Goal: Entertainment & Leisure: Browse casually

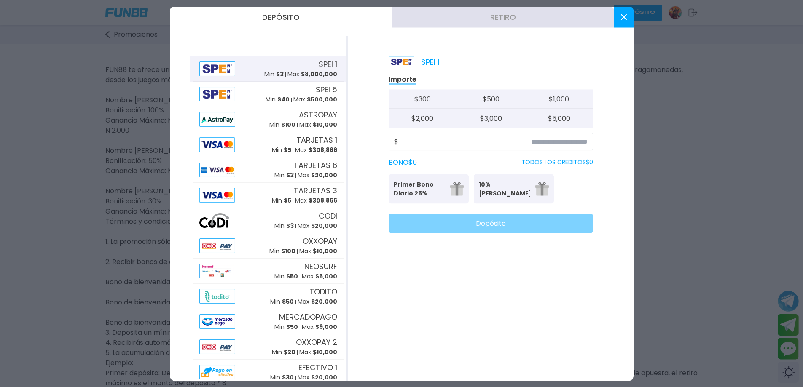
click at [617, 19] on button at bounding box center [623, 16] width 19 height 21
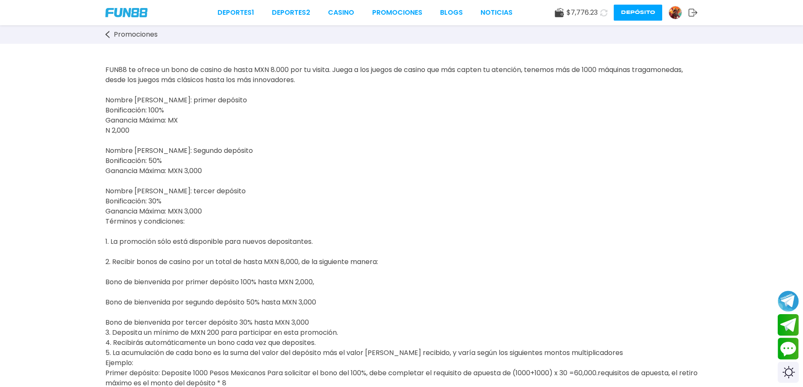
click at [359, 16] on div "Deportes 1 Deportes 2 CASINO Promociones BLOGS NOTICIAS" at bounding box center [364, 13] width 295 height 10
click at [378, 16] on link "Promociones" at bounding box center [397, 13] width 50 height 10
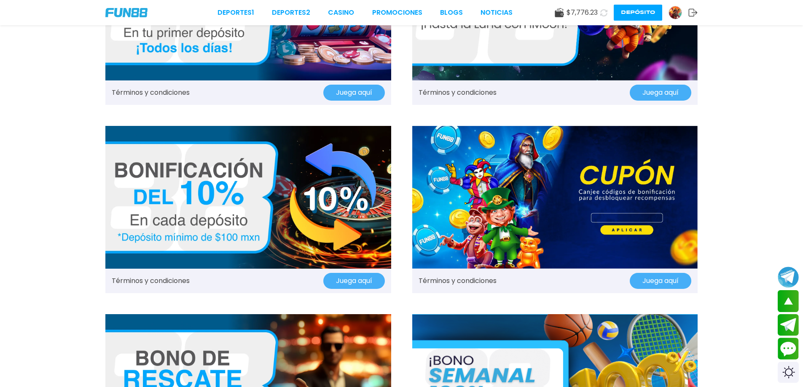
scroll to position [337, 0]
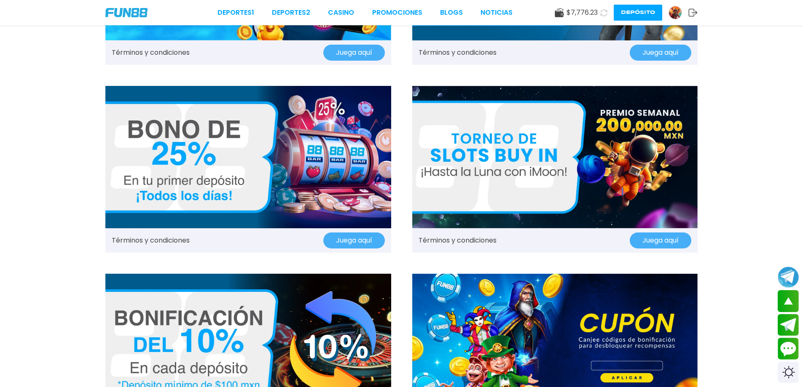
click at [604, 177] on img at bounding box center [555, 157] width 286 height 143
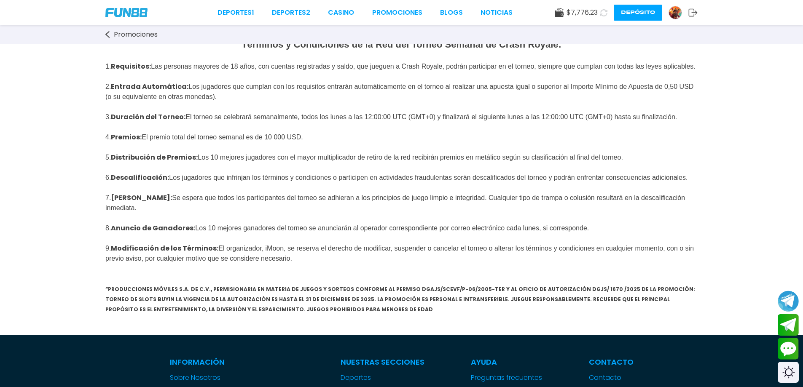
scroll to position [42, 0]
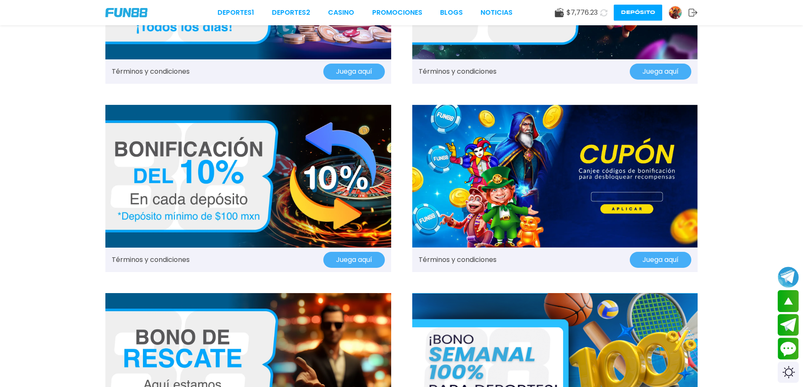
scroll to position [506, 0]
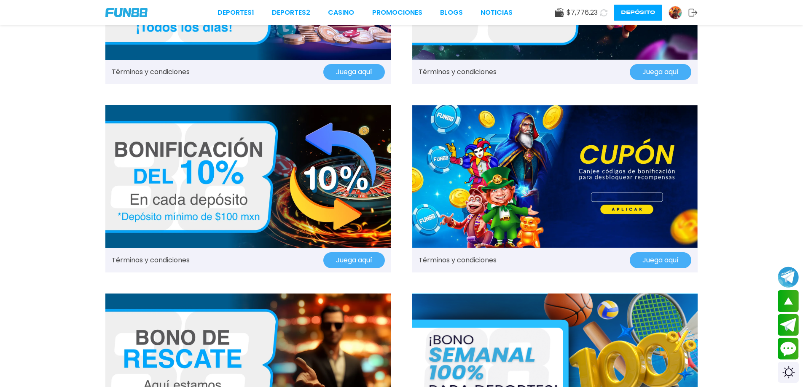
click at [541, 182] on img at bounding box center [555, 176] width 286 height 143
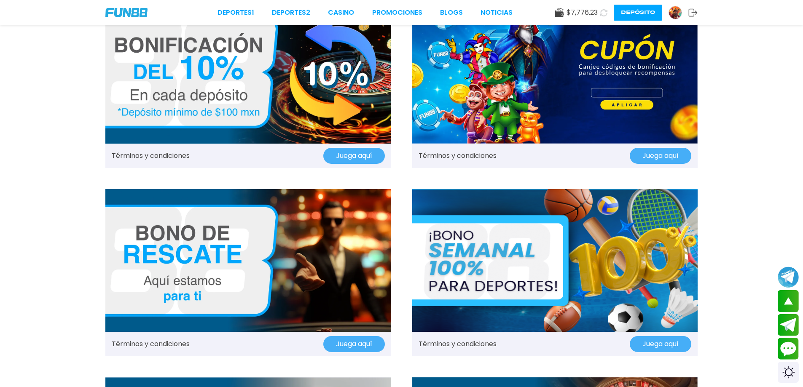
scroll to position [779, 0]
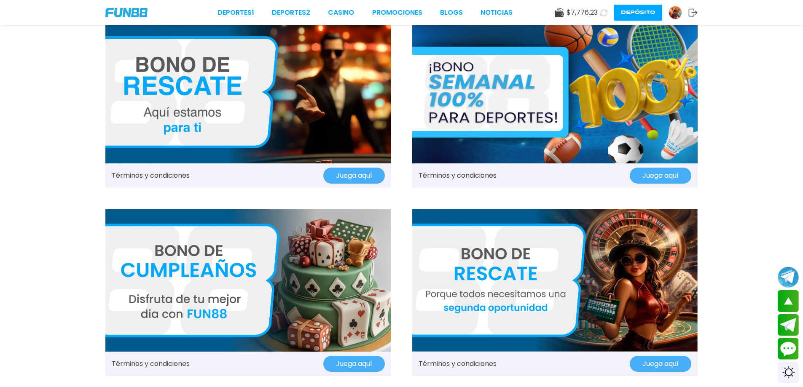
click at [524, 120] on img at bounding box center [555, 92] width 286 height 143
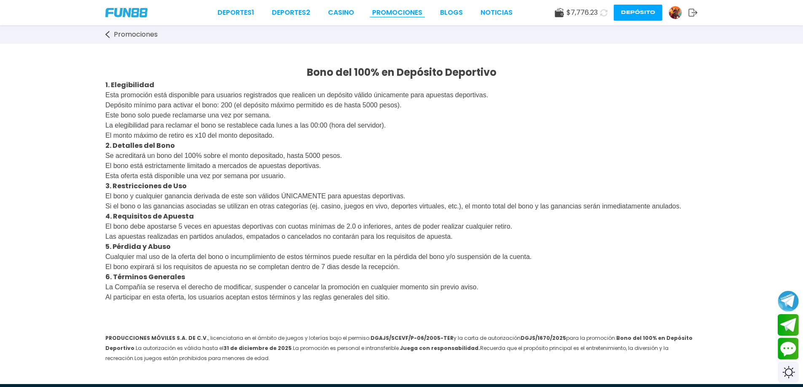
click at [389, 16] on link "Promociones" at bounding box center [397, 13] width 50 height 10
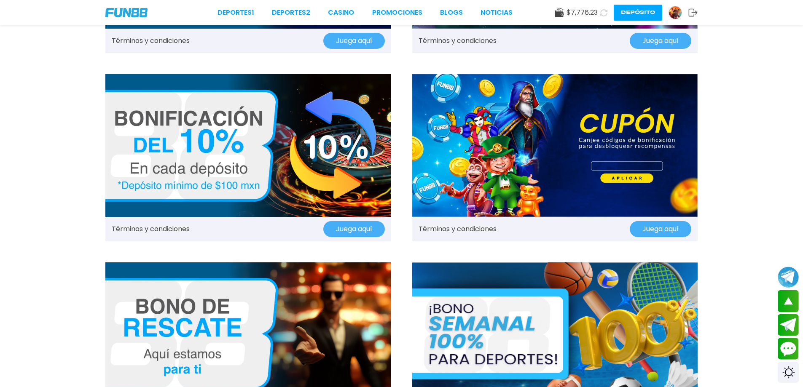
scroll to position [335, 0]
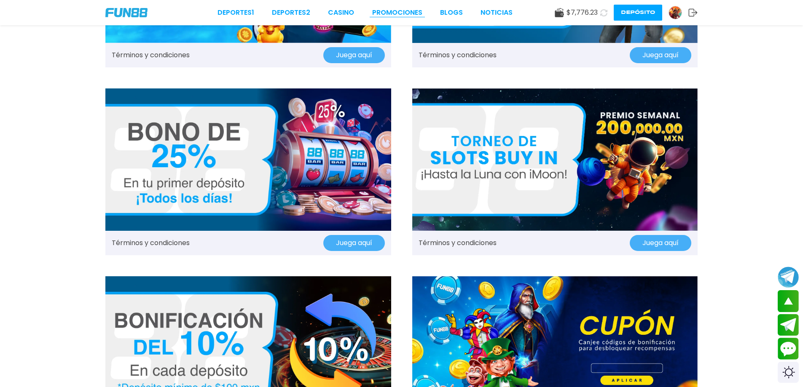
click at [394, 11] on link "Promociones" at bounding box center [397, 13] width 50 height 10
click at [347, 11] on link "CASINO" at bounding box center [341, 13] width 26 height 10
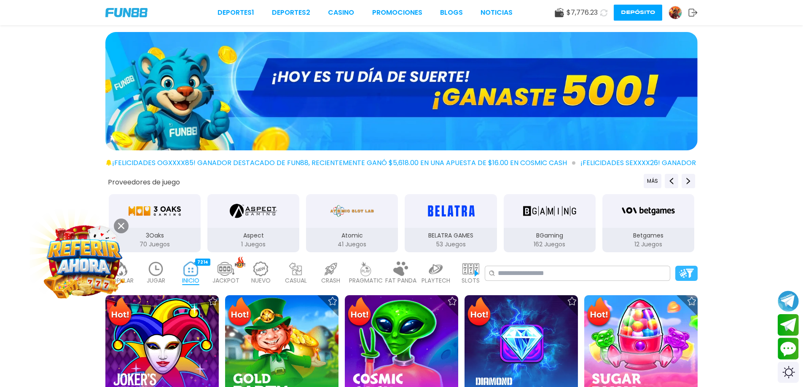
click at [683, 273] on img at bounding box center [686, 273] width 15 height 9
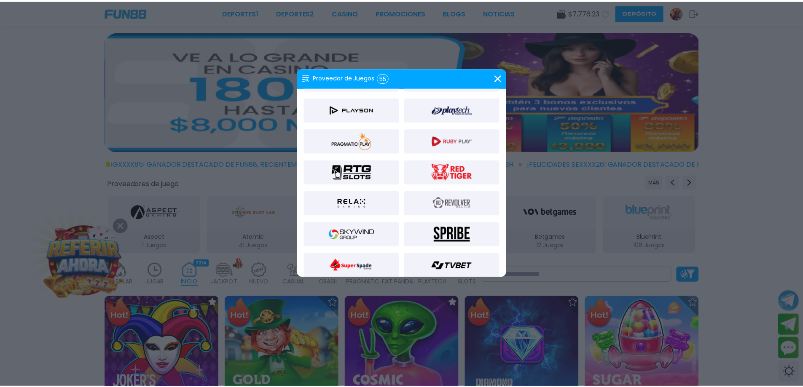
scroll to position [590, 0]
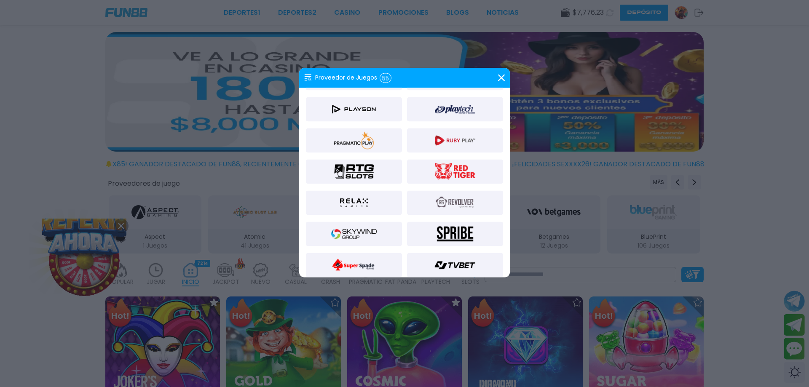
click at [371, 236] on img at bounding box center [354, 234] width 46 height 20
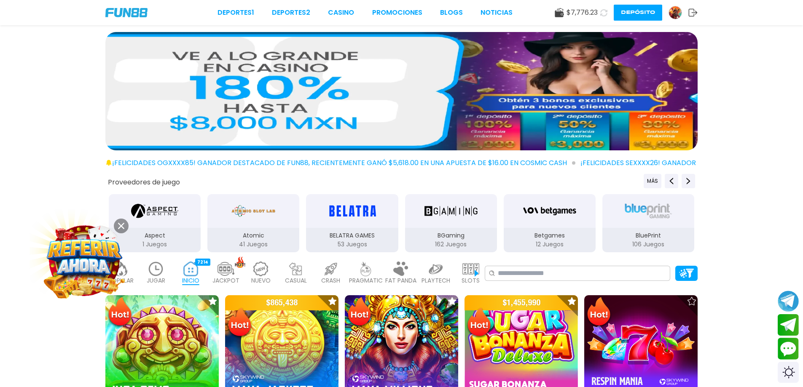
click at [121, 227] on icon at bounding box center [121, 226] width 6 height 6
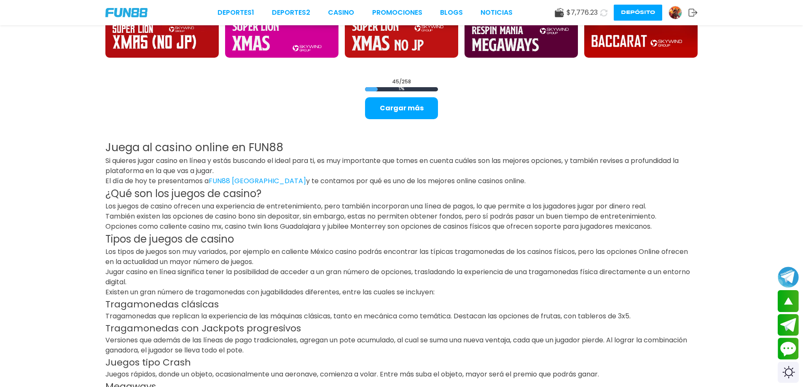
scroll to position [1264, 0]
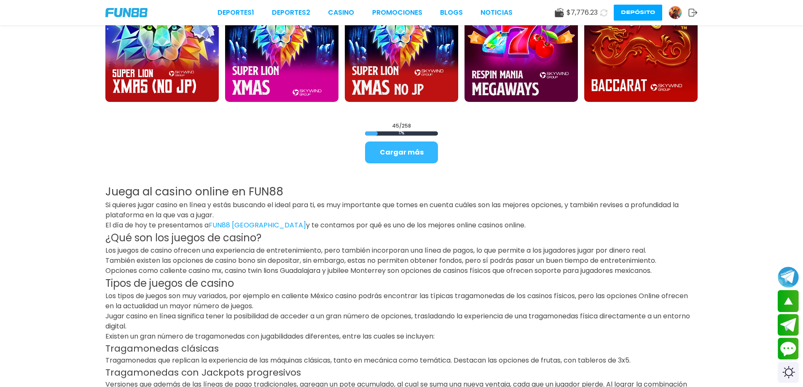
click at [430, 156] on button "Cargar más" at bounding box center [401, 153] width 73 height 22
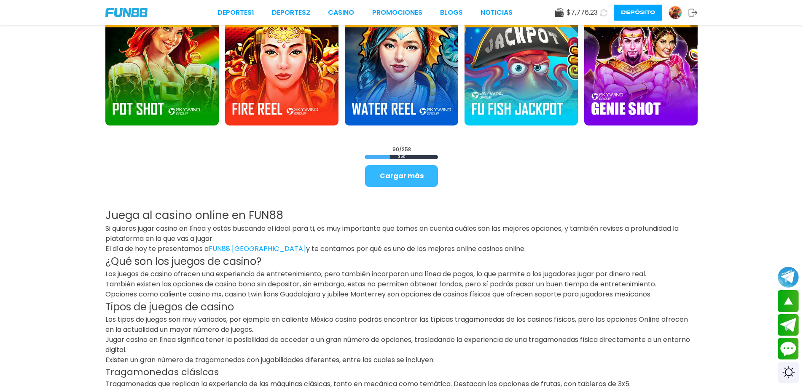
click at [401, 181] on button "Cargar más" at bounding box center [401, 176] width 73 height 22
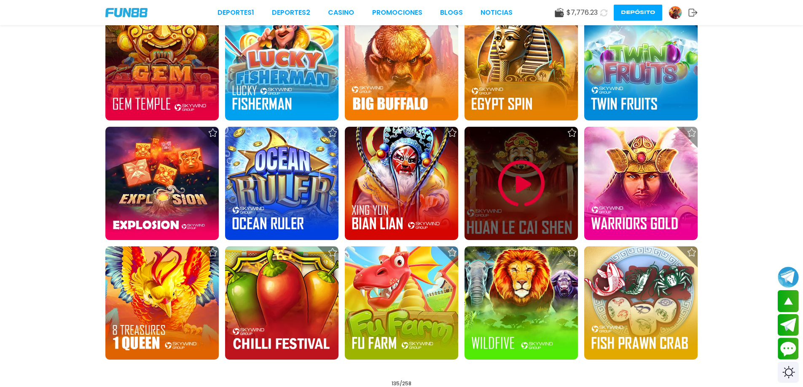
scroll to position [3329, 0]
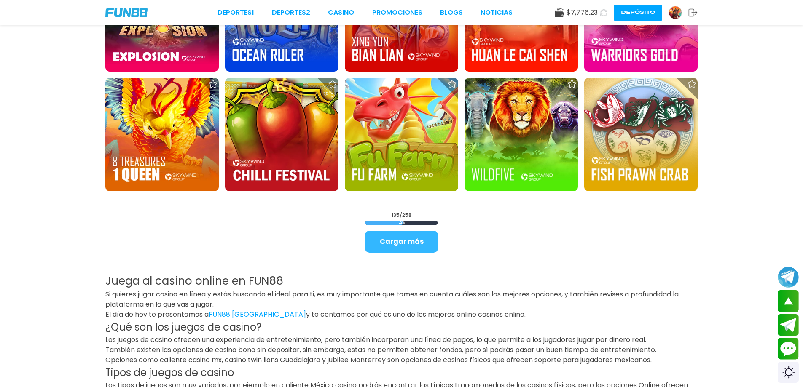
click at [411, 241] on button "Cargar más" at bounding box center [401, 242] width 73 height 22
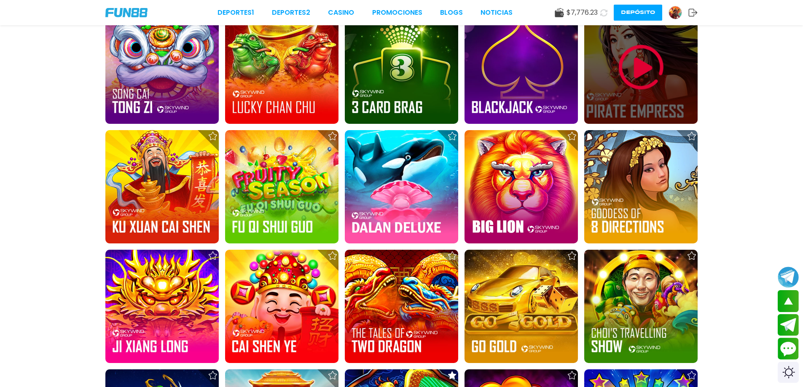
scroll to position [4130, 0]
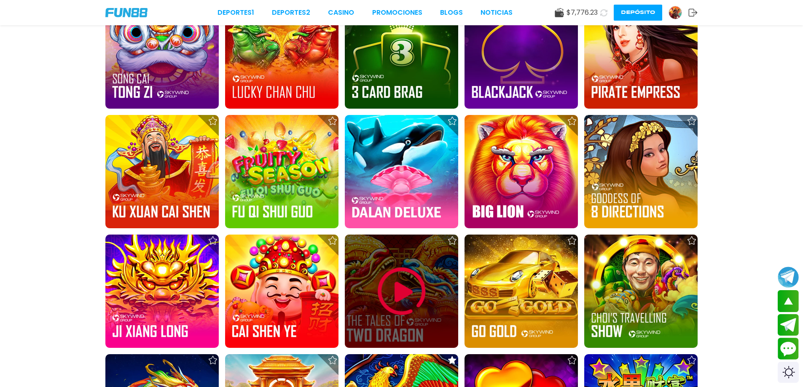
click at [390, 283] on img at bounding box center [401, 291] width 51 height 51
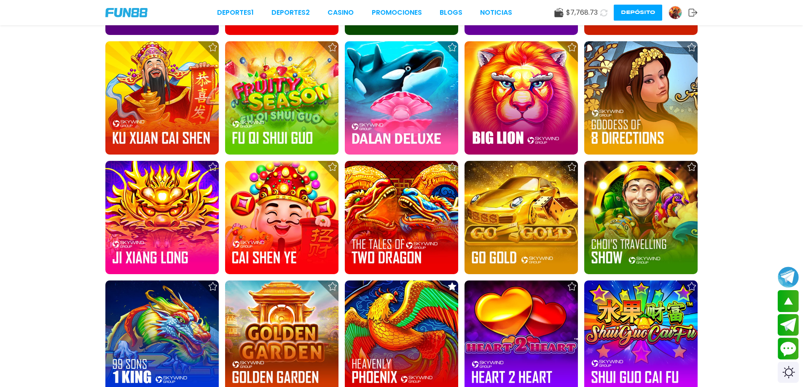
scroll to position [4250, 0]
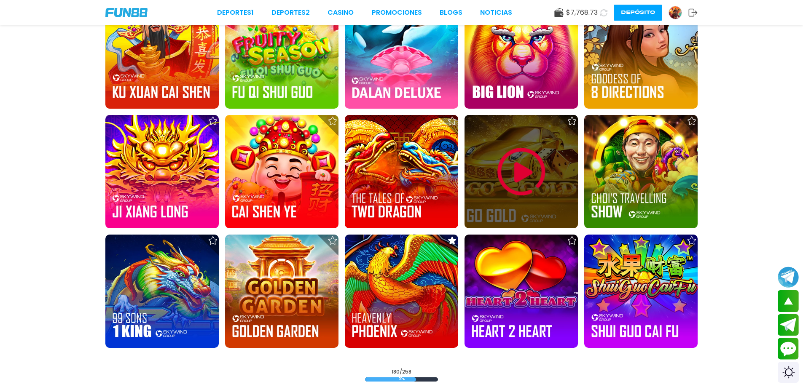
click at [515, 162] on img at bounding box center [521, 172] width 51 height 51
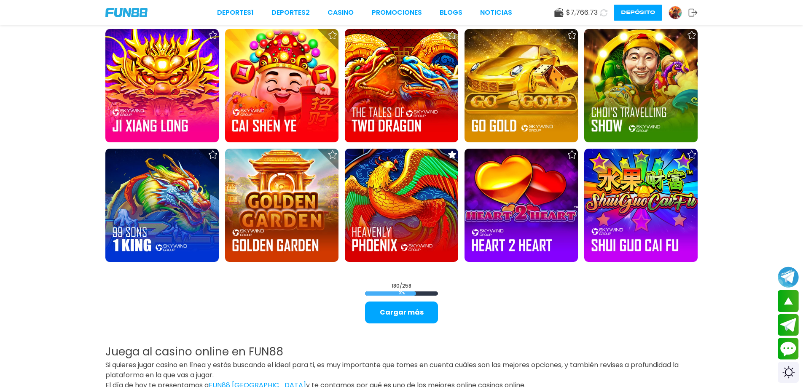
scroll to position [4316, 0]
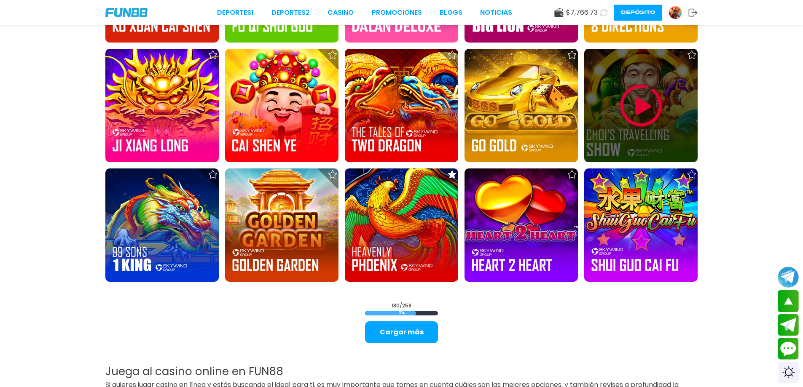
click at [653, 115] on img at bounding box center [641, 105] width 51 height 51
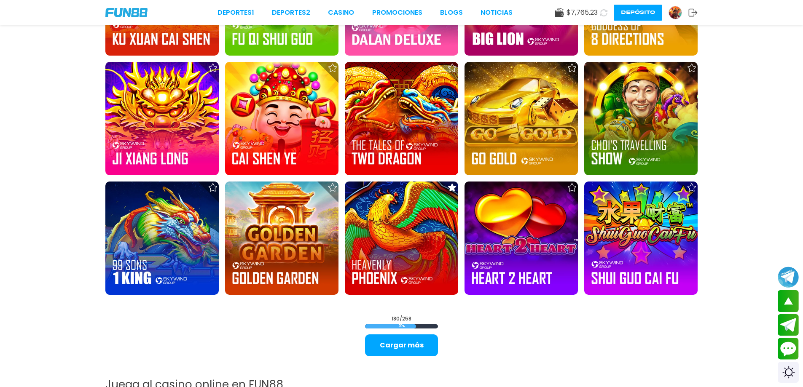
scroll to position [4309, 0]
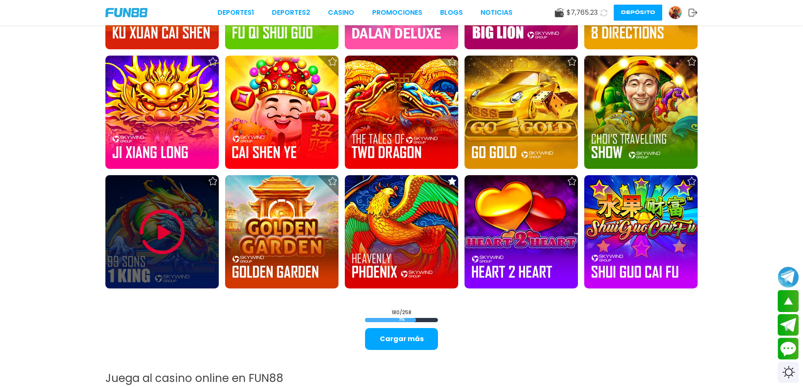
click at [141, 228] on img at bounding box center [162, 232] width 51 height 51
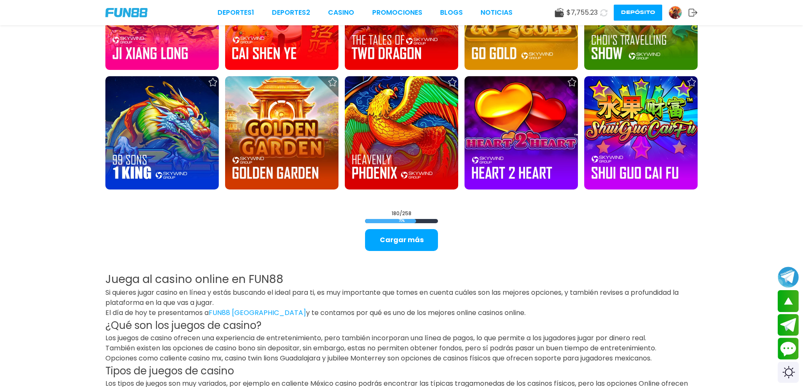
scroll to position [4250, 0]
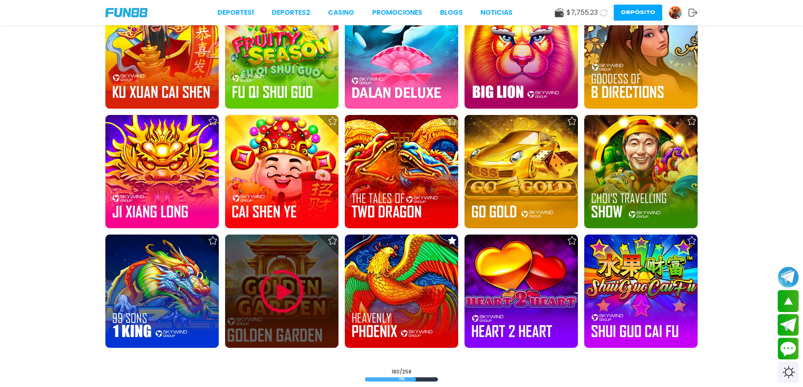
click at [274, 285] on img at bounding box center [282, 291] width 51 height 51
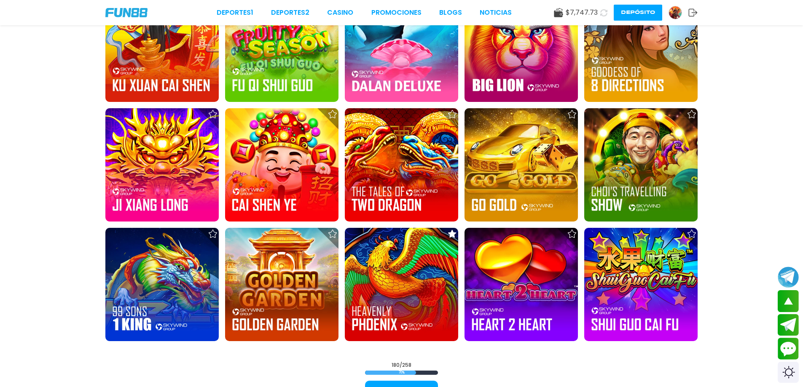
scroll to position [4299, 0]
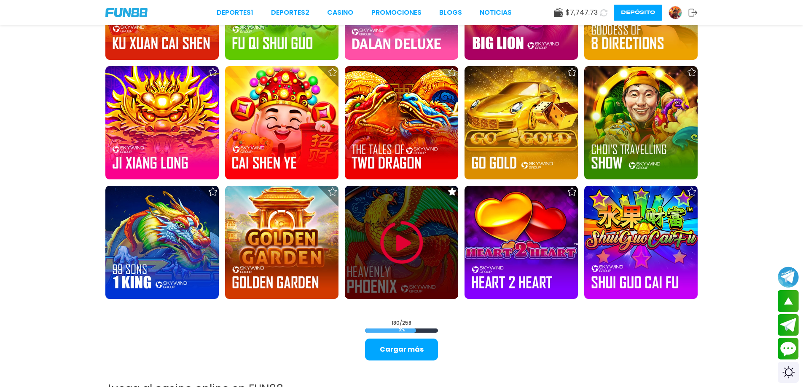
click at [411, 247] on img at bounding box center [401, 242] width 51 height 51
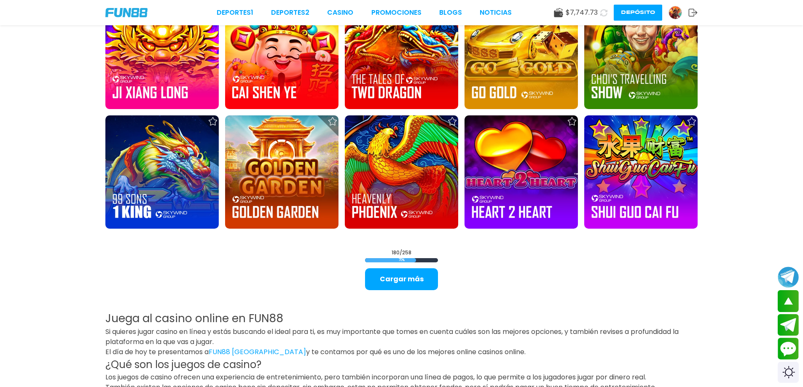
scroll to position [4356, 0]
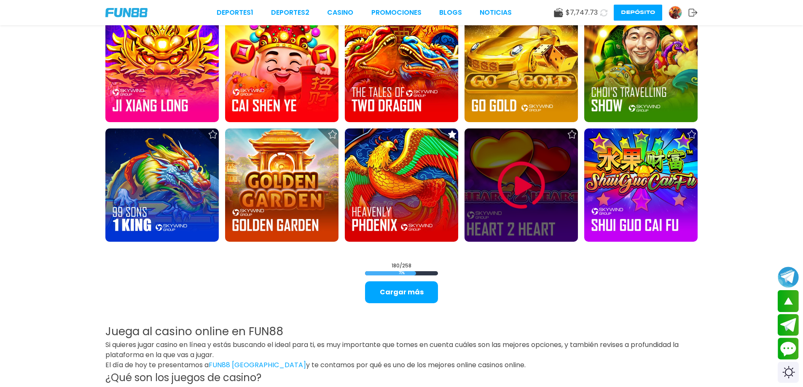
click at [526, 191] on img at bounding box center [521, 185] width 51 height 51
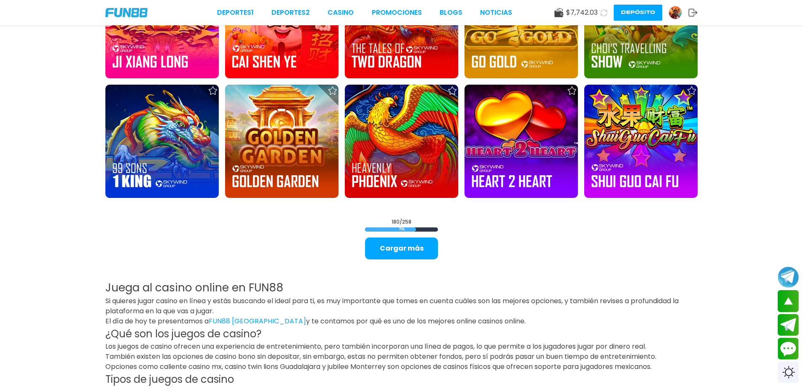
scroll to position [4407, 0]
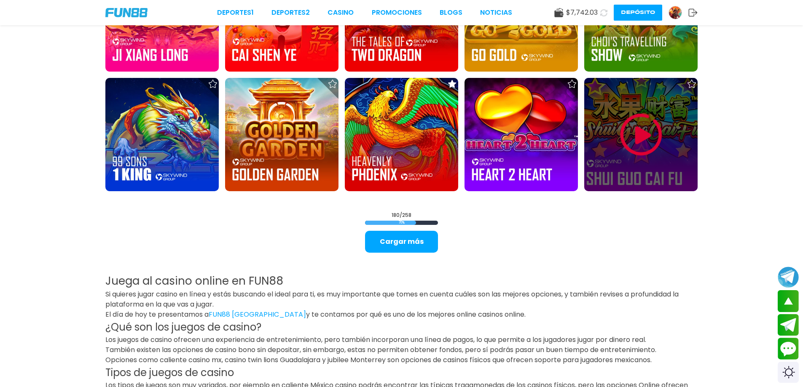
click at [645, 140] on img at bounding box center [641, 135] width 51 height 51
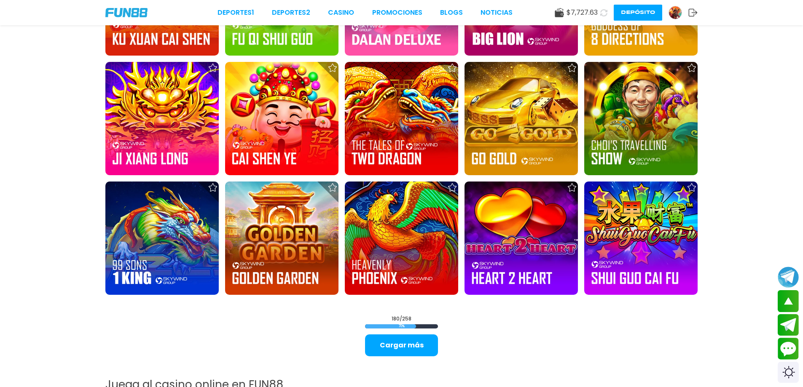
scroll to position [4316, 0]
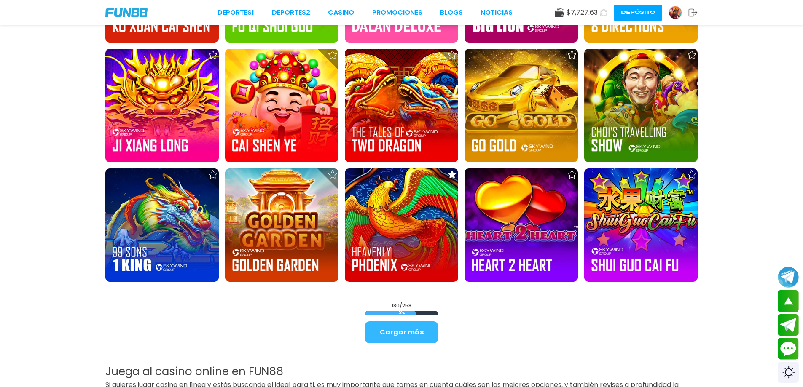
click at [414, 334] on button "Cargar más" at bounding box center [401, 333] width 73 height 22
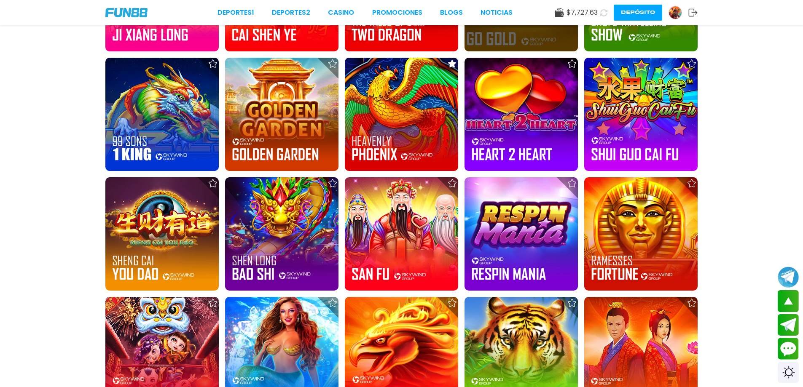
scroll to position [4442, 0]
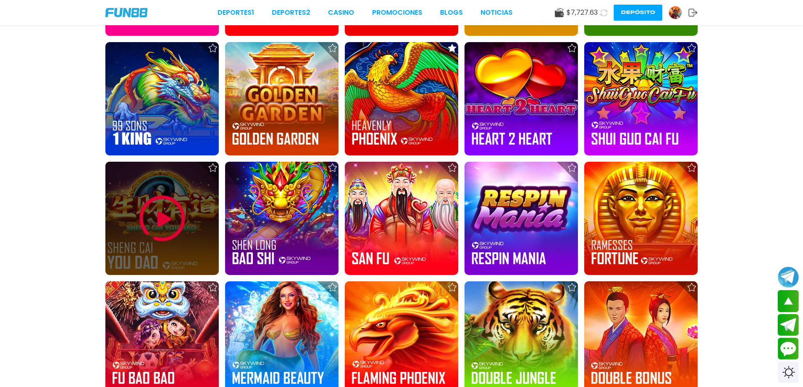
click at [158, 215] on img at bounding box center [162, 218] width 51 height 51
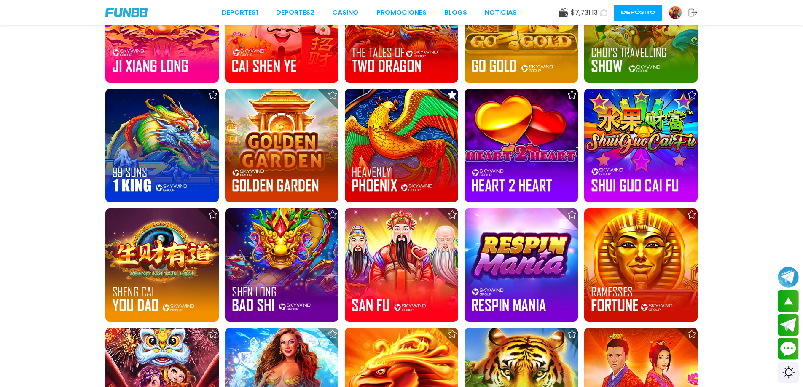
scroll to position [4403, 0]
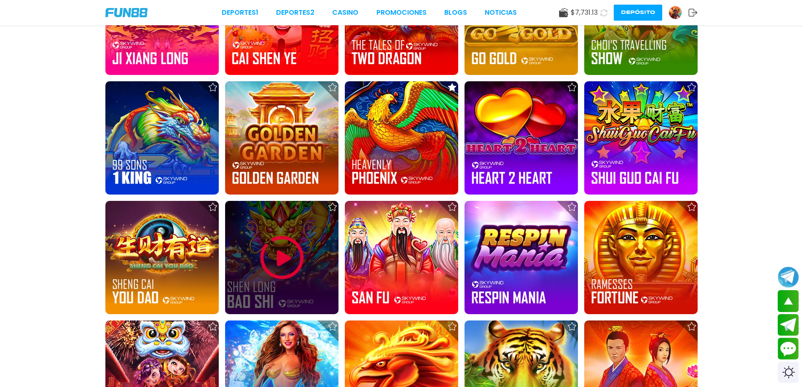
click at [288, 261] on img at bounding box center [282, 258] width 51 height 51
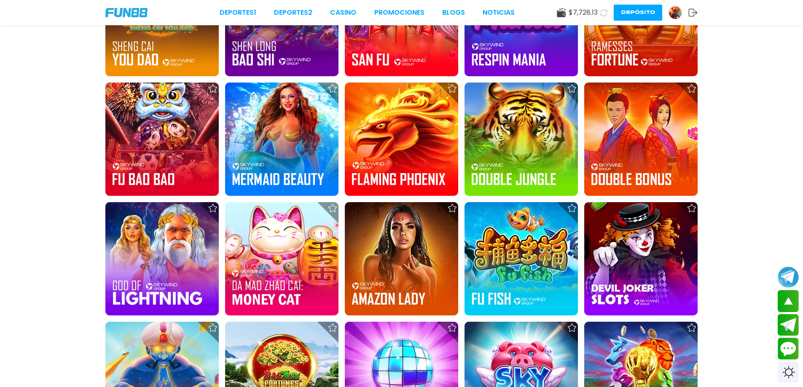
scroll to position [4600, 0]
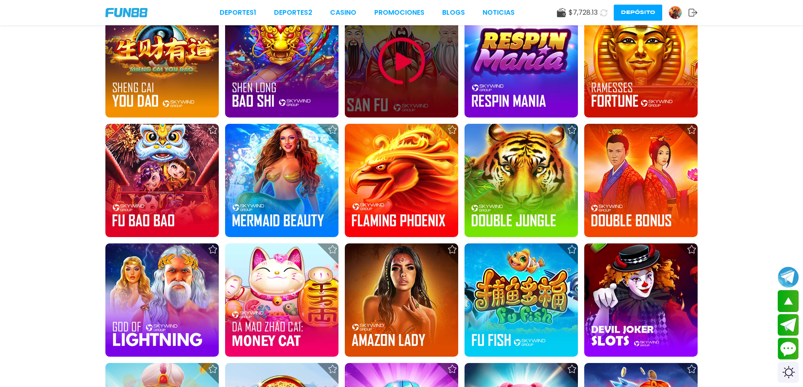
click at [412, 91] on div at bounding box center [401, 60] width 113 height 113
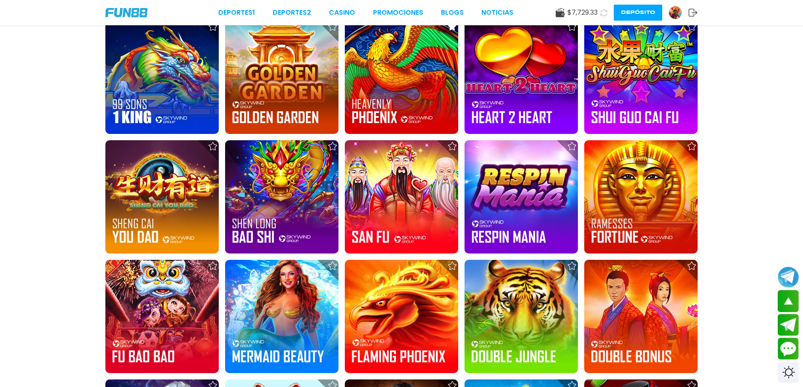
scroll to position [4480, 0]
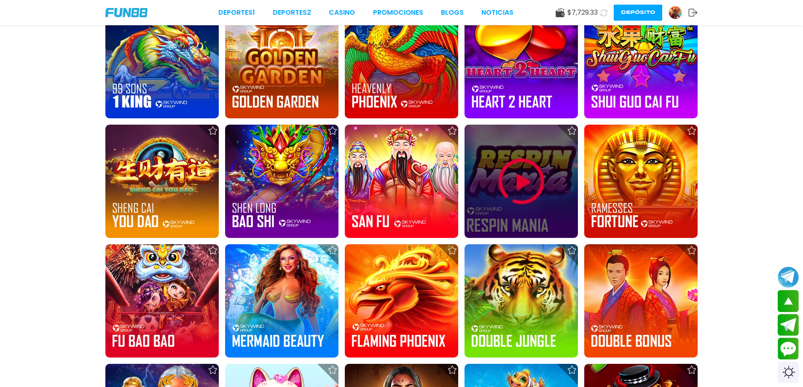
click at [522, 175] on img at bounding box center [521, 181] width 51 height 51
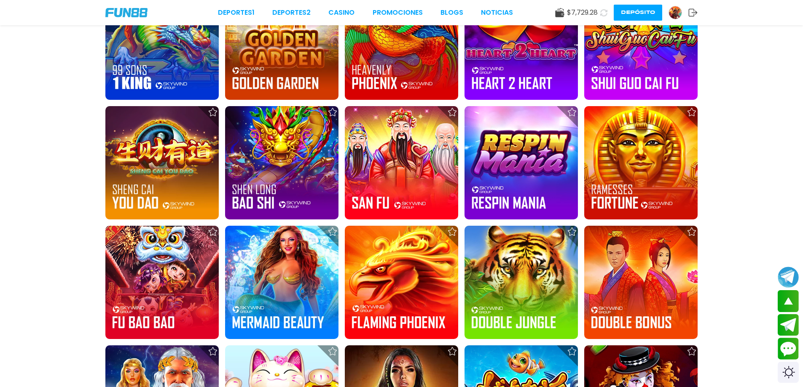
scroll to position [4506, 0]
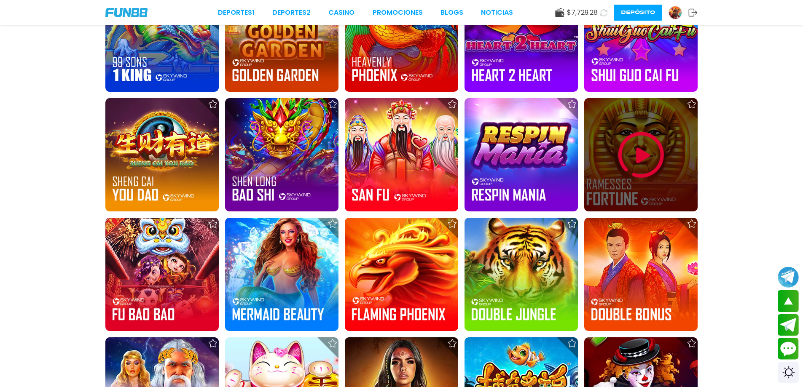
click at [649, 158] on img at bounding box center [641, 155] width 51 height 51
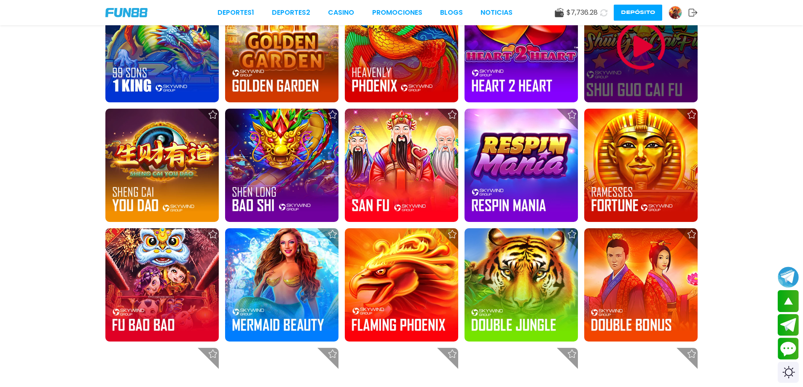
scroll to position [4510, 0]
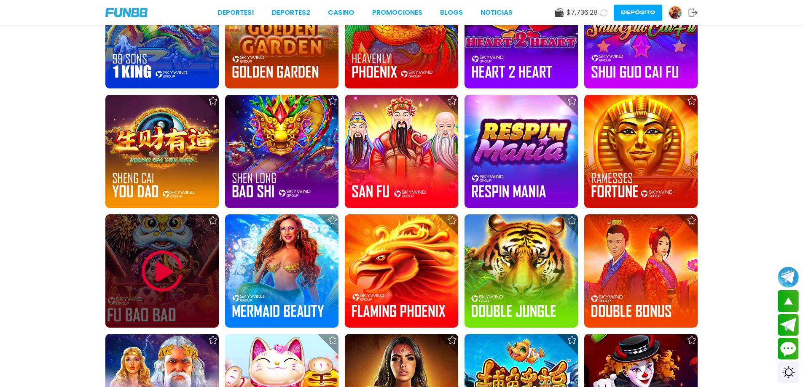
click at [156, 278] on img at bounding box center [162, 271] width 51 height 51
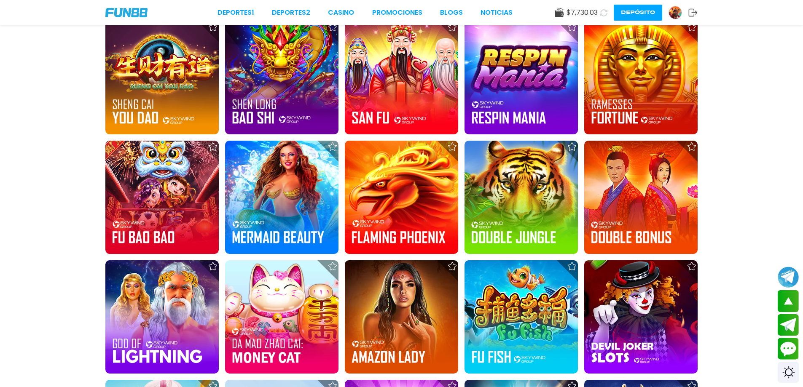
scroll to position [4544, 0]
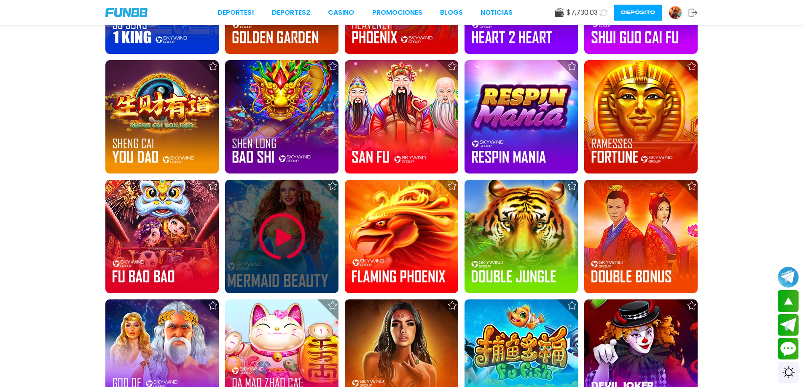
click at [273, 241] on img at bounding box center [282, 237] width 51 height 51
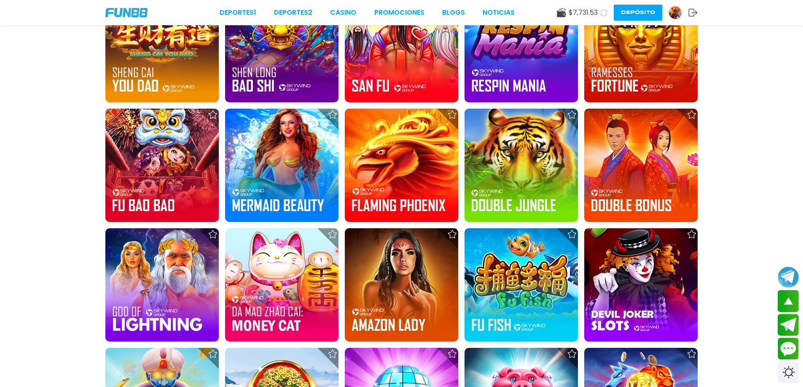
scroll to position [4534, 0]
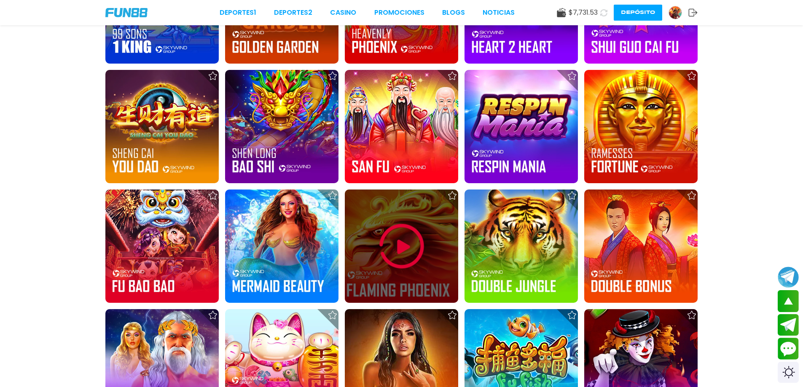
click at [402, 242] on img at bounding box center [401, 246] width 51 height 51
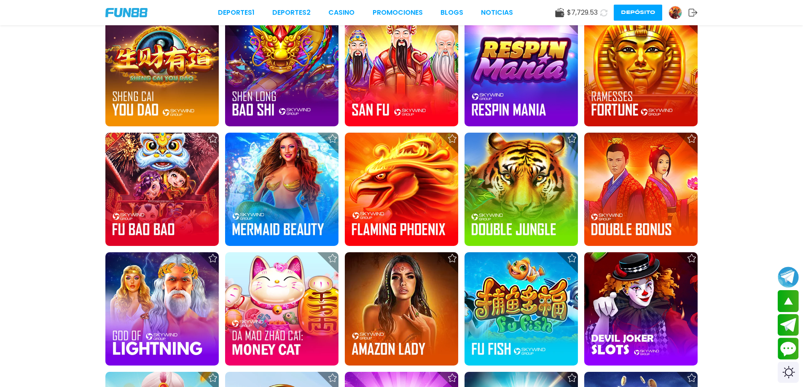
scroll to position [4599, 0]
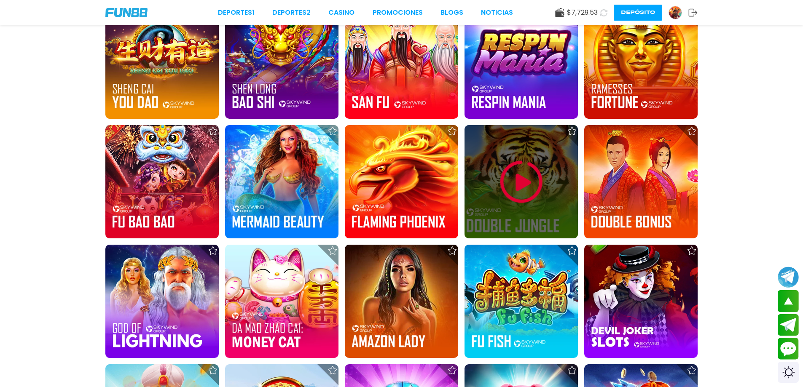
click at [529, 190] on img at bounding box center [521, 182] width 51 height 51
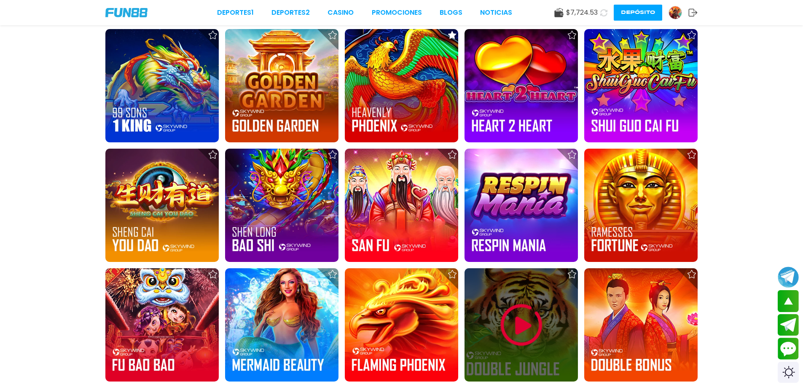
scroll to position [4501, 0]
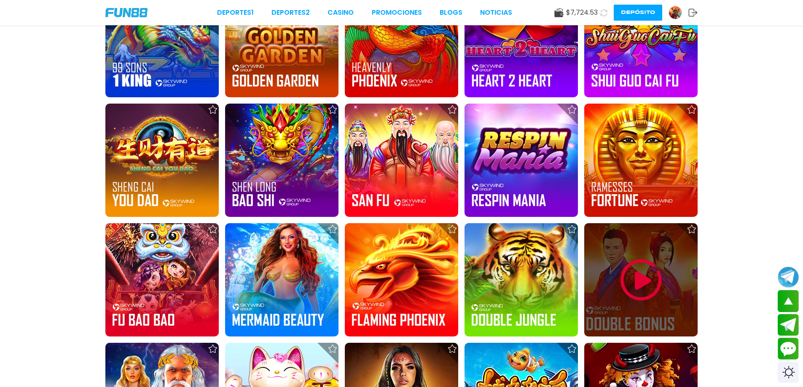
click at [634, 274] on img at bounding box center [641, 280] width 51 height 51
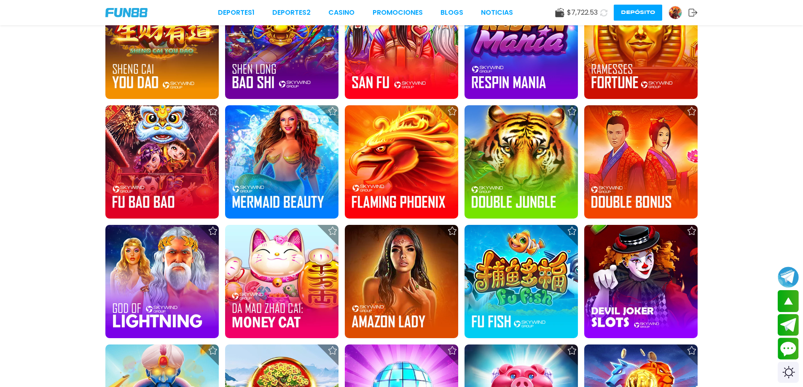
scroll to position [4626, 0]
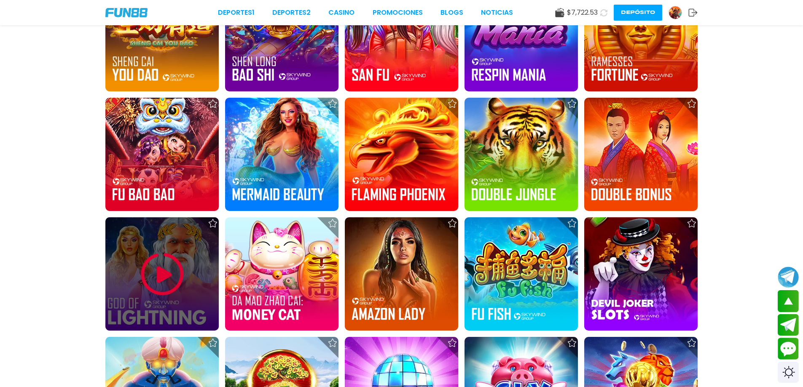
click at [156, 289] on img at bounding box center [162, 274] width 51 height 51
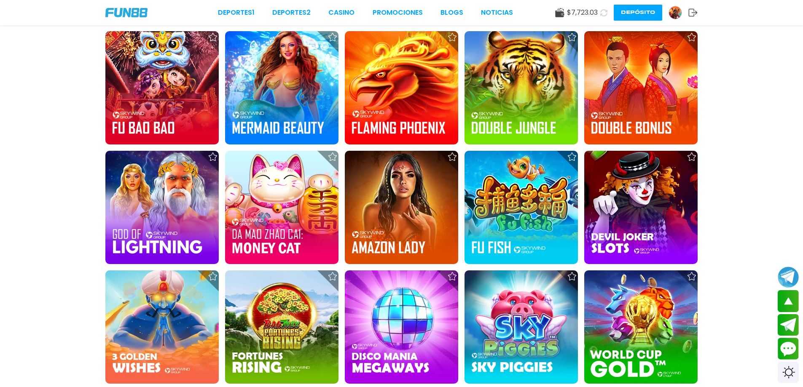
scroll to position [4685, 0]
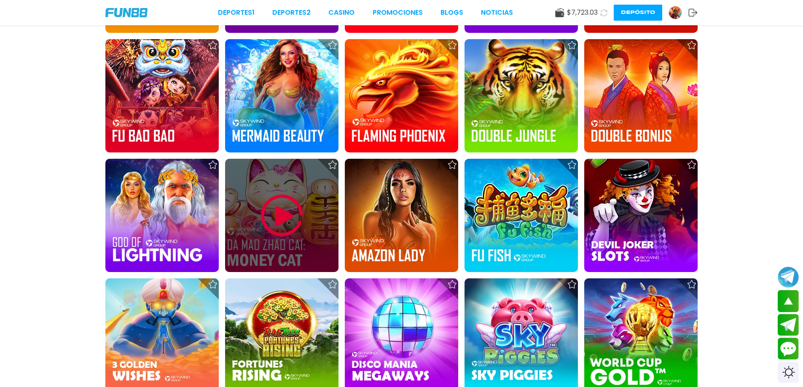
click at [280, 215] on img at bounding box center [282, 215] width 51 height 51
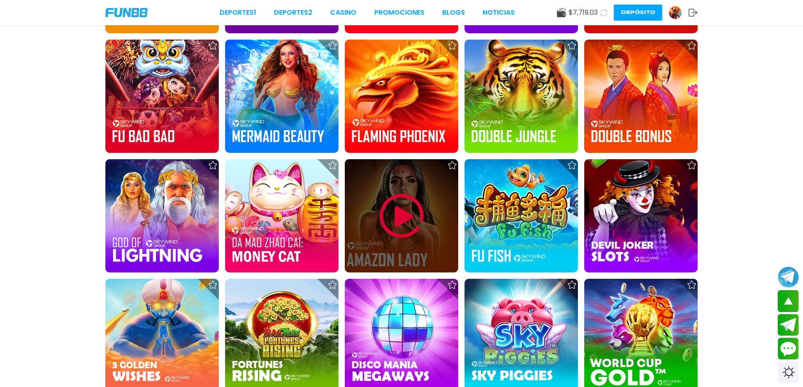
scroll to position [4693, 0]
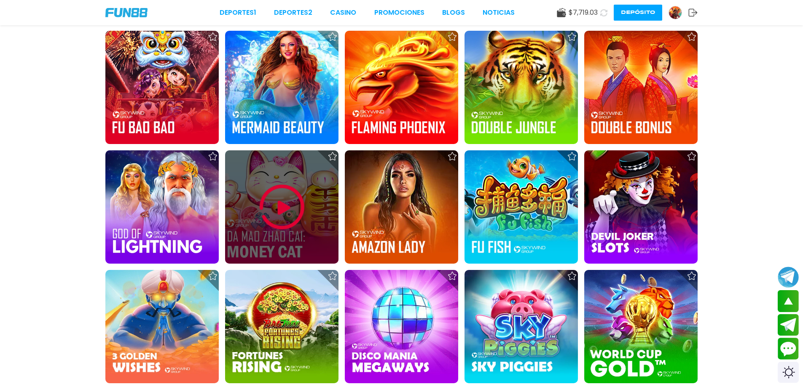
click at [287, 247] on div at bounding box center [281, 206] width 113 height 113
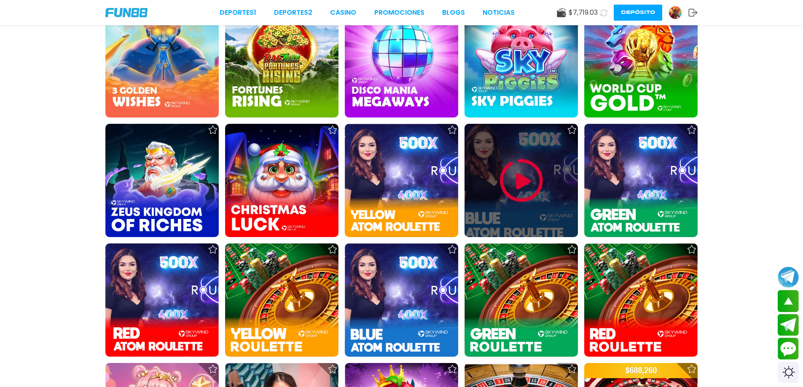
scroll to position [4833, 0]
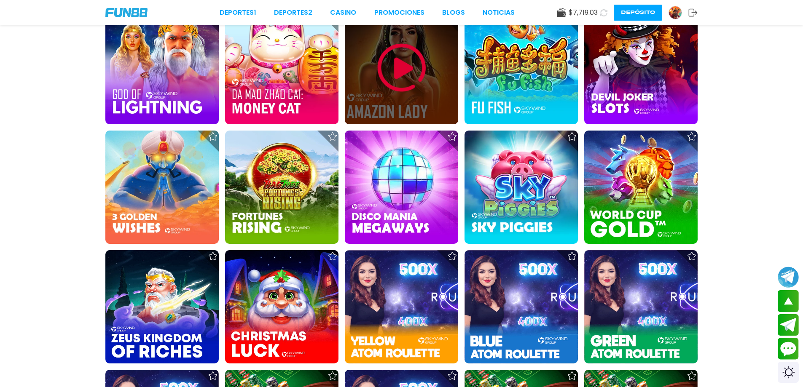
click at [425, 98] on div at bounding box center [401, 67] width 113 height 113
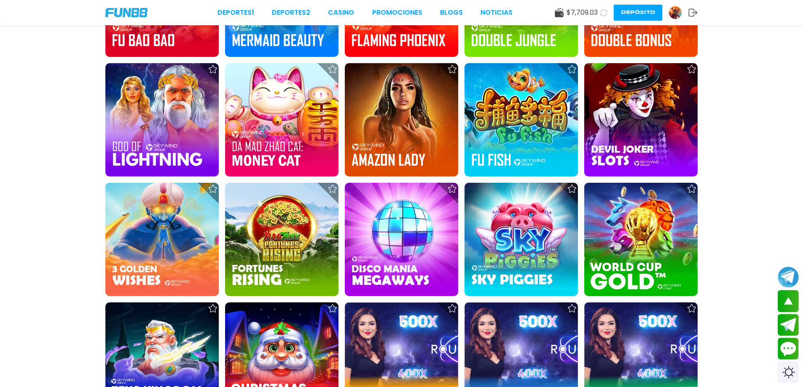
scroll to position [4765, 0]
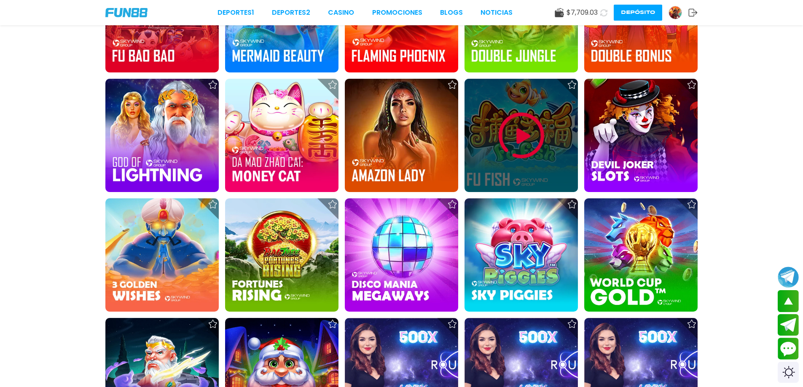
click at [537, 141] on img at bounding box center [521, 135] width 51 height 51
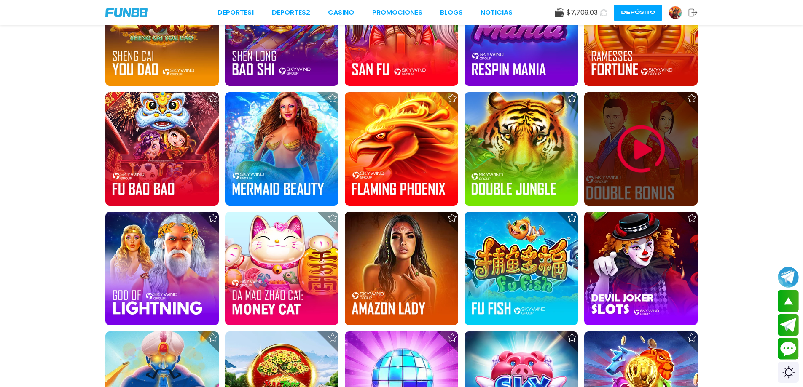
scroll to position [4668, 0]
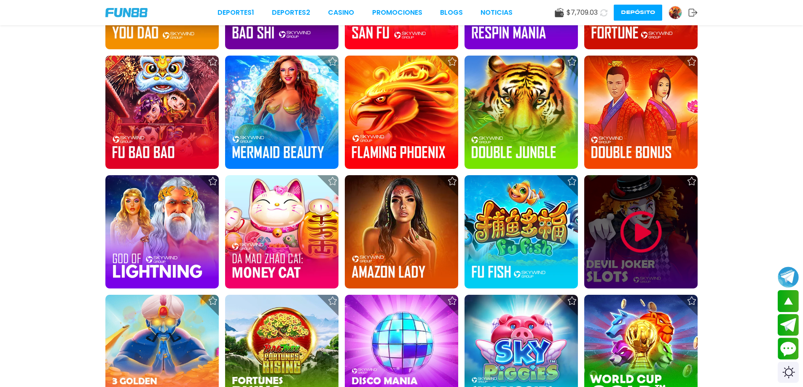
click at [656, 238] on img at bounding box center [641, 232] width 51 height 51
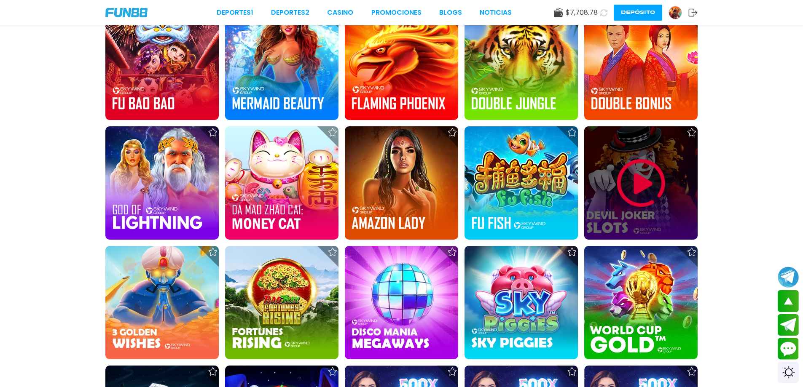
scroll to position [4591, 0]
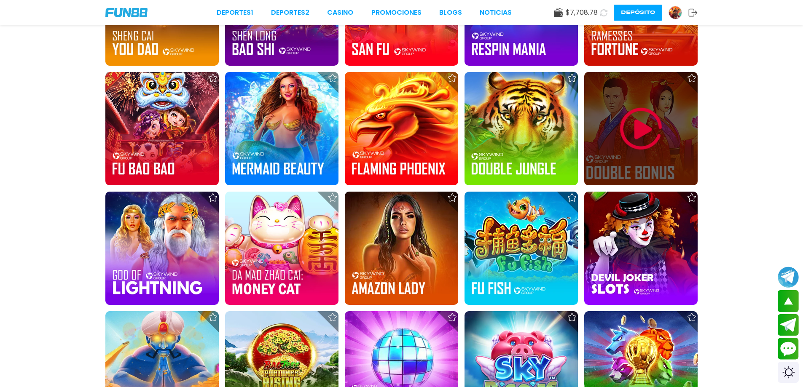
scroll to position [4759, 0]
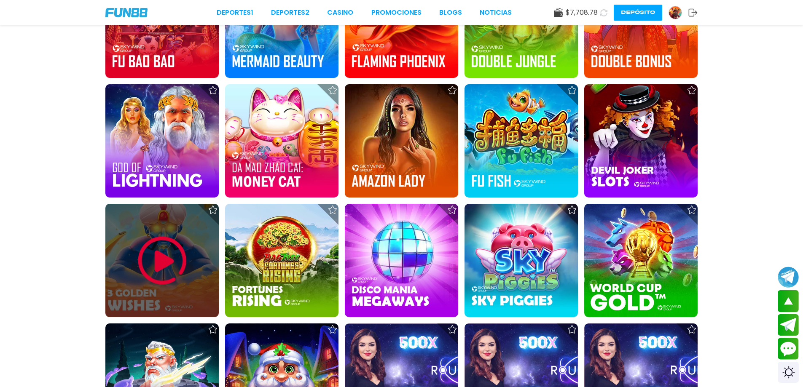
click at [158, 266] on img at bounding box center [162, 261] width 51 height 51
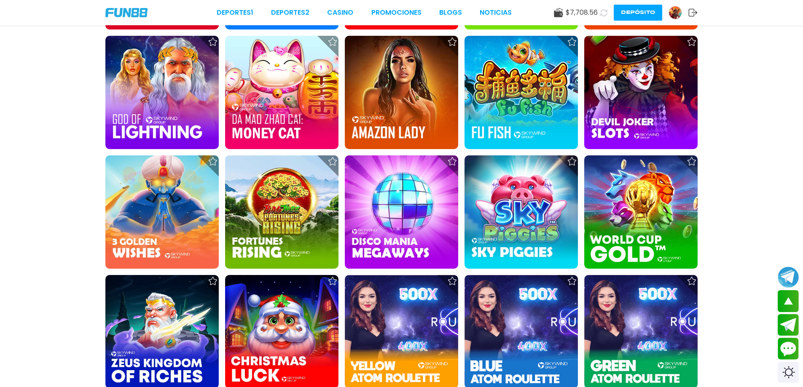
scroll to position [4805, 0]
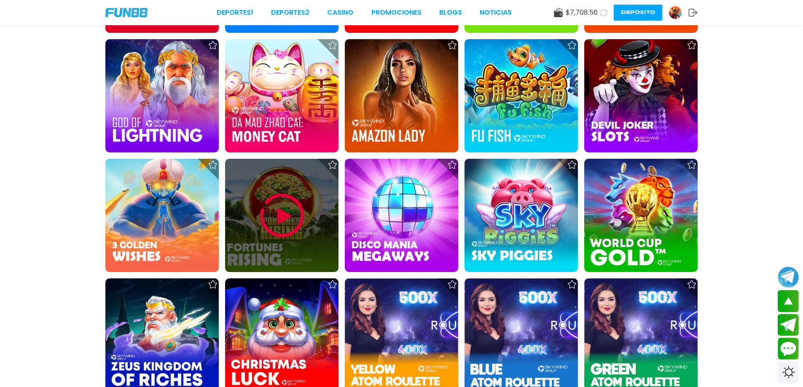
click at [267, 222] on img at bounding box center [282, 215] width 51 height 51
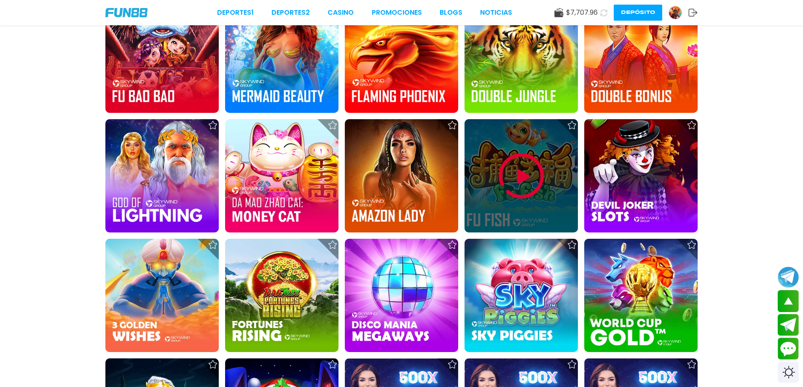
scroll to position [4851, 0]
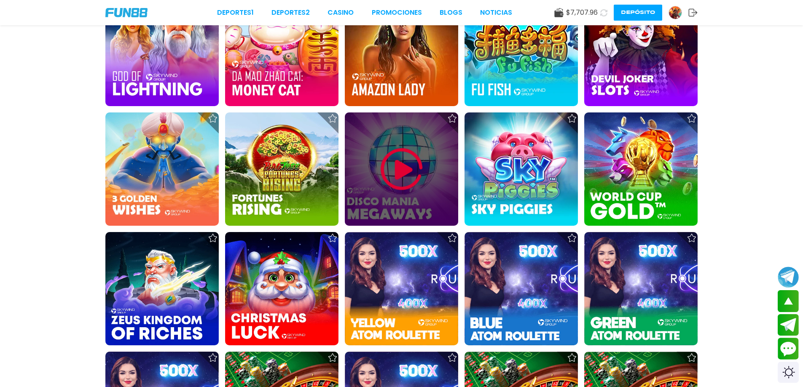
click at [405, 173] on img at bounding box center [401, 169] width 51 height 51
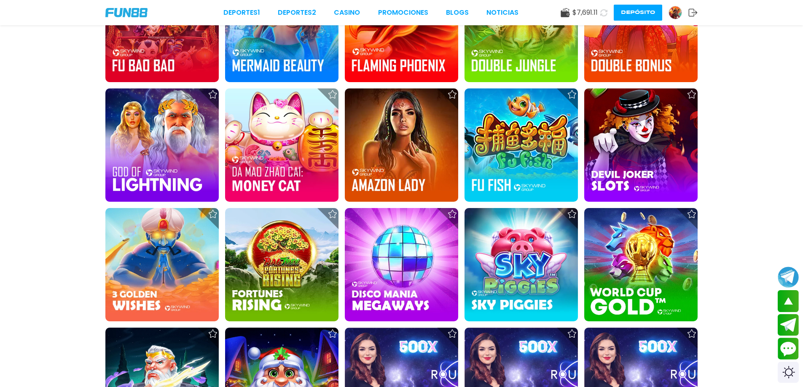
scroll to position [4787, 0]
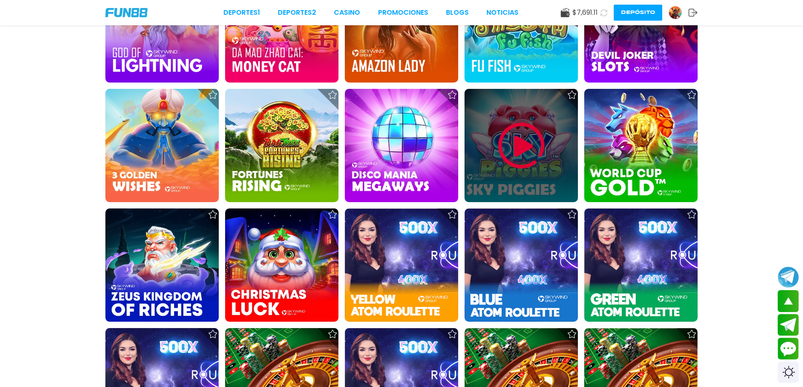
scroll to position [4871, 0]
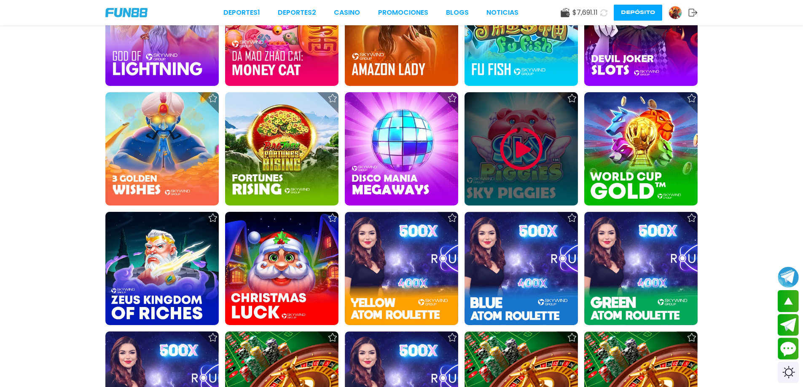
click at [508, 149] on img at bounding box center [521, 149] width 51 height 51
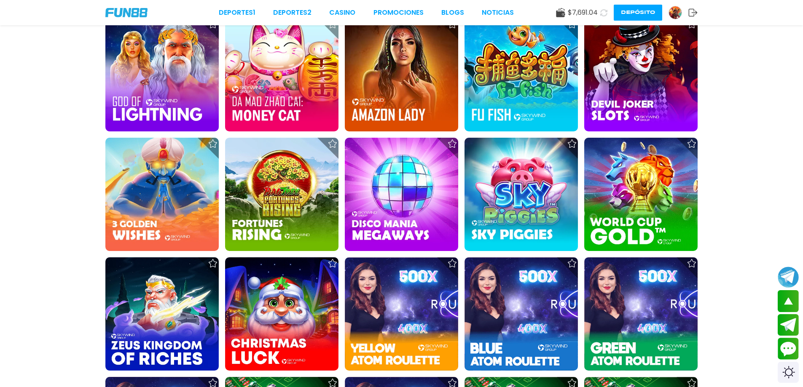
scroll to position [4834, 0]
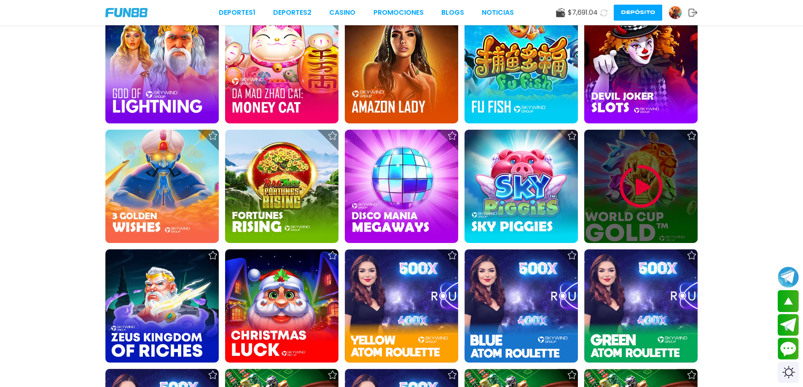
click at [630, 166] on img at bounding box center [641, 186] width 51 height 51
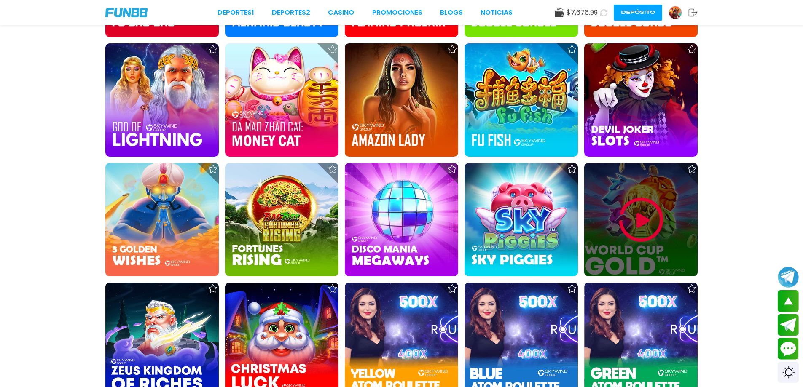
scroll to position [4889, 0]
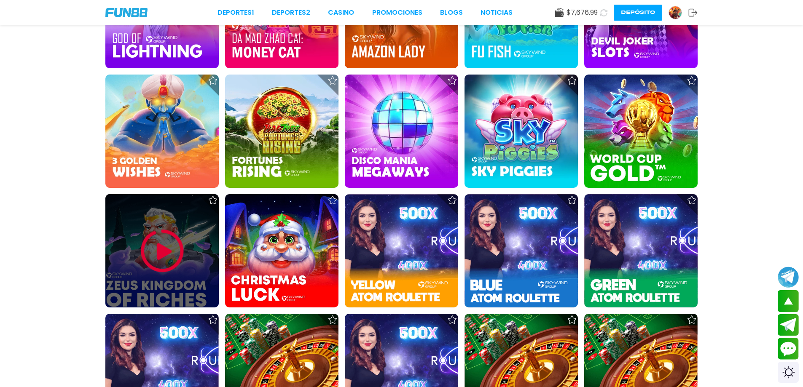
click at [162, 251] on img at bounding box center [162, 251] width 51 height 51
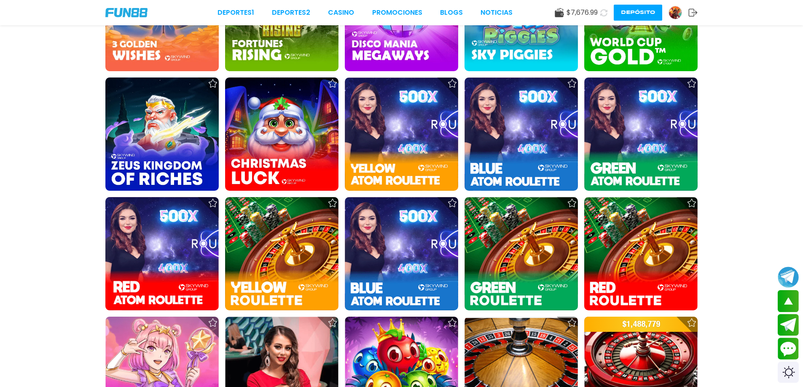
scroll to position [5021, 0]
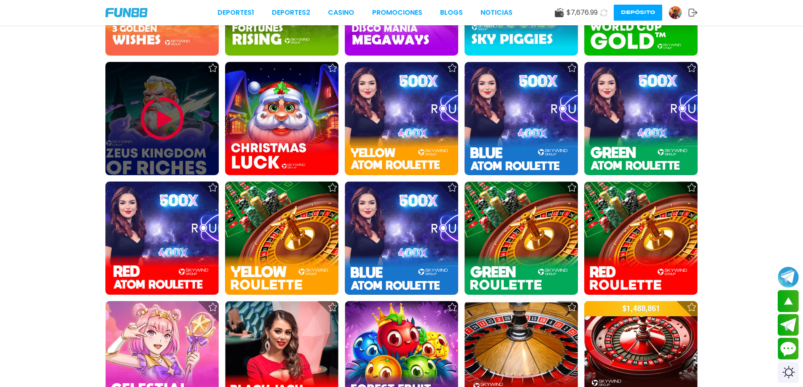
click at [166, 135] on img at bounding box center [162, 119] width 51 height 51
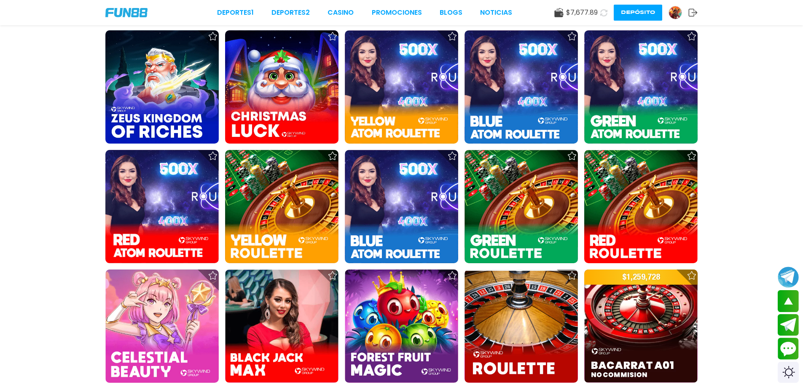
scroll to position [5045, 0]
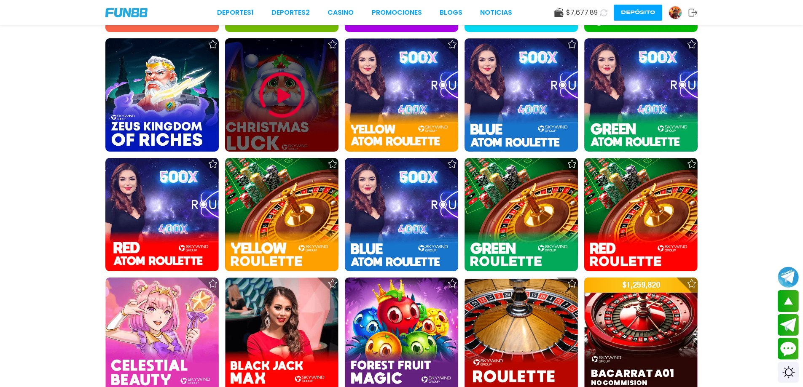
click at [298, 108] on img at bounding box center [282, 95] width 51 height 51
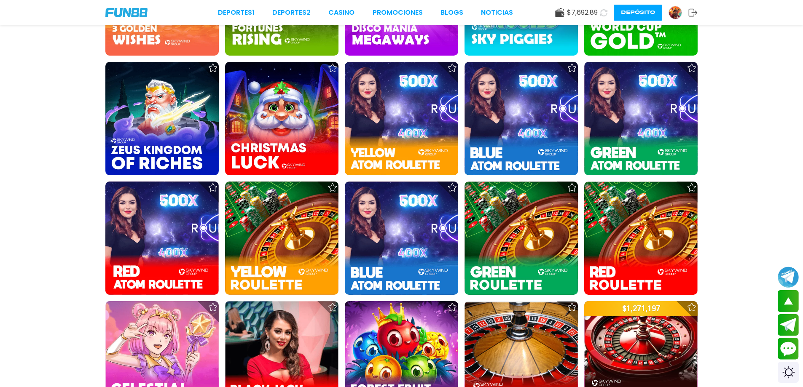
scroll to position [4943, 0]
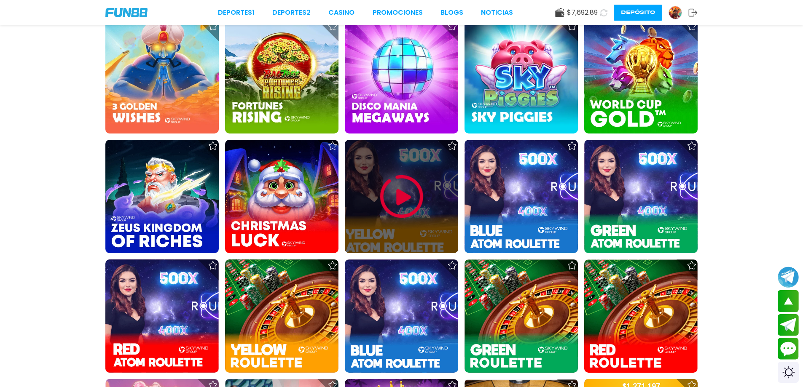
click at [390, 178] on img at bounding box center [401, 197] width 51 height 51
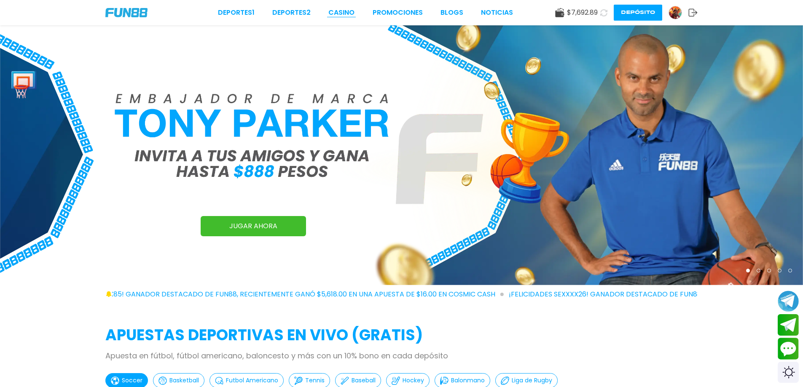
click at [342, 12] on link "CASINO" at bounding box center [341, 13] width 26 height 10
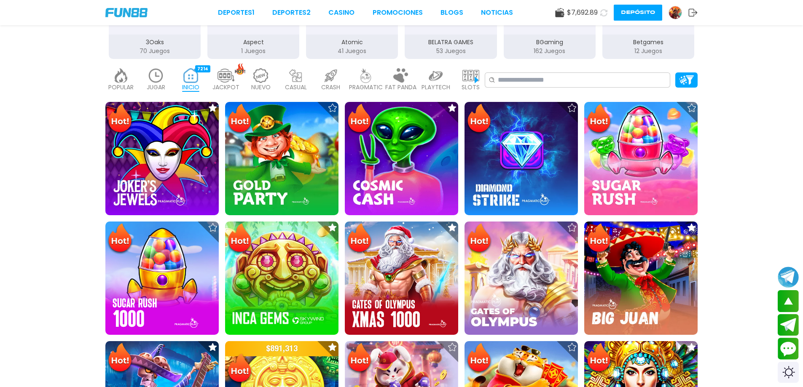
scroll to position [161, 0]
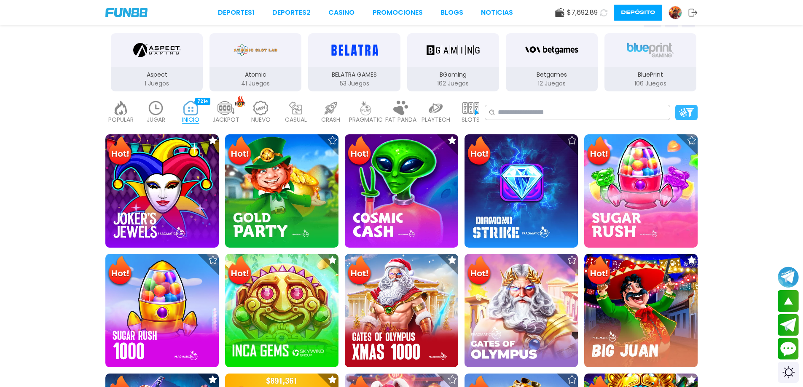
click at [689, 115] on img at bounding box center [686, 112] width 15 height 9
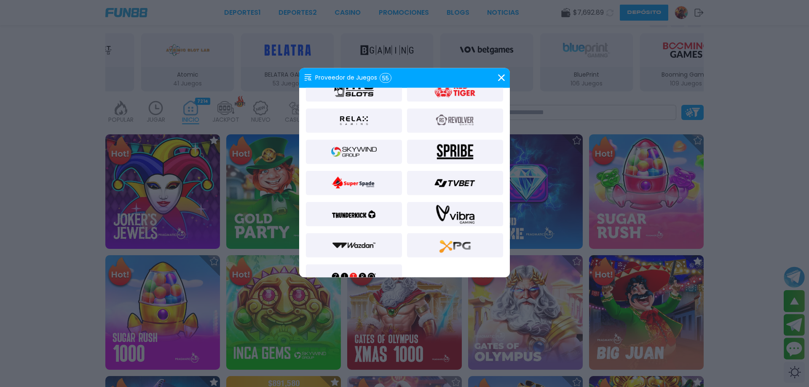
scroll to position [674, 0]
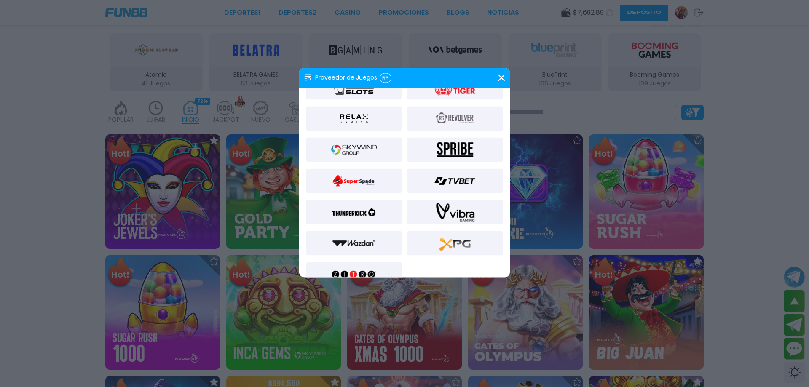
click at [371, 153] on img at bounding box center [354, 149] width 46 height 20
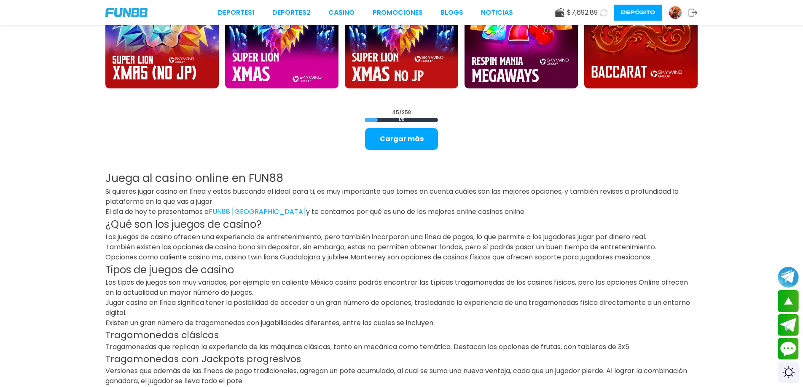
scroll to position [1261, 0]
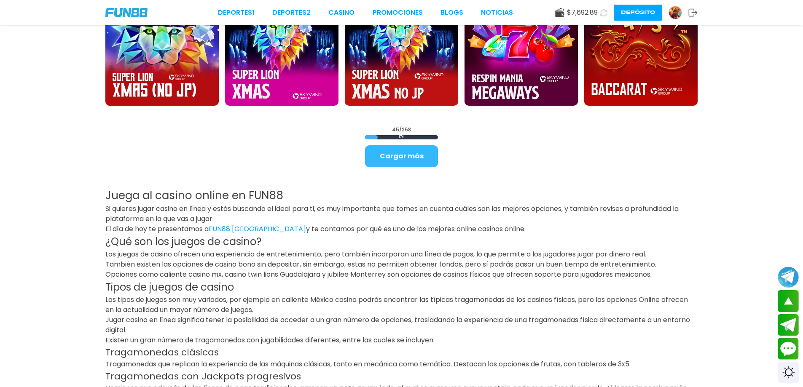
click at [411, 157] on button "Cargar más" at bounding box center [401, 156] width 73 height 22
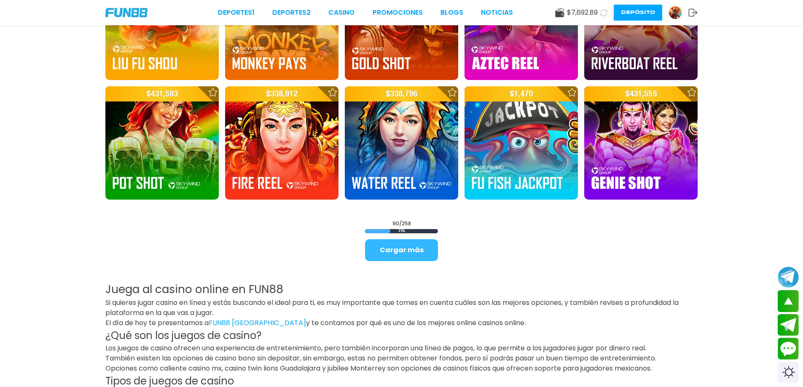
click at [424, 248] on button "Cargar más" at bounding box center [401, 250] width 73 height 22
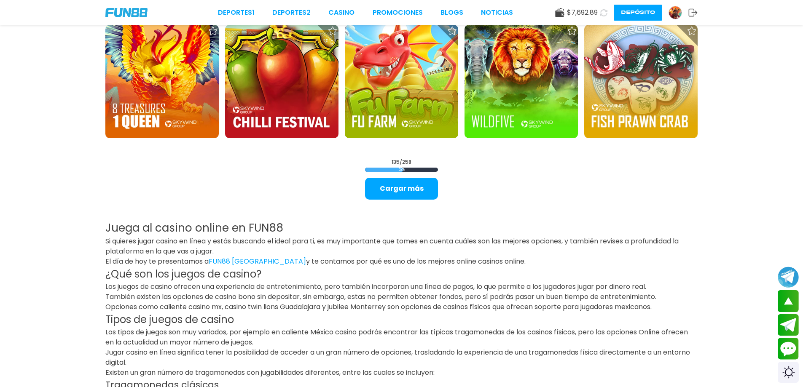
scroll to position [3388, 0]
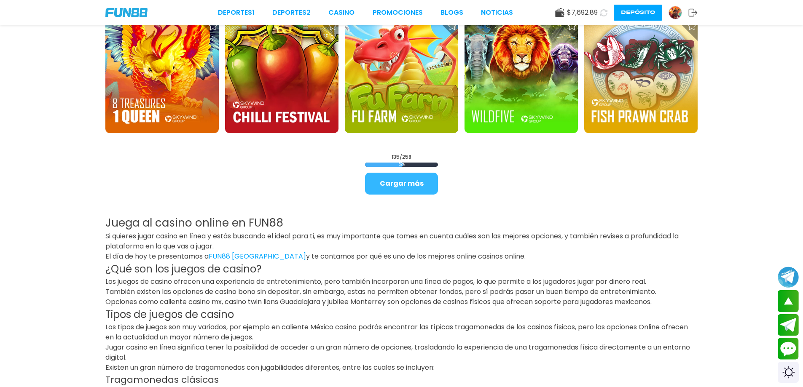
click at [422, 183] on button "Cargar más" at bounding box center [401, 184] width 73 height 22
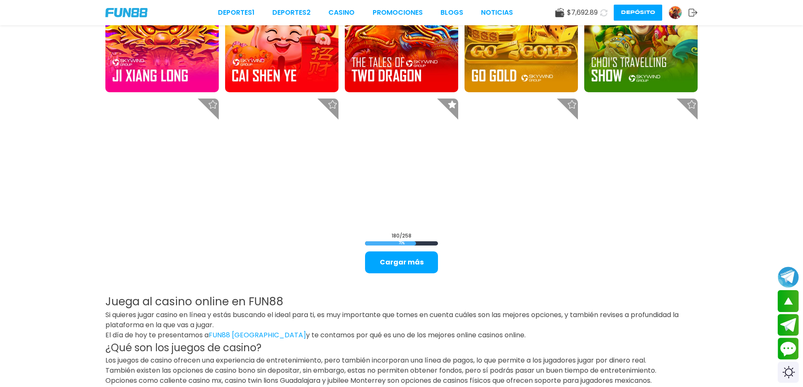
scroll to position [4399, 0]
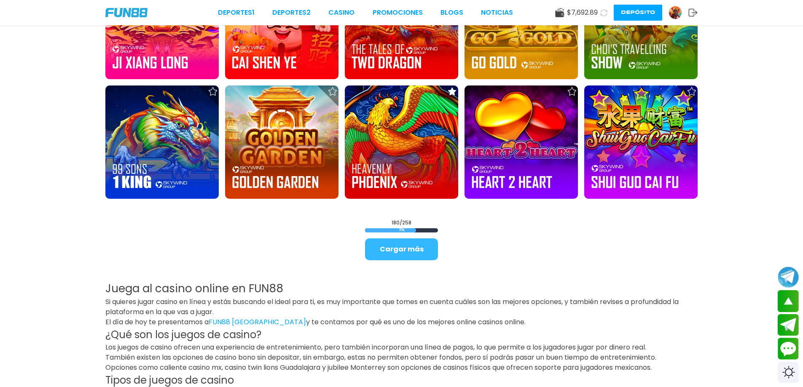
click at [429, 249] on button "Cargar más" at bounding box center [401, 250] width 73 height 22
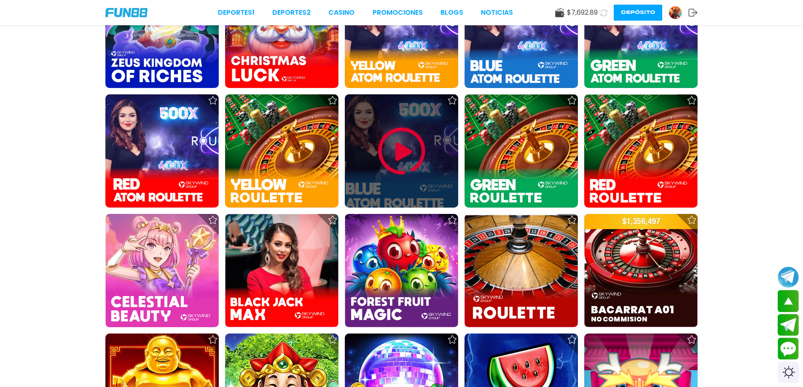
scroll to position [5031, 0]
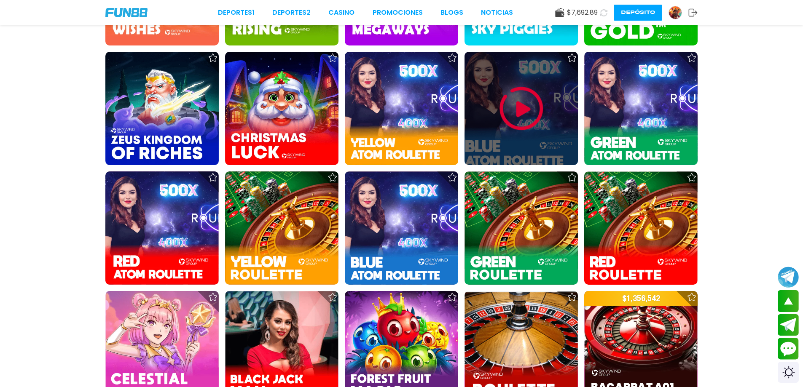
click at [519, 117] on img at bounding box center [521, 108] width 51 height 51
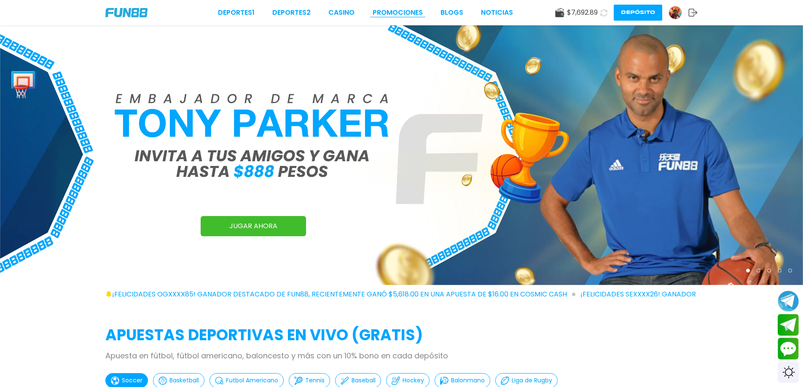
click at [405, 17] on link "Promociones" at bounding box center [398, 13] width 50 height 10
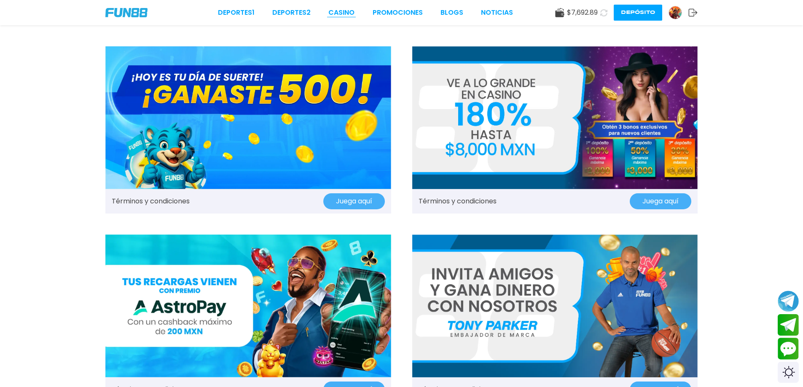
click at [347, 11] on link "CASINO" at bounding box center [341, 13] width 26 height 10
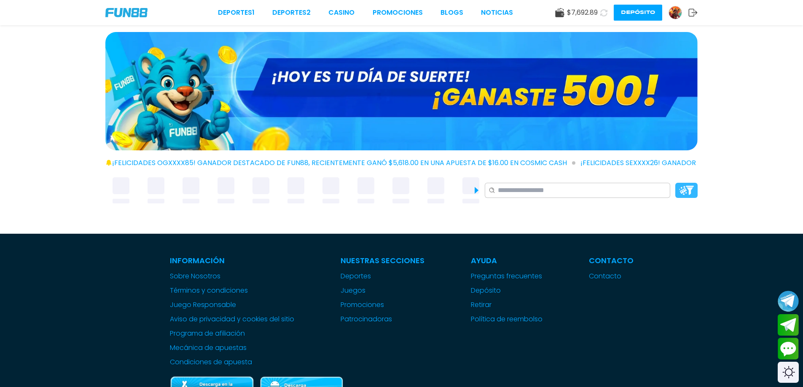
click at [689, 193] on div "¡FELICIDADES ogxxxx85! GANADOR DESTACADO DE FUN88, RECIENTEMENTE GANÓ $5,618.00…" at bounding box center [401, 117] width 803 height 234
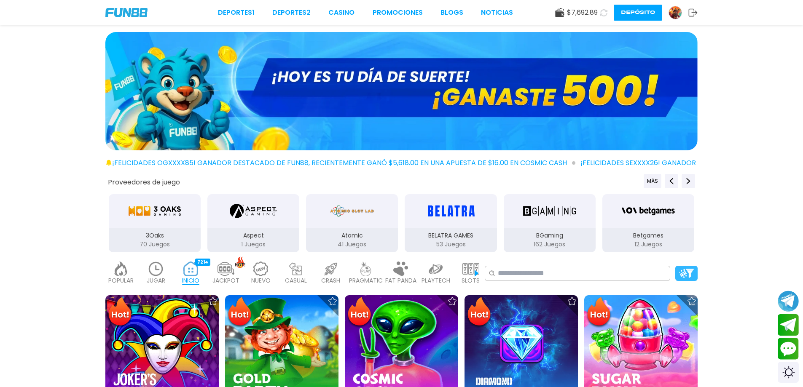
click at [688, 276] on img at bounding box center [686, 273] width 15 height 9
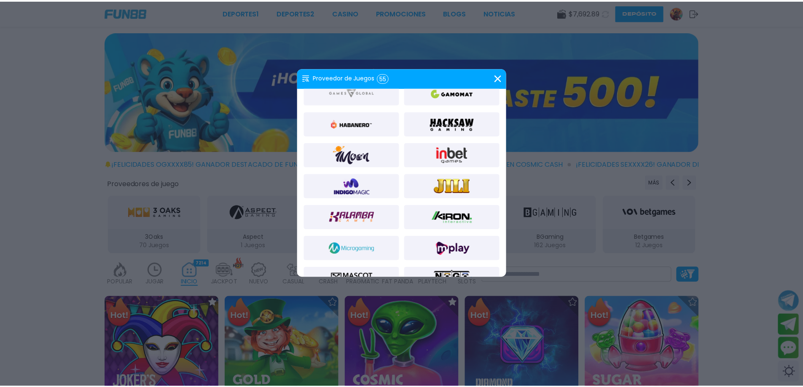
scroll to position [632, 0]
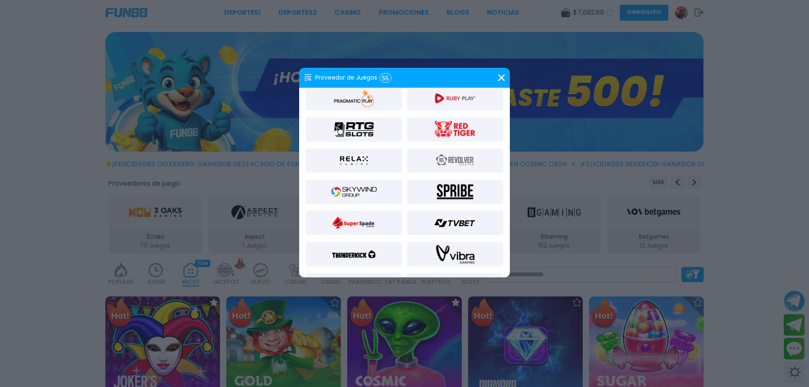
click at [353, 194] on img at bounding box center [354, 192] width 46 height 20
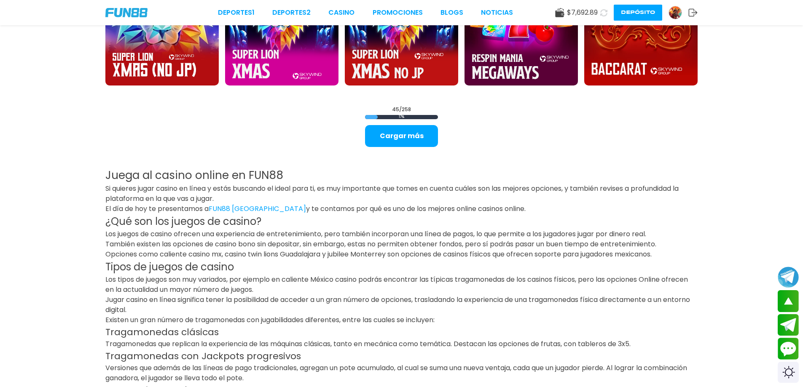
scroll to position [1275, 0]
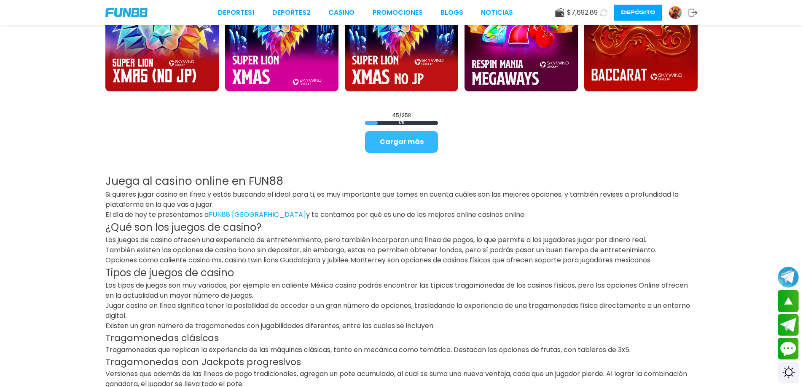
click at [410, 148] on button "Cargar más" at bounding box center [401, 142] width 73 height 22
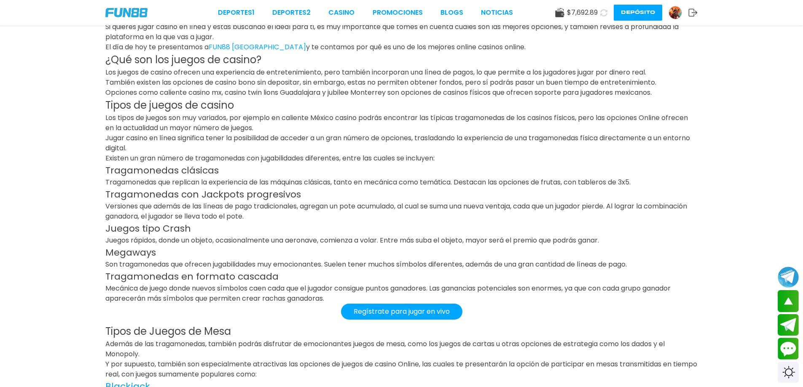
scroll to position [2371, 0]
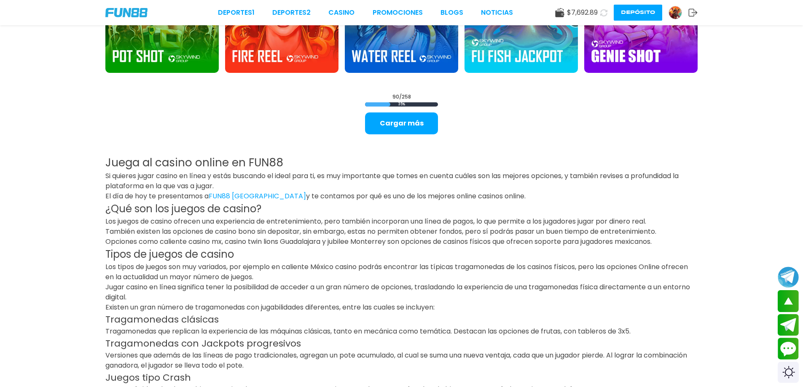
click at [415, 121] on button "Cargar más" at bounding box center [401, 124] width 73 height 22
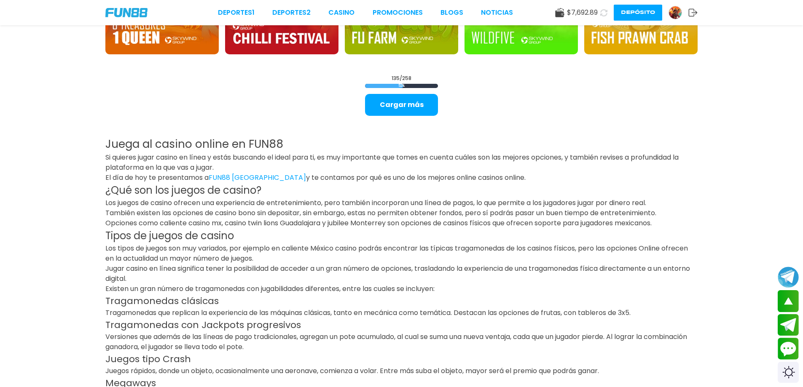
scroll to position [3391, 0]
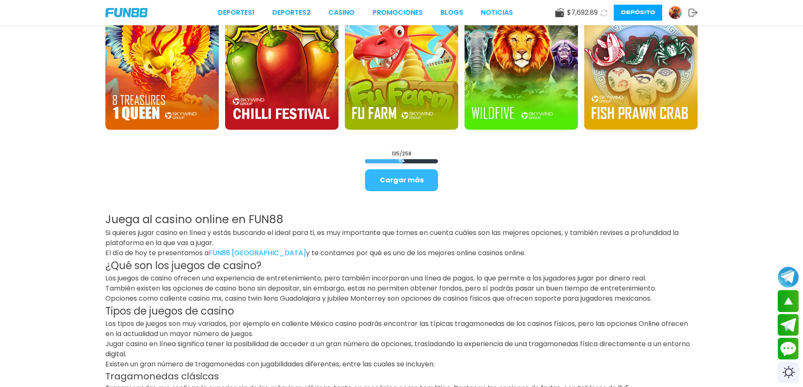
click at [403, 177] on button "Cargar más" at bounding box center [401, 180] width 73 height 22
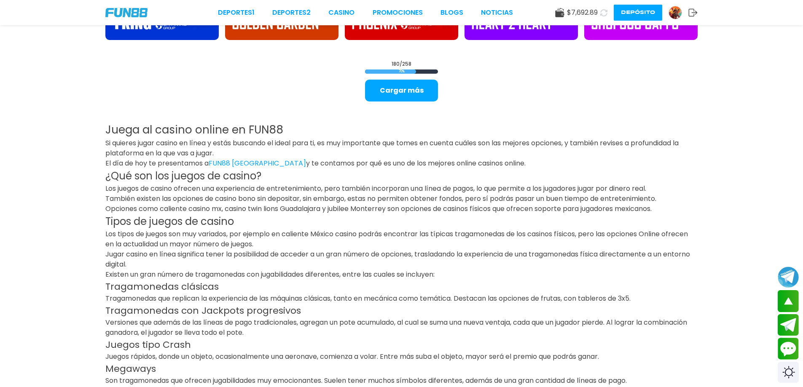
scroll to position [4492, 0]
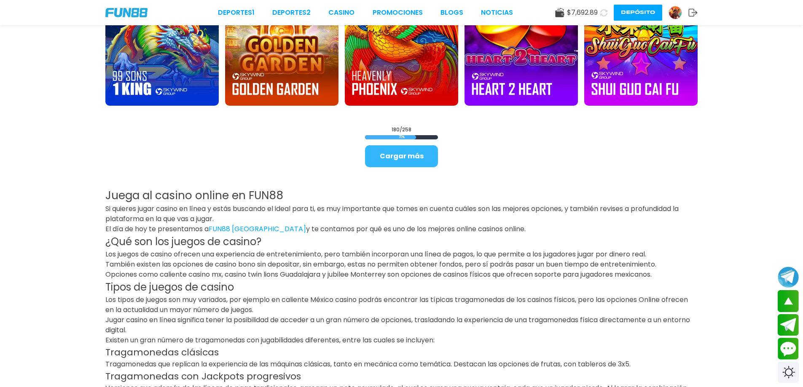
click at [373, 156] on button "Cargar más" at bounding box center [401, 156] width 73 height 22
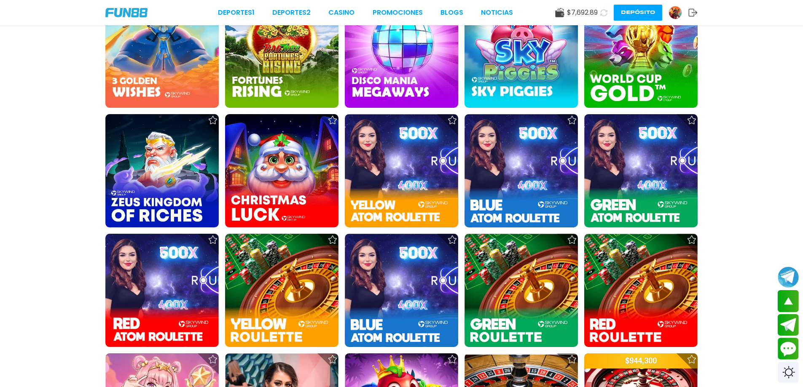
scroll to position [5008, 0]
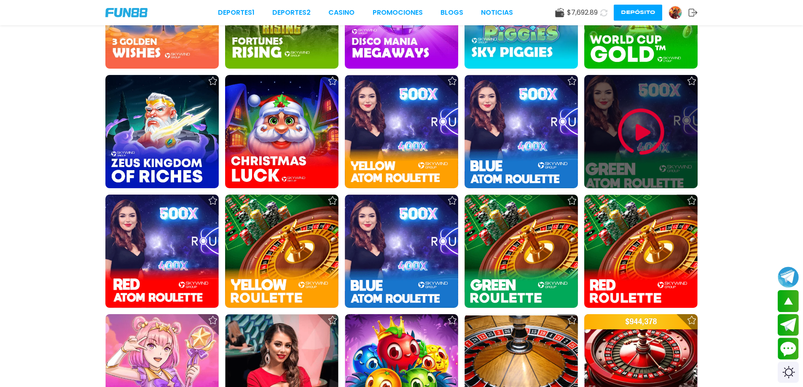
click at [638, 151] on img at bounding box center [641, 132] width 51 height 51
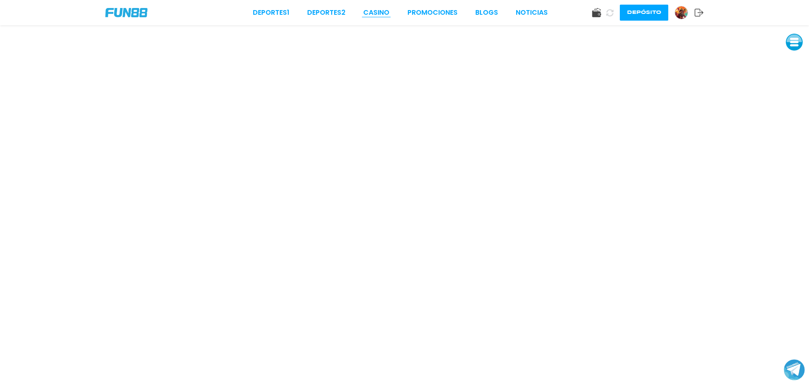
click at [378, 17] on link "CASINO" at bounding box center [376, 13] width 26 height 10
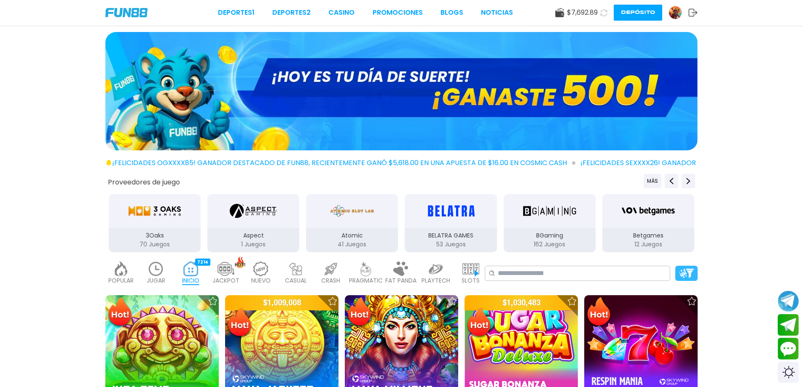
click at [691, 268] on div at bounding box center [686, 273] width 22 height 15
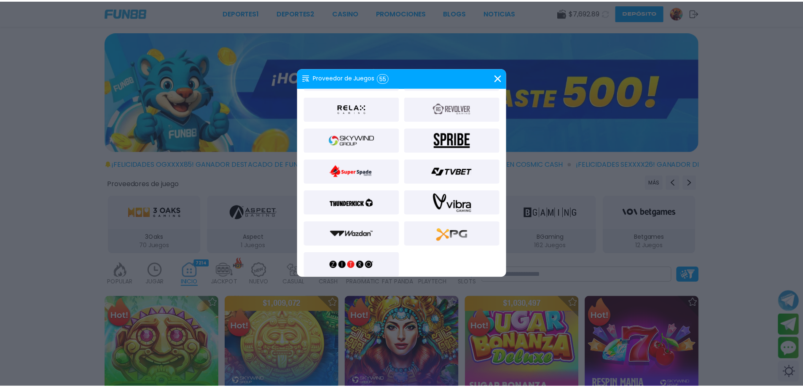
scroll to position [690, 0]
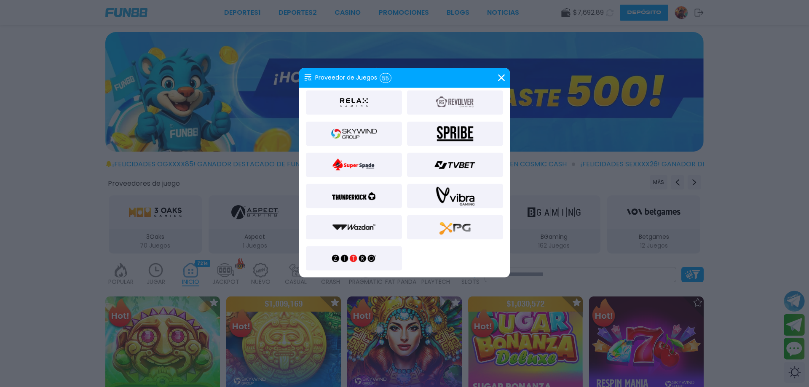
click at [344, 130] on img at bounding box center [354, 133] width 46 height 20
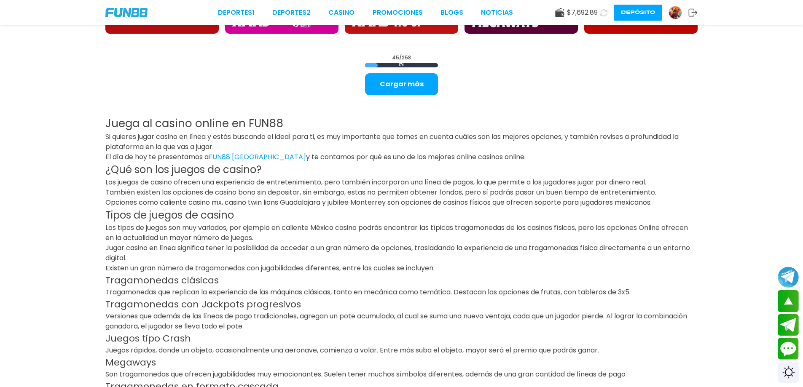
scroll to position [1239, 0]
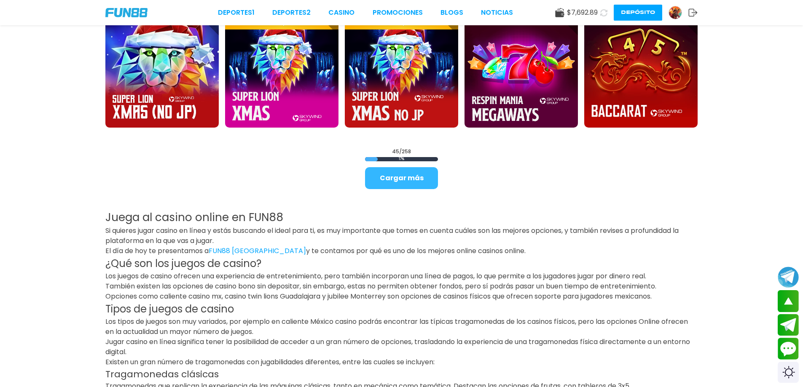
click at [423, 186] on button "Cargar más" at bounding box center [401, 178] width 73 height 22
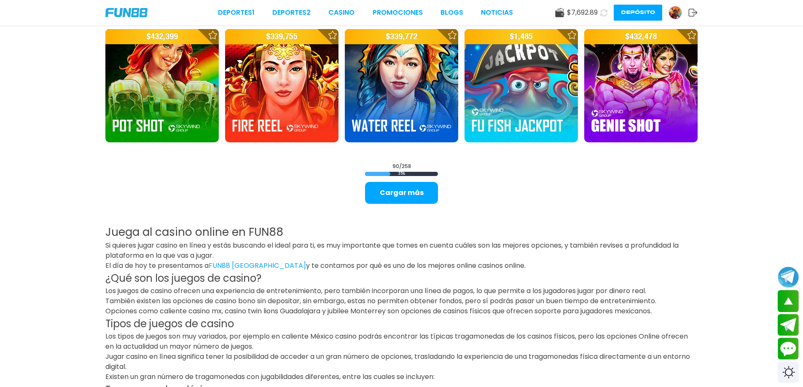
scroll to position [2426, 0]
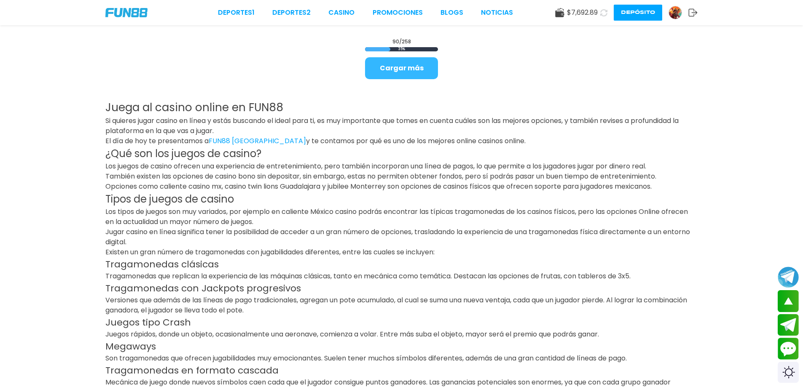
click at [411, 71] on button "Cargar más" at bounding box center [401, 68] width 73 height 22
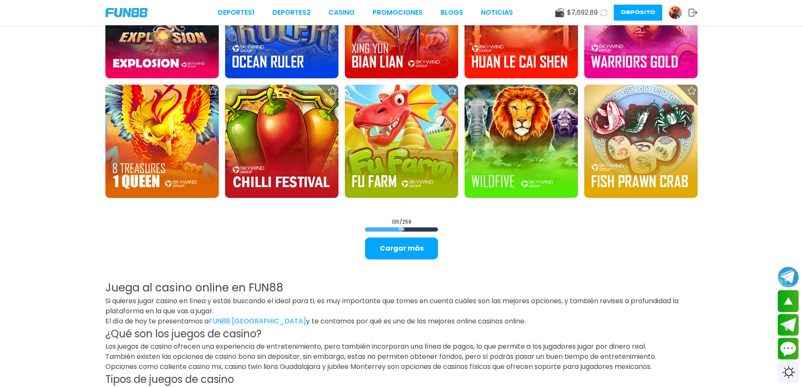
drag, startPoint x: 422, startPoint y: 248, endPoint x: 422, endPoint y: 243, distance: 4.6
click at [422, 248] on button "Cargar más" at bounding box center [401, 249] width 73 height 22
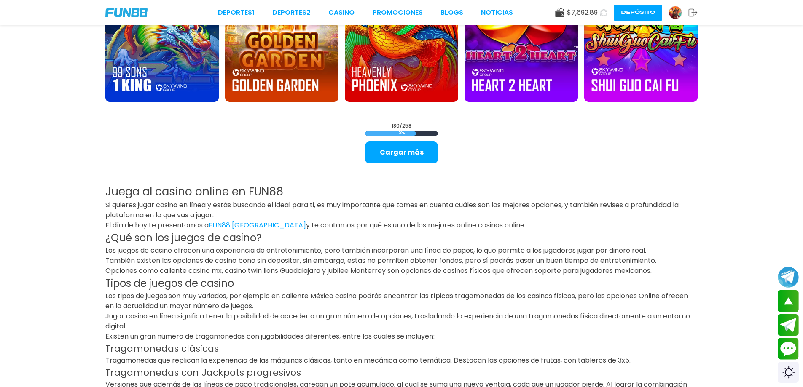
scroll to position [4582, 0]
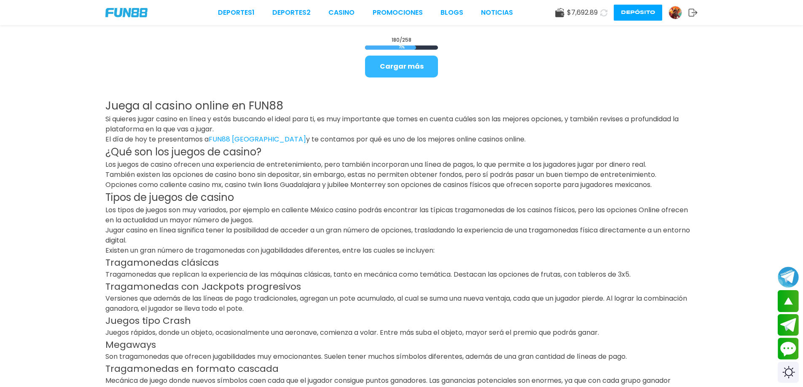
click at [404, 72] on button "Cargar más" at bounding box center [401, 67] width 73 height 22
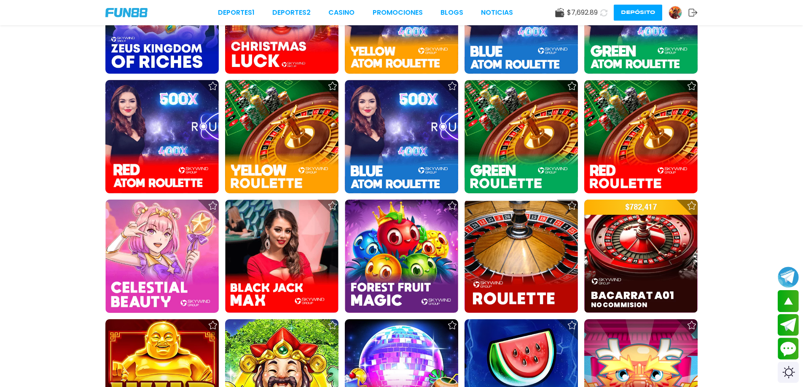
scroll to position [5107, 0]
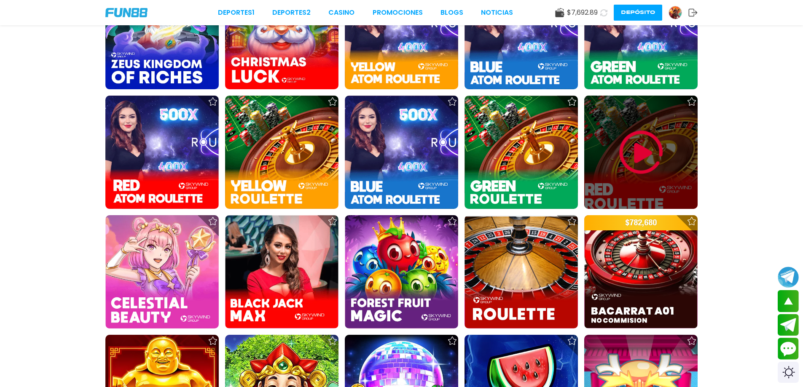
click at [633, 149] on img at bounding box center [641, 152] width 51 height 51
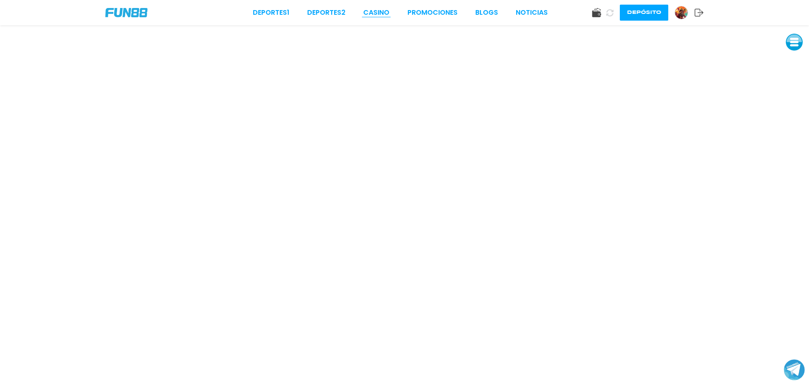
click at [378, 12] on link "CASINO" at bounding box center [376, 13] width 26 height 10
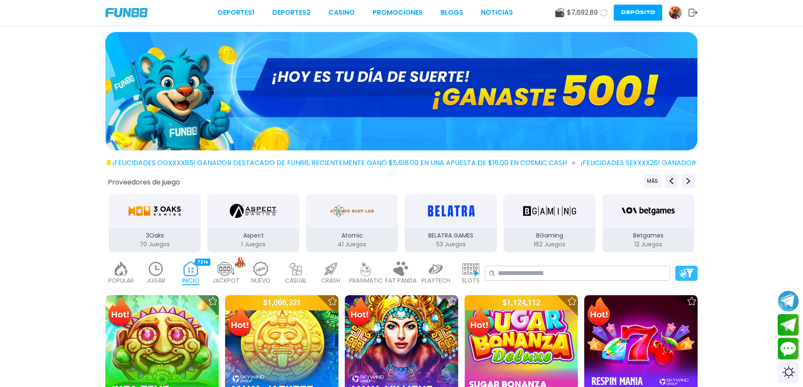
click at [691, 267] on div at bounding box center [686, 273] width 22 height 15
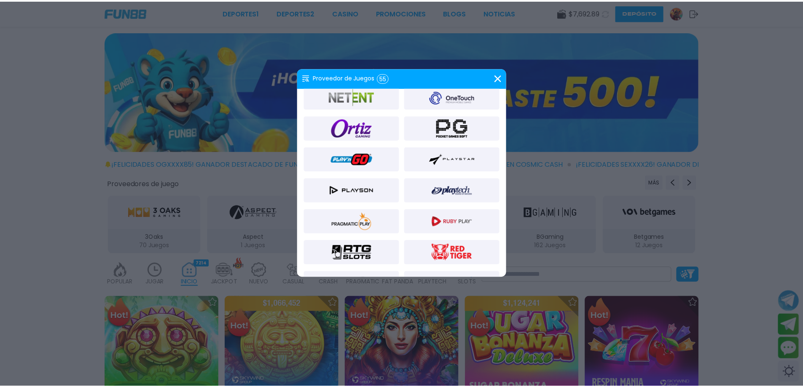
scroll to position [590, 0]
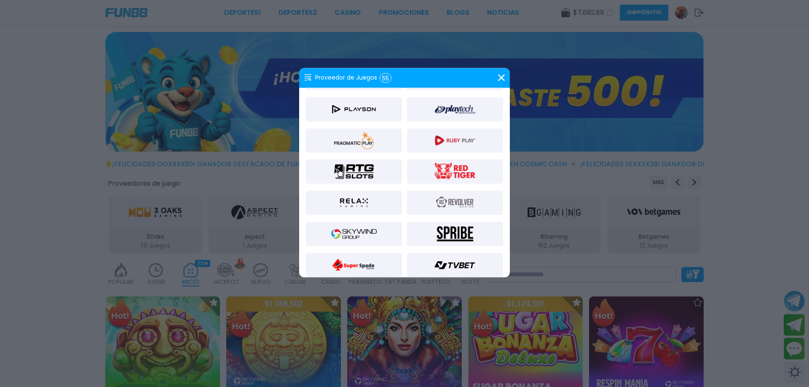
click at [365, 233] on img at bounding box center [354, 234] width 46 height 20
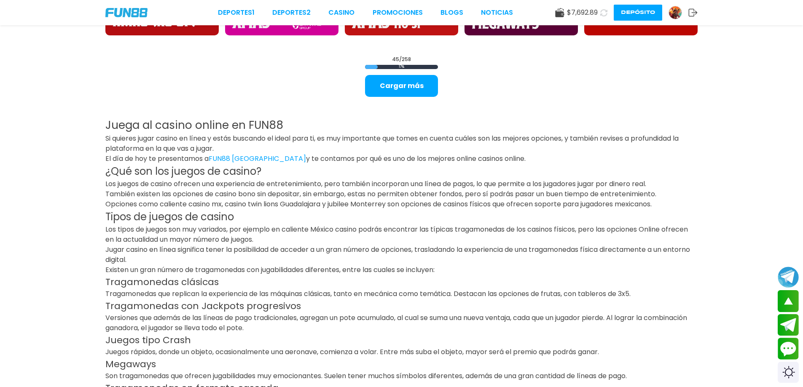
scroll to position [1263, 0]
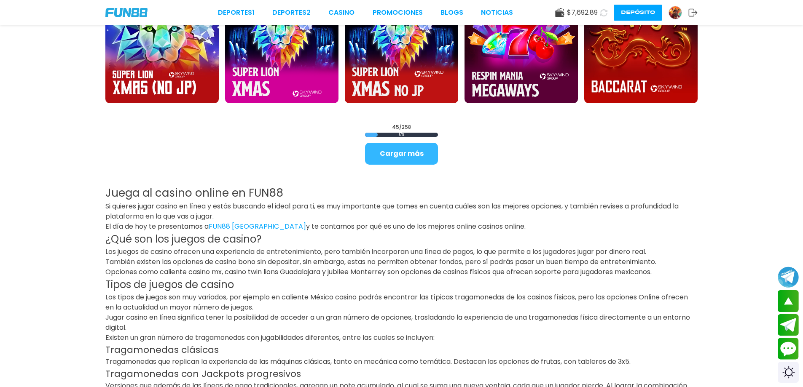
click at [418, 156] on button "Cargar más" at bounding box center [401, 154] width 73 height 22
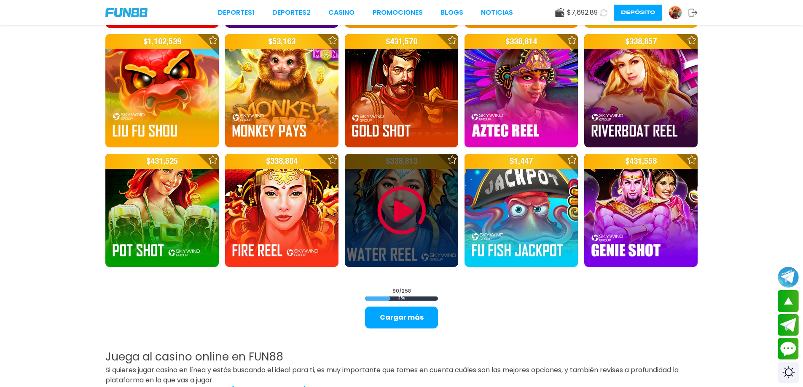
scroll to position [2190, 0]
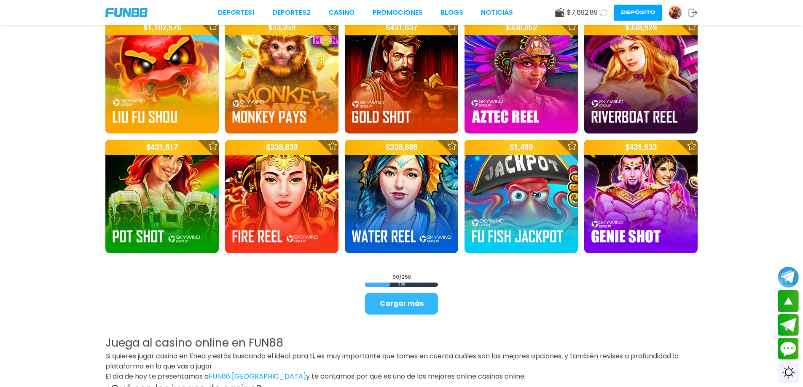
click at [410, 304] on button "Cargar más" at bounding box center [401, 304] width 73 height 22
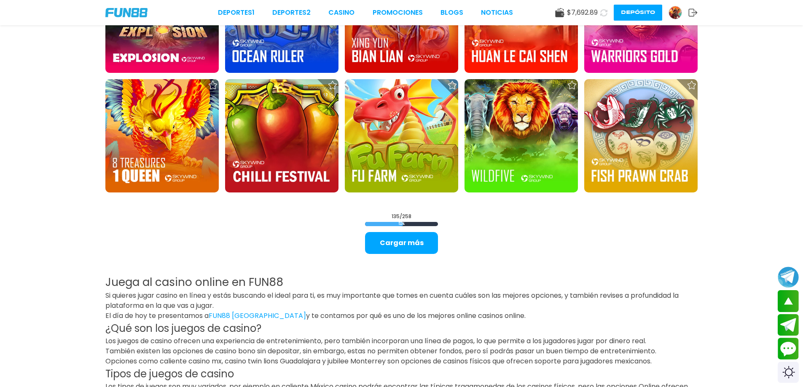
click at [417, 252] on button "Cargar más" at bounding box center [401, 243] width 73 height 22
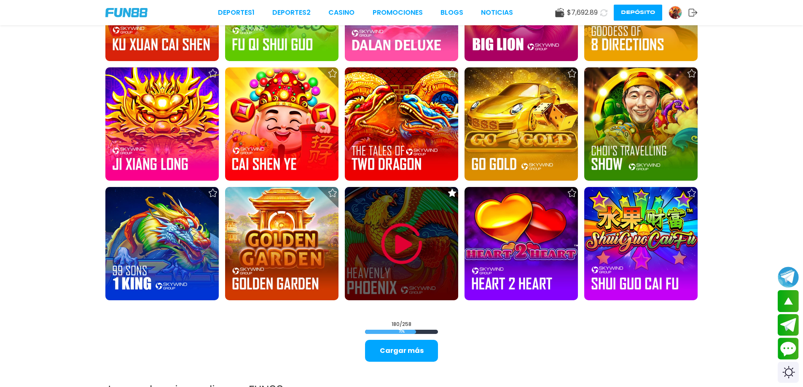
scroll to position [4340, 0]
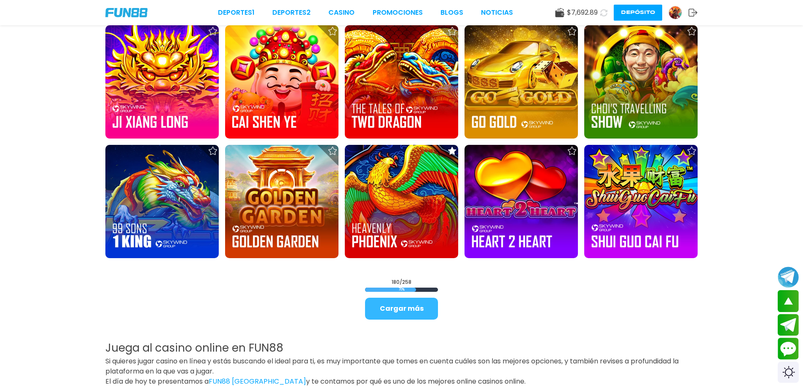
click at [416, 314] on button "Cargar más" at bounding box center [401, 309] width 73 height 22
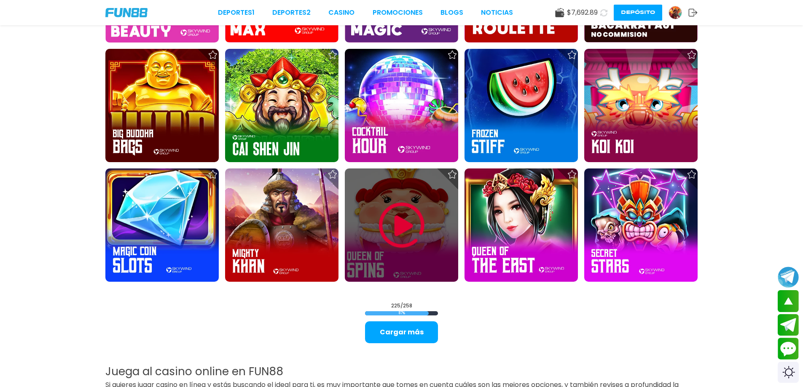
scroll to position [5183, 0]
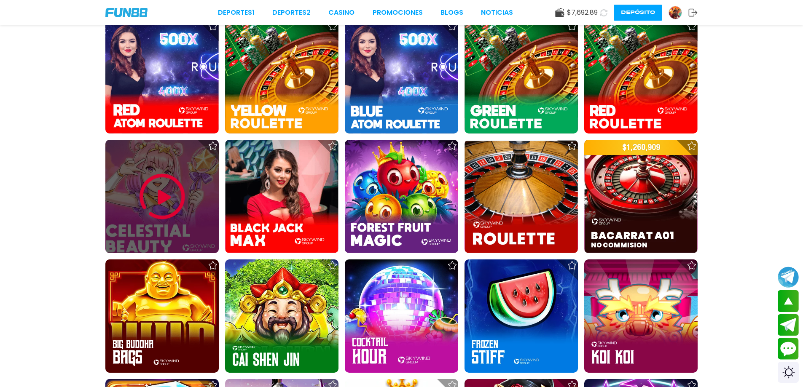
click at [120, 209] on div at bounding box center [161, 196] width 113 height 113
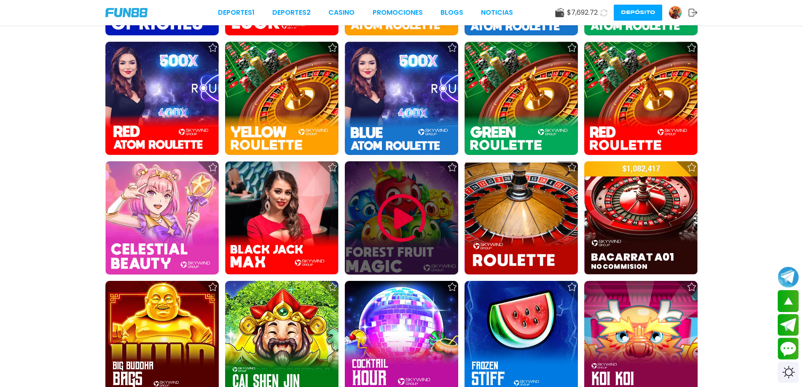
scroll to position [5184, 0]
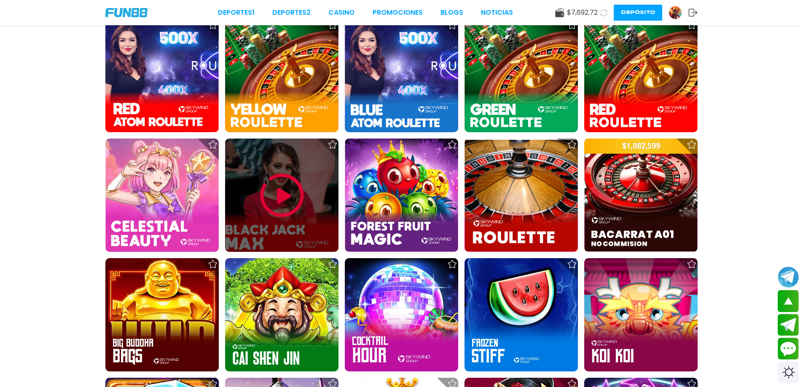
click at [289, 209] on img at bounding box center [282, 195] width 51 height 51
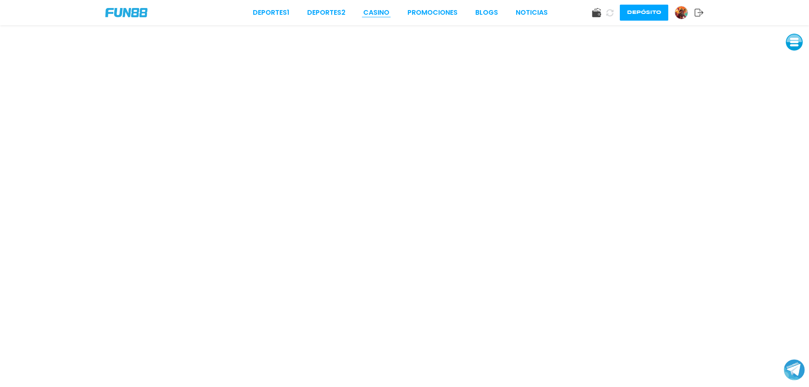
click at [368, 13] on link "CASINO" at bounding box center [376, 13] width 26 height 10
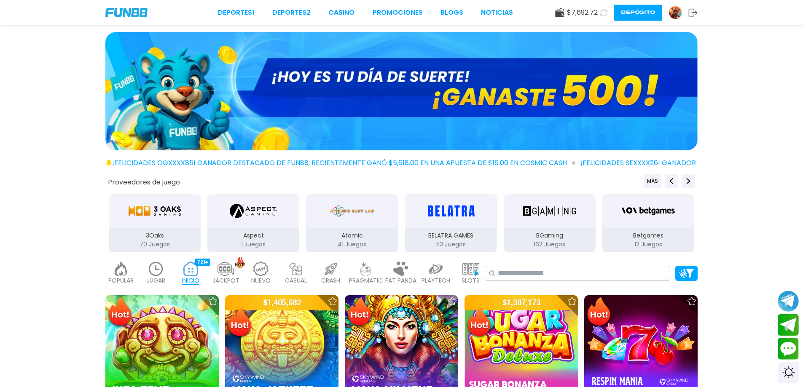
click at [683, 258] on div "POPULAR 40 JUGAR 45 INICIO 7214 JACKPOT 133 NUEVO 977 CASUAL 17 CRASH 33 PRAGMA…" at bounding box center [401, 274] width 803 height 34
click at [685, 270] on img at bounding box center [686, 273] width 15 height 9
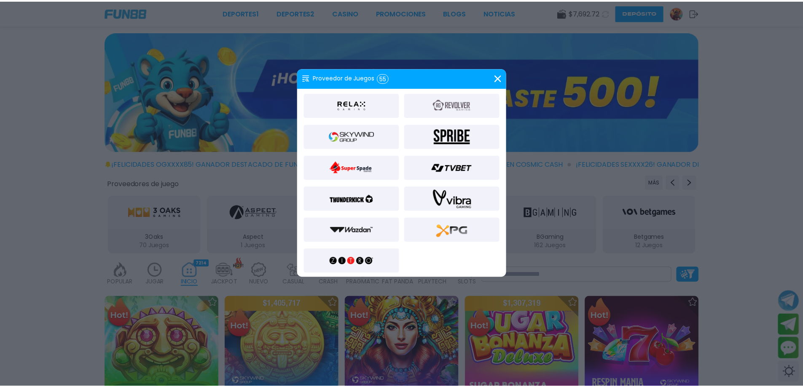
scroll to position [690, 0]
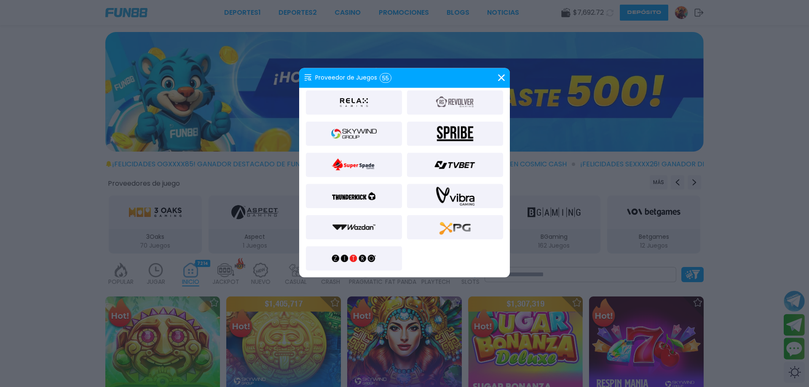
click at [347, 135] on img at bounding box center [354, 133] width 46 height 20
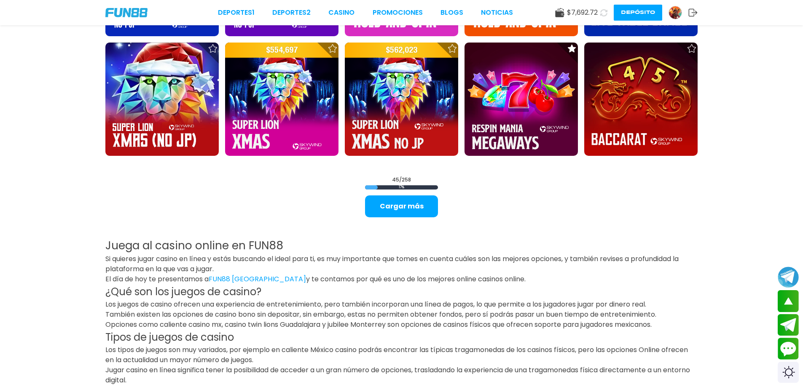
scroll to position [1225, 0]
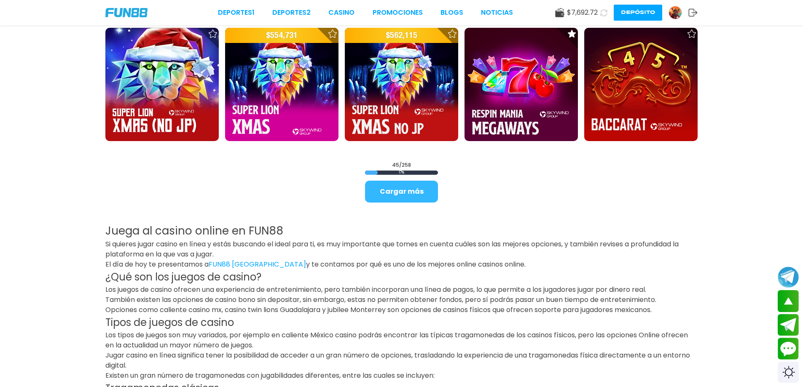
click at [416, 191] on button "Cargar más" at bounding box center [401, 192] width 73 height 22
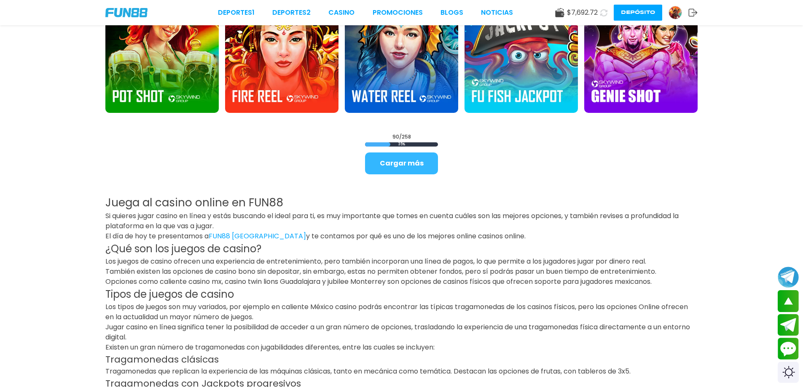
click at [408, 155] on button "Cargar más" at bounding box center [401, 164] width 73 height 22
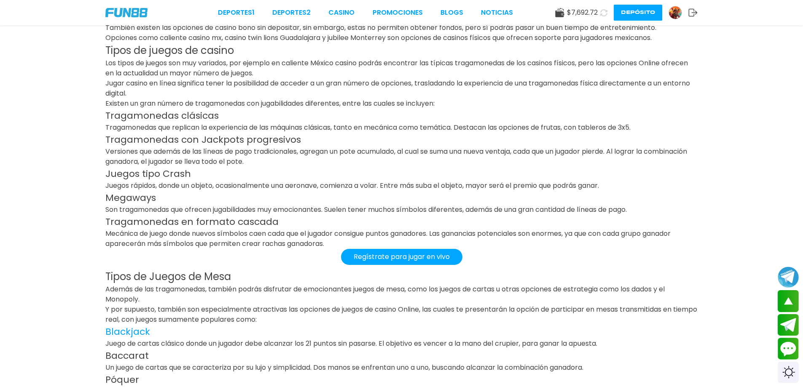
scroll to position [3340, 0]
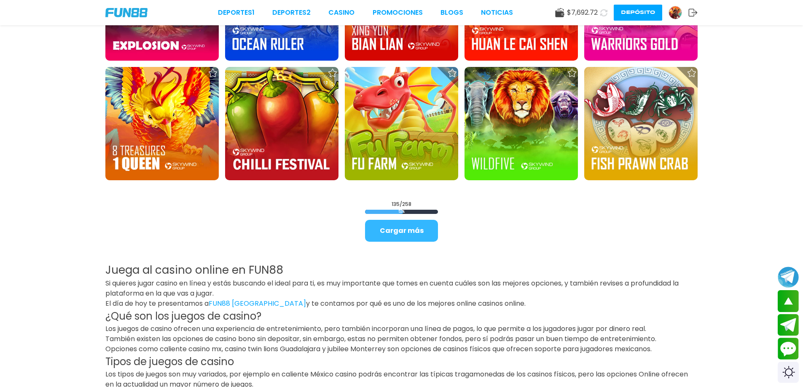
click at [419, 230] on button "Cargar más" at bounding box center [401, 231] width 73 height 22
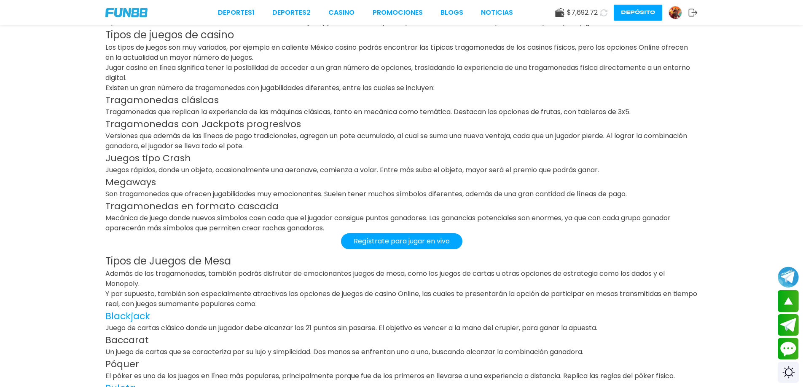
scroll to position [4349, 0]
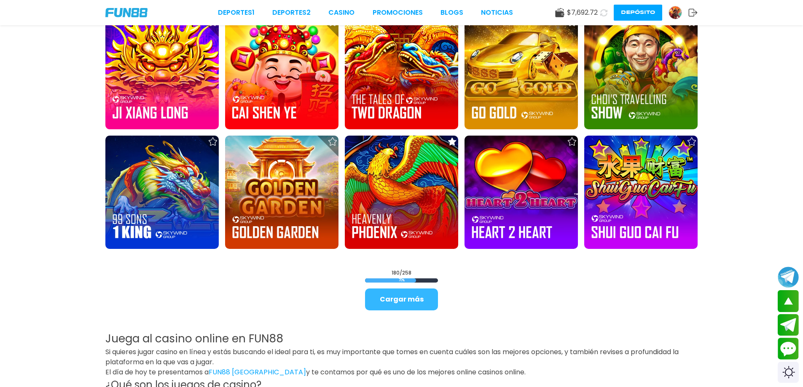
click at [415, 291] on button "Cargar más" at bounding box center [401, 300] width 73 height 22
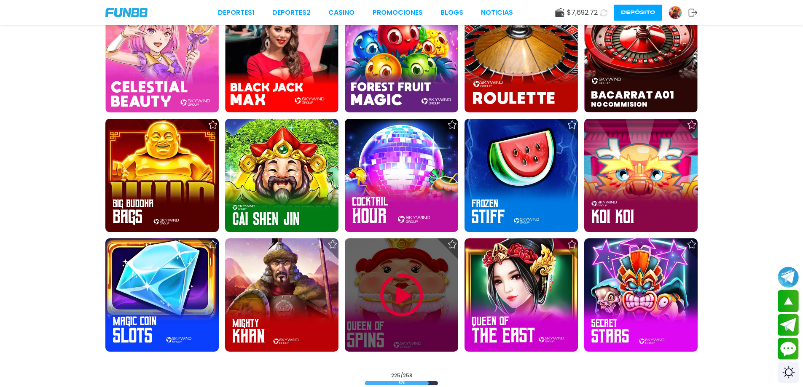
scroll to position [5308, 0]
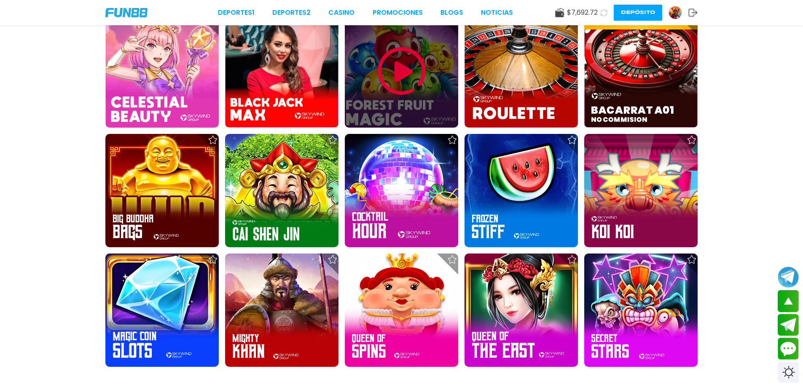
click at [392, 83] on img at bounding box center [401, 71] width 51 height 51
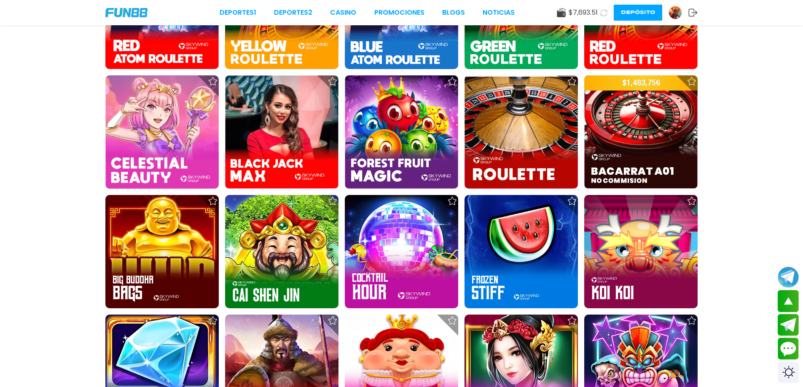
scroll to position [5239, 0]
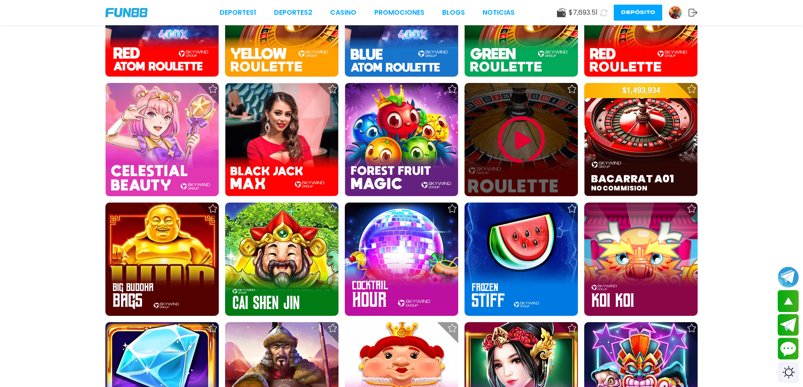
click at [514, 158] on img at bounding box center [521, 140] width 51 height 51
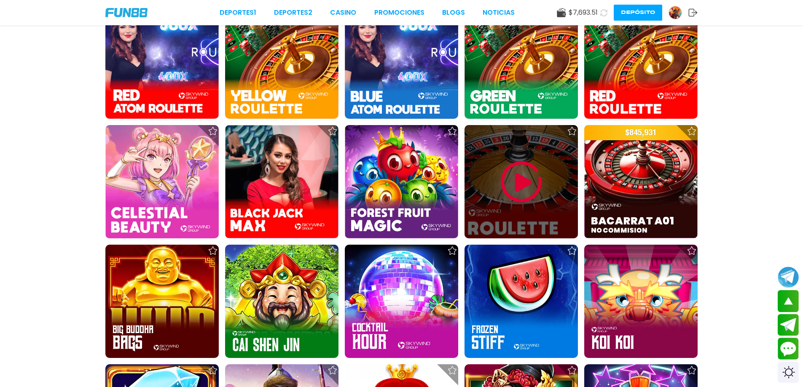
scroll to position [5184, 0]
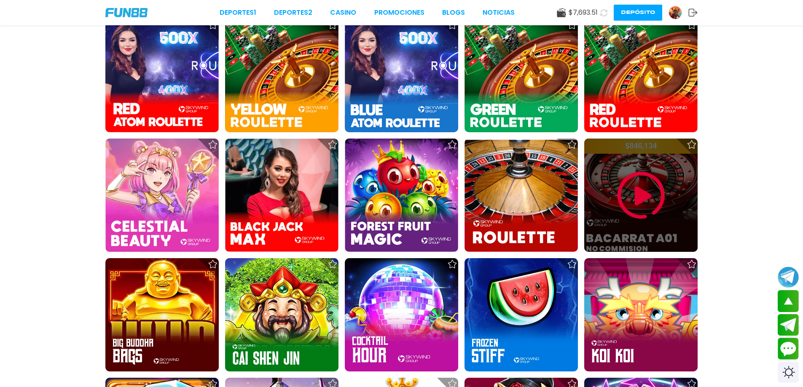
click at [617, 180] on img at bounding box center [641, 195] width 51 height 51
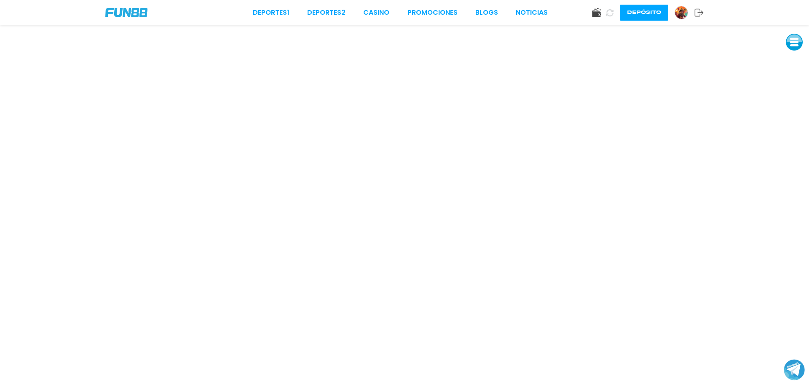
click at [383, 13] on link "CASINO" at bounding box center [376, 13] width 26 height 10
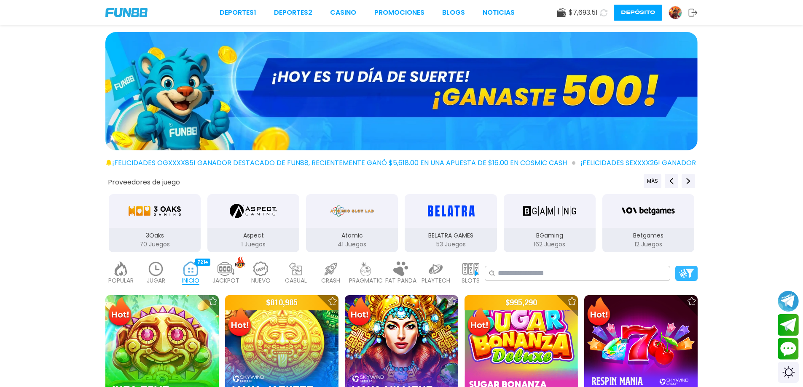
click at [691, 274] on img at bounding box center [686, 273] width 15 height 9
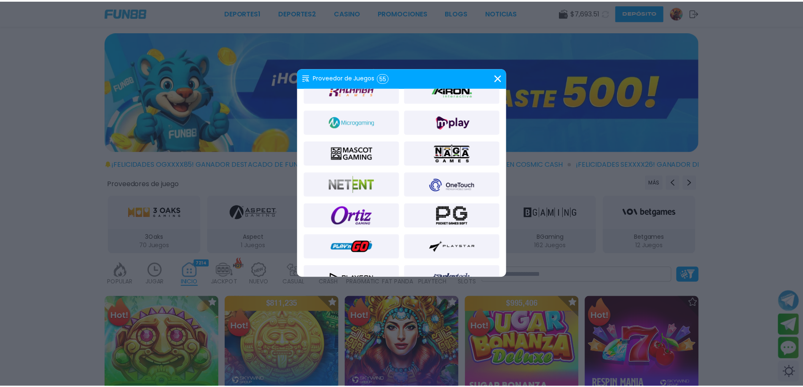
scroll to position [632, 0]
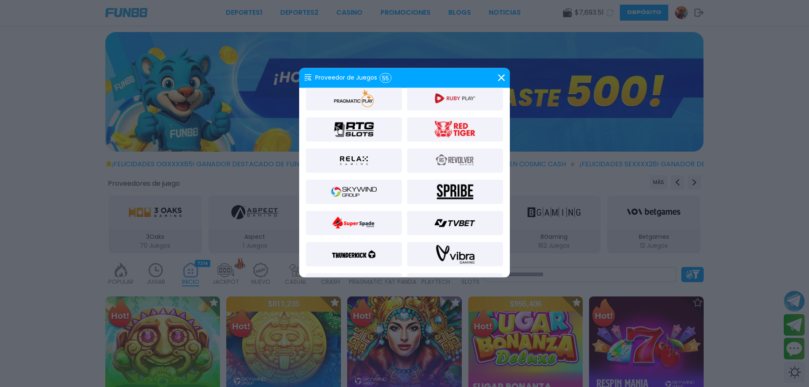
click at [365, 196] on img at bounding box center [354, 192] width 46 height 20
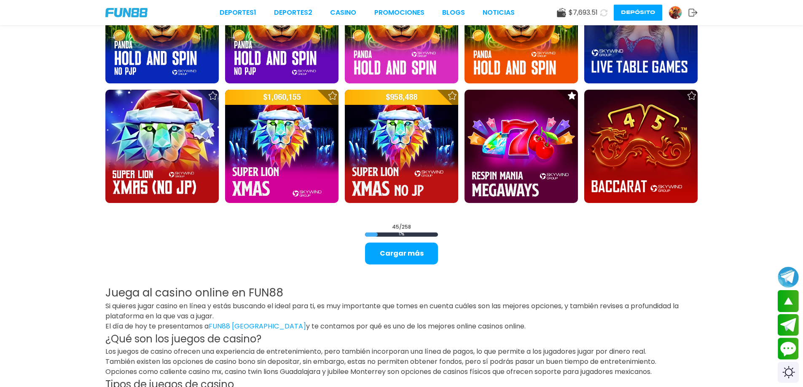
scroll to position [1063, 0]
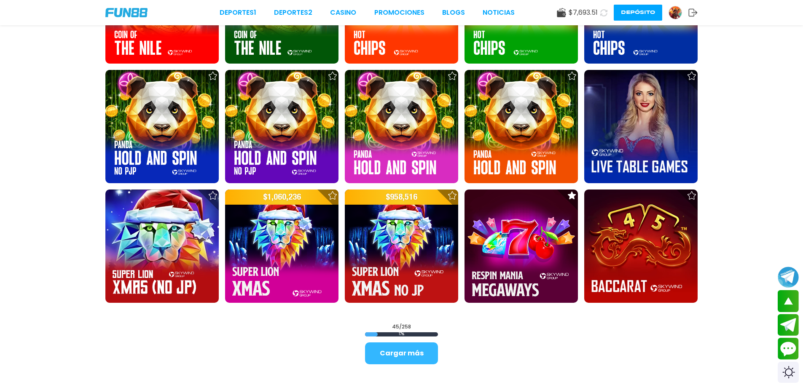
click at [419, 356] on button "Cargar más" at bounding box center [401, 354] width 73 height 22
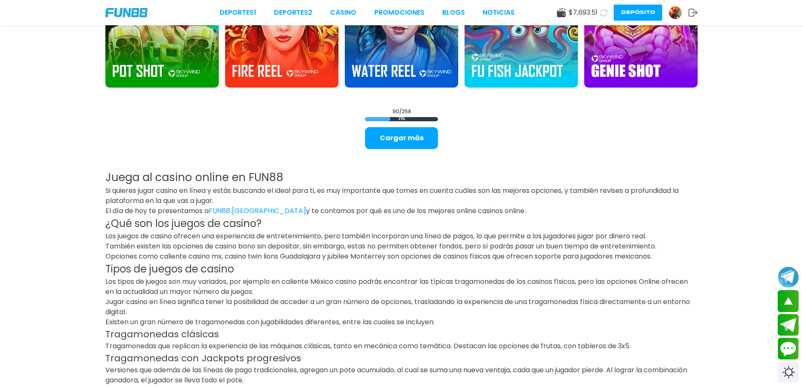
scroll to position [2377, 0]
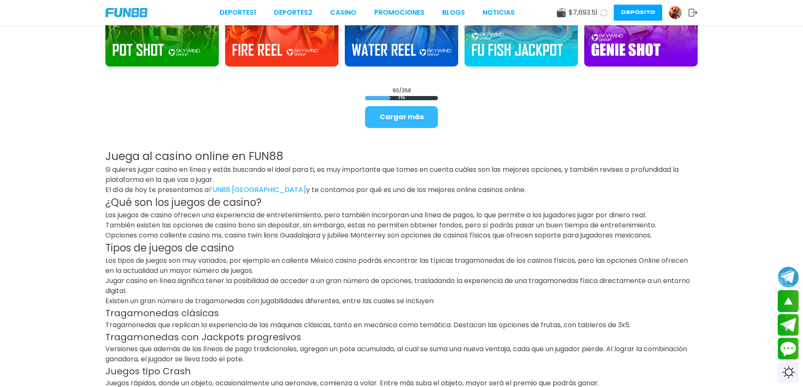
click at [426, 118] on button "Cargar más" at bounding box center [401, 117] width 73 height 22
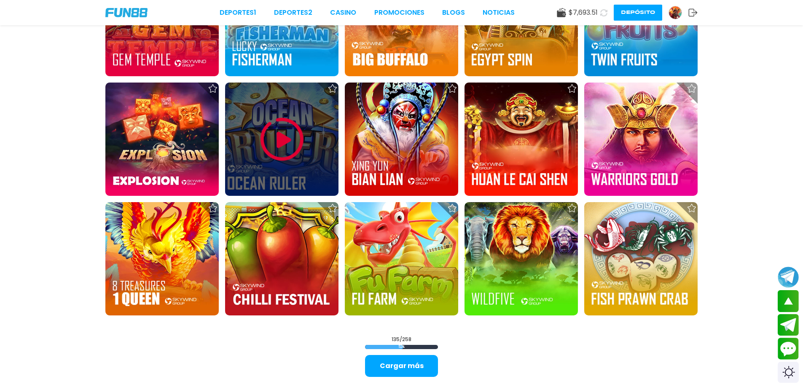
scroll to position [3262, 0]
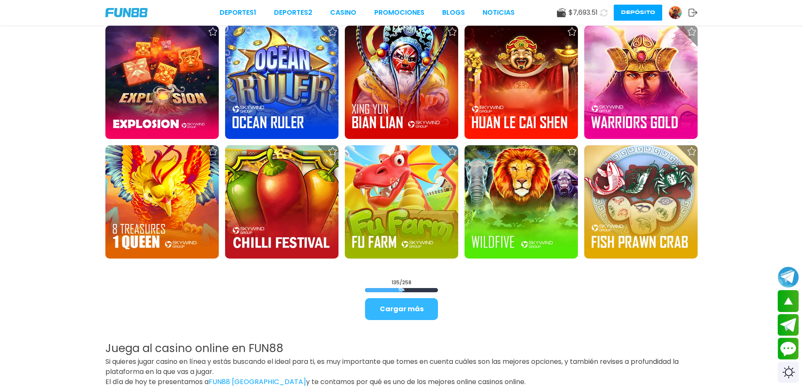
click at [400, 310] on button "Cargar más" at bounding box center [401, 309] width 73 height 22
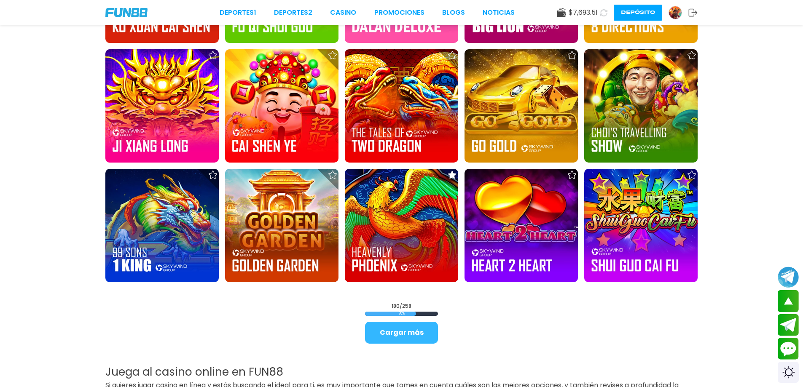
click at [416, 333] on button "Cargar más" at bounding box center [401, 333] width 73 height 22
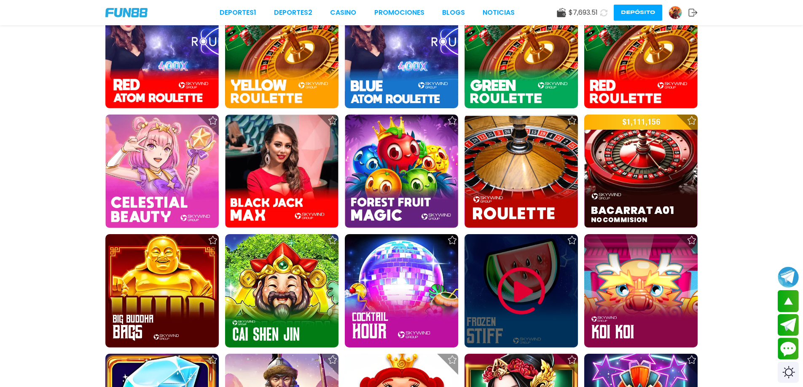
scroll to position [5243, 0]
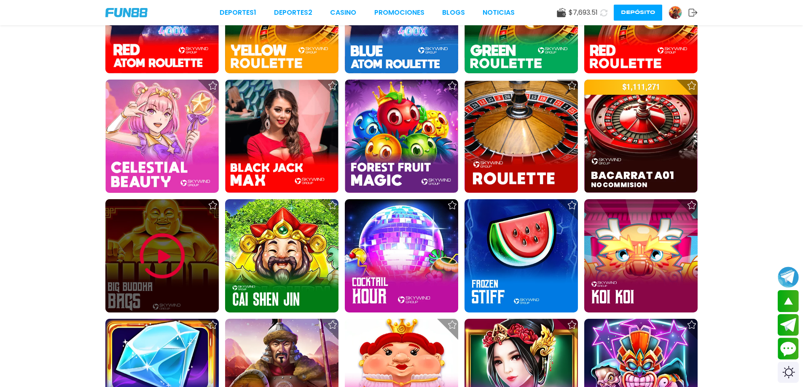
click at [153, 256] on img at bounding box center [162, 256] width 51 height 51
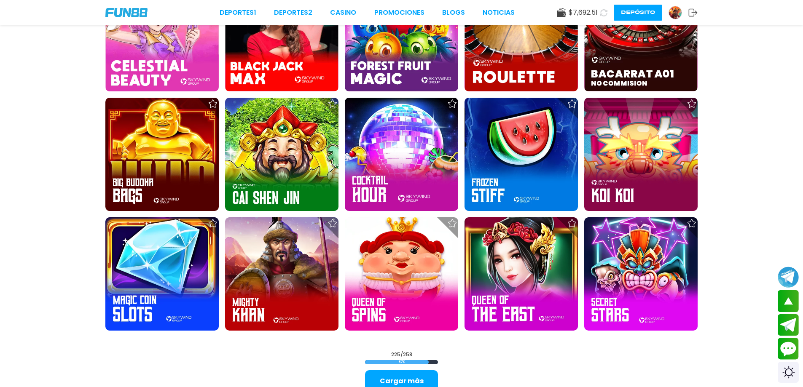
scroll to position [5352, 0]
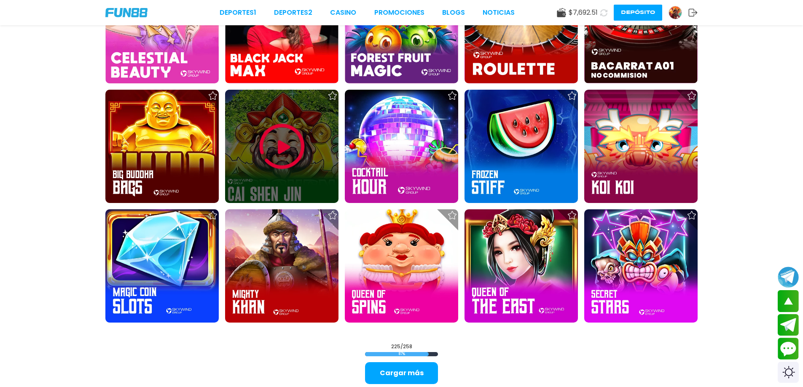
click at [302, 153] on img at bounding box center [282, 146] width 51 height 51
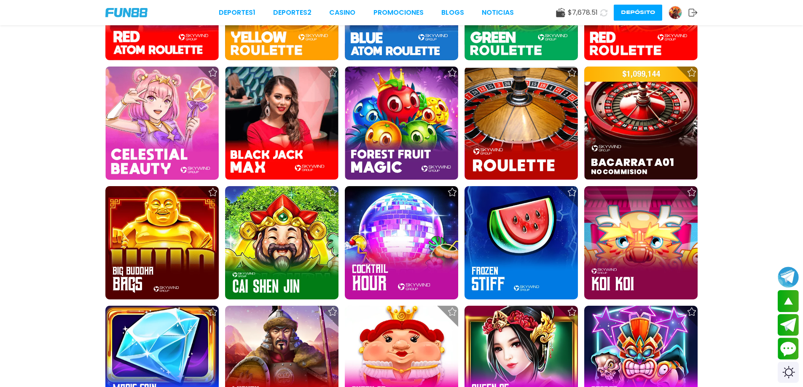
scroll to position [5264, 0]
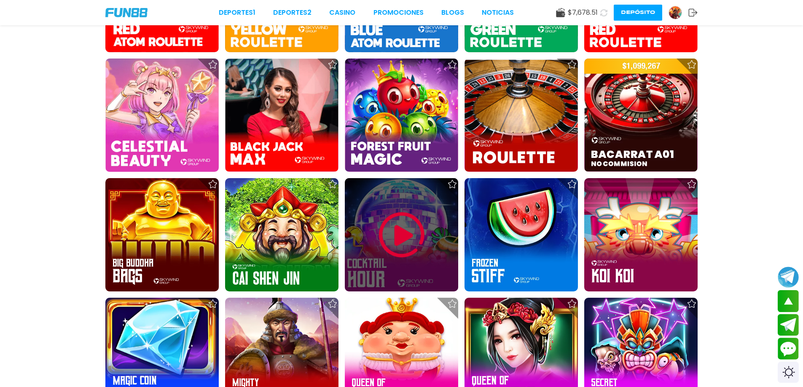
click at [407, 232] on img at bounding box center [401, 235] width 51 height 51
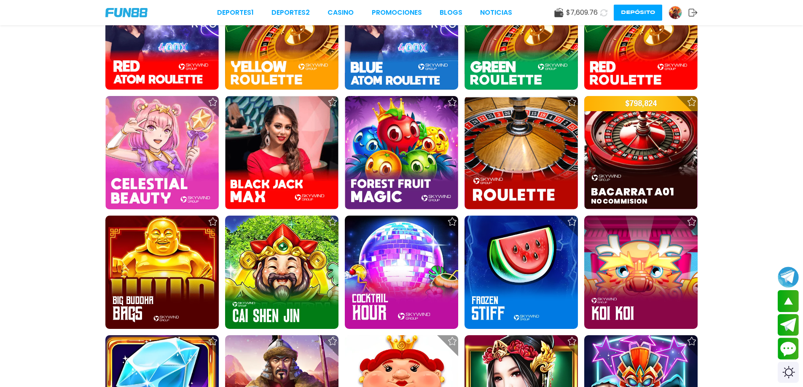
scroll to position [5352, 0]
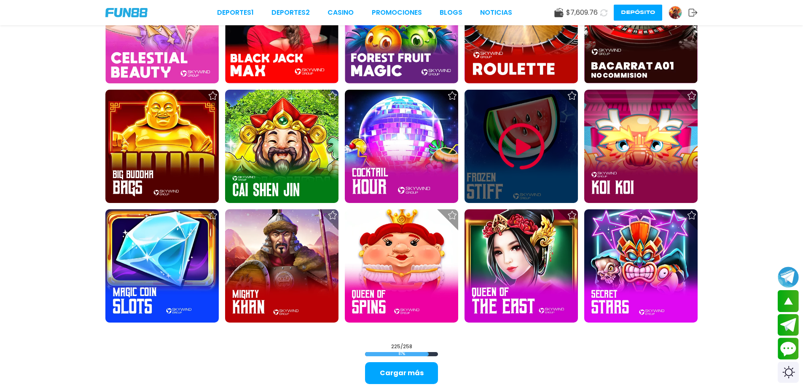
click at [490, 175] on div at bounding box center [520, 146] width 113 height 113
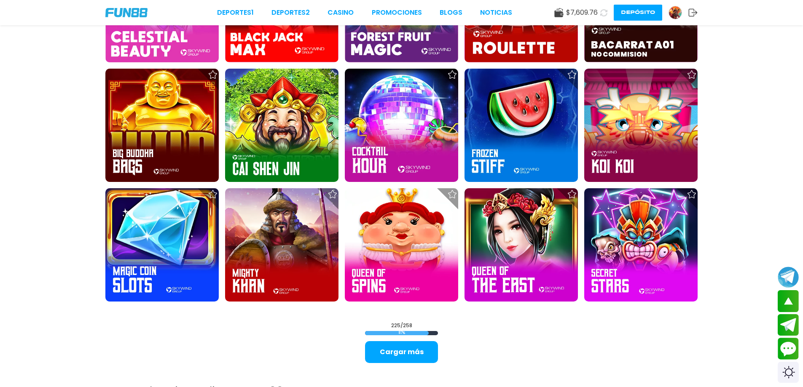
scroll to position [5428, 0]
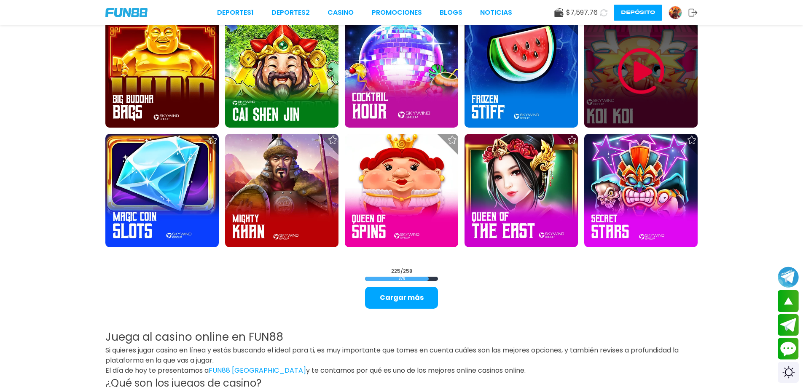
click at [642, 90] on img at bounding box center [641, 71] width 51 height 51
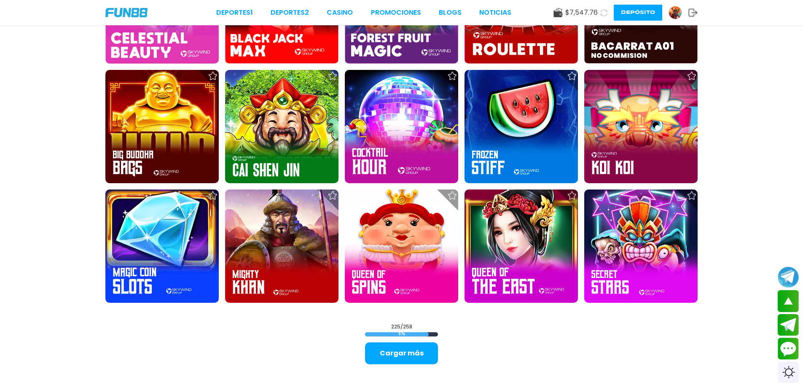
scroll to position [5395, 0]
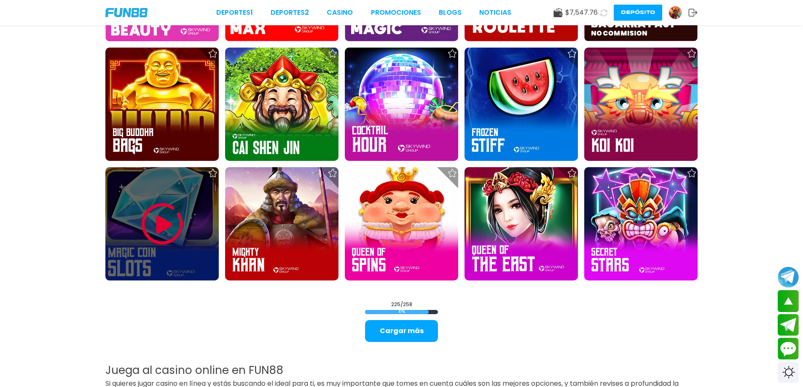
click at [160, 236] on img at bounding box center [162, 224] width 51 height 51
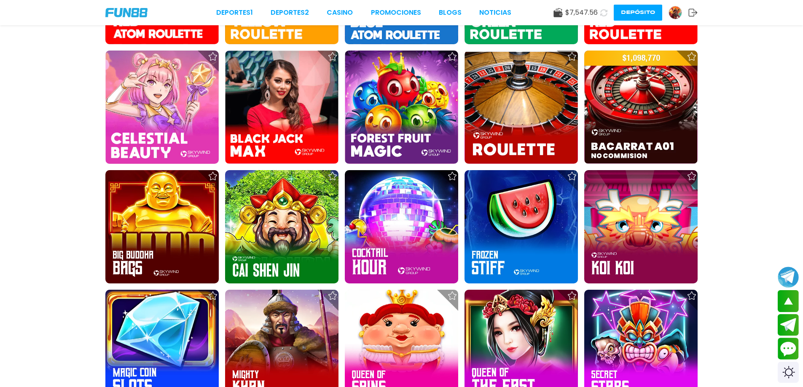
scroll to position [5320, 0]
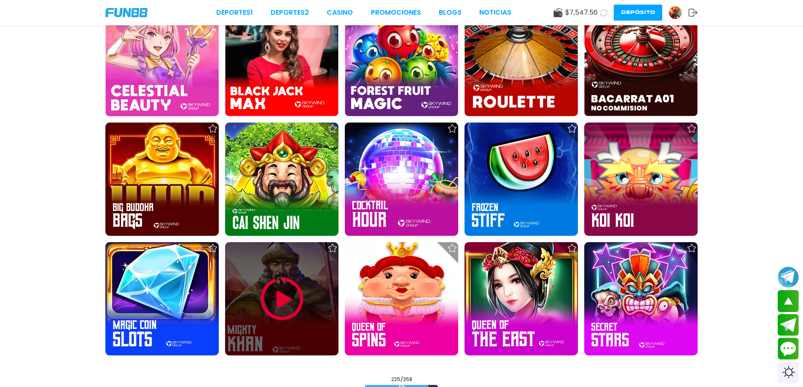
click at [280, 291] on img at bounding box center [282, 299] width 51 height 51
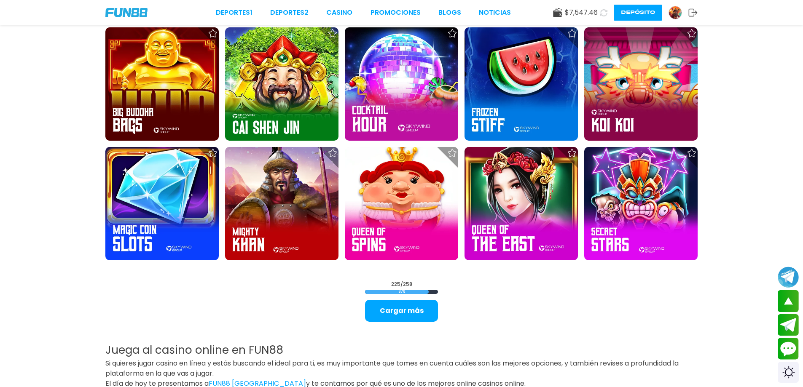
scroll to position [5438, 0]
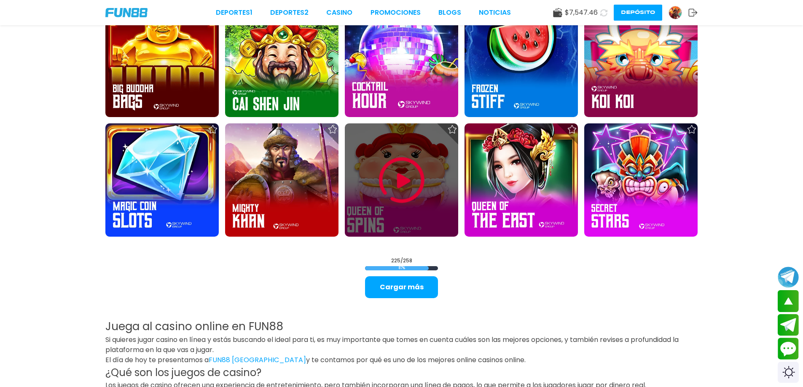
click at [396, 174] on img at bounding box center [401, 180] width 51 height 51
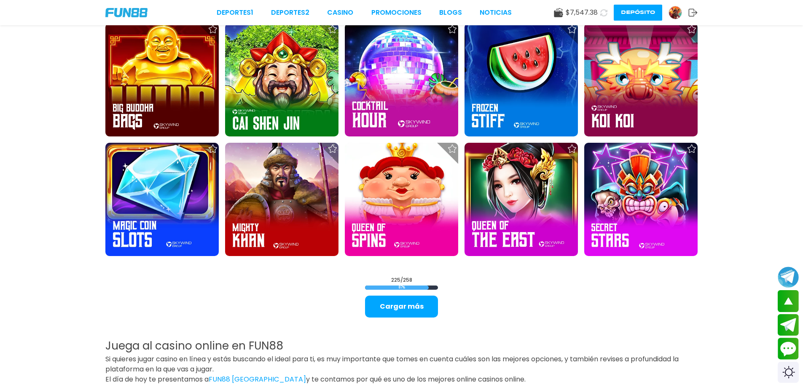
scroll to position [5411, 0]
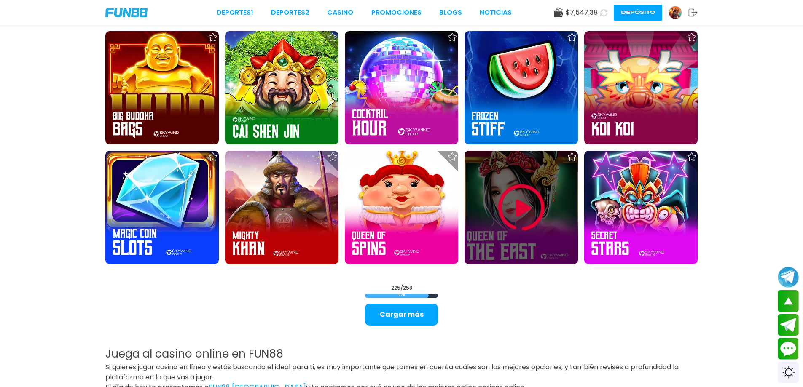
click at [500, 201] on img at bounding box center [521, 207] width 51 height 51
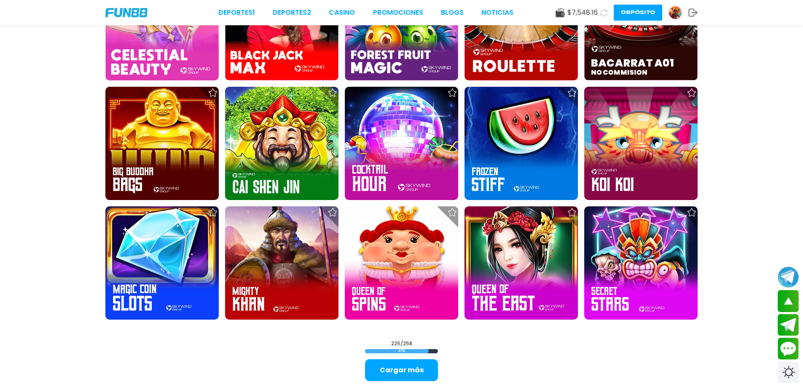
scroll to position [5363, 0]
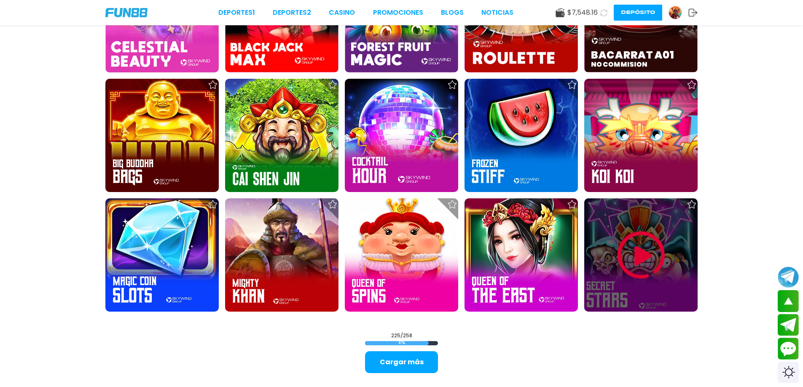
click at [622, 246] on img at bounding box center [641, 255] width 51 height 51
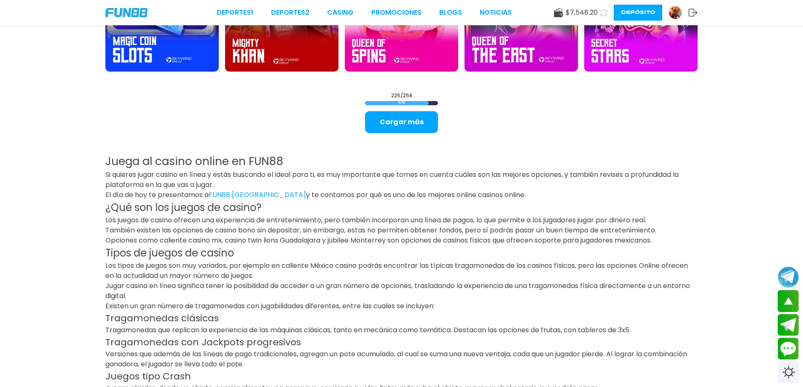
scroll to position [5549, 0]
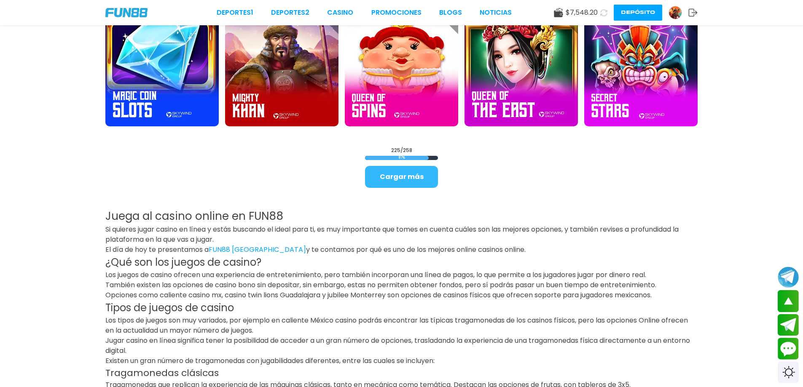
click at [425, 179] on button "Cargar más" at bounding box center [401, 177] width 73 height 22
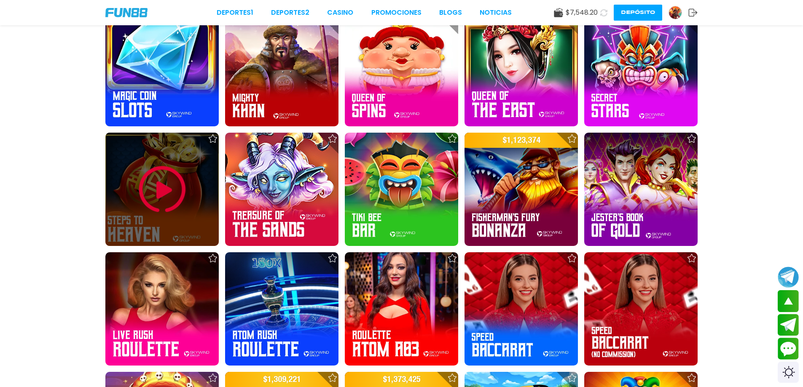
click at [170, 190] on img at bounding box center [162, 189] width 51 height 51
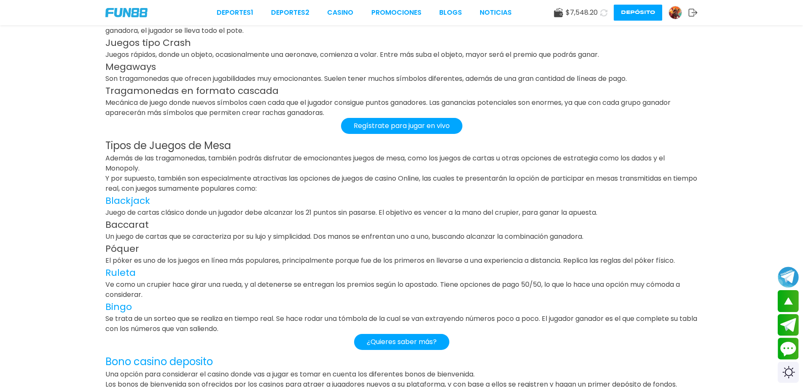
scroll to position [6530, 0]
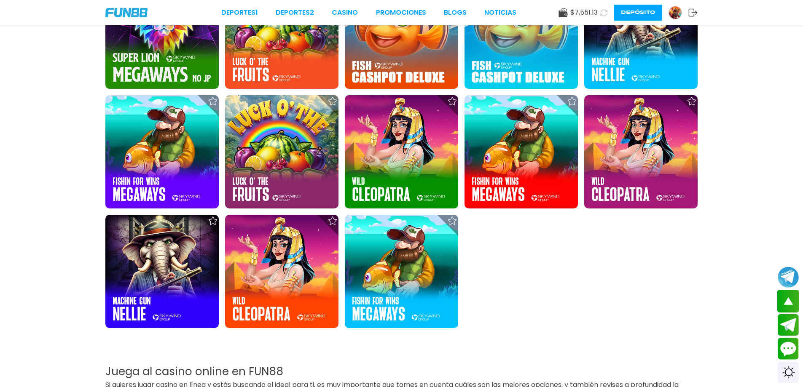
scroll to position [6194, 0]
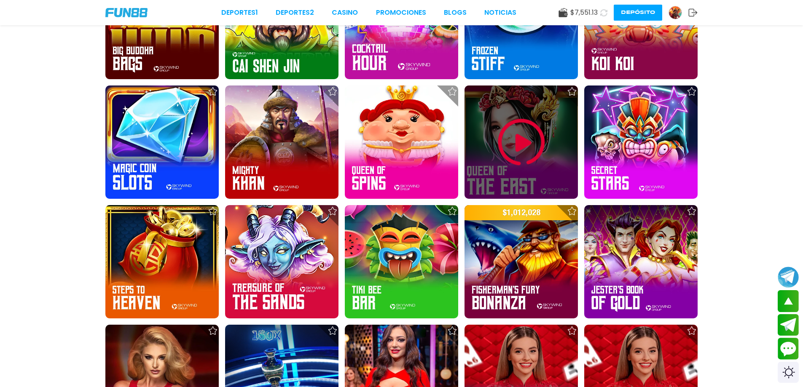
scroll to position [5477, 0]
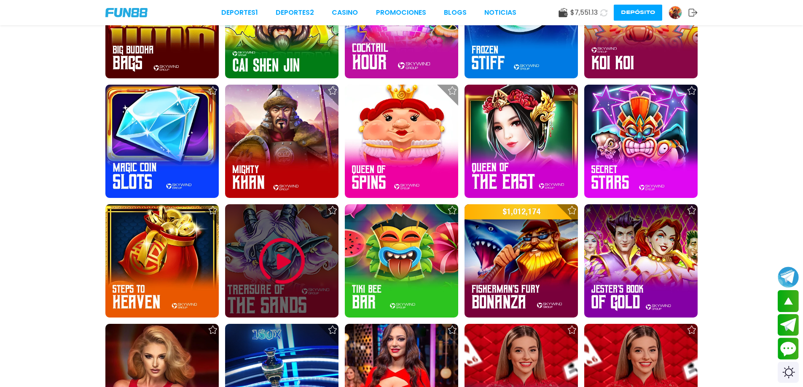
click at [286, 272] on img at bounding box center [282, 261] width 51 height 51
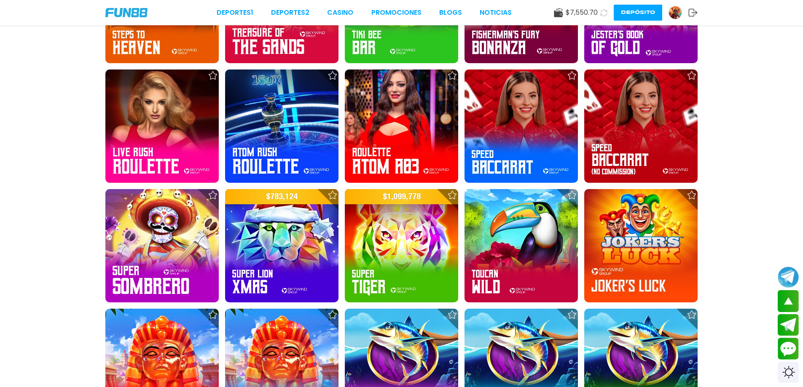
scroll to position [5521, 0]
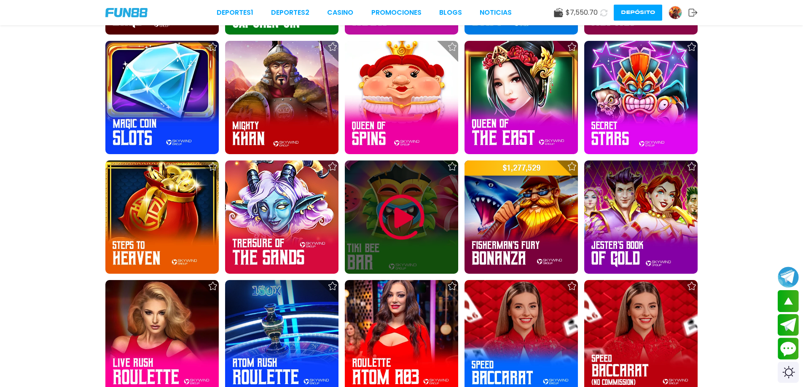
click at [376, 203] on div at bounding box center [401, 217] width 113 height 113
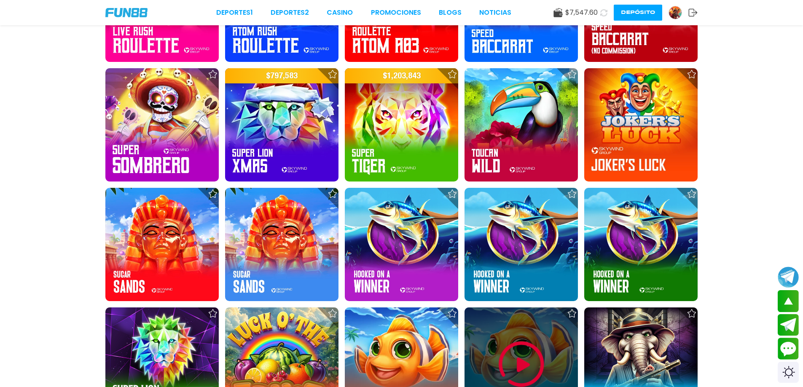
scroll to position [5985, 0]
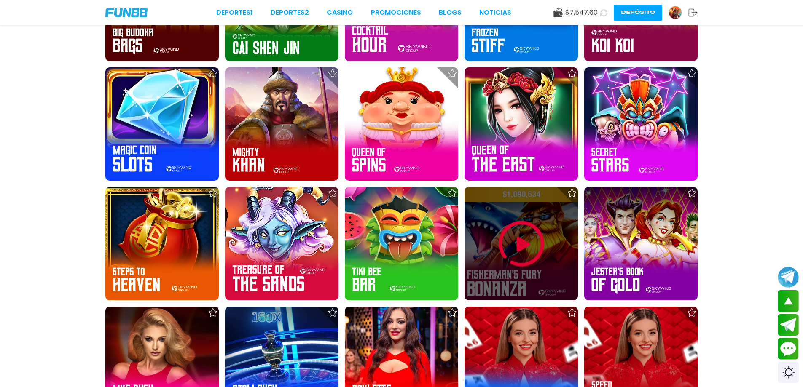
scroll to position [5437, 0]
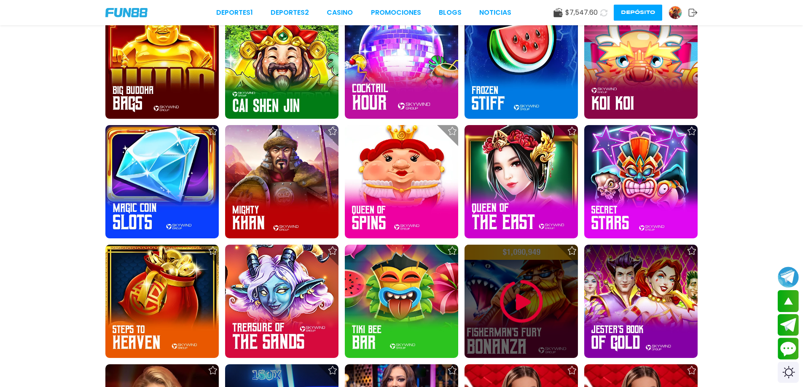
click at [508, 298] on img at bounding box center [521, 301] width 51 height 51
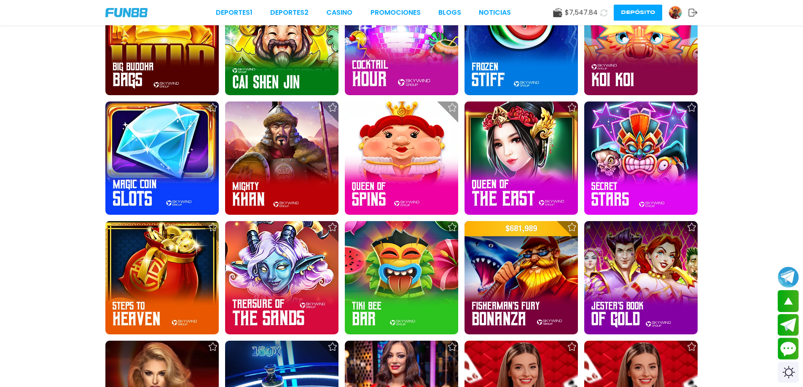
scroll to position [5504, 0]
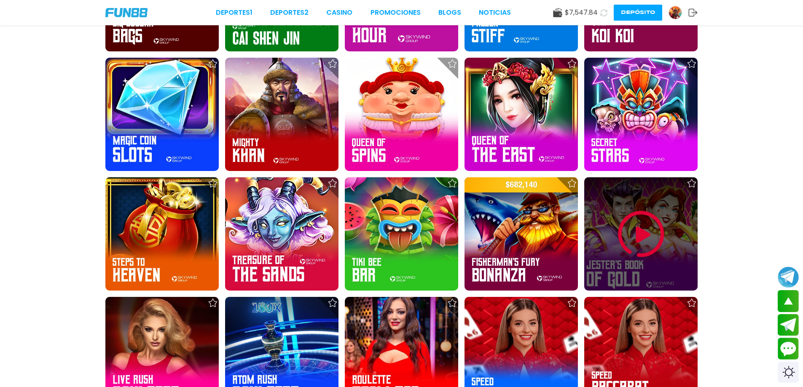
click at [647, 237] on img at bounding box center [641, 234] width 51 height 51
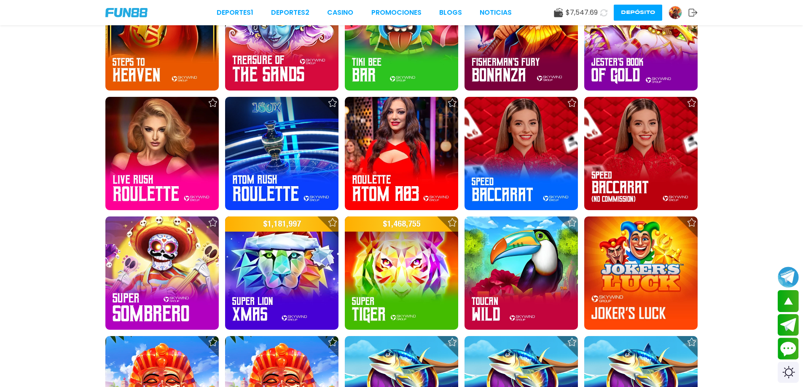
scroll to position [5678, 0]
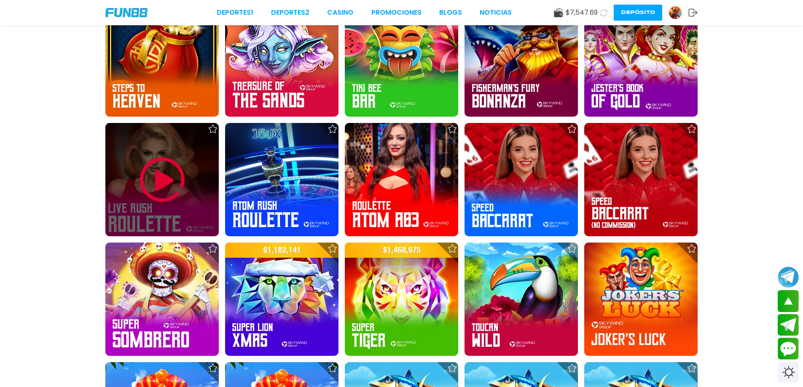
click at [160, 185] on img at bounding box center [162, 180] width 51 height 51
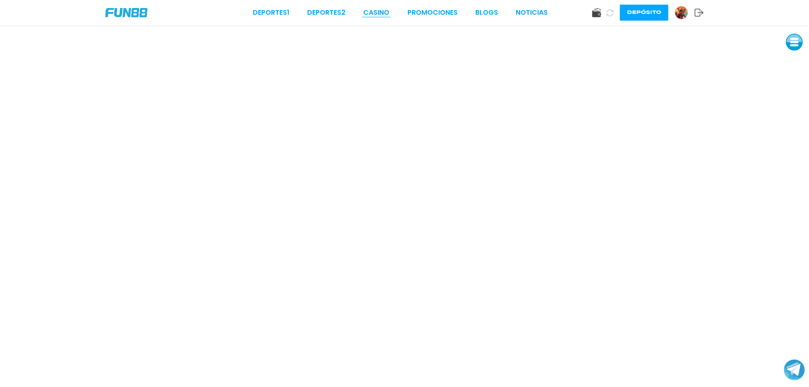
click at [373, 17] on link "CASINO" at bounding box center [376, 13] width 26 height 10
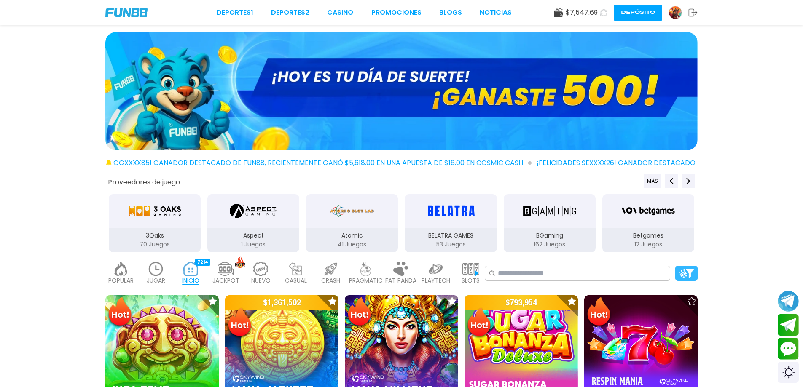
click at [685, 277] on img at bounding box center [686, 273] width 15 height 9
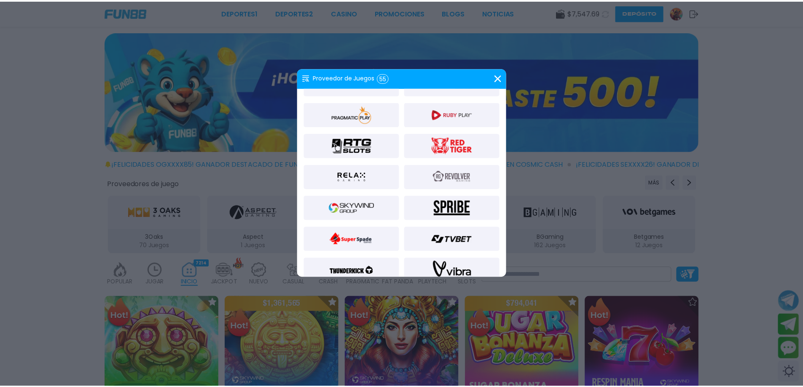
scroll to position [690, 0]
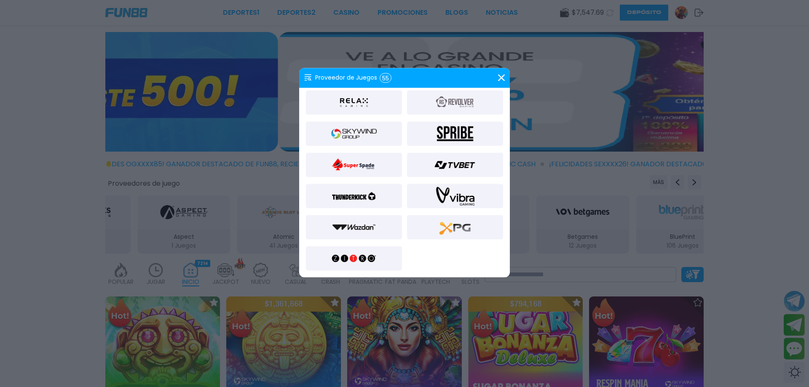
click at [355, 135] on img at bounding box center [354, 133] width 46 height 20
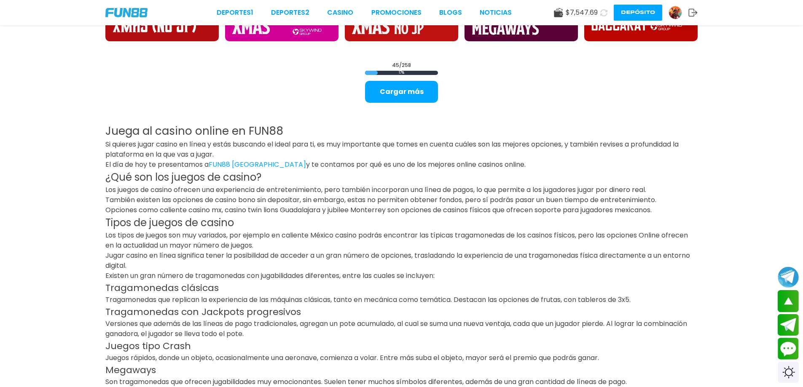
scroll to position [1234, 0]
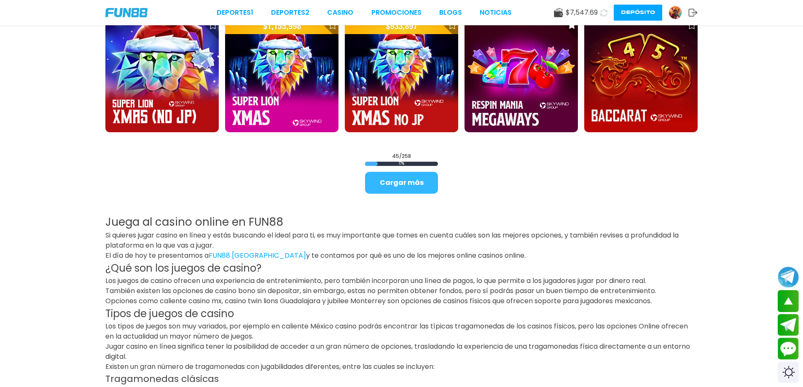
click at [420, 183] on button "Cargar más" at bounding box center [401, 183] width 73 height 22
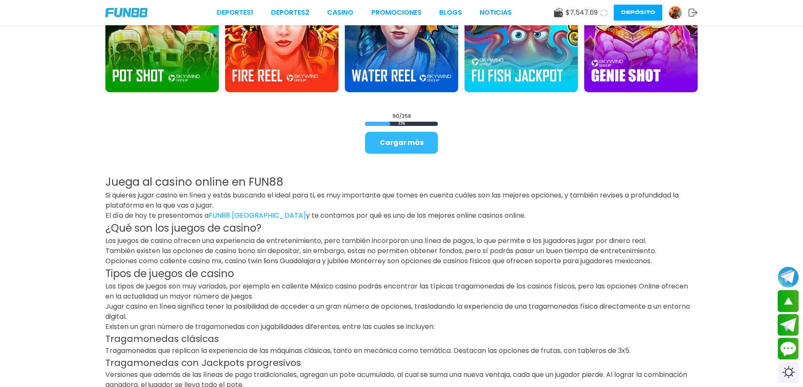
click at [399, 134] on button "Cargar más" at bounding box center [401, 143] width 73 height 22
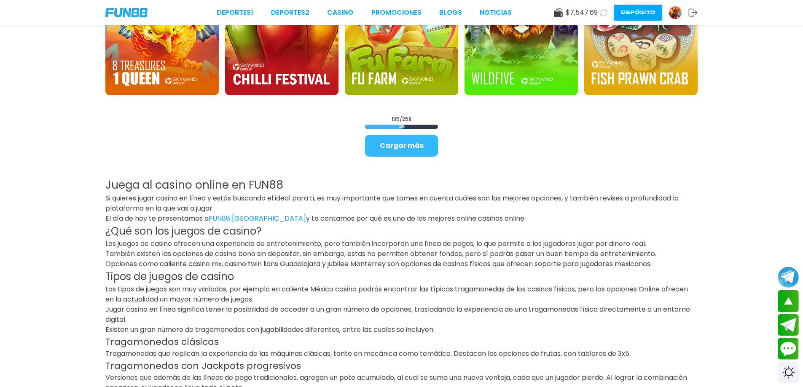
click at [429, 149] on button "Cargar más" at bounding box center [401, 146] width 73 height 22
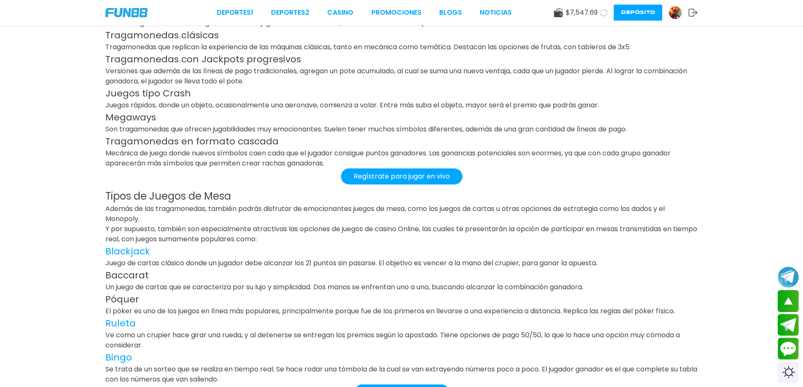
scroll to position [4901, 0]
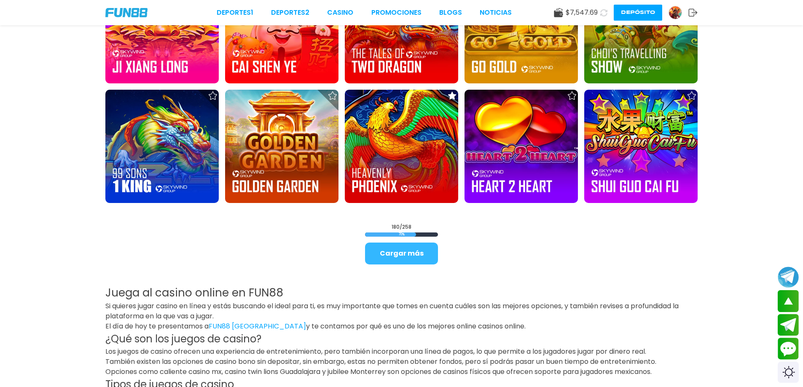
click at [413, 252] on button "Cargar más" at bounding box center [401, 254] width 73 height 22
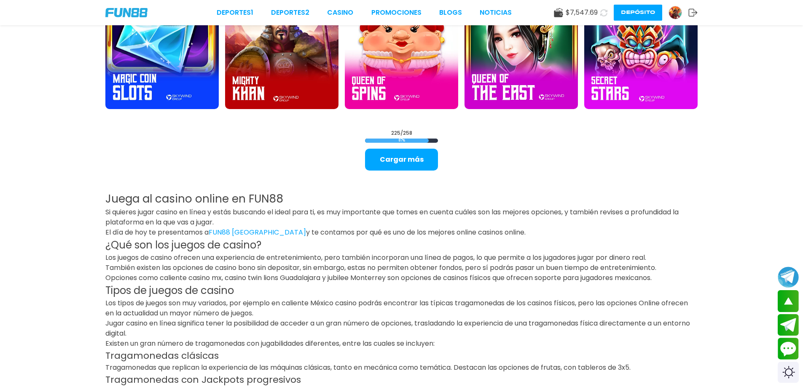
scroll to position [5491, 0]
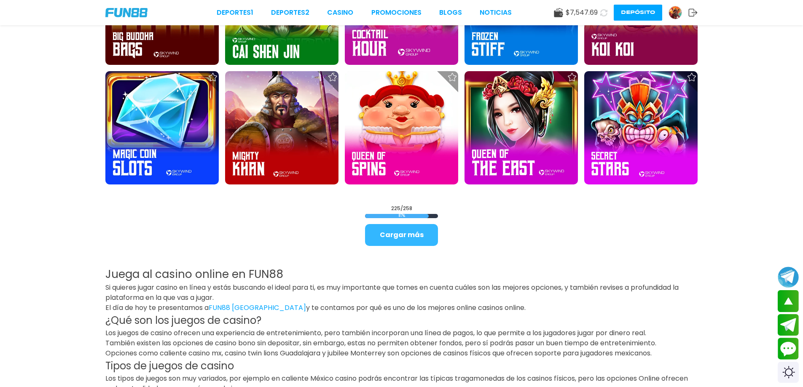
click at [410, 234] on button "Cargar más" at bounding box center [401, 235] width 73 height 22
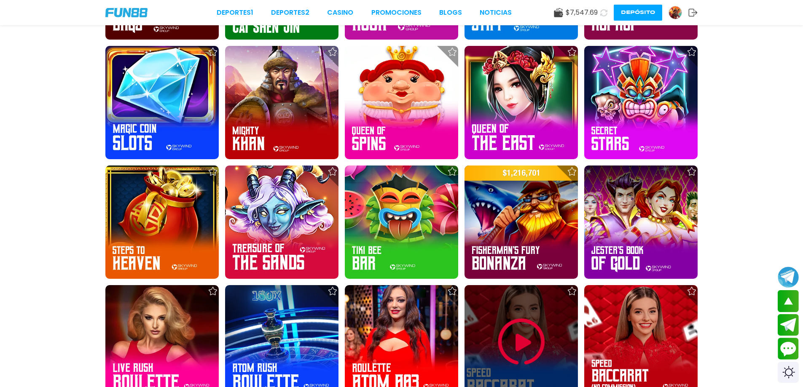
scroll to position [5659, 0]
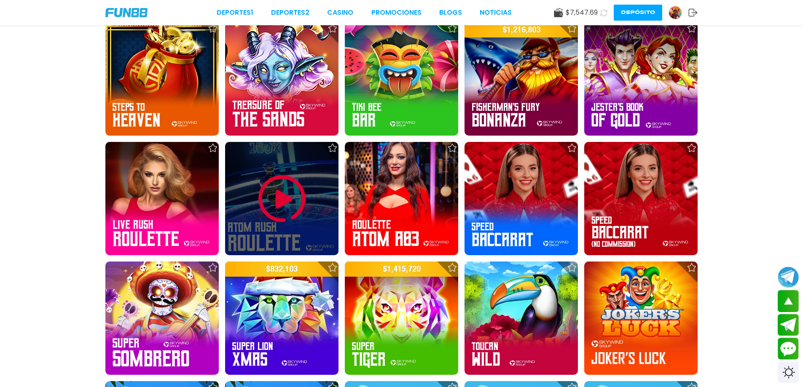
click at [274, 197] on img at bounding box center [282, 199] width 51 height 51
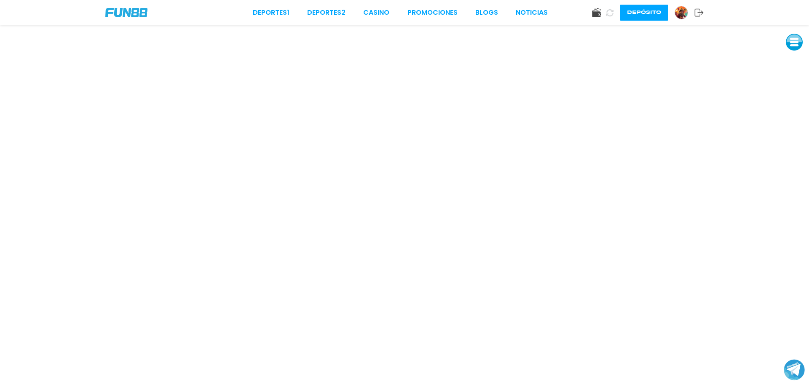
click at [371, 9] on link "CASINO" at bounding box center [376, 13] width 26 height 10
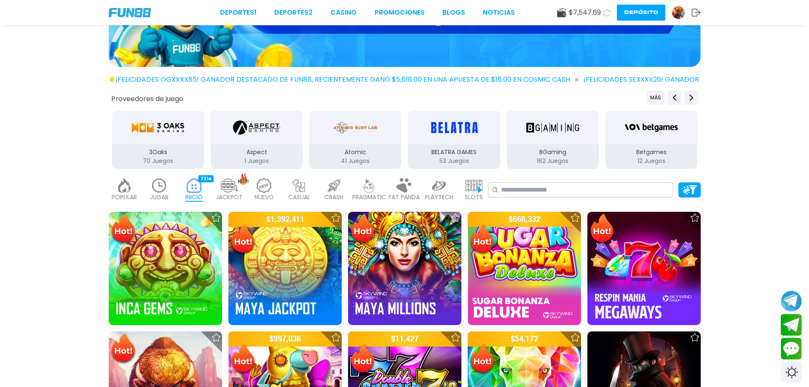
scroll to position [84, 0]
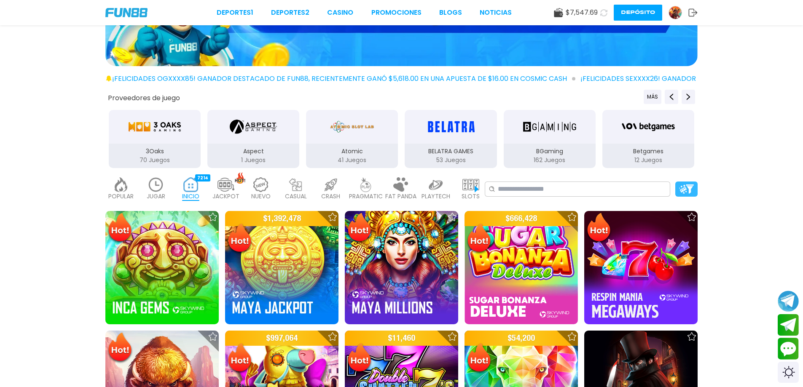
click at [687, 193] on img at bounding box center [686, 189] width 15 height 9
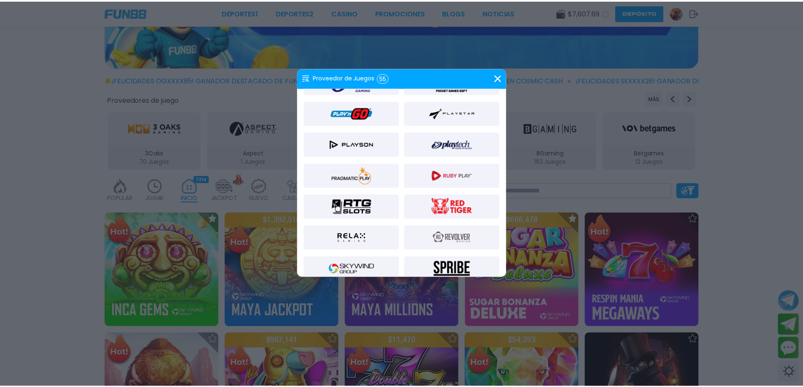
scroll to position [674, 0]
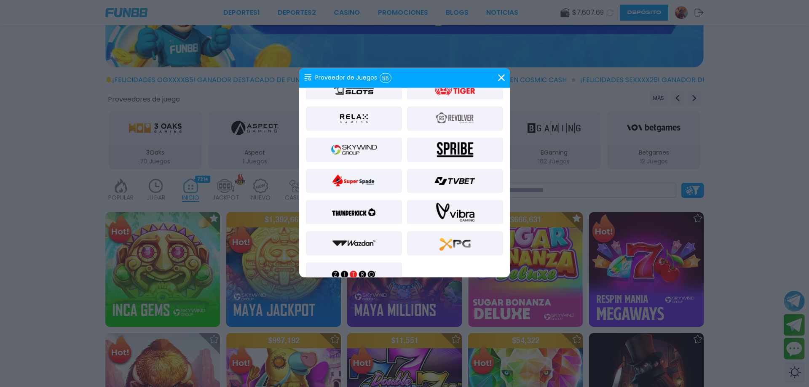
drag, startPoint x: 372, startPoint y: 155, endPoint x: 376, endPoint y: 156, distance: 4.7
click at [371, 155] on img at bounding box center [354, 149] width 46 height 20
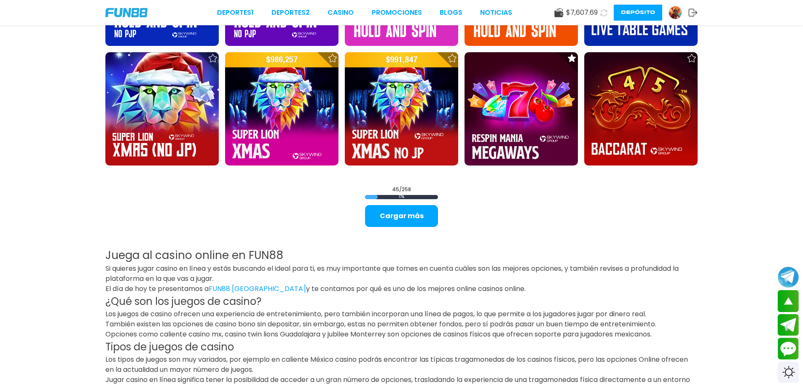
scroll to position [1192, 0]
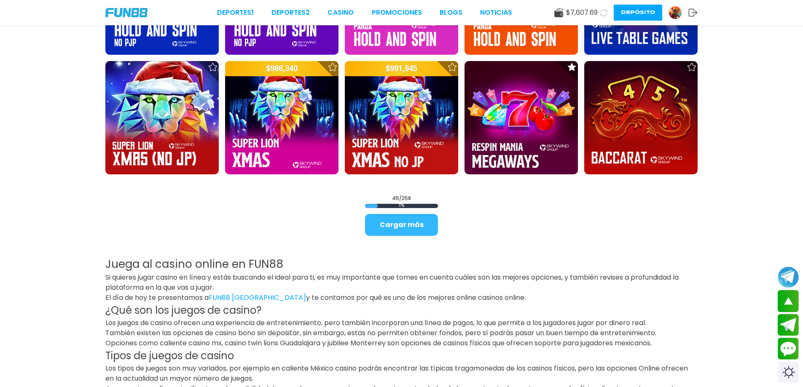
click at [433, 231] on button "Cargar más" at bounding box center [401, 225] width 73 height 22
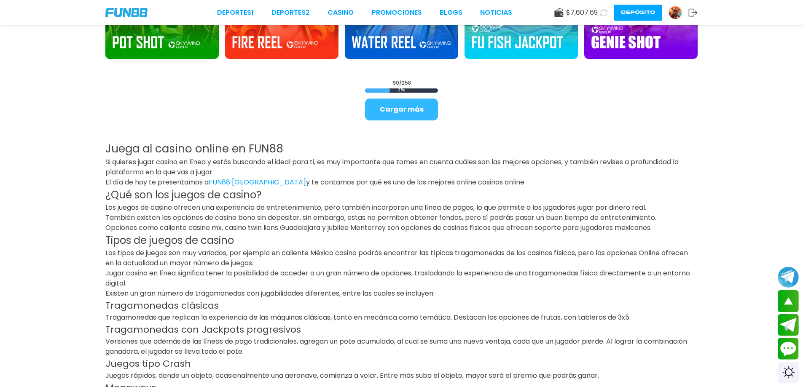
click at [427, 109] on button "Cargar más" at bounding box center [401, 110] width 73 height 22
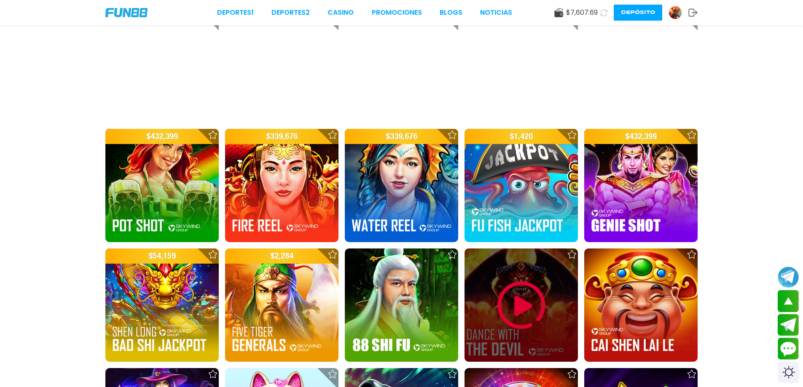
scroll to position [2385, 0]
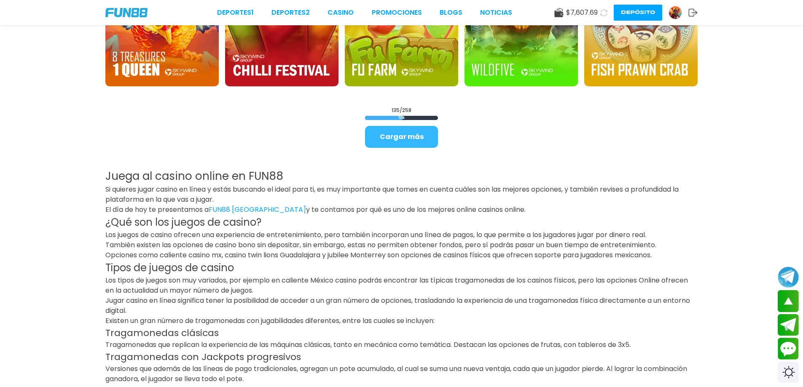
click at [396, 139] on button "Cargar más" at bounding box center [401, 137] width 73 height 22
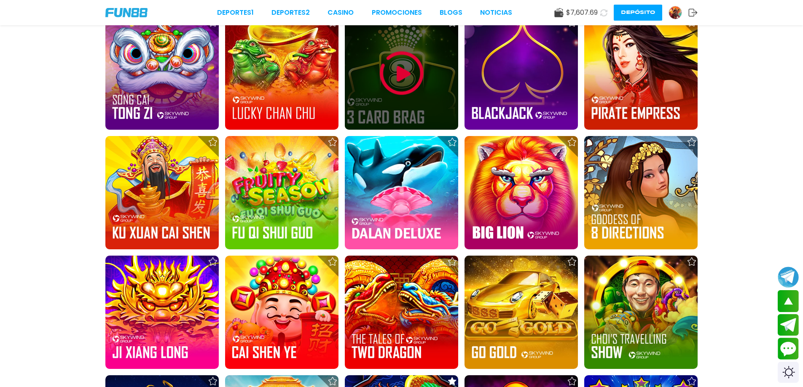
scroll to position [4404, 0]
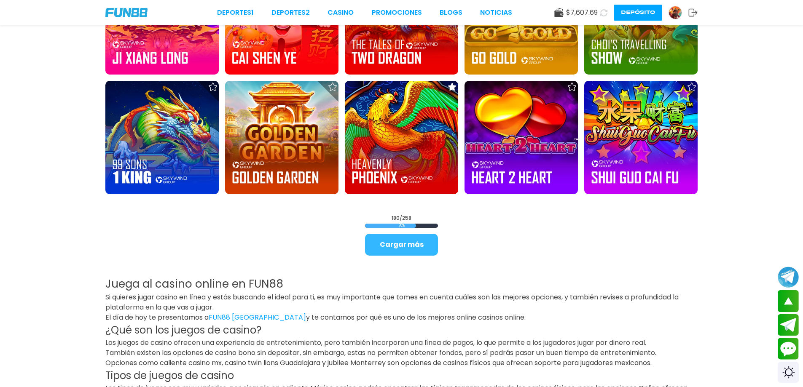
click at [414, 243] on button "Cargar más" at bounding box center [401, 245] width 73 height 22
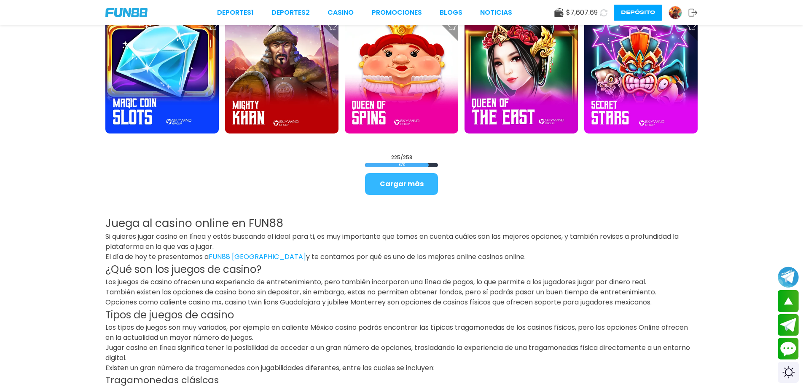
click at [409, 182] on button "Cargar más" at bounding box center [401, 184] width 73 height 22
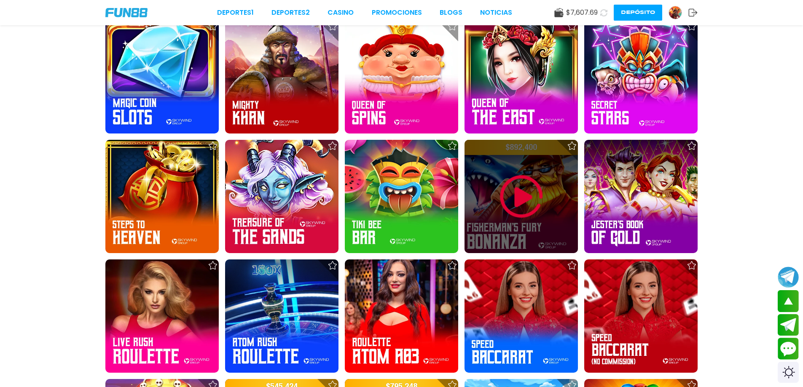
scroll to position [5626, 0]
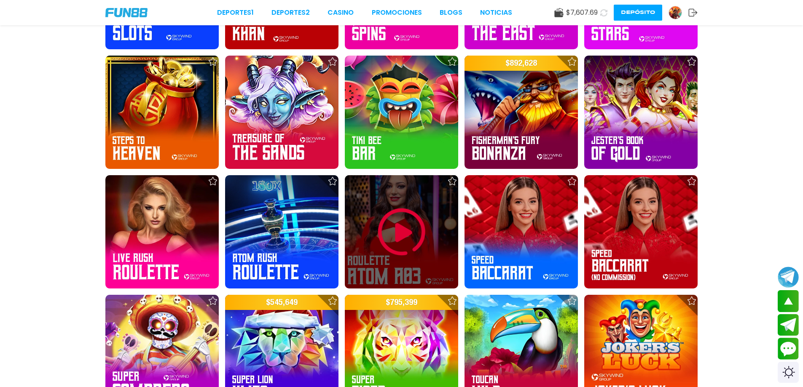
click at [385, 240] on img at bounding box center [401, 232] width 51 height 51
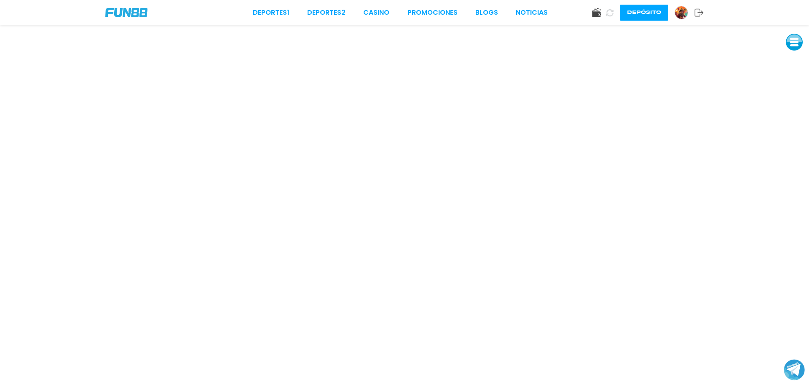
click at [381, 16] on link "CASINO" at bounding box center [376, 13] width 26 height 10
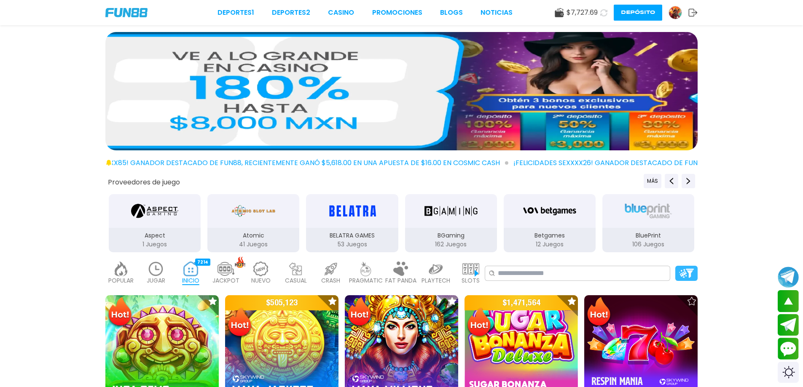
click at [686, 270] on img at bounding box center [686, 273] width 15 height 9
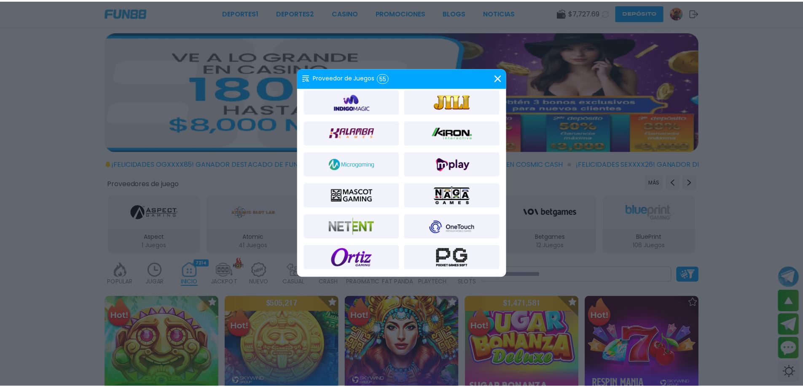
scroll to position [690, 0]
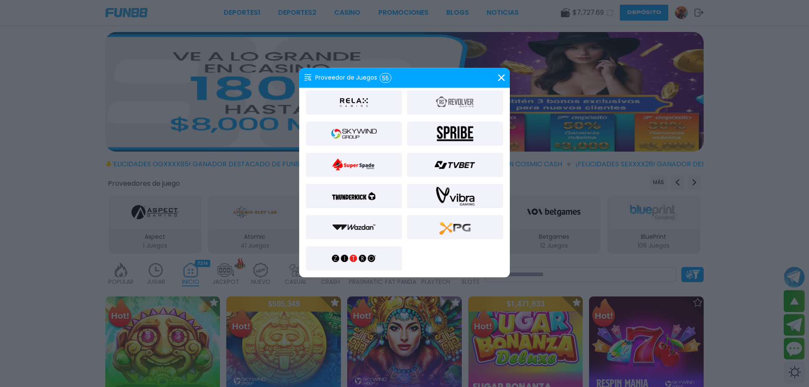
click at [363, 133] on img at bounding box center [354, 133] width 46 height 20
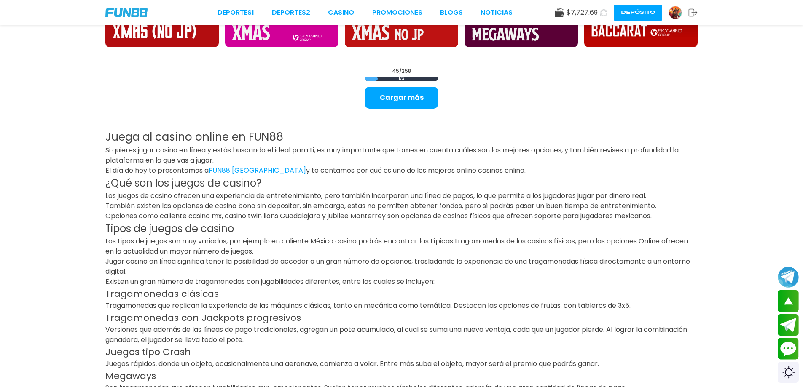
scroll to position [1316, 0]
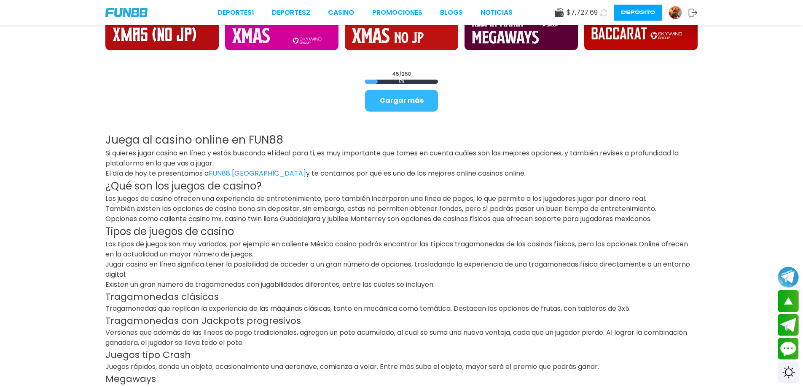
click at [407, 105] on button "Cargar más" at bounding box center [401, 101] width 73 height 22
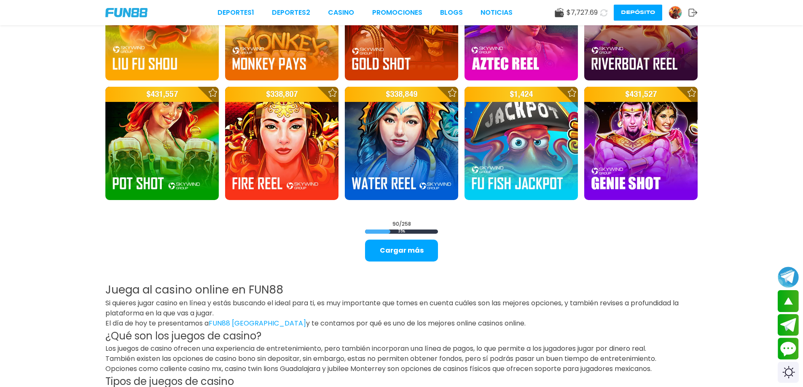
click at [394, 252] on button "Cargar más" at bounding box center [401, 251] width 73 height 22
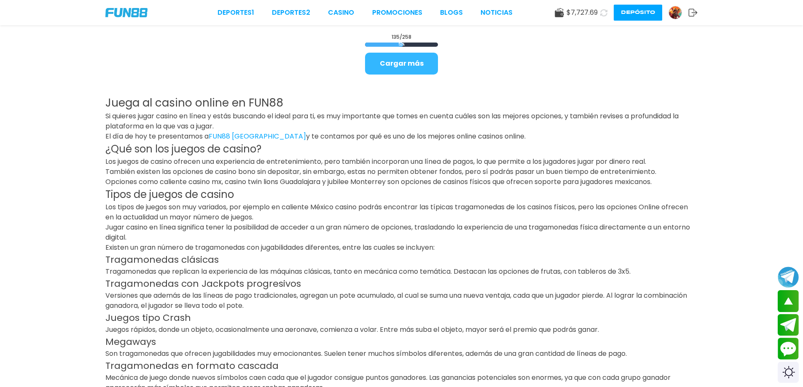
click at [398, 66] on button "Cargar más" at bounding box center [401, 64] width 73 height 22
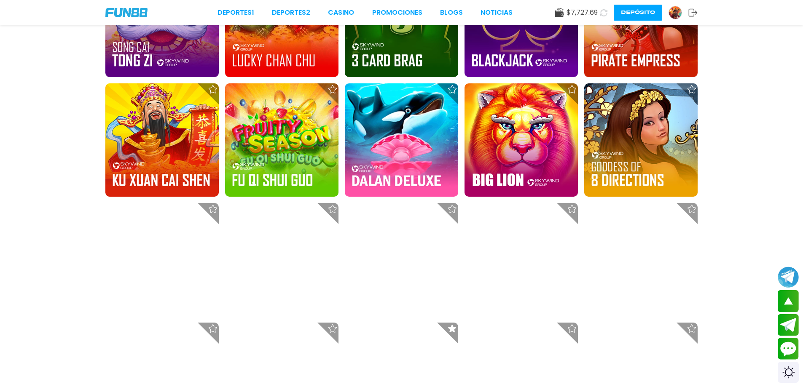
scroll to position [4266, 0]
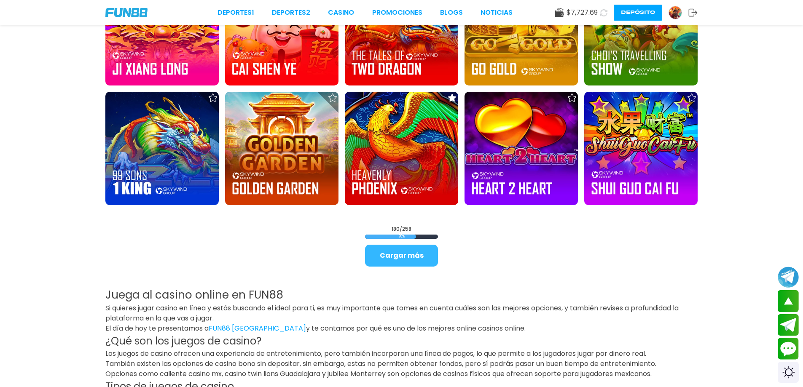
drag, startPoint x: 409, startPoint y: 260, endPoint x: 409, endPoint y: 249, distance: 10.5
click at [409, 259] on button "Cargar más" at bounding box center [401, 256] width 73 height 22
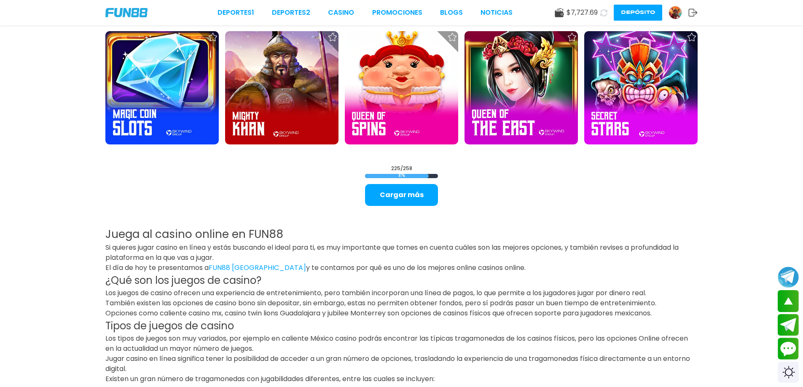
click at [394, 201] on button "Cargar más" at bounding box center [401, 195] width 73 height 22
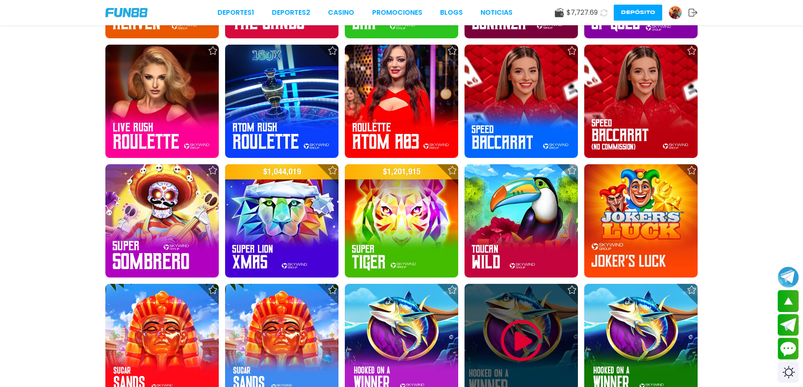
scroll to position [5699, 0]
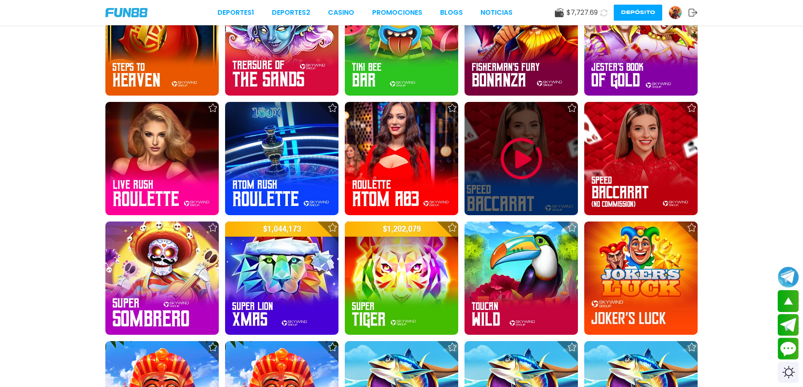
click at [509, 169] on img at bounding box center [521, 159] width 51 height 51
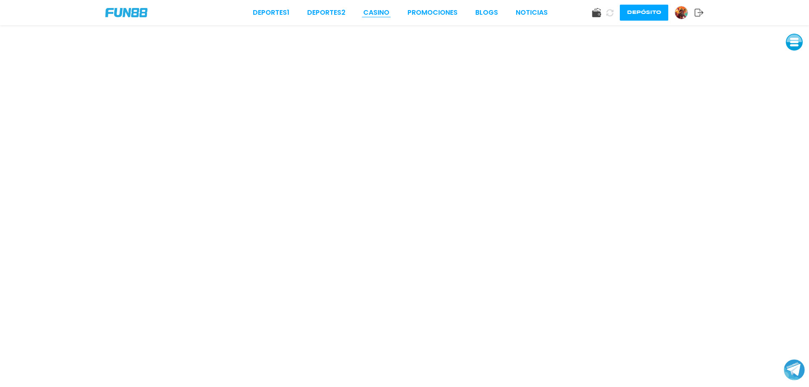
click at [387, 14] on link "CASINO" at bounding box center [376, 13] width 26 height 10
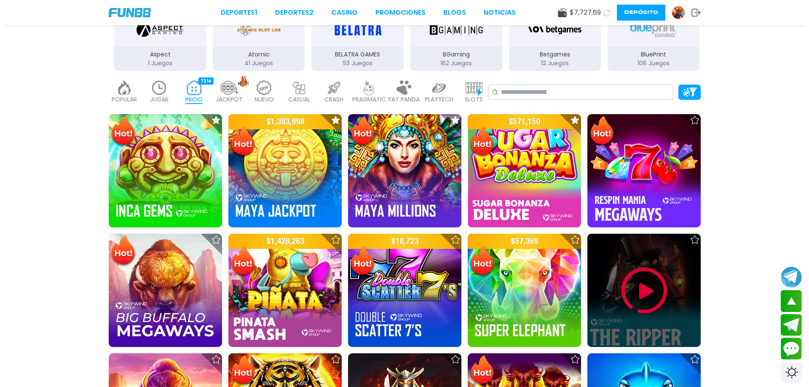
scroll to position [131, 0]
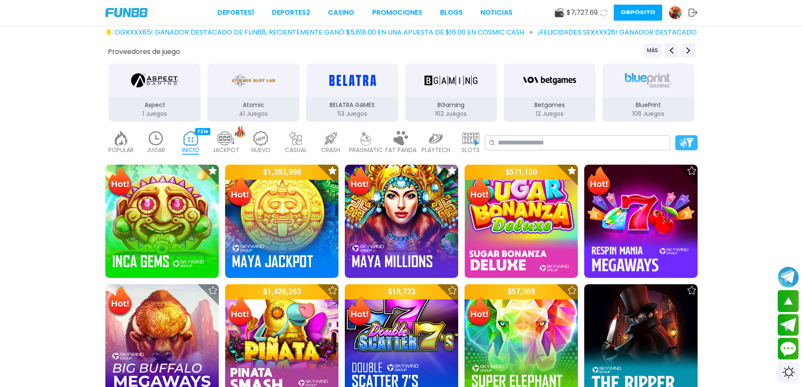
click at [690, 145] on img at bounding box center [686, 142] width 15 height 9
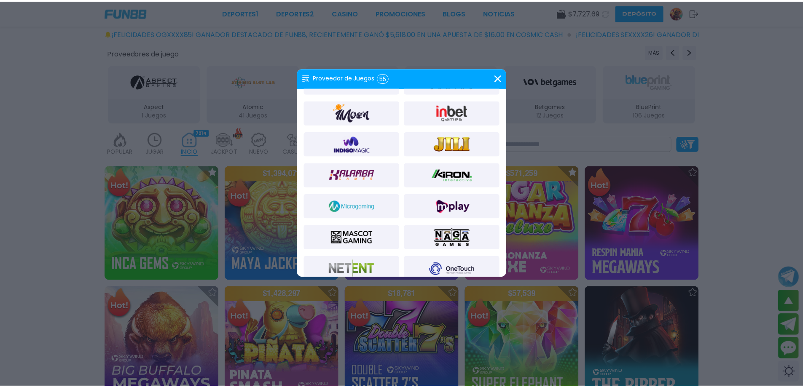
scroll to position [690, 0]
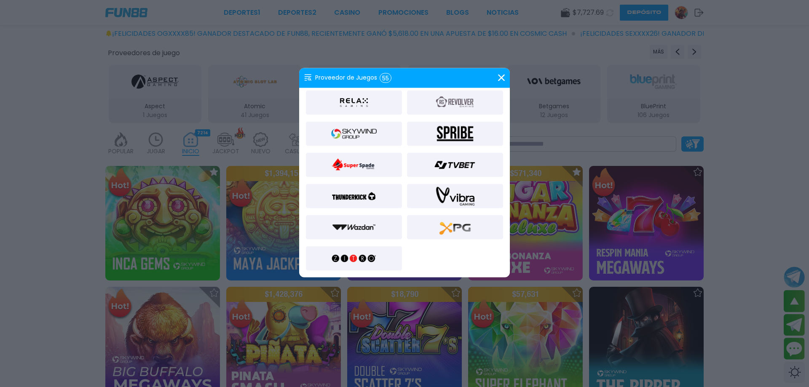
click at [358, 127] on img at bounding box center [354, 133] width 46 height 20
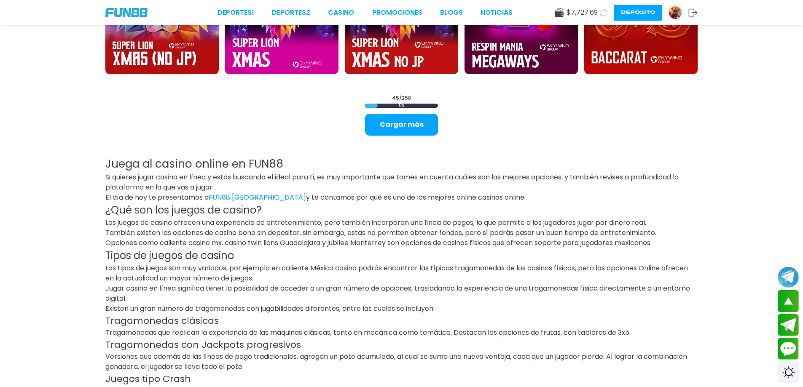
scroll to position [1269, 0]
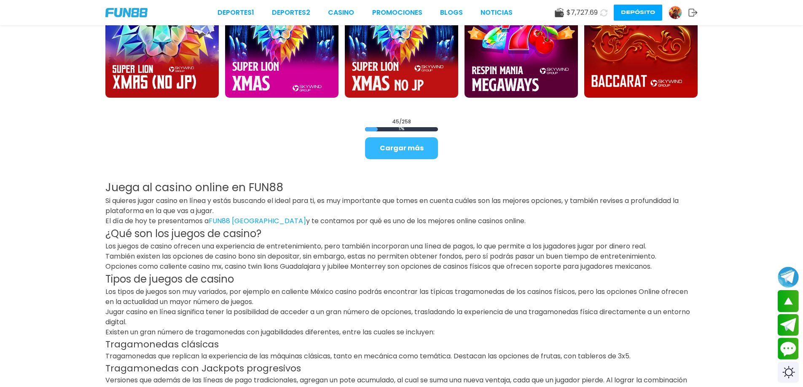
click at [408, 151] on button "Cargar más" at bounding box center [401, 148] width 73 height 22
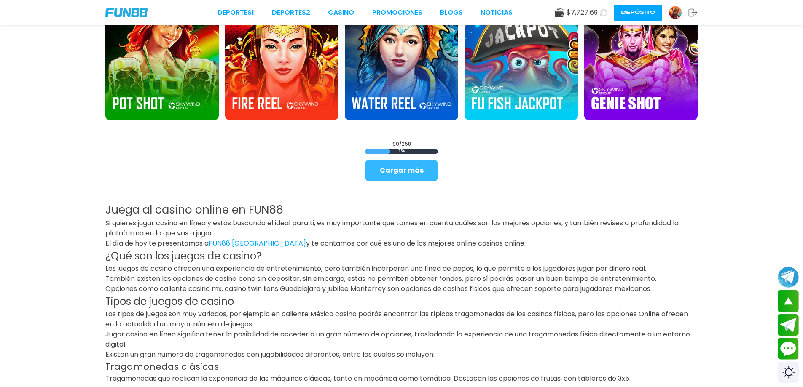
click at [417, 169] on button "Cargar más" at bounding box center [401, 171] width 73 height 22
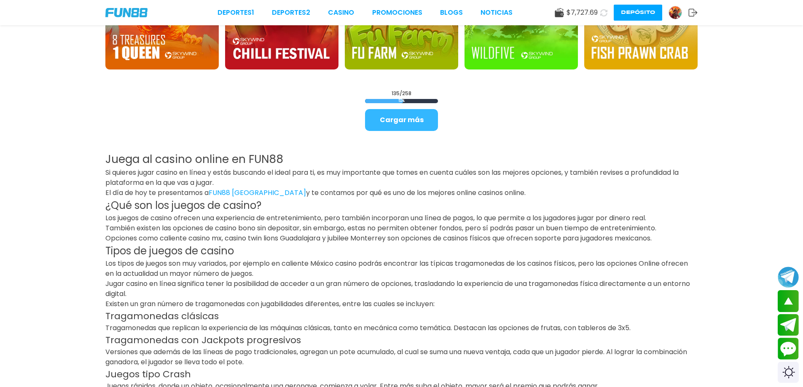
click at [429, 117] on button "Cargar más" at bounding box center [401, 120] width 73 height 22
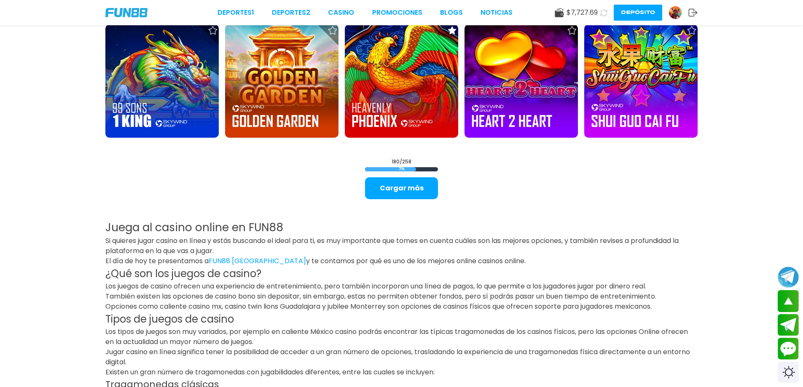
scroll to position [4434, 0]
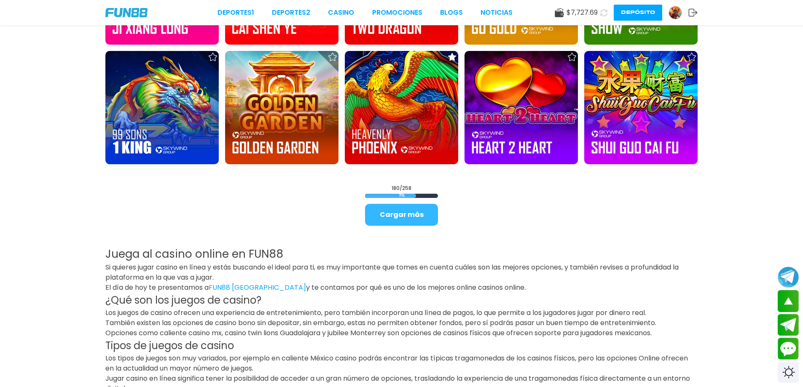
click at [405, 219] on button "Cargar más" at bounding box center [401, 215] width 73 height 22
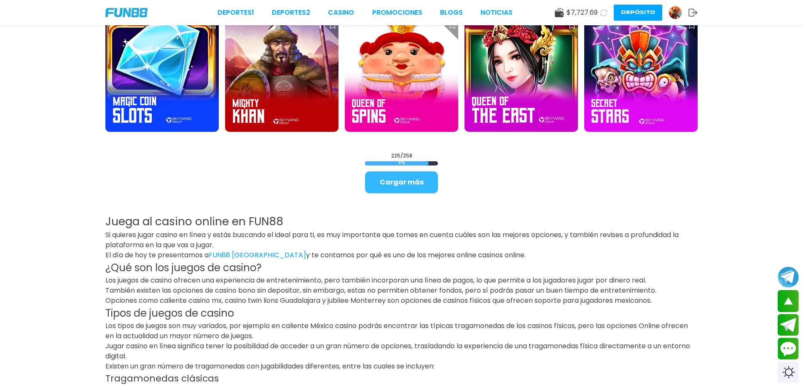
click at [406, 186] on button "Cargar más" at bounding box center [401, 183] width 73 height 22
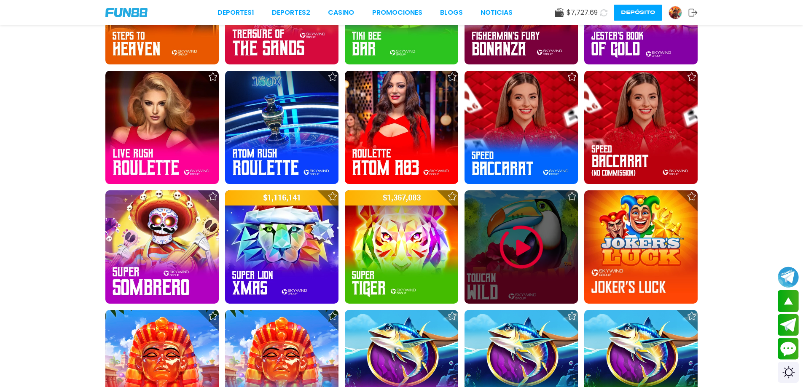
scroll to position [5796, 0]
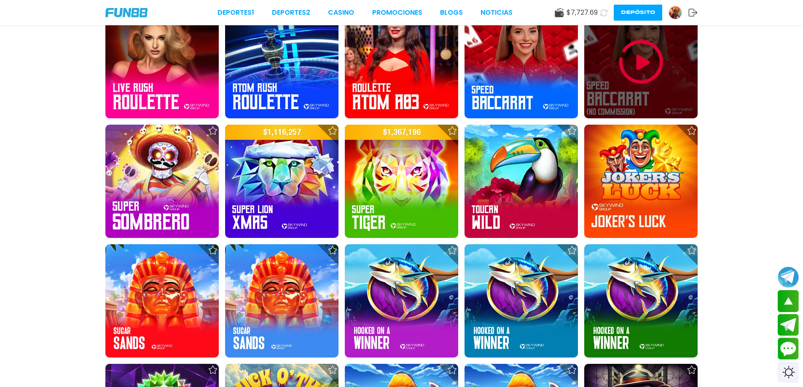
click at [627, 88] on div at bounding box center [640, 61] width 113 height 113
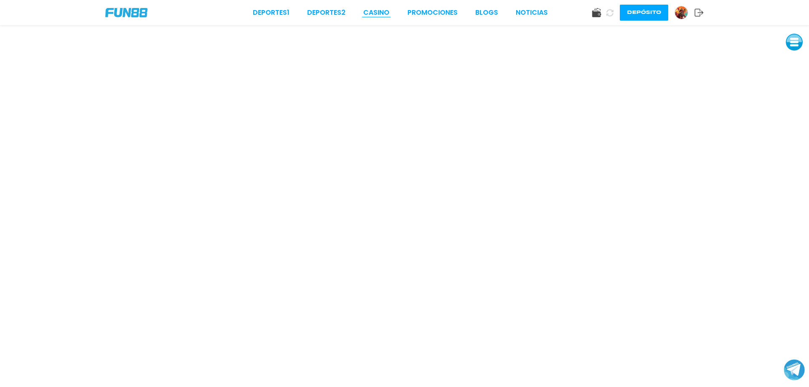
click at [368, 13] on link "CASINO" at bounding box center [376, 13] width 26 height 10
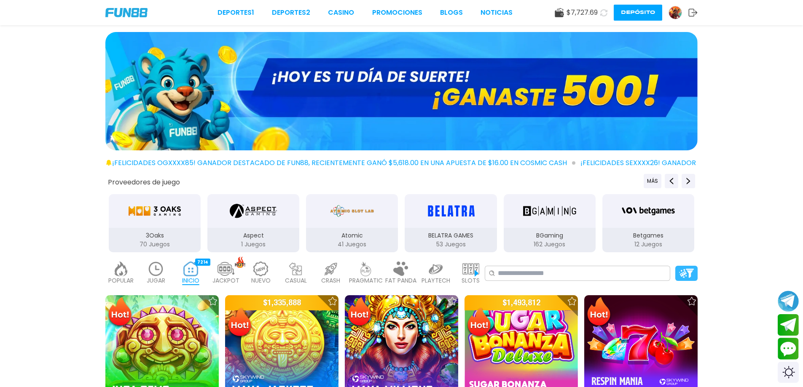
click at [689, 269] on img at bounding box center [686, 273] width 15 height 9
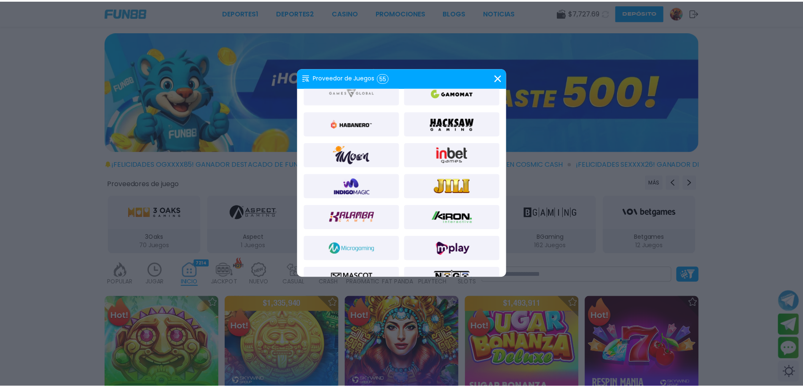
scroll to position [548, 0]
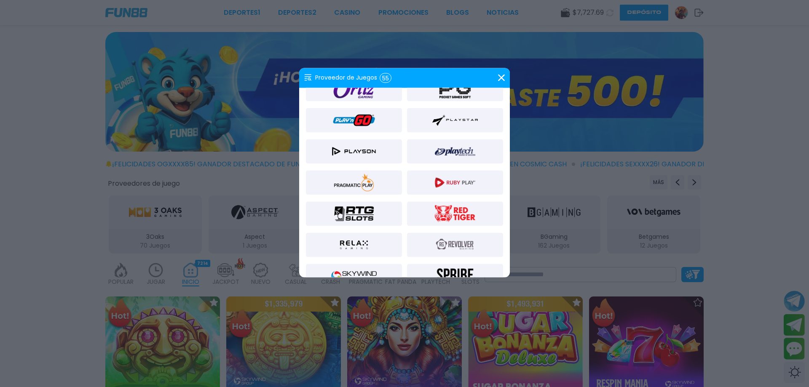
click at [360, 268] on img at bounding box center [354, 276] width 46 height 20
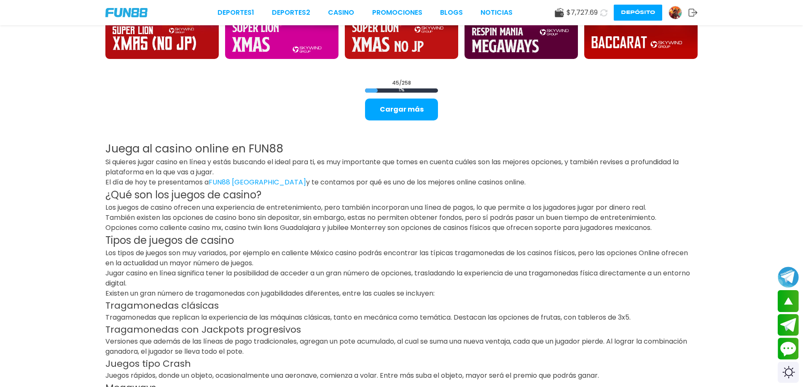
scroll to position [1222, 0]
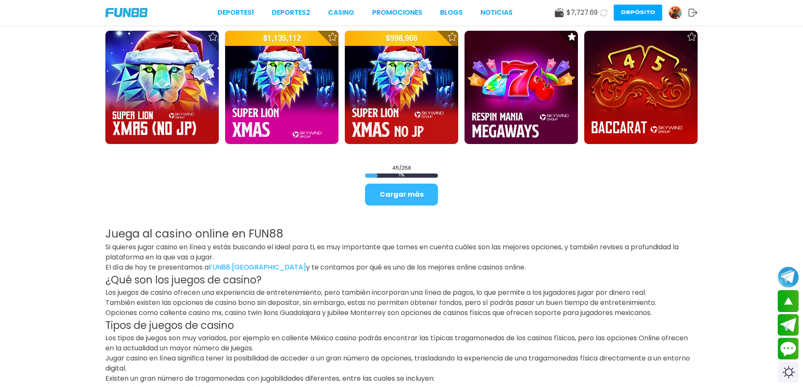
click at [426, 193] on button "Cargar más" at bounding box center [401, 195] width 73 height 22
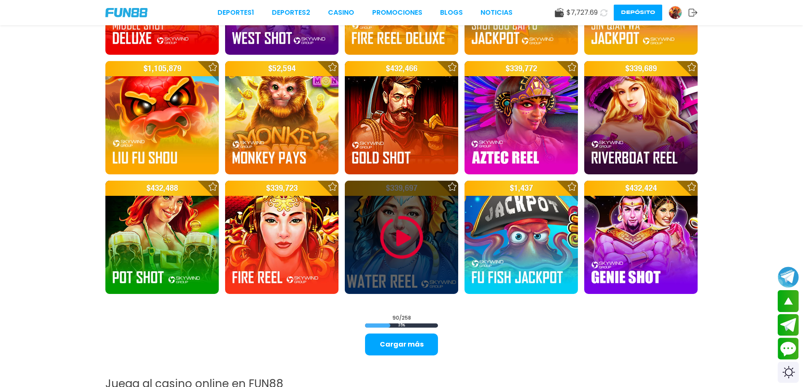
scroll to position [2360, 0]
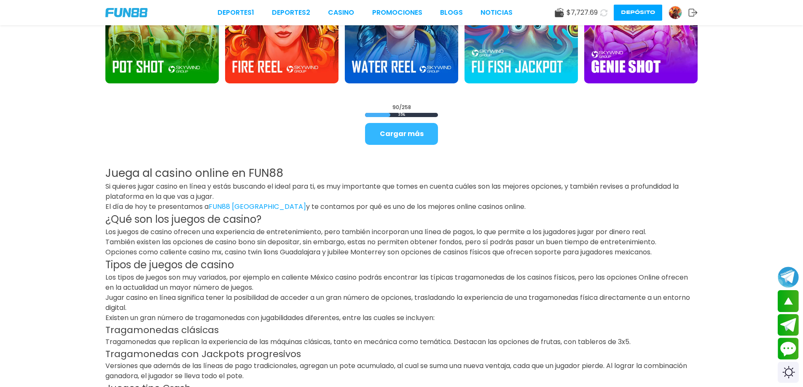
click at [415, 138] on button "Cargar más" at bounding box center [401, 134] width 73 height 22
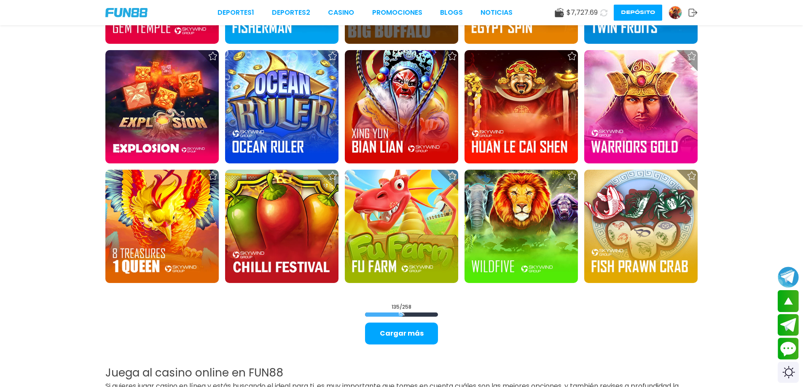
scroll to position [3287, 0]
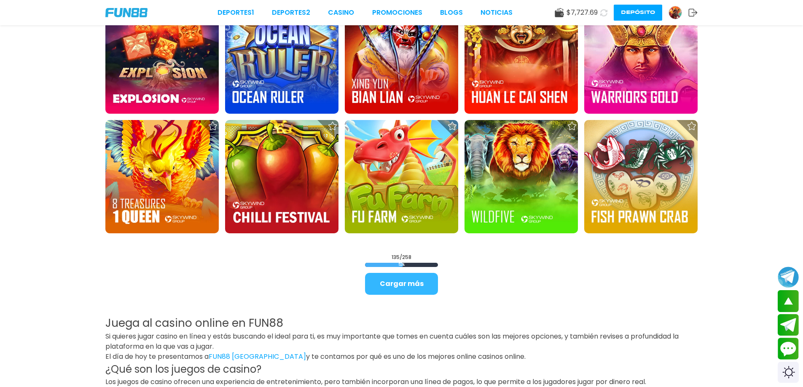
click at [409, 287] on button "Cargar más" at bounding box center [401, 284] width 73 height 22
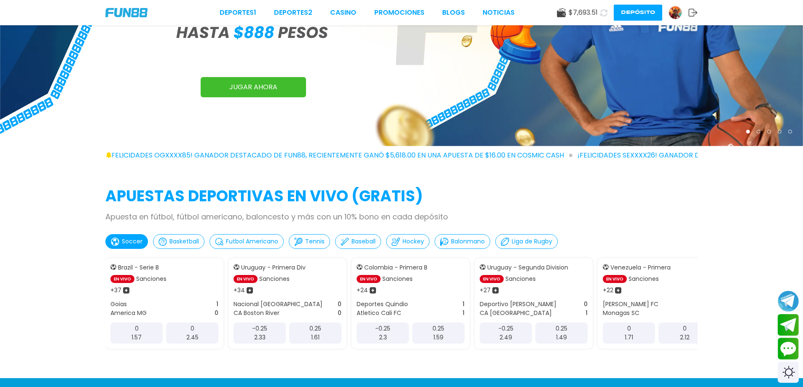
scroll to position [337, 0]
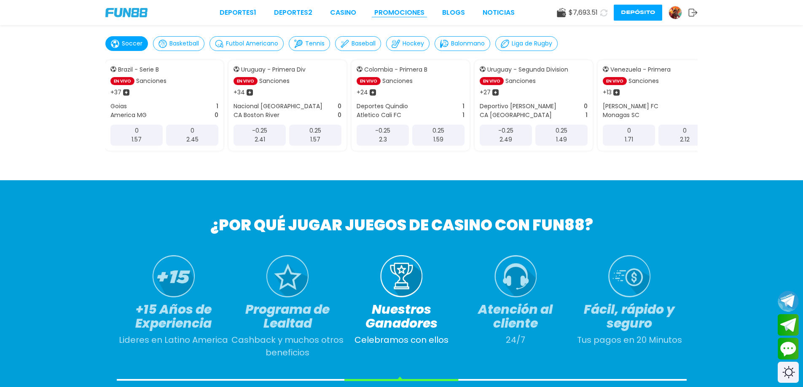
click at [378, 8] on link "Promociones" at bounding box center [399, 13] width 50 height 10
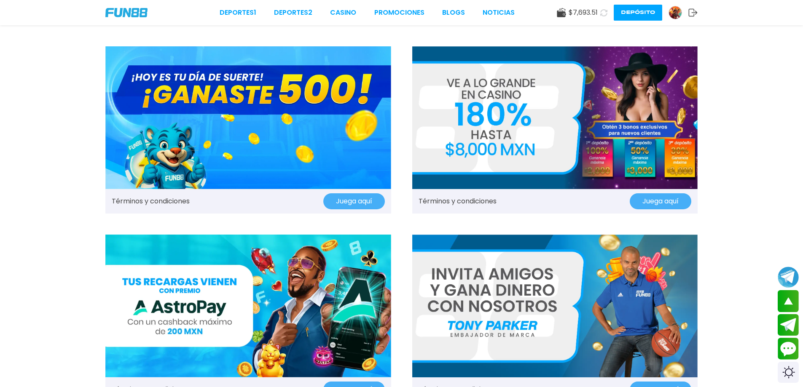
click at [294, 90] on img at bounding box center [248, 117] width 286 height 143
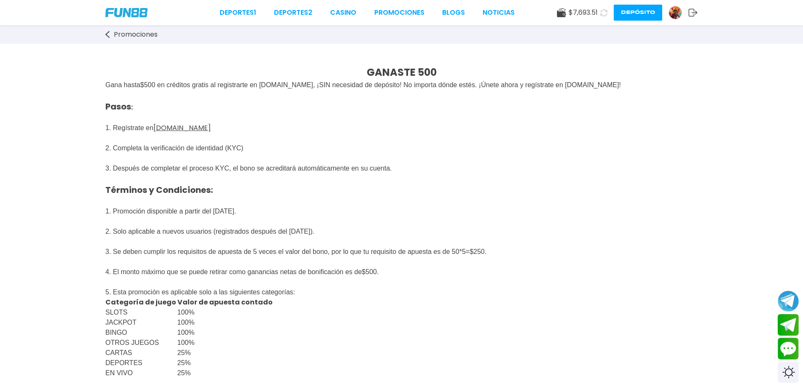
click at [640, 186] on p "Pasos : 1. Regístrate en FUN88mx.mx 2. Completa la verificación de identidad (K…" at bounding box center [401, 173] width 592 height 167
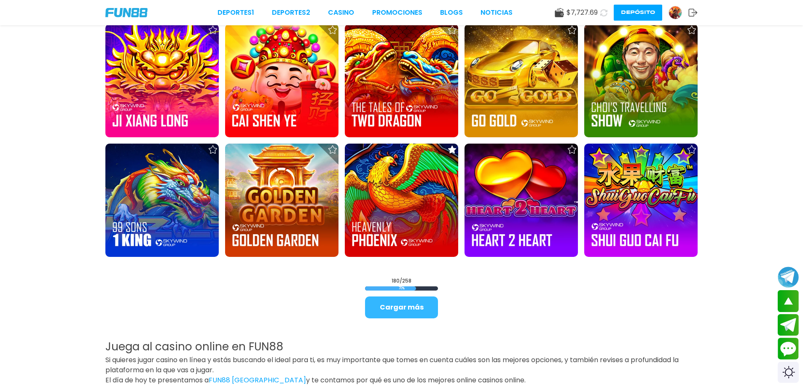
click at [410, 303] on button "Cargar más" at bounding box center [401, 308] width 73 height 22
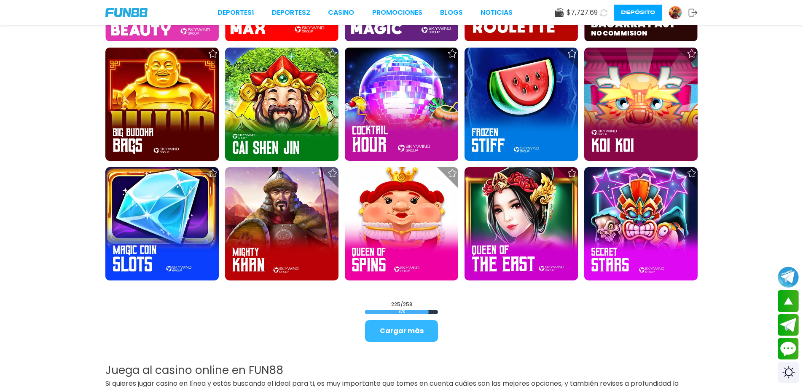
click at [416, 333] on button "Cargar más" at bounding box center [401, 331] width 73 height 22
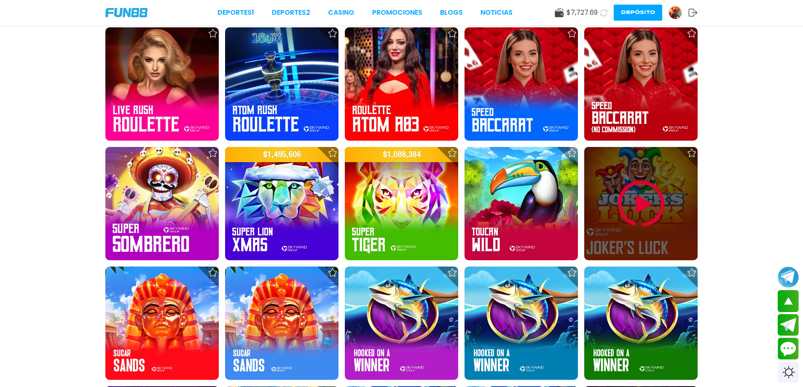
scroll to position [5690, 0]
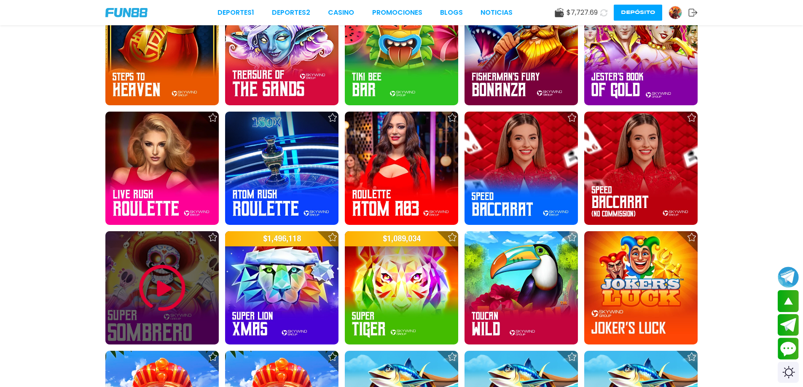
click at [174, 298] on img at bounding box center [162, 288] width 51 height 51
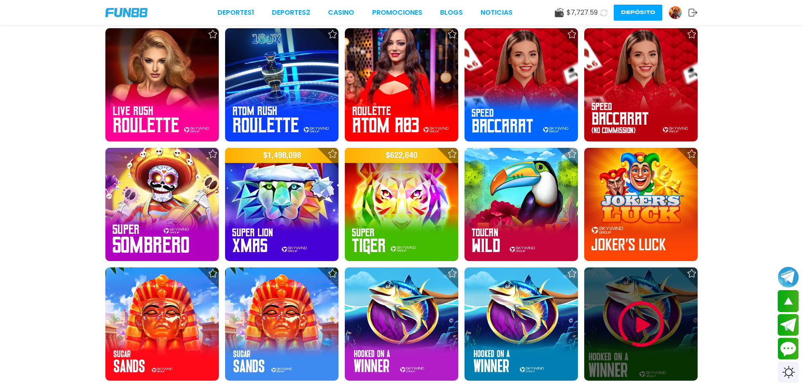
scroll to position [5770, 0]
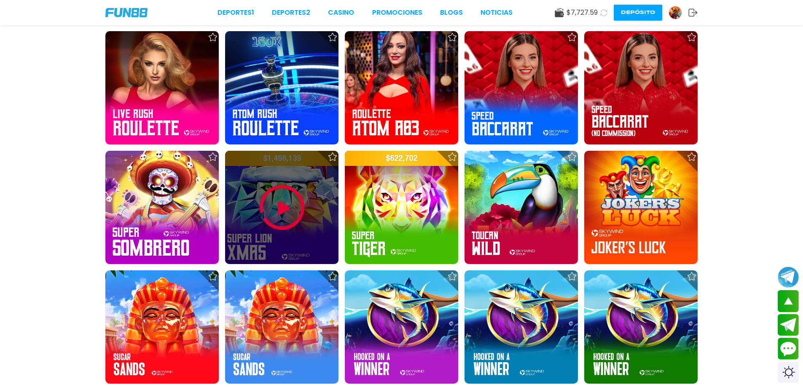
click at [290, 211] on img at bounding box center [282, 207] width 51 height 51
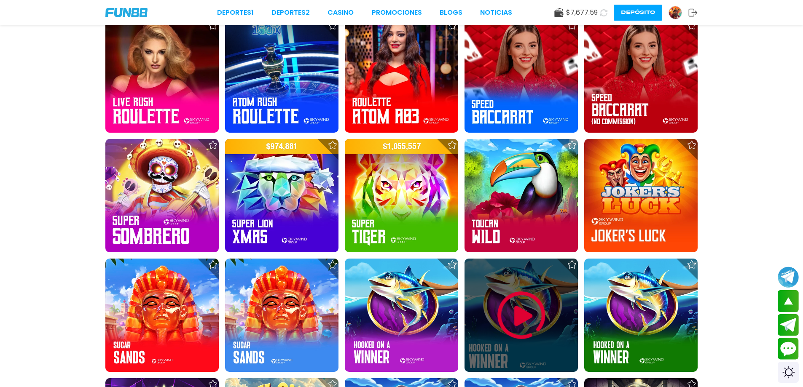
scroll to position [5762, 0]
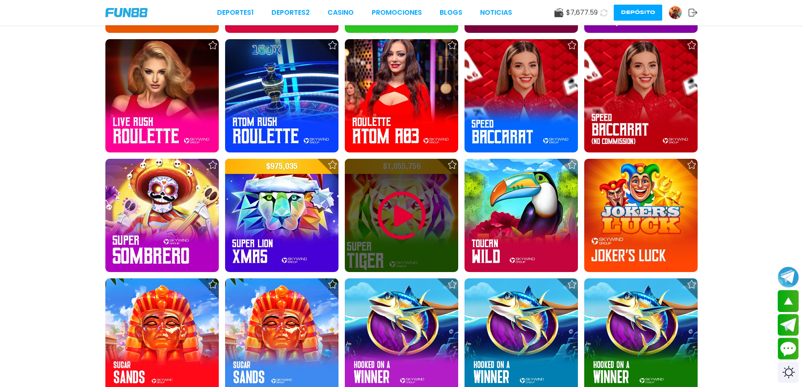
click at [412, 192] on img at bounding box center [401, 215] width 51 height 51
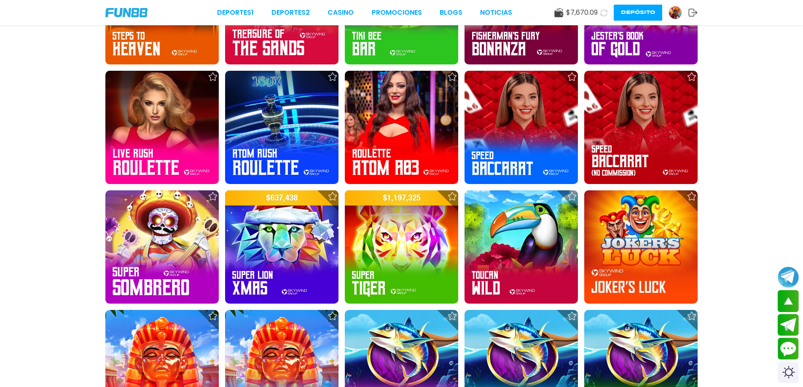
scroll to position [5757, 0]
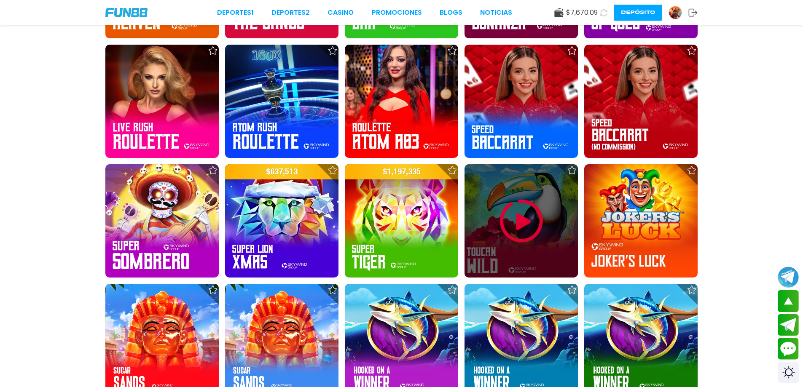
click at [508, 229] on img at bounding box center [521, 221] width 51 height 51
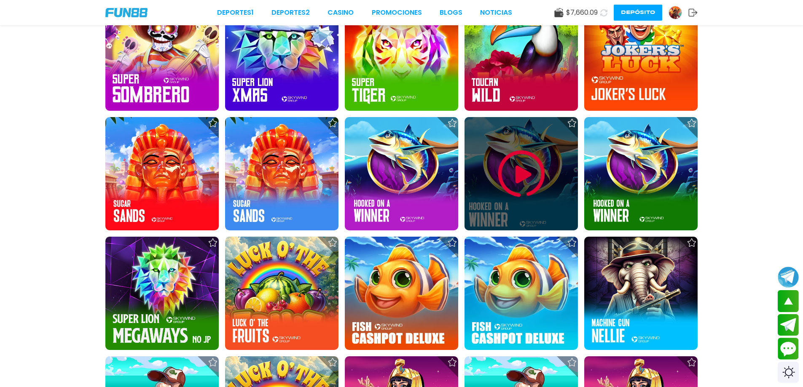
scroll to position [5755, 0]
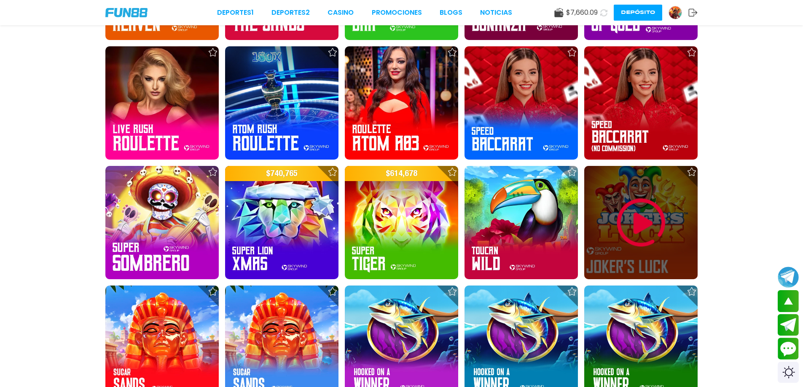
click at [635, 211] on img at bounding box center [641, 223] width 51 height 51
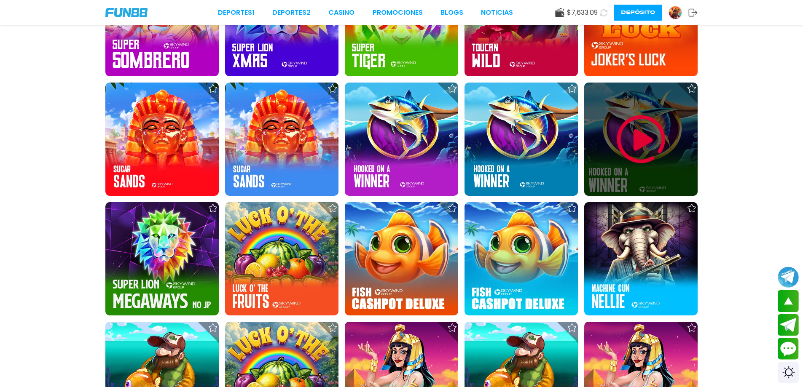
scroll to position [5900, 0]
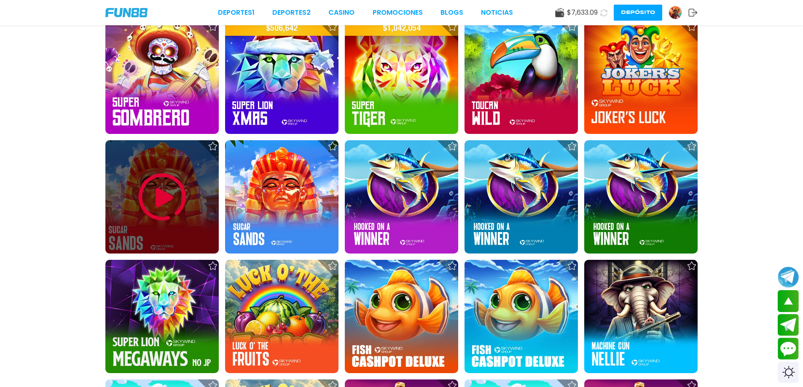
click at [177, 202] on img at bounding box center [162, 197] width 51 height 51
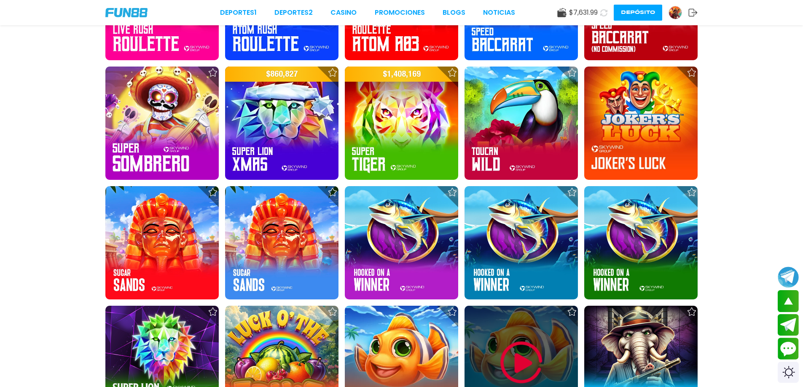
scroll to position [5852, 0]
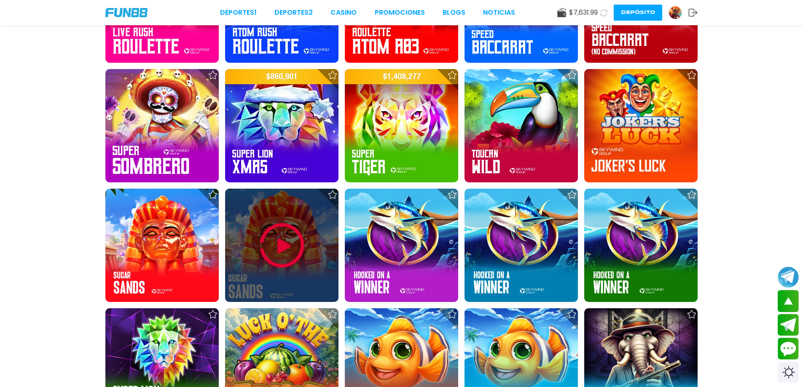
click at [286, 255] on img at bounding box center [282, 245] width 51 height 51
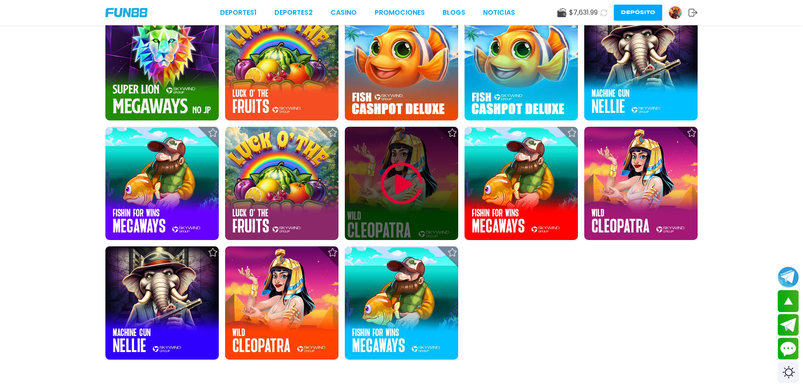
scroll to position [5900, 0]
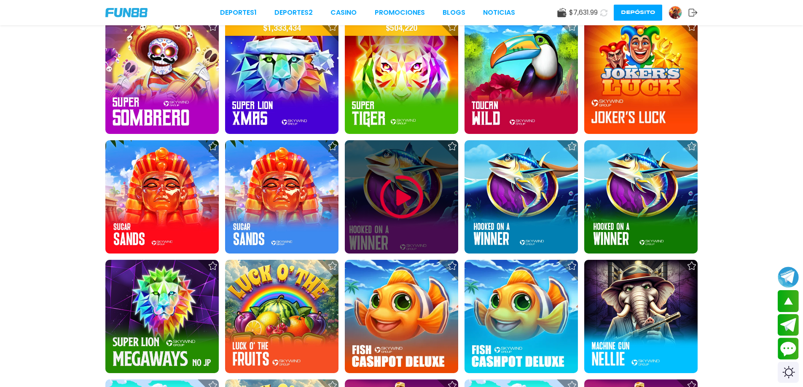
click at [401, 192] on img at bounding box center [401, 197] width 51 height 51
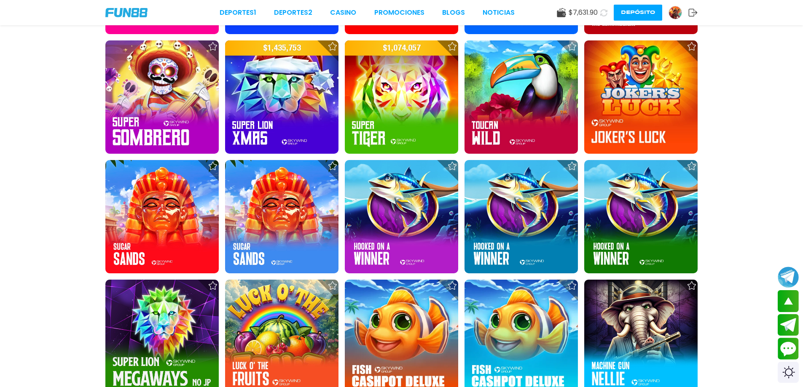
scroll to position [5985, 0]
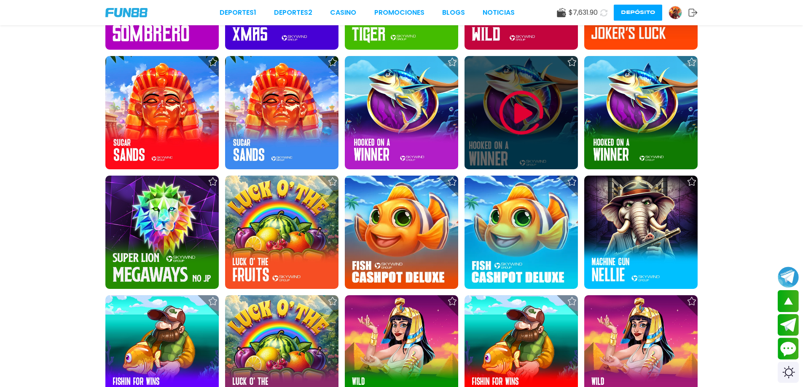
click at [510, 124] on img at bounding box center [521, 113] width 51 height 51
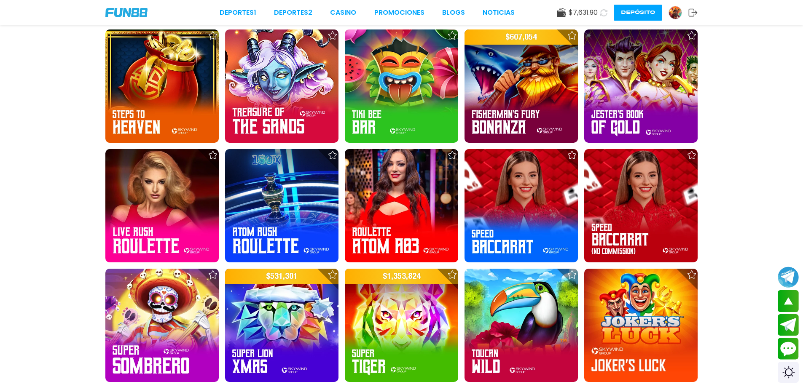
scroll to position [5939, 0]
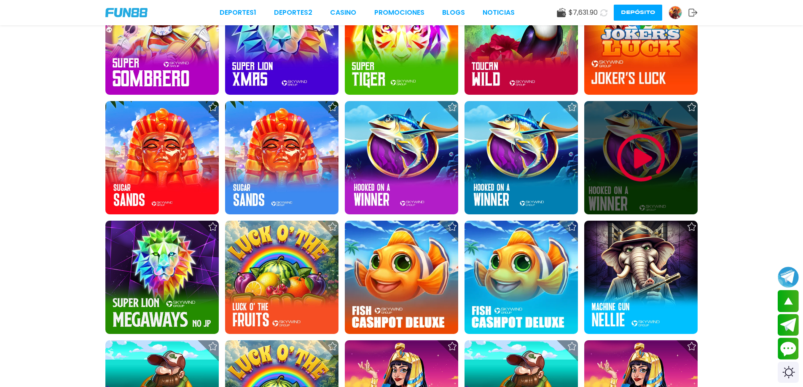
click at [637, 163] on img at bounding box center [641, 158] width 51 height 51
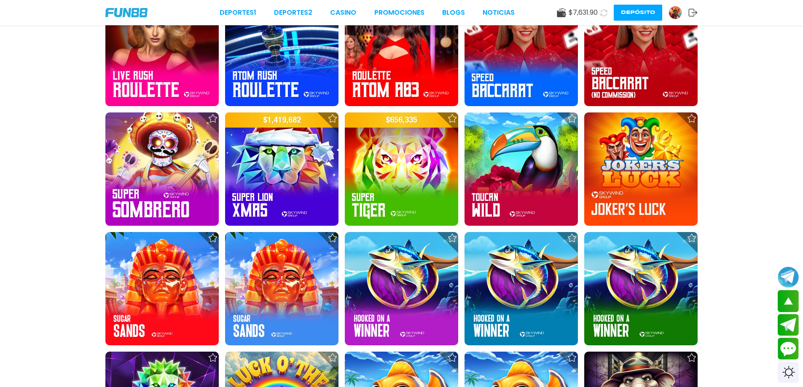
scroll to position [5900, 0]
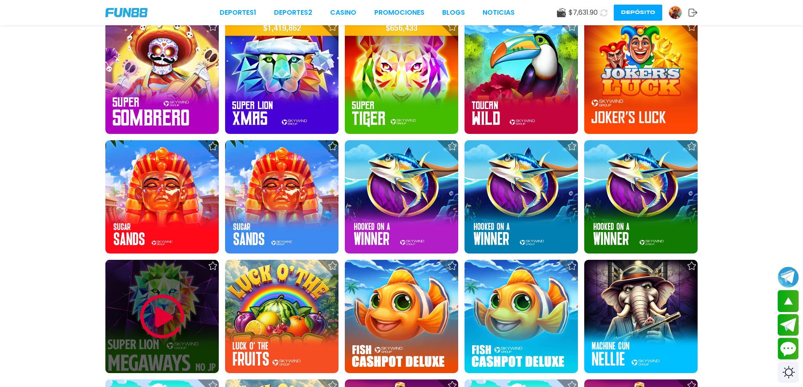
click at [150, 321] on img at bounding box center [162, 317] width 51 height 51
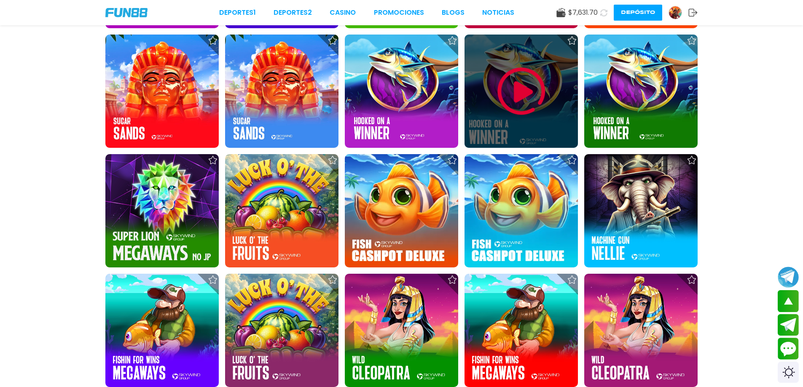
scroll to position [5900, 0]
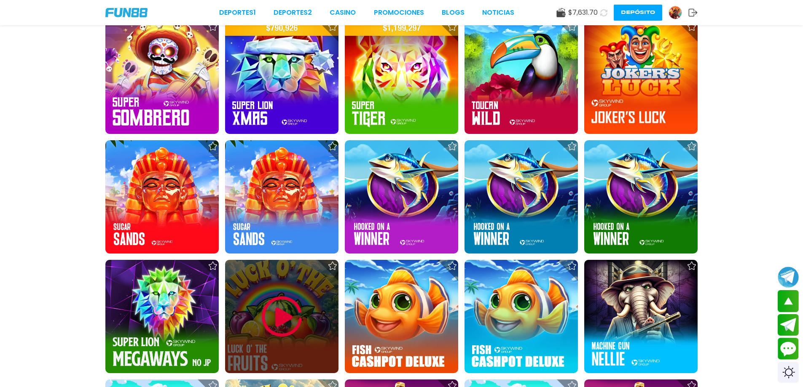
click at [270, 309] on img at bounding box center [282, 317] width 51 height 51
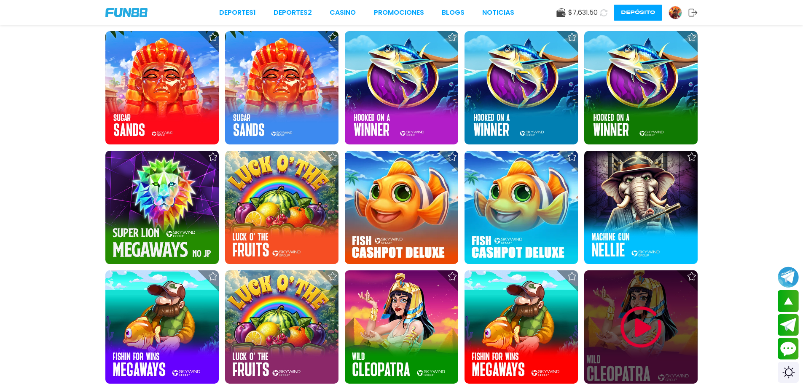
scroll to position [5942, 0]
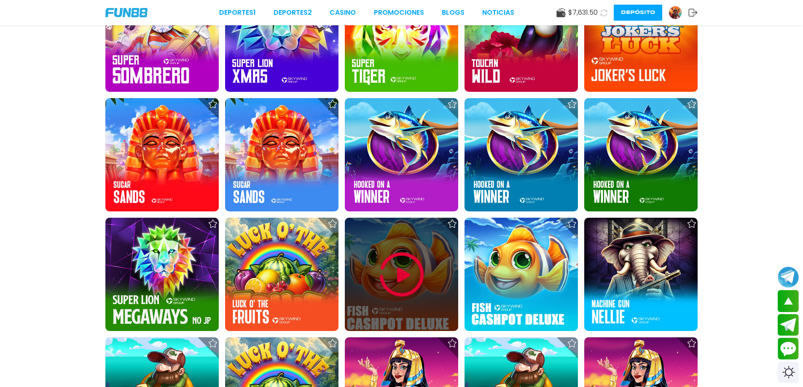
click at [410, 261] on img at bounding box center [401, 274] width 51 height 51
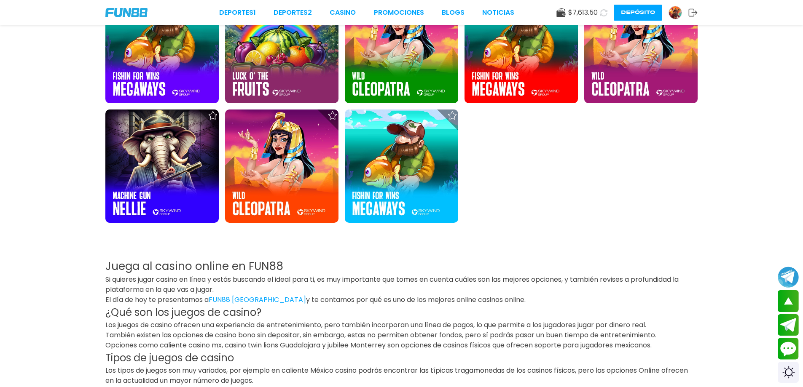
scroll to position [6079, 0]
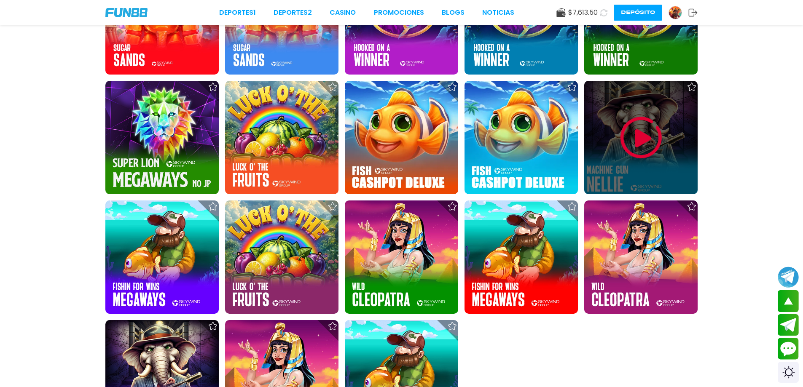
click at [619, 140] on img at bounding box center [641, 138] width 51 height 51
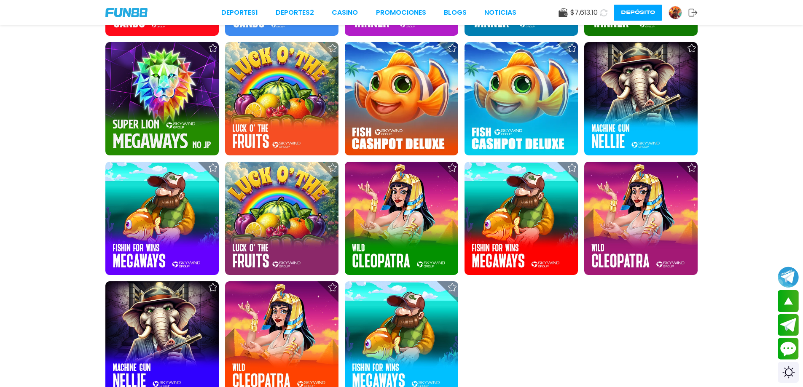
scroll to position [6109, 0]
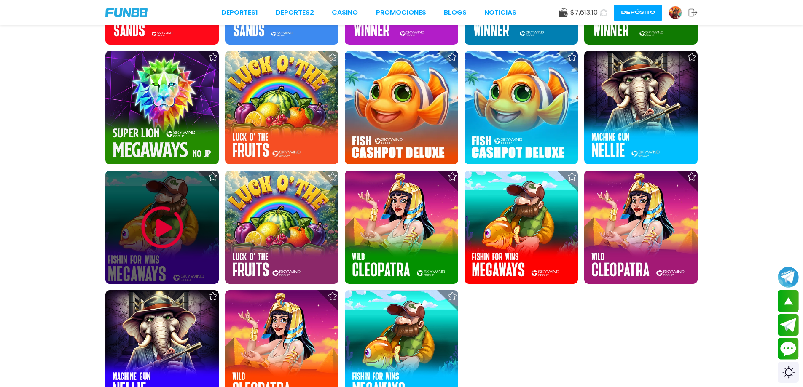
click at [165, 253] on div at bounding box center [161, 227] width 113 height 113
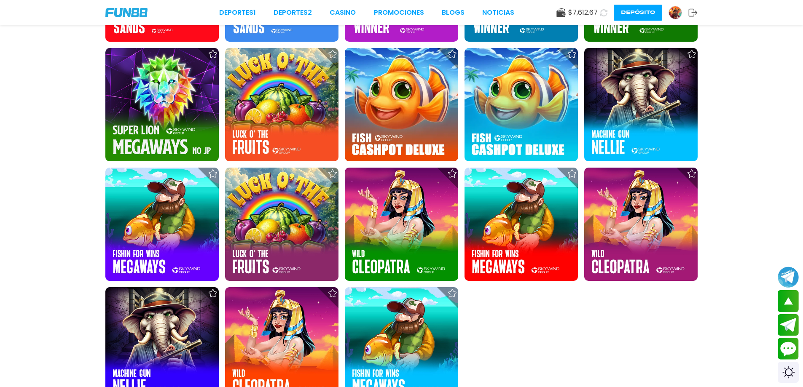
scroll to position [6095, 0]
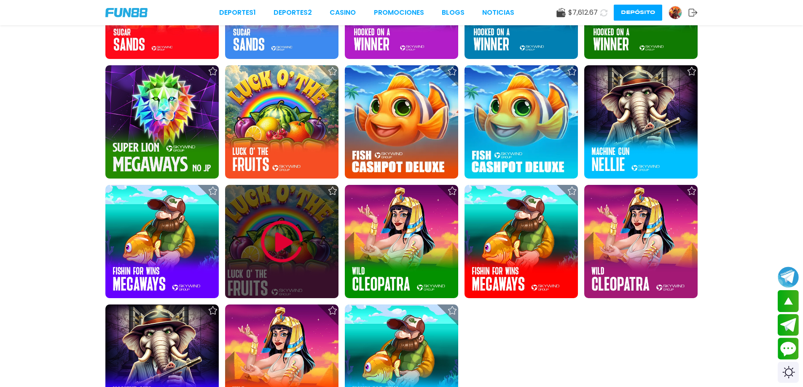
click at [317, 233] on div at bounding box center [281, 241] width 113 height 113
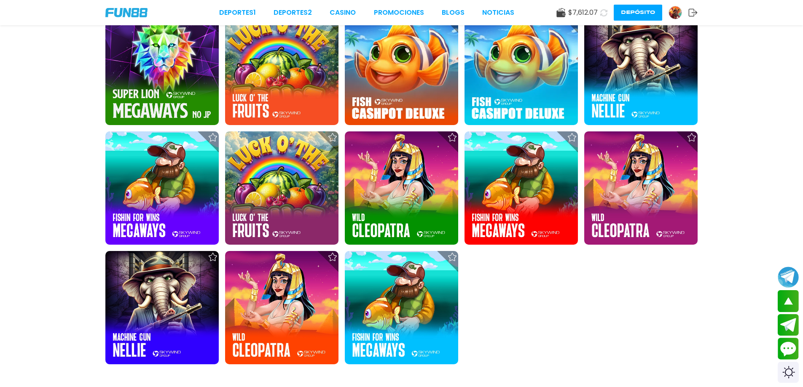
scroll to position [6157, 0]
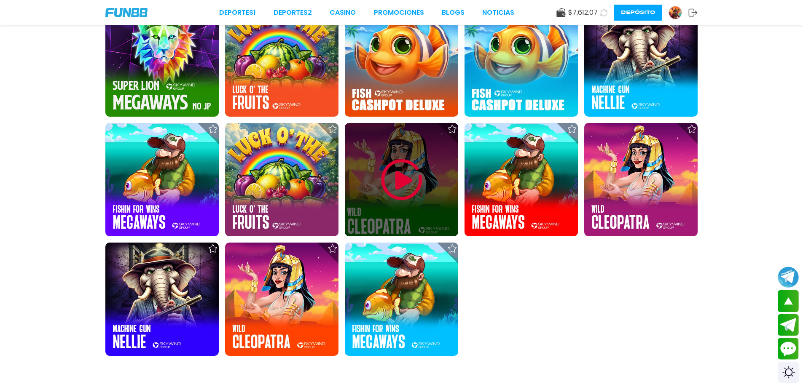
click at [386, 167] on img at bounding box center [401, 180] width 51 height 51
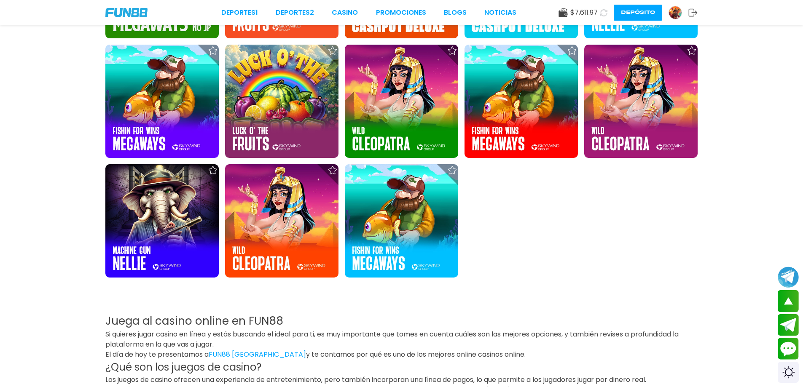
scroll to position [6244, 0]
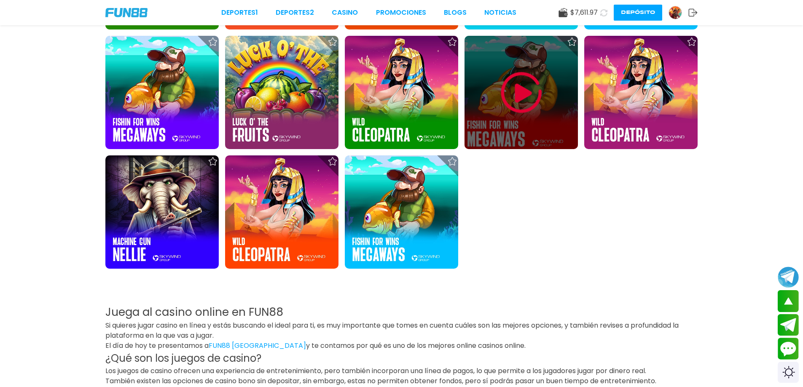
click at [523, 119] on div at bounding box center [520, 92] width 113 height 113
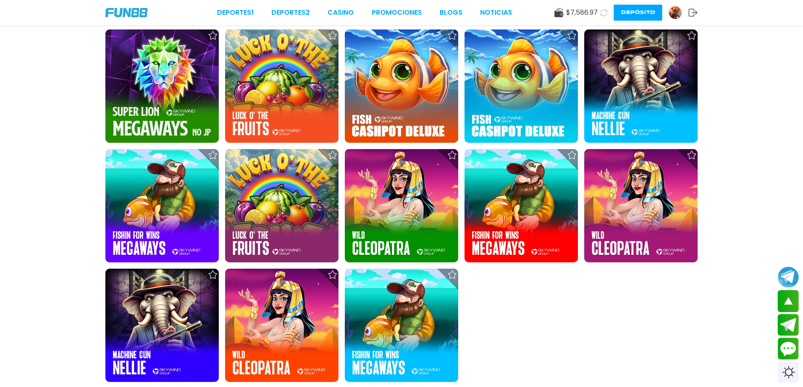
scroll to position [6114, 0]
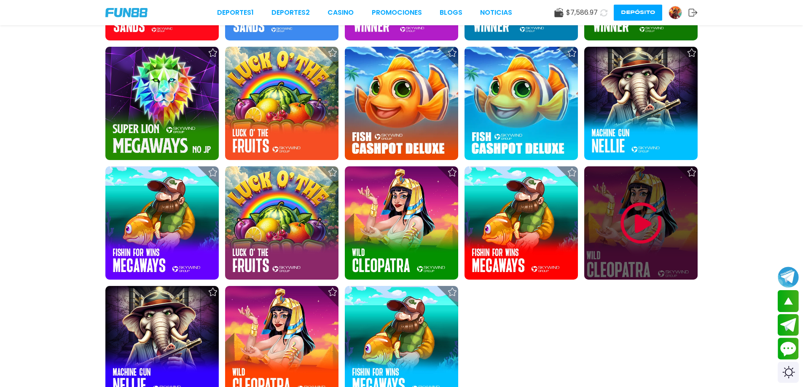
click at [645, 239] on img at bounding box center [641, 223] width 51 height 51
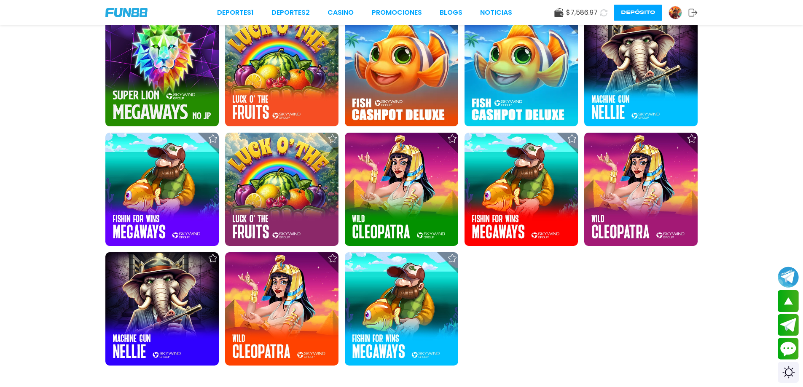
scroll to position [6165, 0]
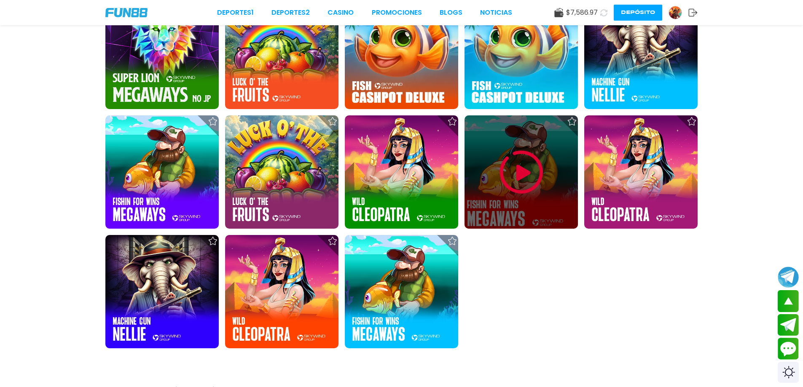
click at [515, 169] on img at bounding box center [521, 172] width 51 height 51
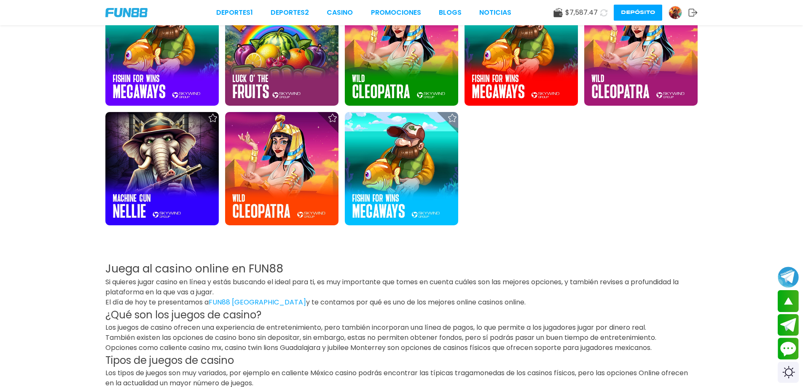
scroll to position [6035, 0]
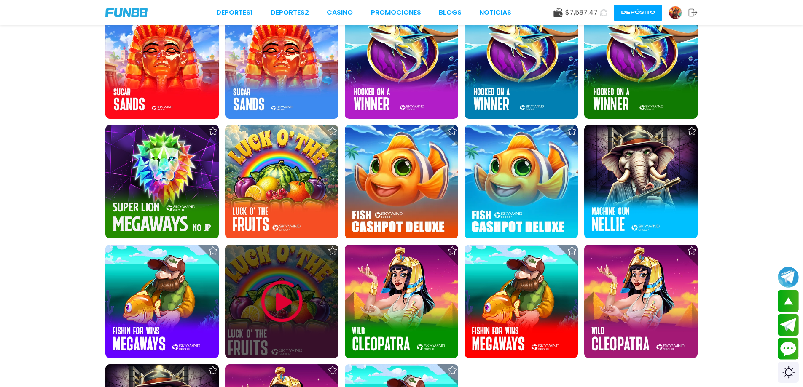
click at [275, 300] on img at bounding box center [282, 301] width 51 height 51
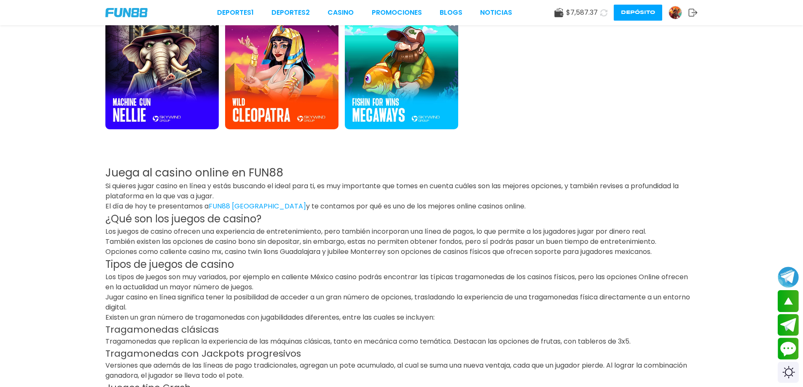
scroll to position [6183, 0]
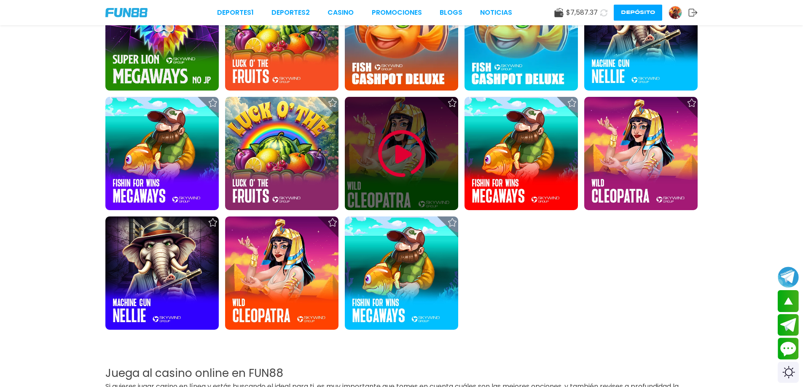
click at [394, 162] on img at bounding box center [401, 154] width 51 height 51
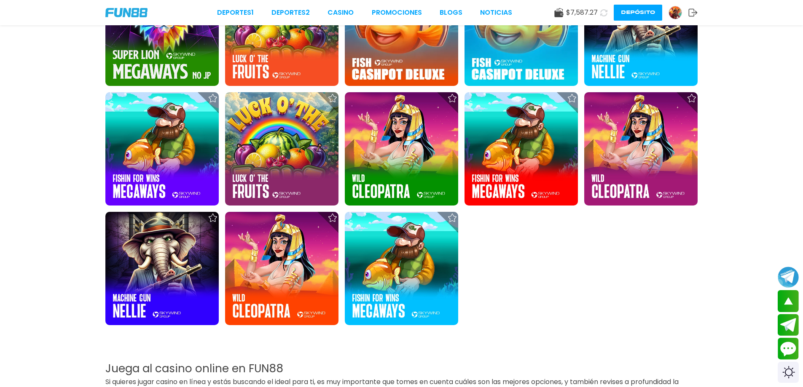
scroll to position [6135, 0]
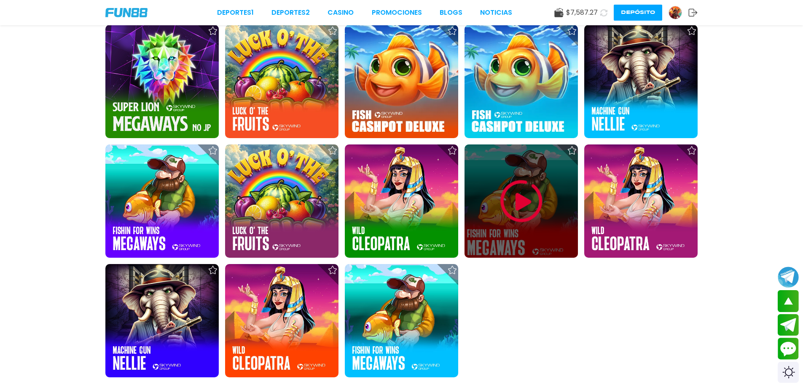
click at [505, 205] on img at bounding box center [521, 201] width 51 height 51
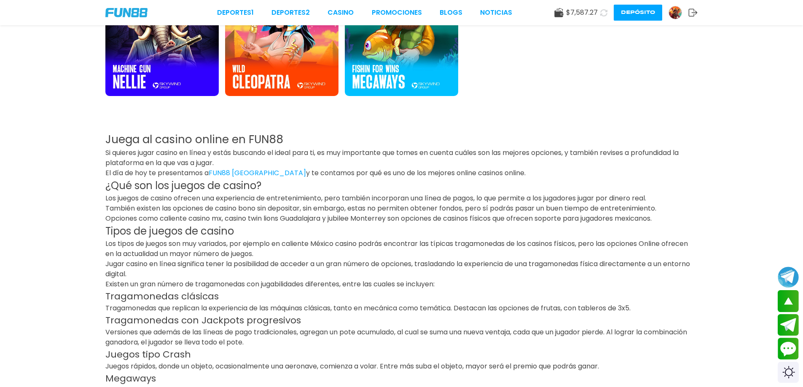
scroll to position [6333, 0]
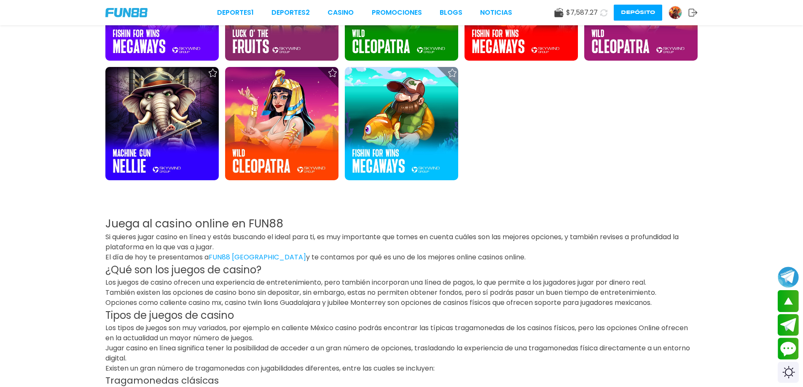
click at [352, 19] on div "Deportes 1 Deportes 2 CASINO Promociones BLOGS NOTICIAS $ 7,587.27 Depósito" at bounding box center [401, 12] width 803 height 25
click at [342, 17] on link "CASINO" at bounding box center [340, 13] width 26 height 10
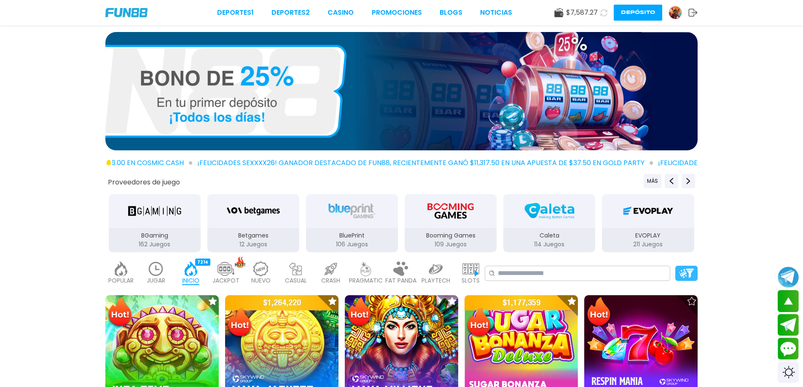
click at [690, 276] on img at bounding box center [686, 273] width 15 height 9
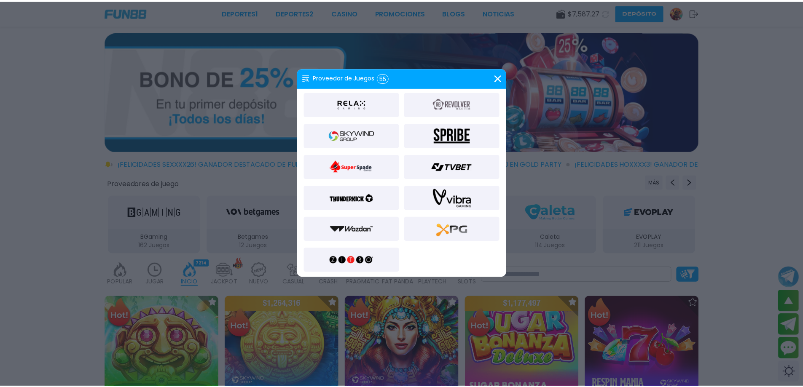
scroll to position [690, 0]
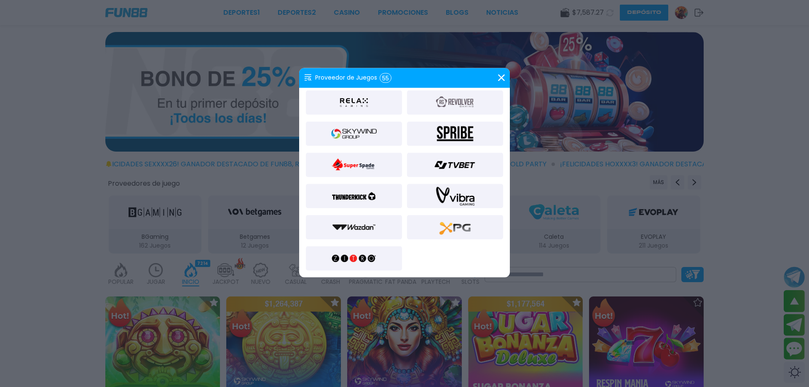
click at [361, 133] on img at bounding box center [354, 133] width 46 height 20
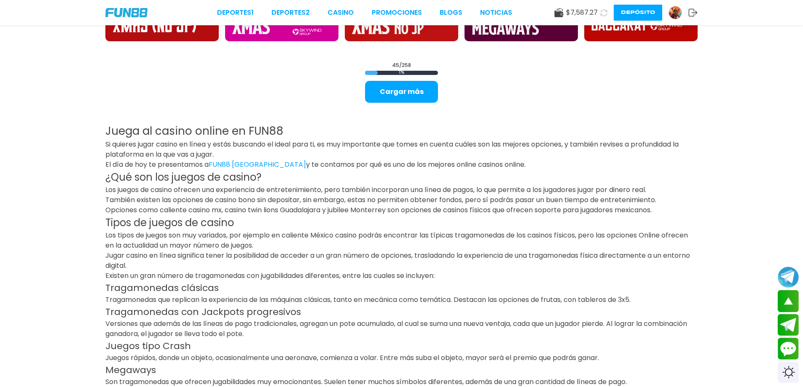
scroll to position [1316, 0]
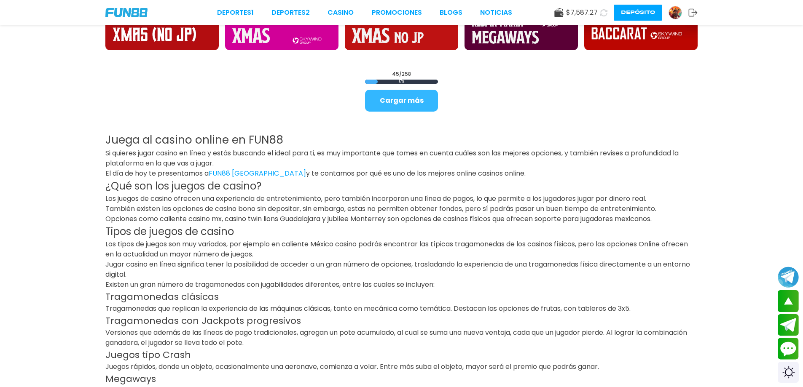
click at [408, 105] on button "Cargar más" at bounding box center [401, 101] width 73 height 22
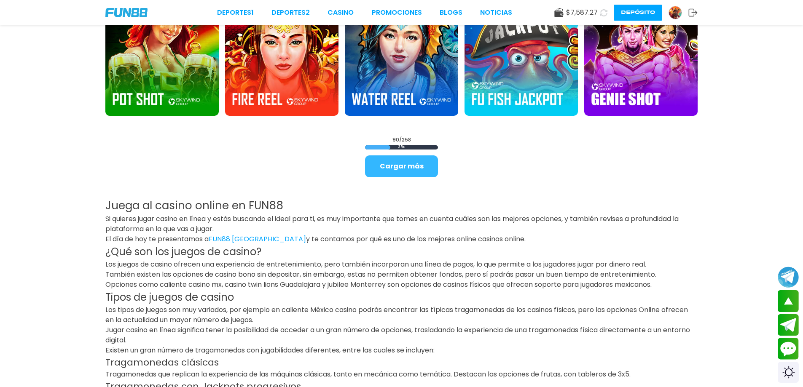
click at [418, 166] on button "Cargar más" at bounding box center [401, 167] width 73 height 22
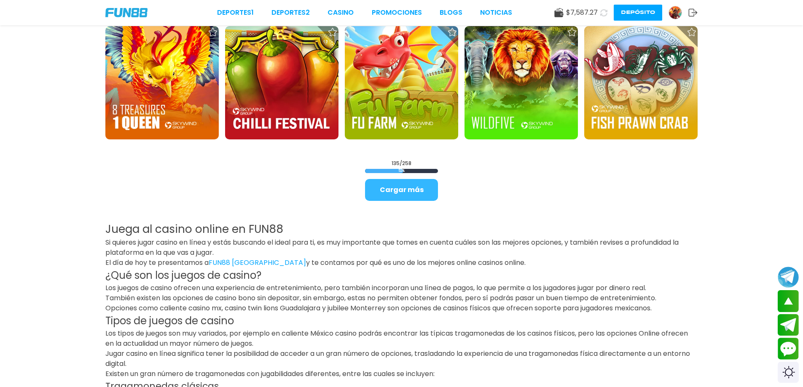
click at [412, 198] on button "Cargar más" at bounding box center [401, 190] width 73 height 22
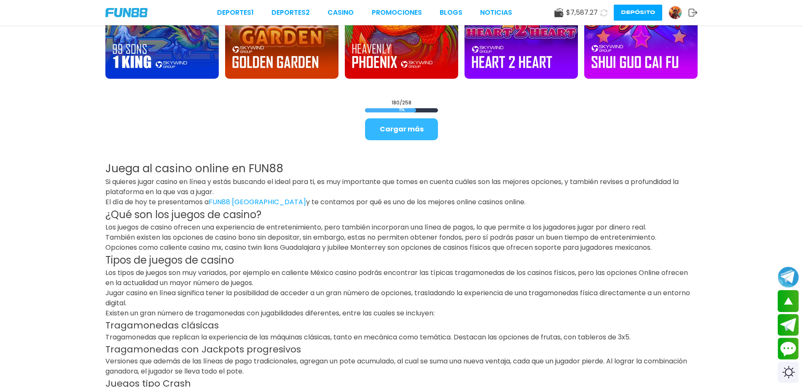
click at [418, 125] on button "Cargar más" at bounding box center [401, 129] width 73 height 22
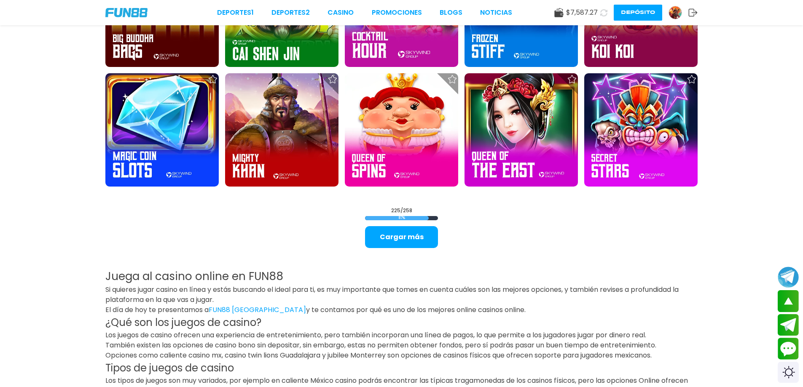
click at [414, 241] on button "Cargar más" at bounding box center [401, 237] width 73 height 22
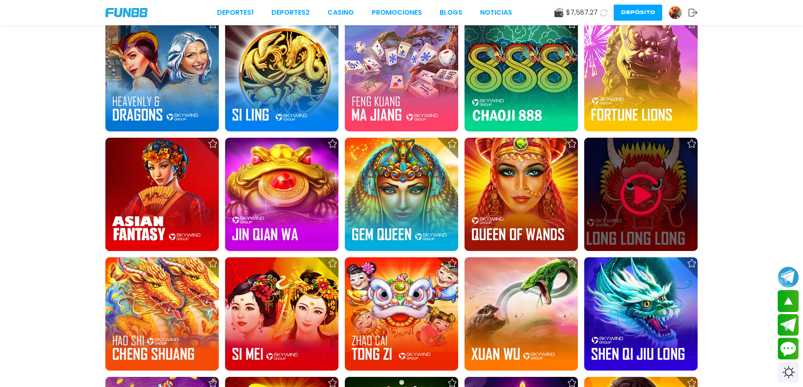
scroll to position [3751, 0]
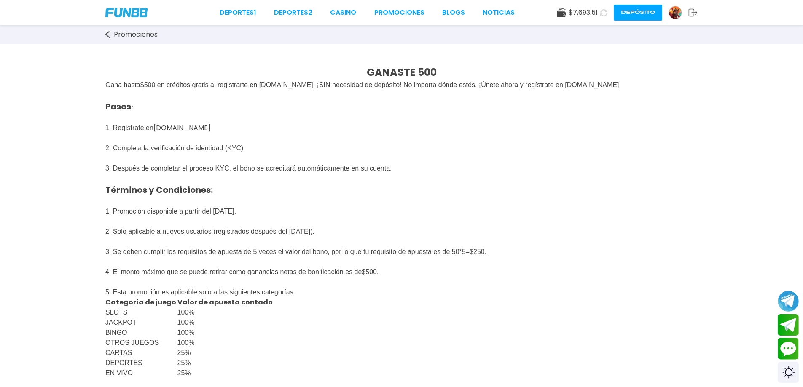
click at [353, 19] on div "Deportes 1 Deportes 2 CASINO Promociones BLOGS NOTICIAS $ 7,693.51 Depósito" at bounding box center [401, 12] width 803 height 25
click at [351, 16] on link "CASINO" at bounding box center [343, 13] width 26 height 10
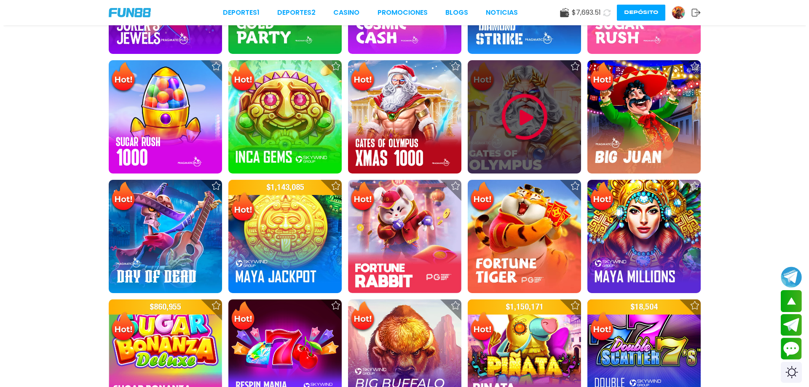
scroll to position [60, 0]
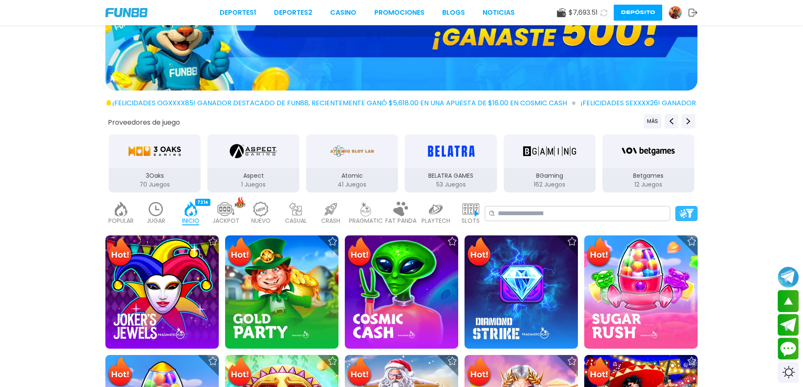
click at [677, 214] on div at bounding box center [686, 213] width 22 height 15
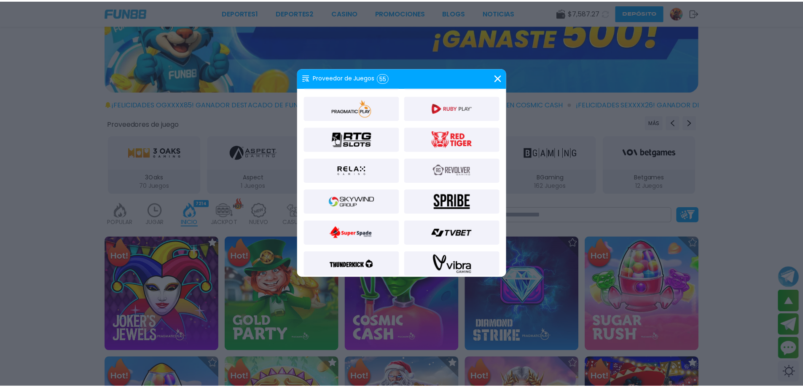
scroll to position [690, 0]
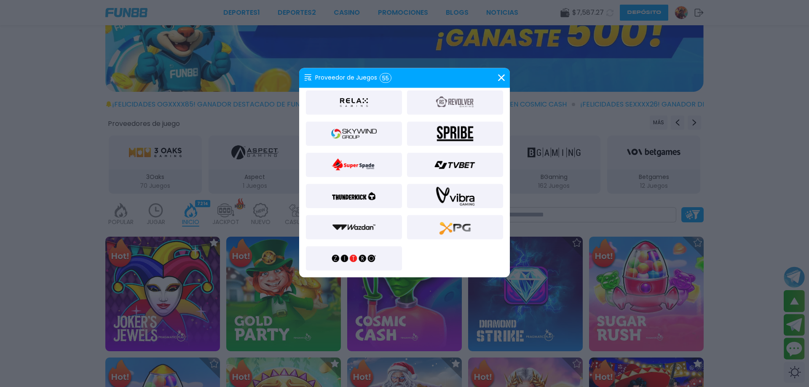
click at [362, 139] on img at bounding box center [354, 133] width 46 height 20
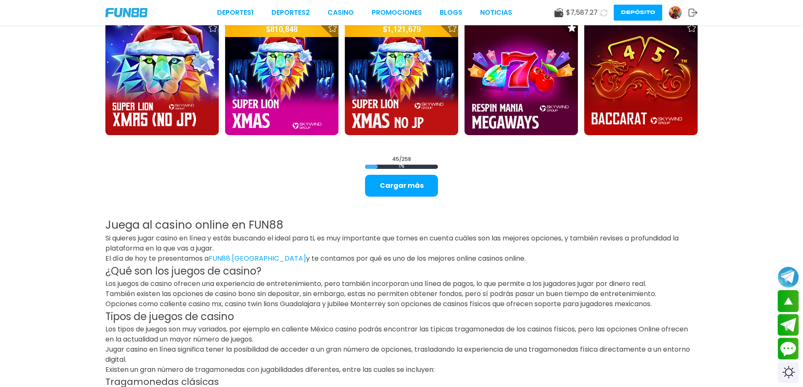
scroll to position [1213, 0]
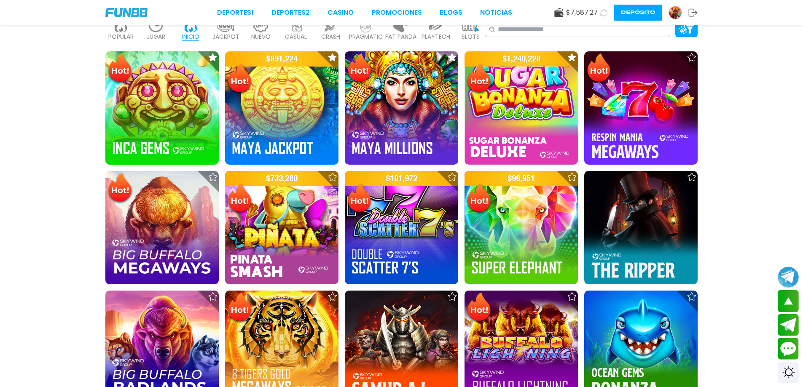
click at [128, 17] on img at bounding box center [126, 12] width 42 height 9
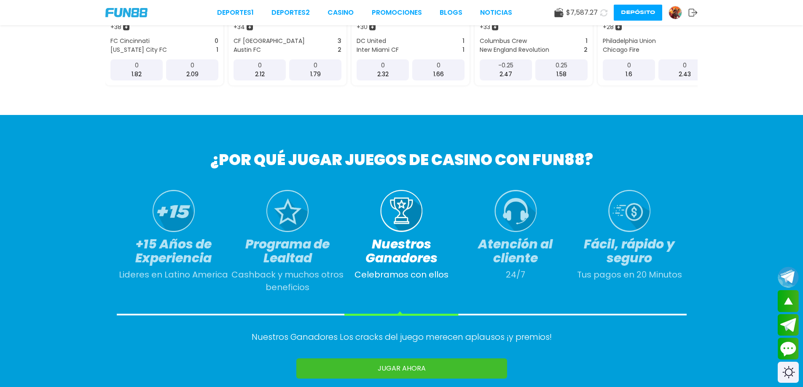
scroll to position [316, 0]
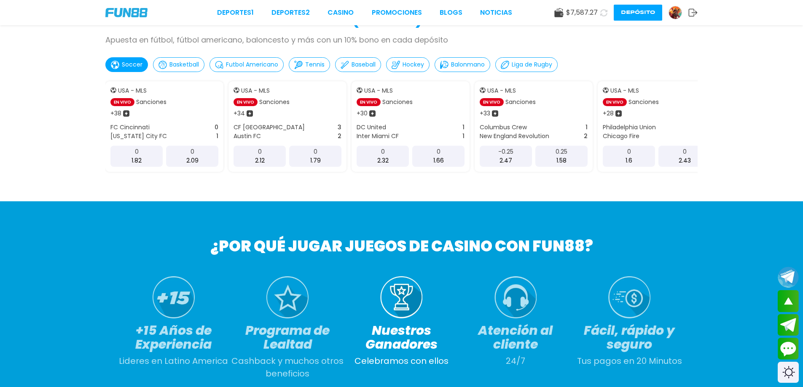
click at [387, 9] on link "Promociones" at bounding box center [397, 13] width 50 height 10
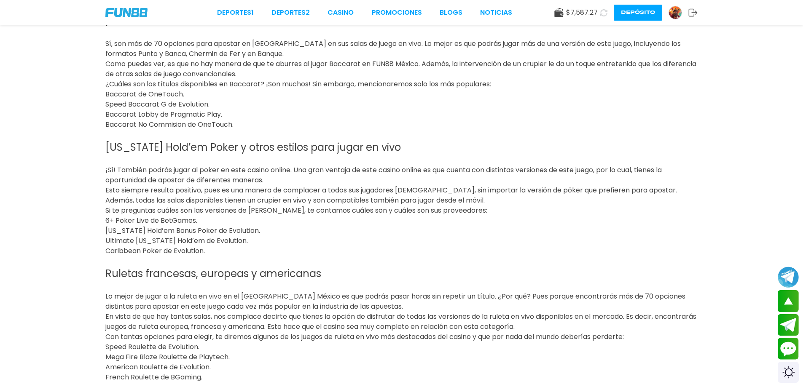
scroll to position [1939, 0]
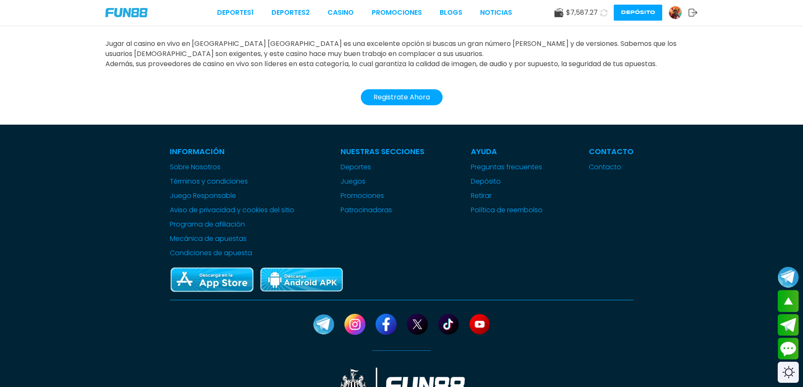
drag, startPoint x: 367, startPoint y: 209, endPoint x: 400, endPoint y: 204, distance: 33.3
click at [367, 209] on link "Patrocinadoras" at bounding box center [383, 210] width 84 height 10
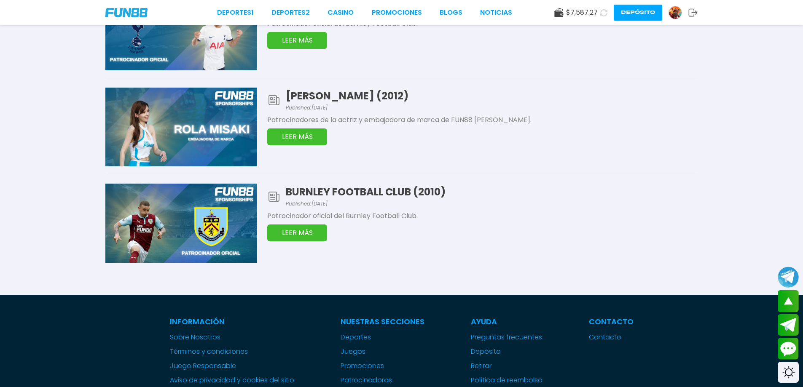
scroll to position [1433, 0]
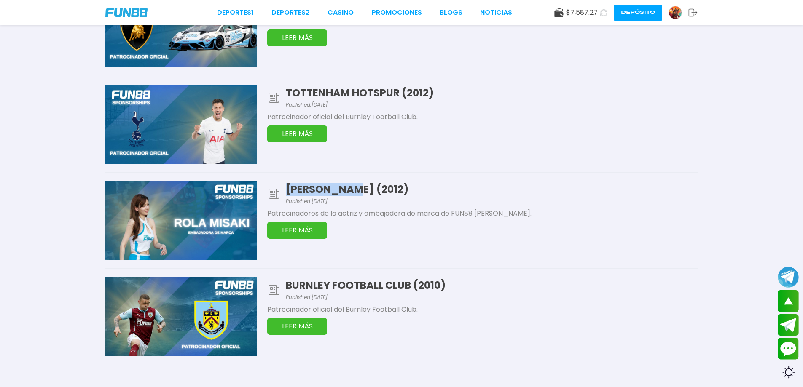
drag, startPoint x: 287, startPoint y: 187, endPoint x: 351, endPoint y: 193, distance: 64.8
click at [351, 193] on h1 "[PERSON_NAME] (2012)" at bounding box center [492, 189] width 412 height 13
copy h1 "[PERSON_NAME]"
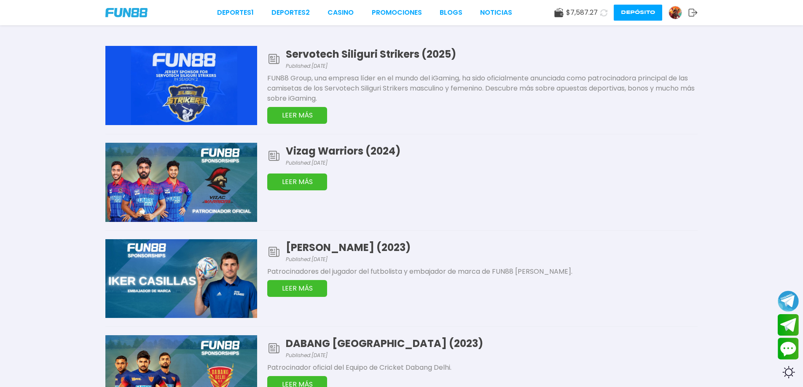
scroll to position [0, 0]
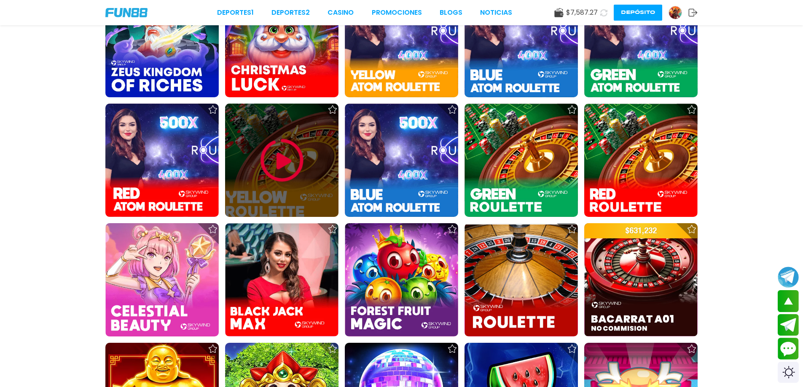
scroll to position [5100, 0]
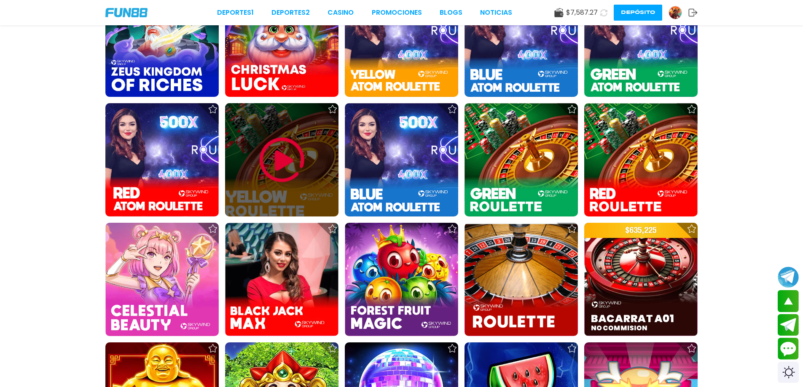
click at [286, 172] on img at bounding box center [282, 160] width 51 height 51
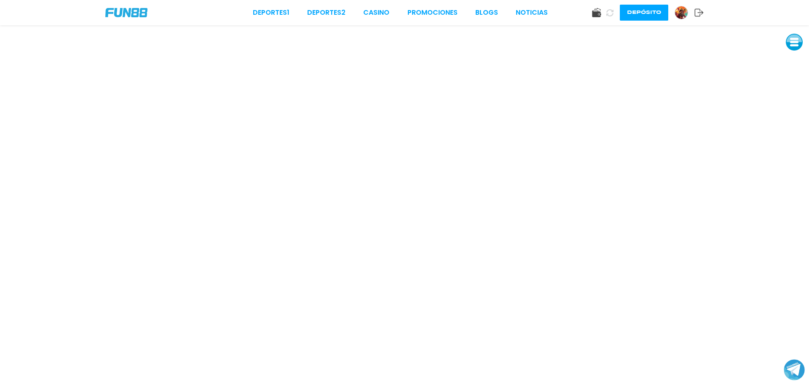
click at [381, 20] on div "Deportes 1 Deportes 2 CASINO Promociones BLOGS NOTICIAS Depósito" at bounding box center [404, 12] width 809 height 25
click at [373, 19] on div "Deportes 1 Deportes 2 CASINO Promociones BLOGS NOTICIAS Depósito" at bounding box center [404, 12] width 809 height 25
click at [374, 14] on link "CASINO" at bounding box center [376, 13] width 26 height 10
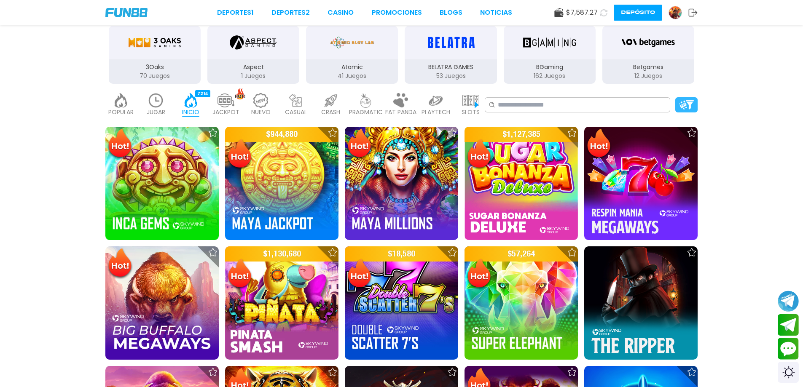
click at [681, 110] on div at bounding box center [686, 104] width 22 height 15
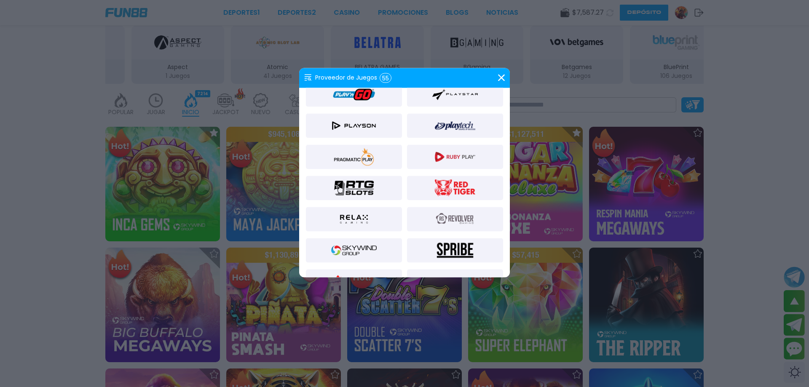
scroll to position [674, 0]
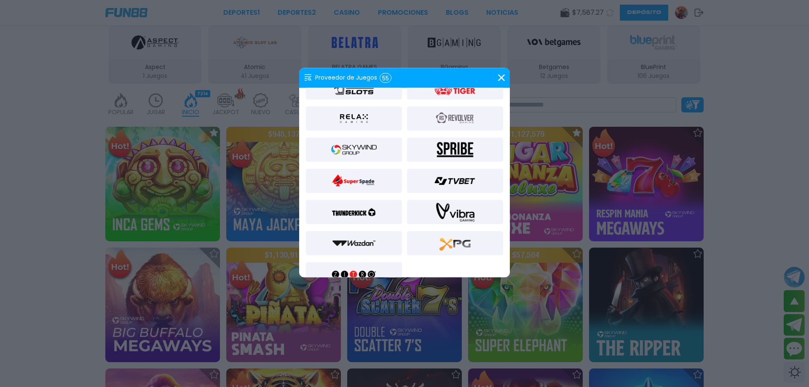
click at [352, 154] on img at bounding box center [354, 149] width 46 height 20
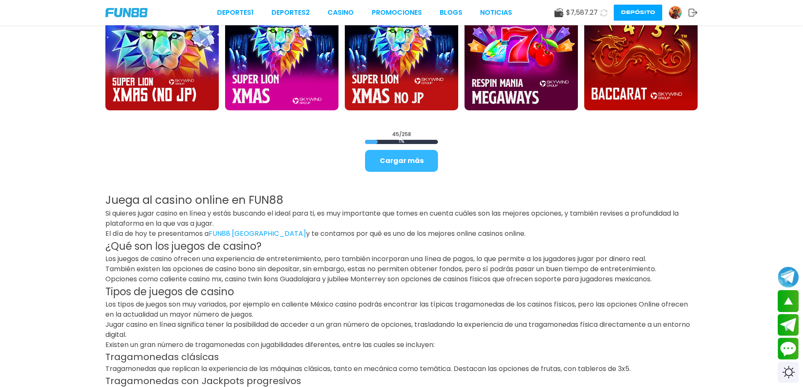
scroll to position [1222, 0]
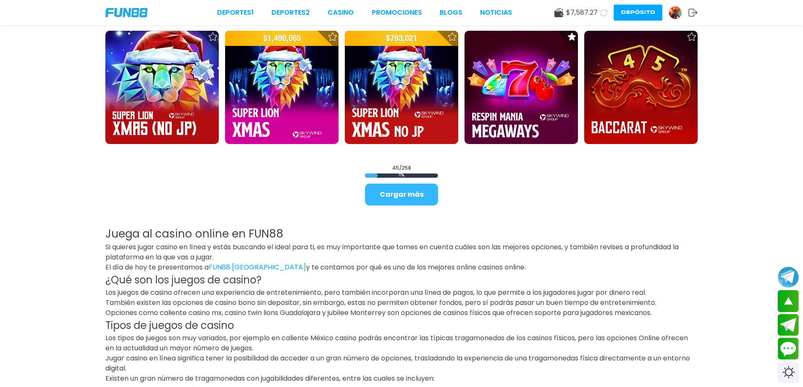
click at [405, 196] on button "Cargar más" at bounding box center [401, 195] width 73 height 22
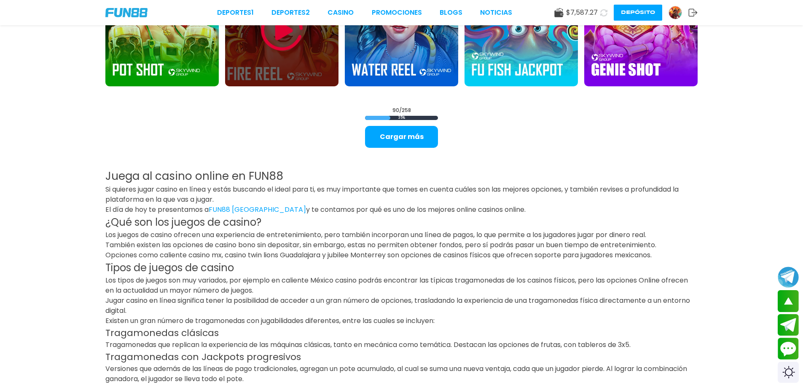
scroll to position [2402, 0]
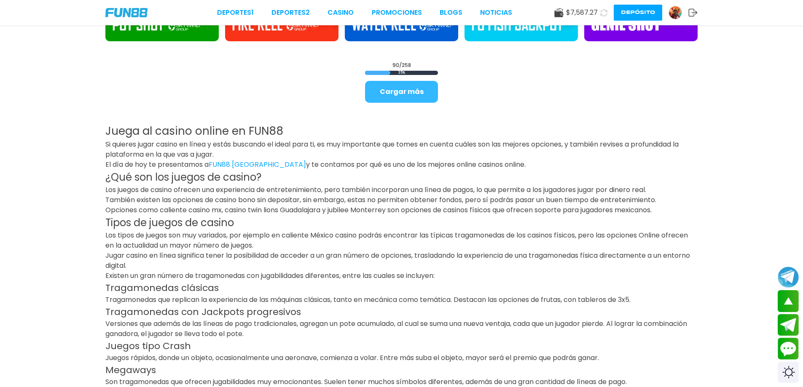
click at [410, 95] on button "Cargar más" at bounding box center [401, 92] width 73 height 22
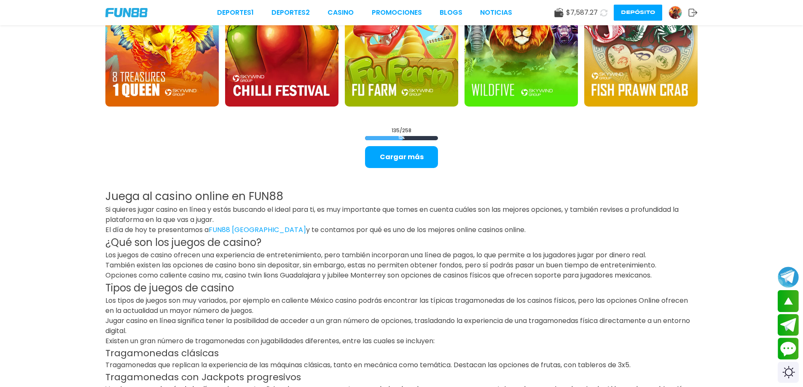
scroll to position [3456, 0]
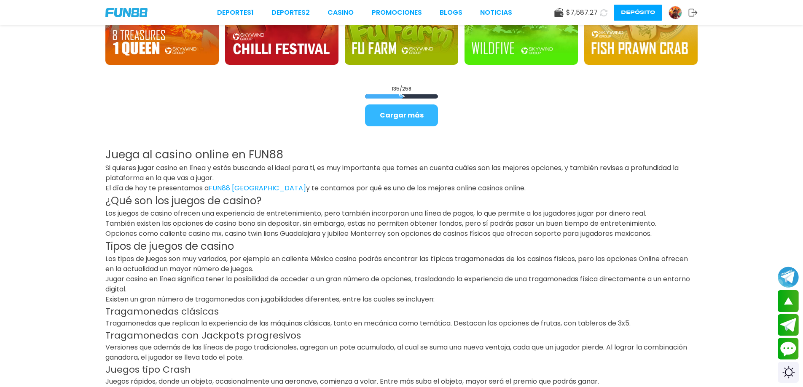
click at [410, 118] on button "Cargar más" at bounding box center [401, 116] width 73 height 22
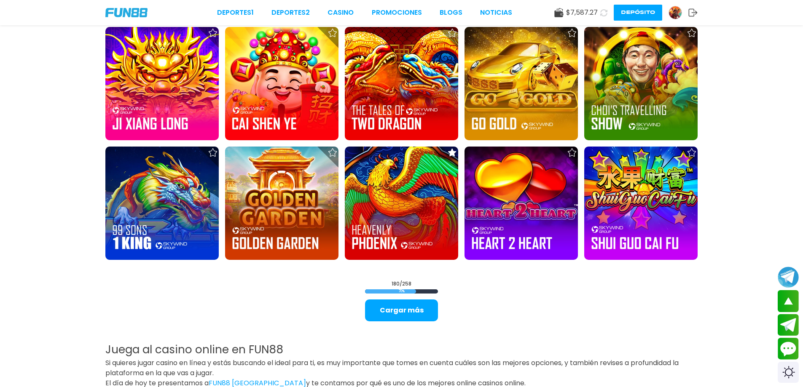
scroll to position [4383, 0]
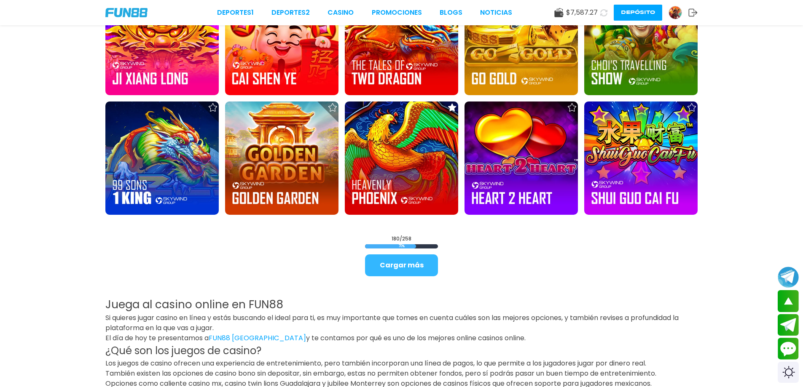
click at [405, 264] on button "Cargar más" at bounding box center [401, 266] width 73 height 22
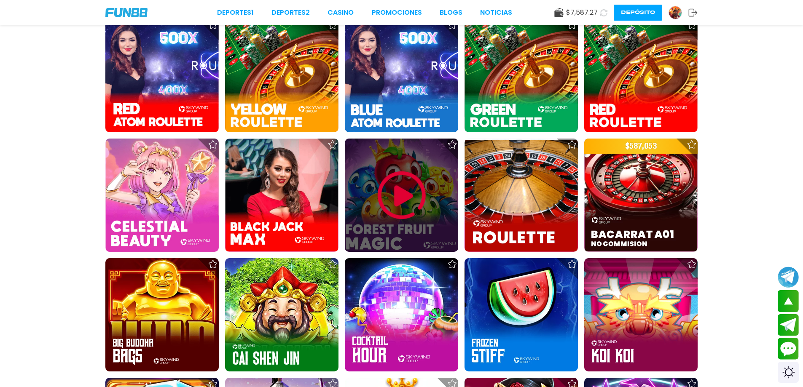
scroll to position [5015, 0]
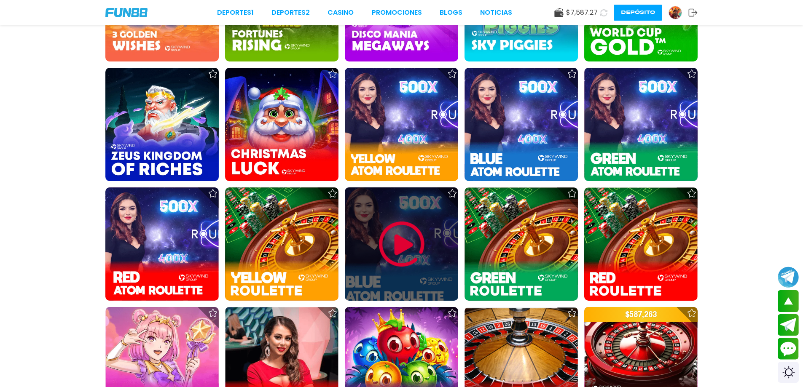
click at [389, 252] on img at bounding box center [401, 244] width 51 height 51
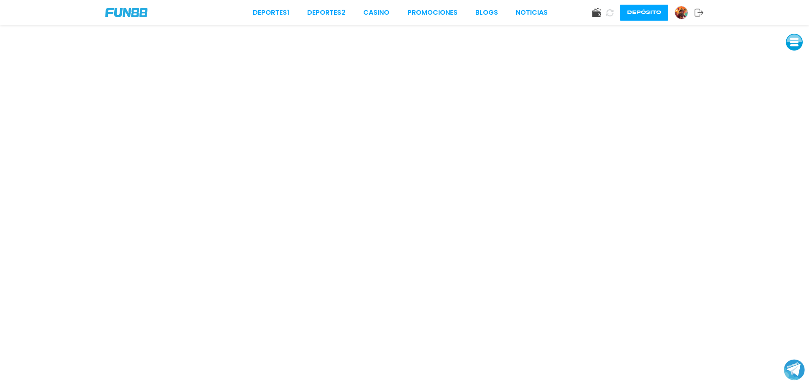
click at [370, 11] on link "CASINO" at bounding box center [376, 13] width 26 height 10
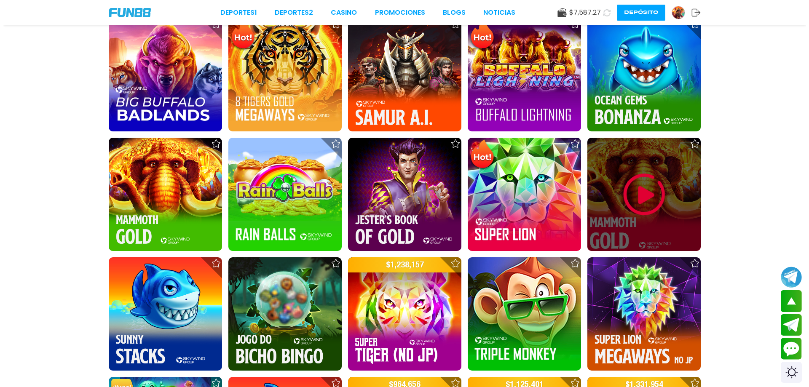
scroll to position [222, 0]
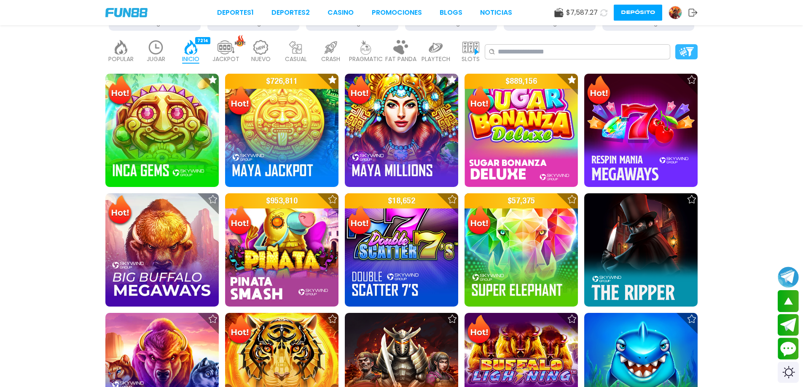
click at [684, 53] on img at bounding box center [686, 51] width 15 height 9
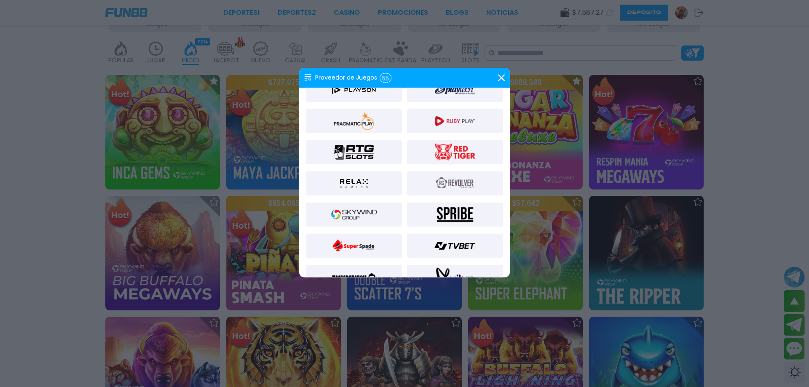
scroll to position [632, 0]
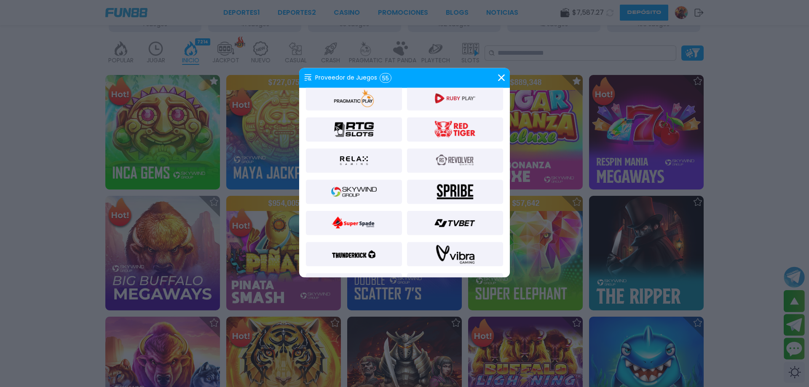
click at [362, 191] on img at bounding box center [354, 192] width 46 height 20
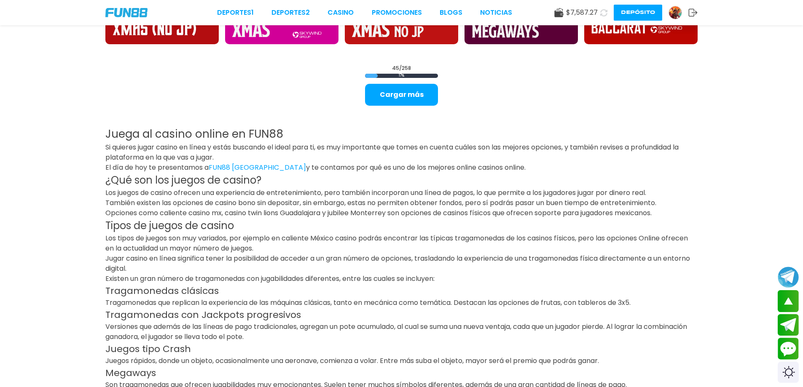
scroll to position [1301, 0]
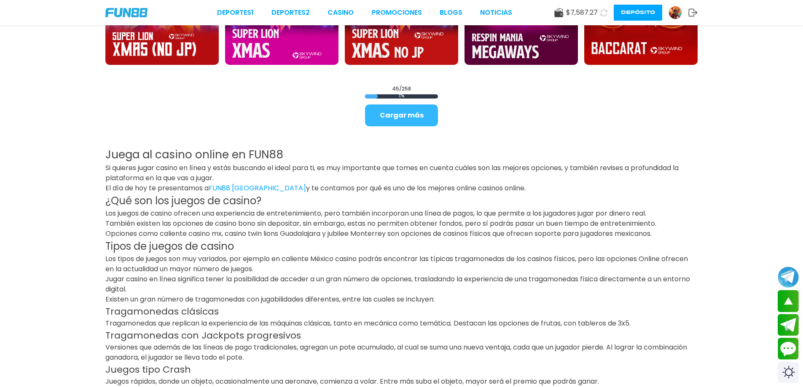
click at [402, 114] on button "Cargar más" at bounding box center [401, 116] width 73 height 22
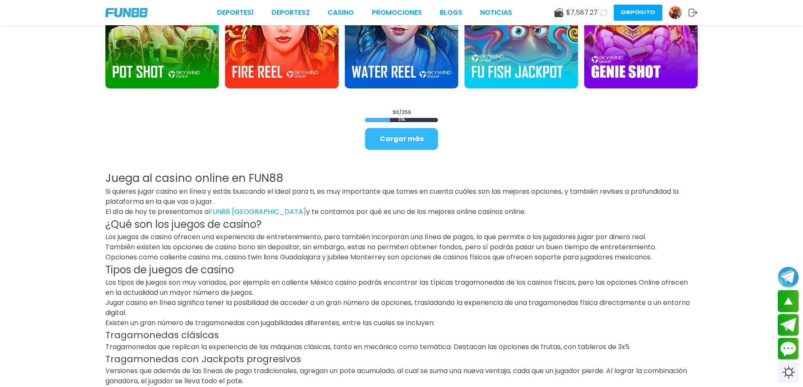
click at [429, 139] on button "Cargar más" at bounding box center [401, 139] width 73 height 22
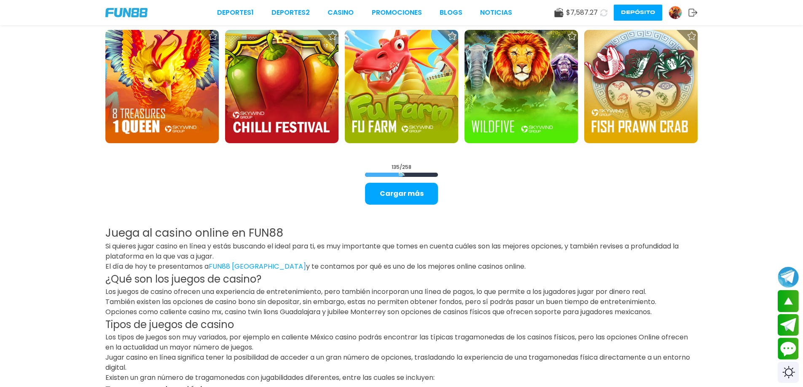
scroll to position [3324, 0]
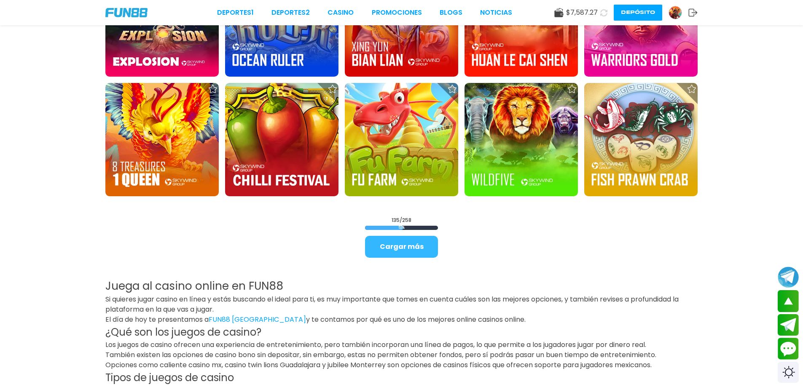
click at [406, 254] on button "Cargar más" at bounding box center [401, 247] width 73 height 22
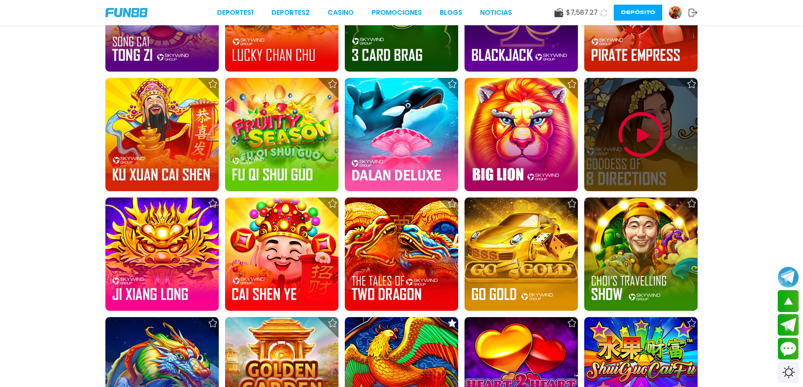
scroll to position [4462, 0]
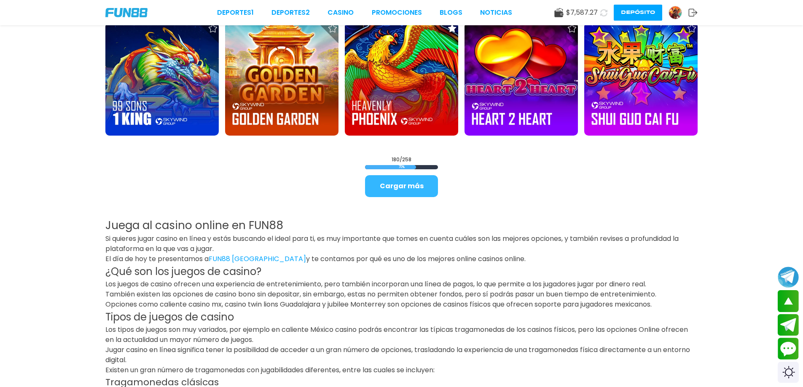
click at [413, 189] on button "Cargar más" at bounding box center [401, 186] width 73 height 22
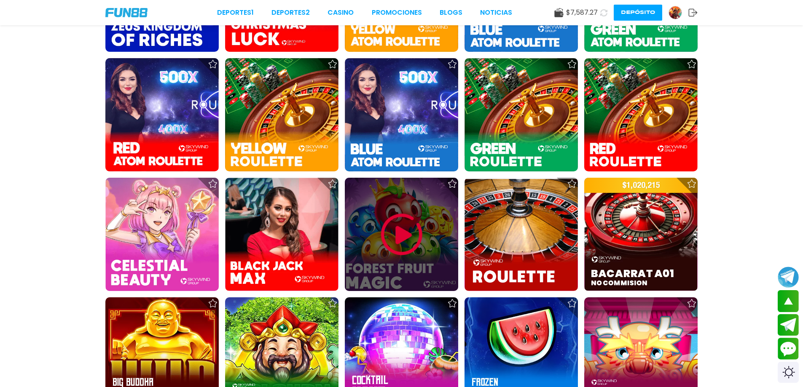
scroll to position [5137, 0]
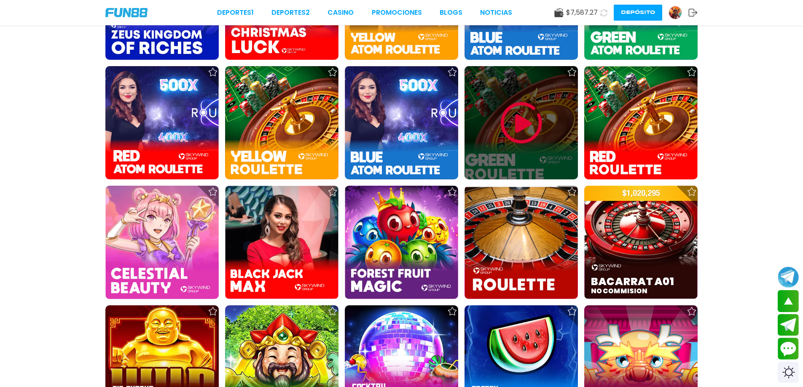
click at [530, 150] on div at bounding box center [520, 122] width 113 height 113
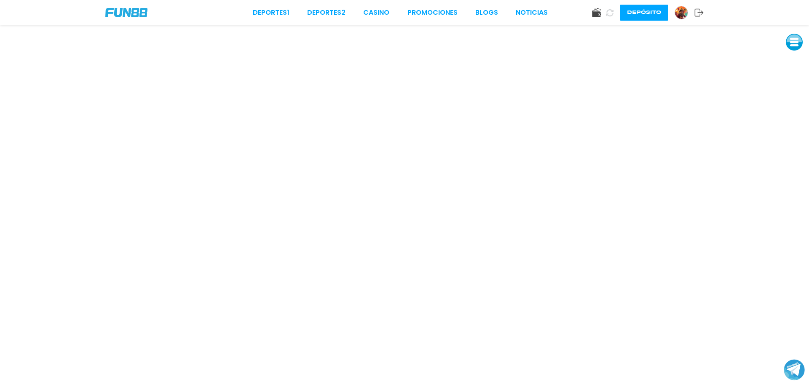
click at [371, 11] on link "CASINO" at bounding box center [376, 13] width 26 height 10
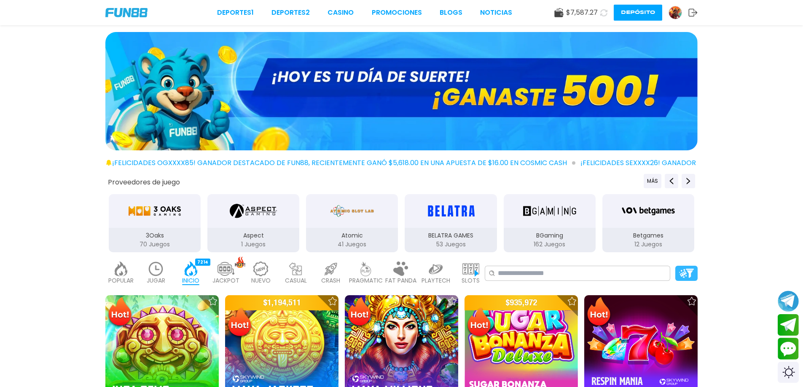
click at [695, 274] on div at bounding box center [686, 273] width 22 height 15
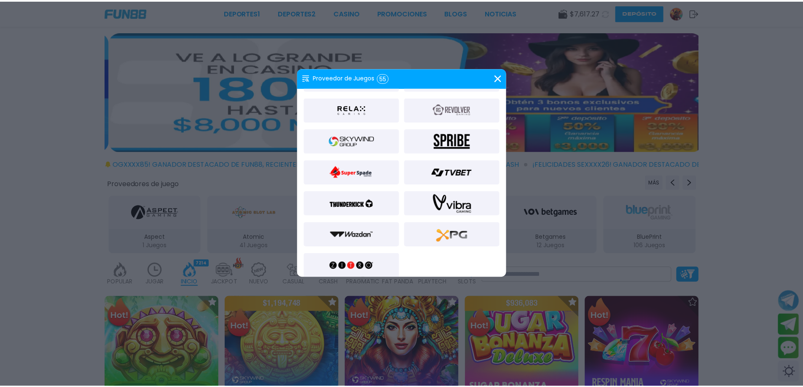
scroll to position [690, 0]
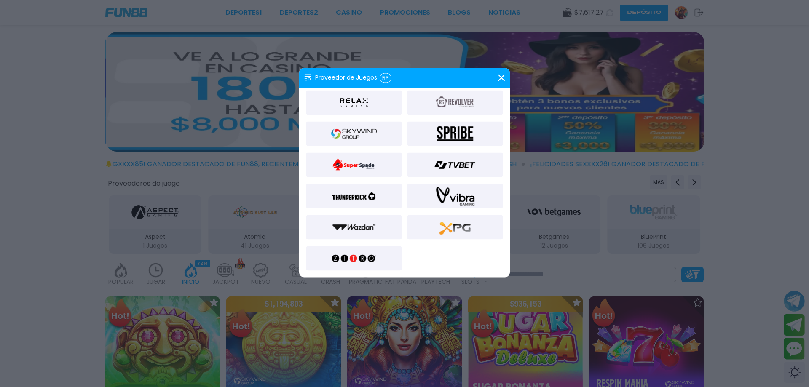
click at [360, 138] on img at bounding box center [354, 133] width 46 height 20
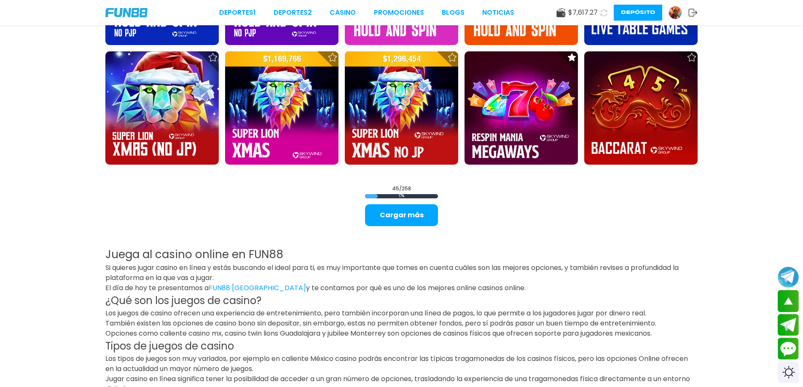
scroll to position [1281, 0]
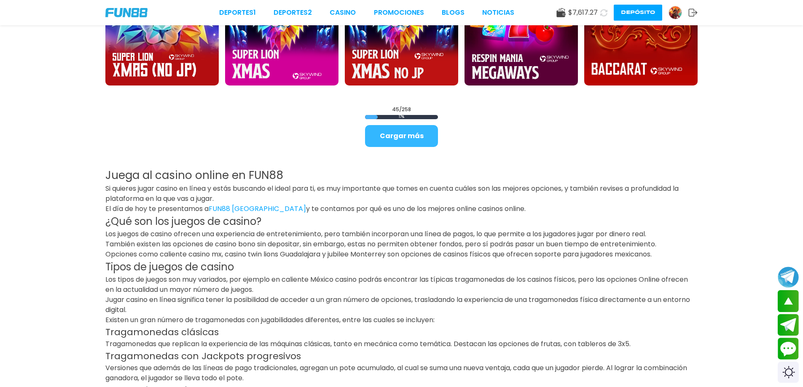
click at [393, 128] on button "Cargar más" at bounding box center [401, 136] width 73 height 22
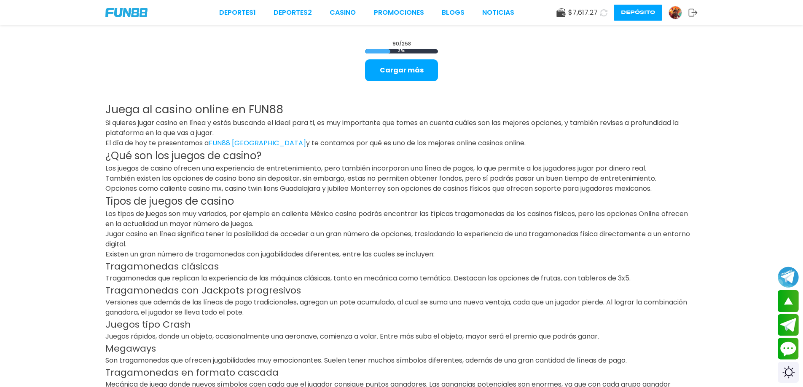
scroll to position [2399, 0]
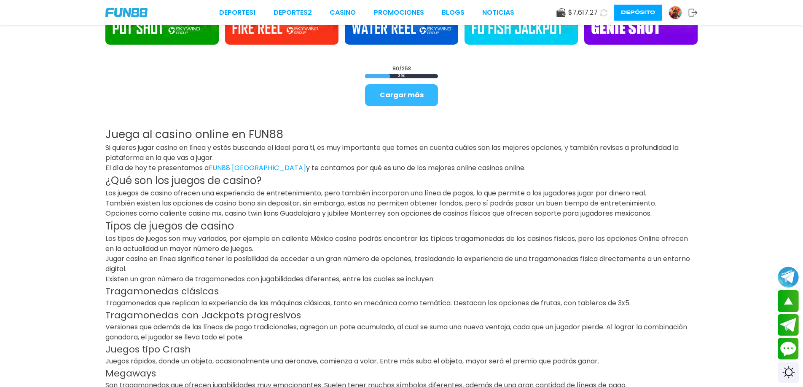
click at [403, 99] on button "Cargar más" at bounding box center [401, 95] width 73 height 22
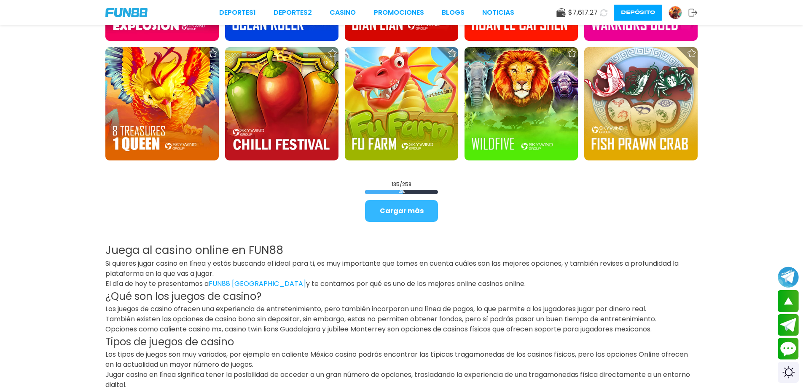
click at [405, 206] on button "Cargar más" at bounding box center [401, 211] width 73 height 22
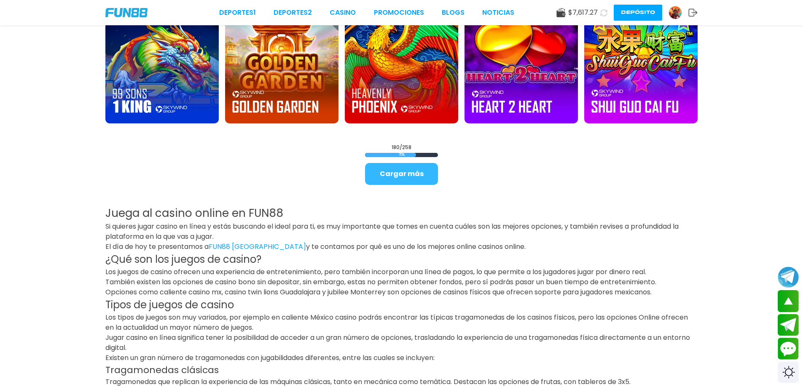
click at [376, 168] on button "Cargar más" at bounding box center [401, 174] width 73 height 22
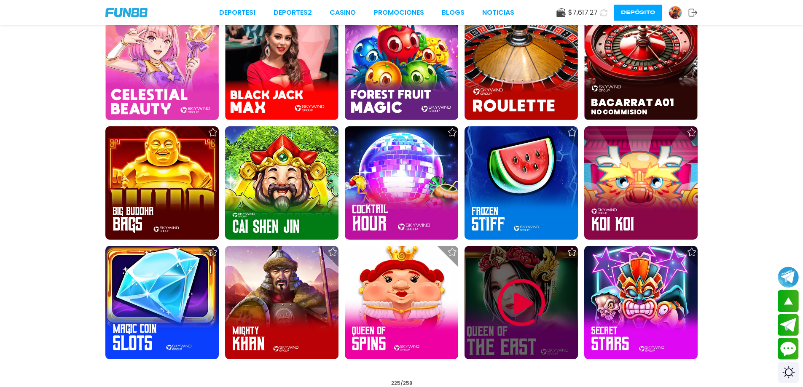
scroll to position [5189, 0]
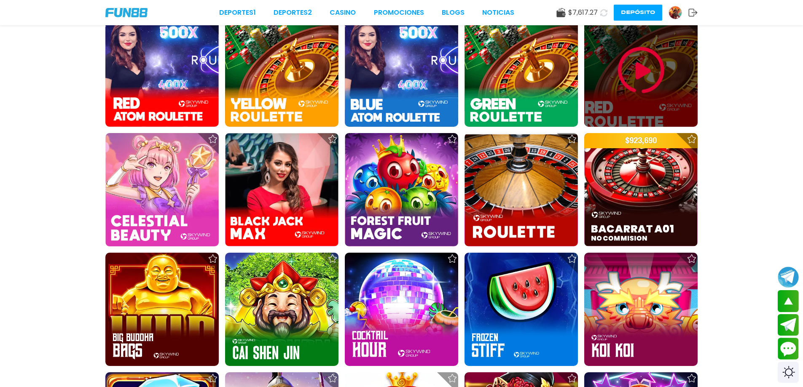
click at [640, 99] on div at bounding box center [640, 69] width 113 height 113
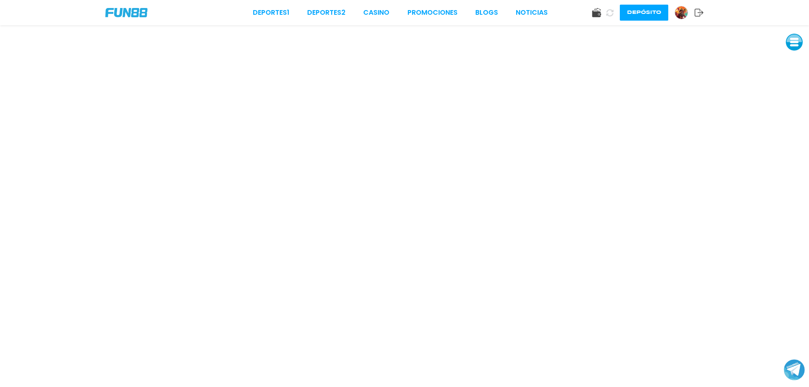
drag, startPoint x: 372, startPoint y: 12, endPoint x: 354, endPoint y: 19, distance: 19.2
click at [372, 12] on link "CASINO" at bounding box center [376, 13] width 26 height 10
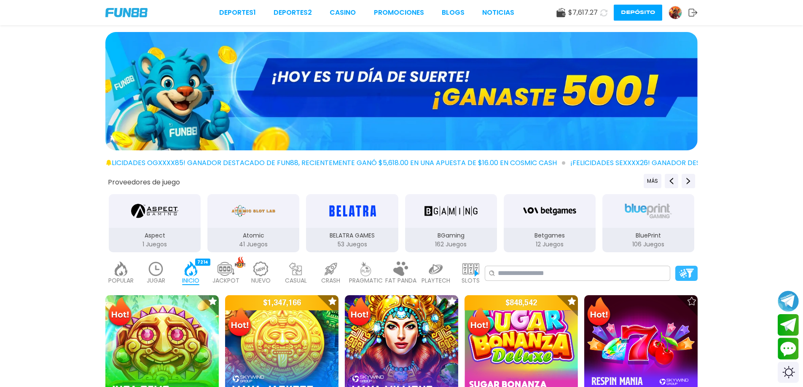
click at [682, 271] on img at bounding box center [686, 273] width 15 height 9
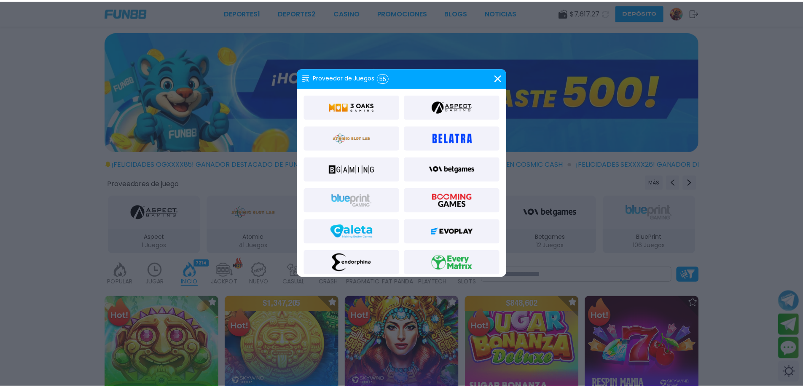
scroll to position [337, 0]
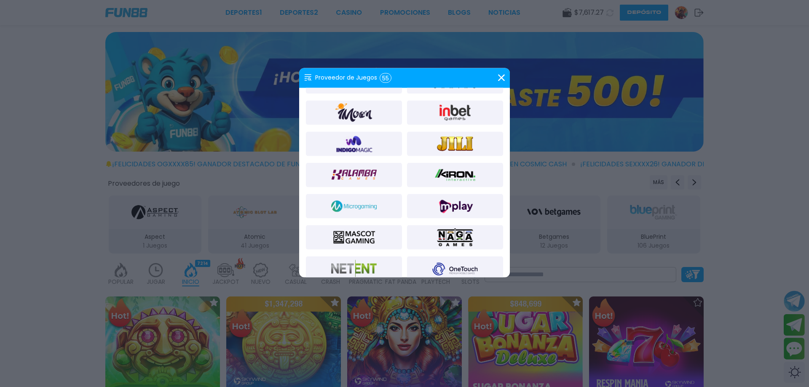
click at [775, 182] on div at bounding box center [404, 193] width 809 height 387
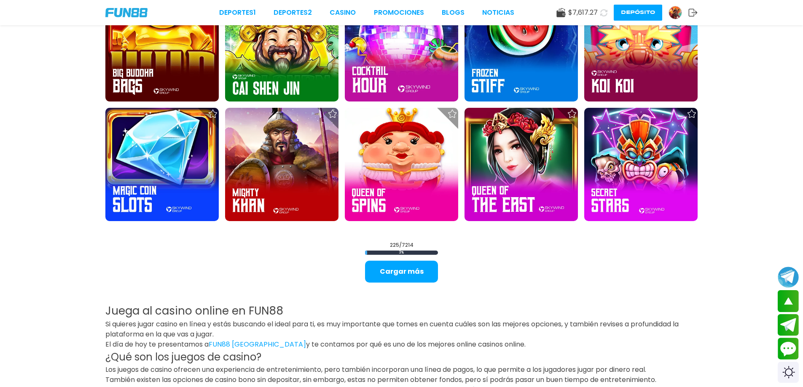
scroll to position [5462, 0]
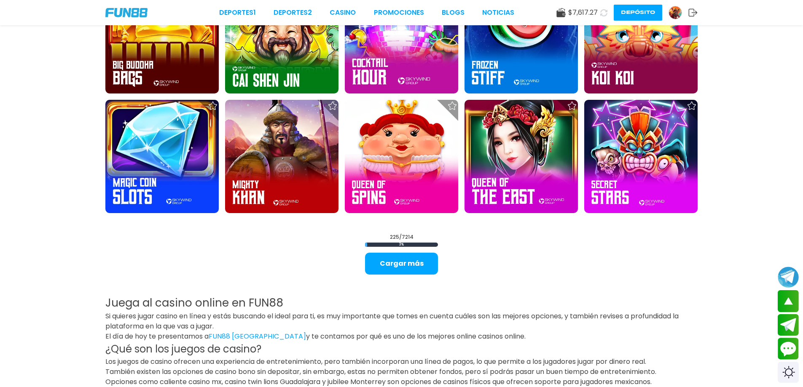
click at [434, 264] on button "Cargar más" at bounding box center [401, 264] width 73 height 22
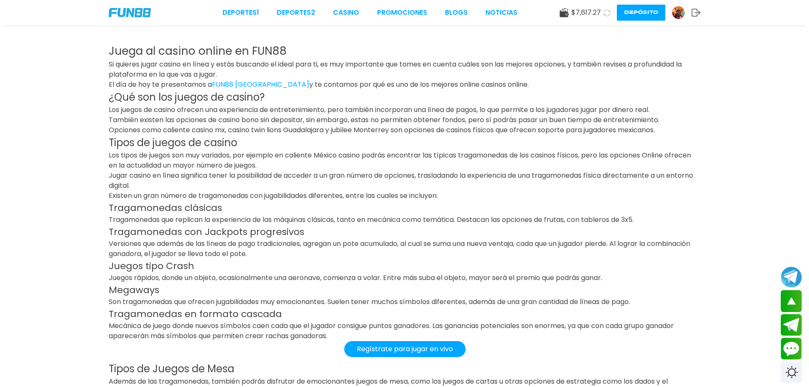
scroll to position [0, 0]
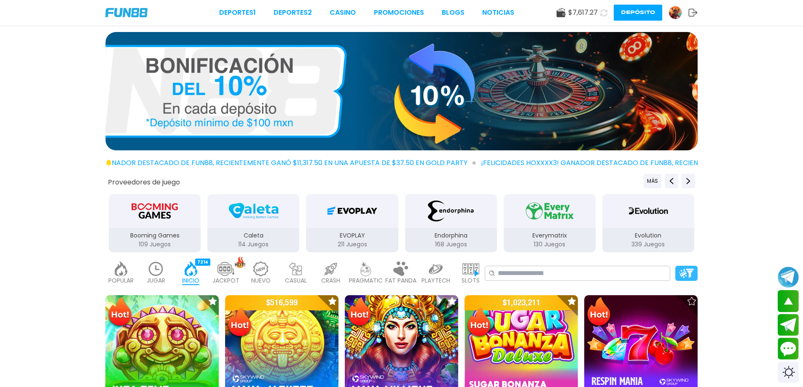
click at [684, 271] on img at bounding box center [686, 273] width 15 height 9
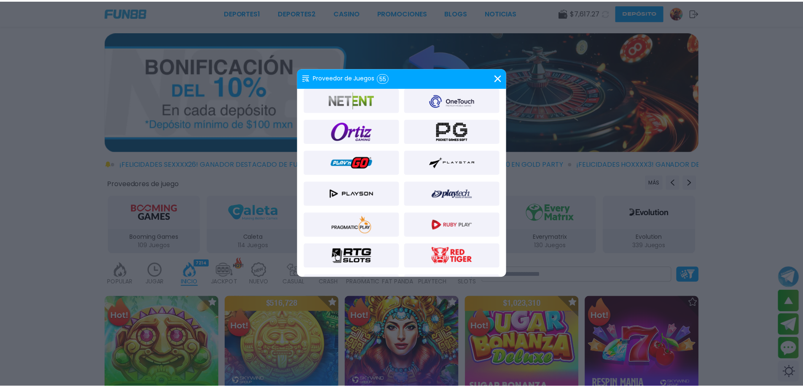
scroll to position [690, 0]
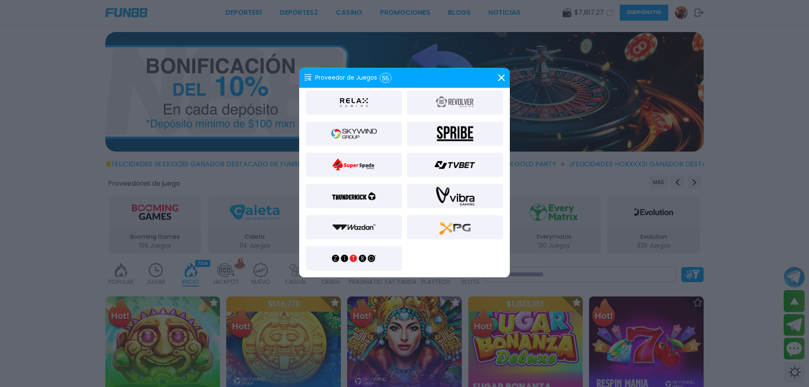
click at [355, 143] on img at bounding box center [354, 133] width 46 height 20
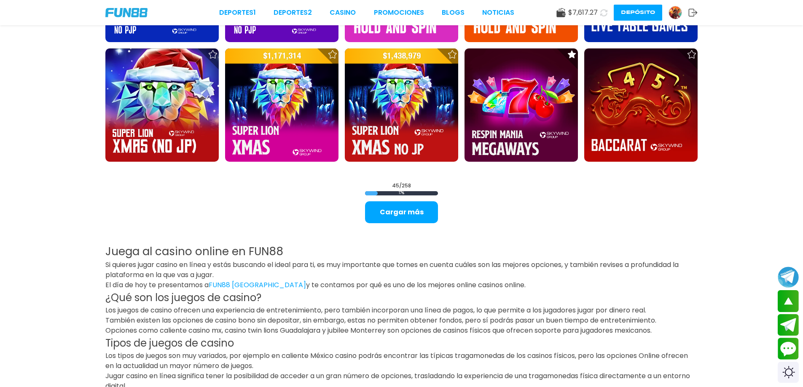
scroll to position [1199, 0]
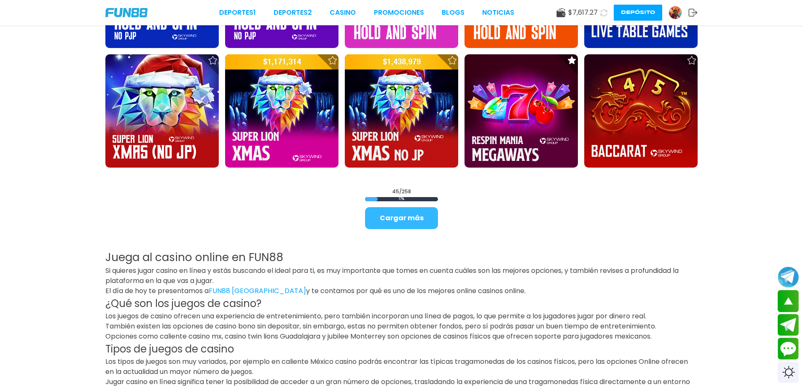
click at [411, 225] on button "Cargar más" at bounding box center [401, 218] width 73 height 22
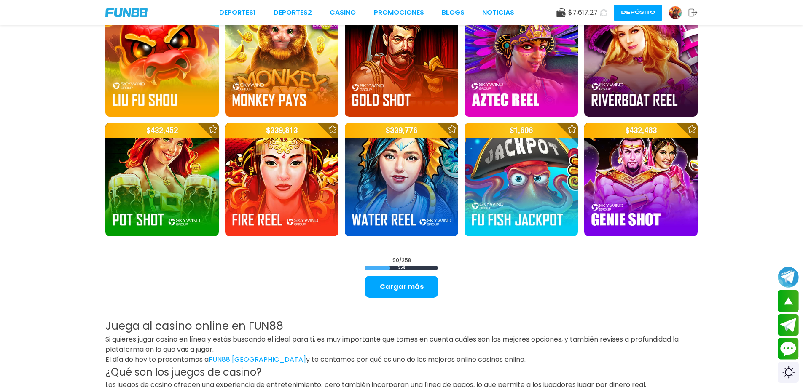
scroll to position [2170, 0]
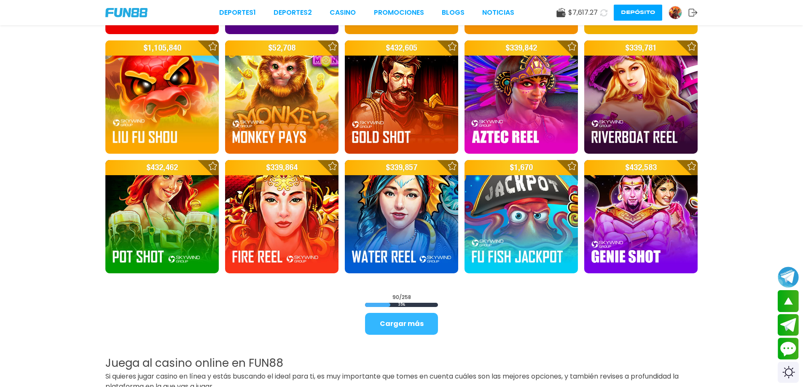
click at [408, 321] on button "Cargar más" at bounding box center [401, 324] width 73 height 22
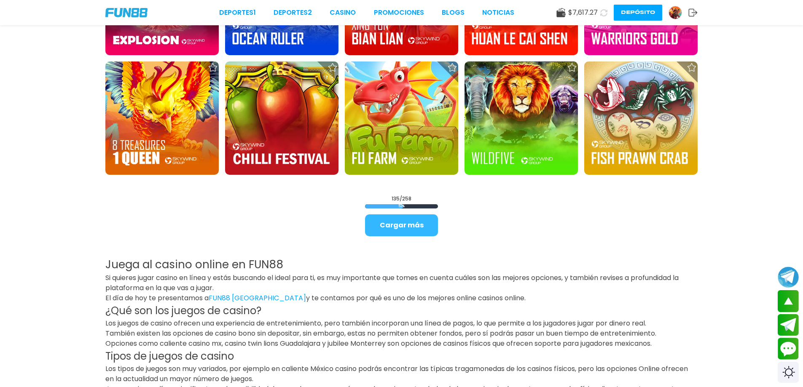
click at [375, 225] on button "Cargar más" at bounding box center [401, 226] width 73 height 22
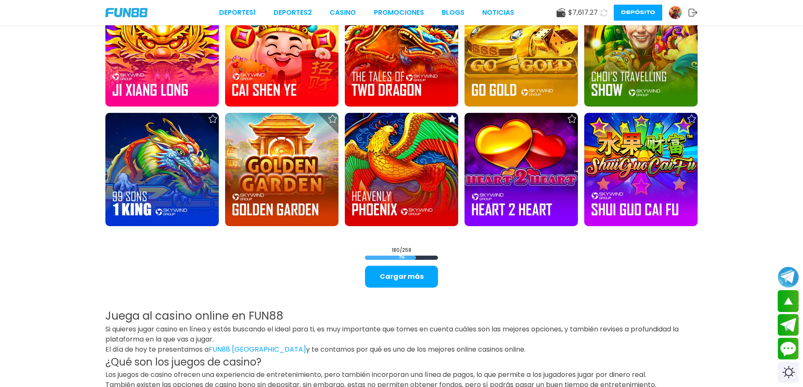
scroll to position [4444, 0]
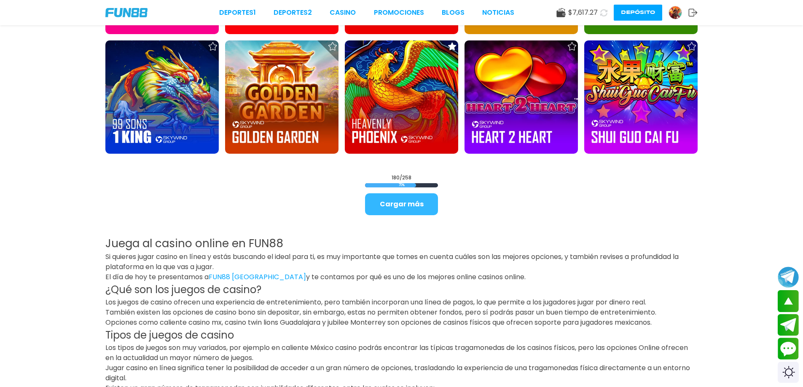
click at [387, 201] on button "Cargar más" at bounding box center [401, 204] width 73 height 22
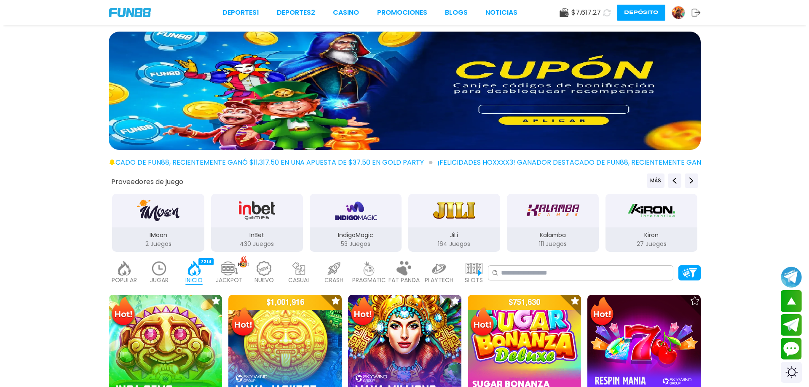
scroll to position [0, 0]
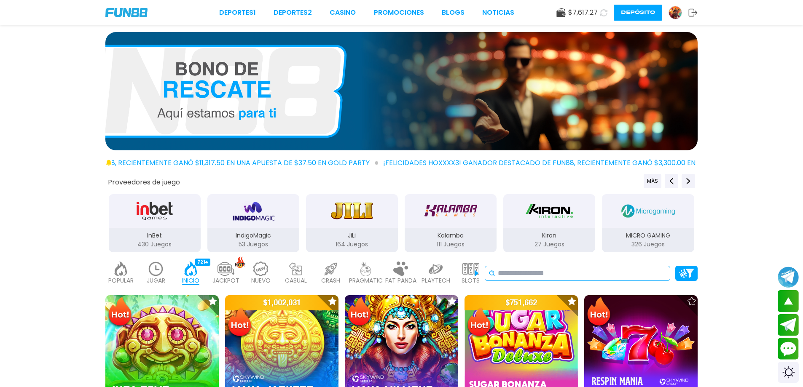
click at [638, 271] on input at bounding box center [582, 273] width 169 height 10
click at [682, 274] on img at bounding box center [686, 273] width 15 height 9
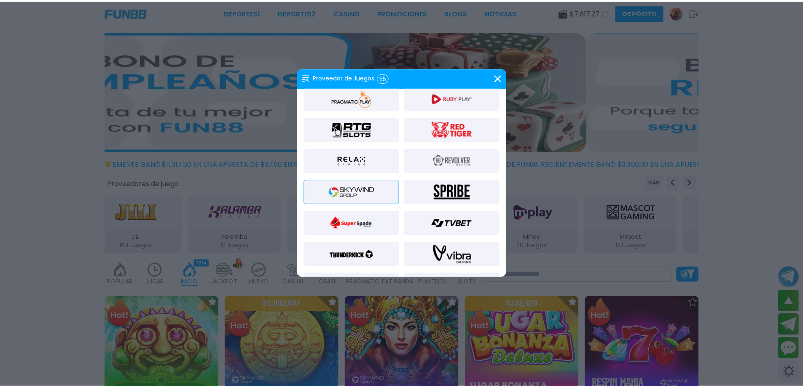
scroll to position [674, 0]
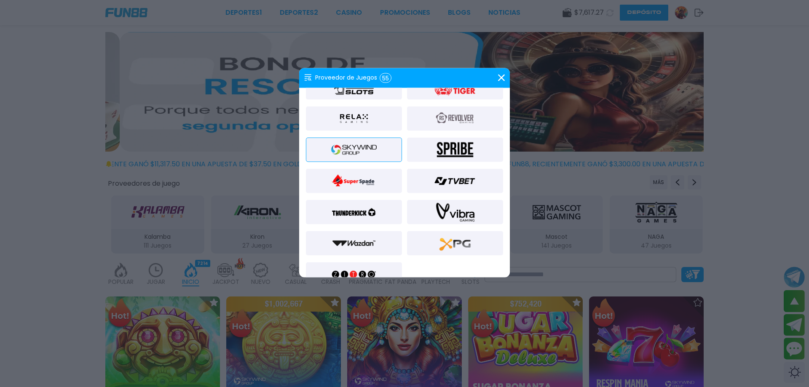
click at [359, 215] on img at bounding box center [354, 212] width 46 height 20
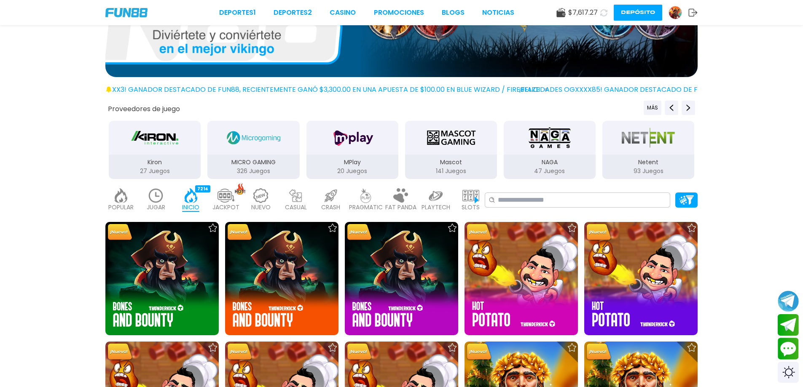
scroll to position [99, 0]
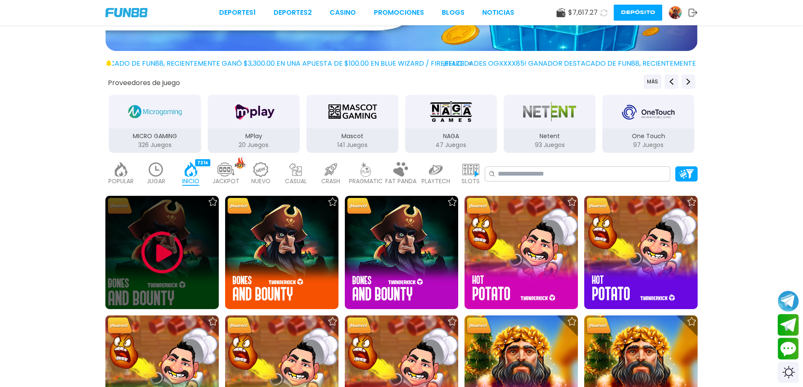
click at [184, 258] on img at bounding box center [162, 253] width 51 height 51
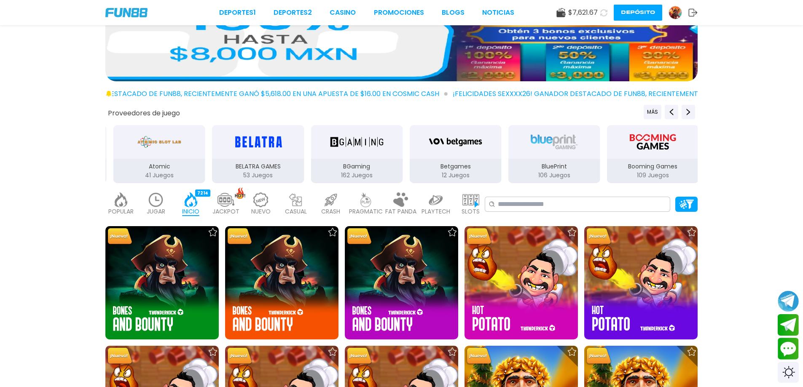
scroll to position [84, 0]
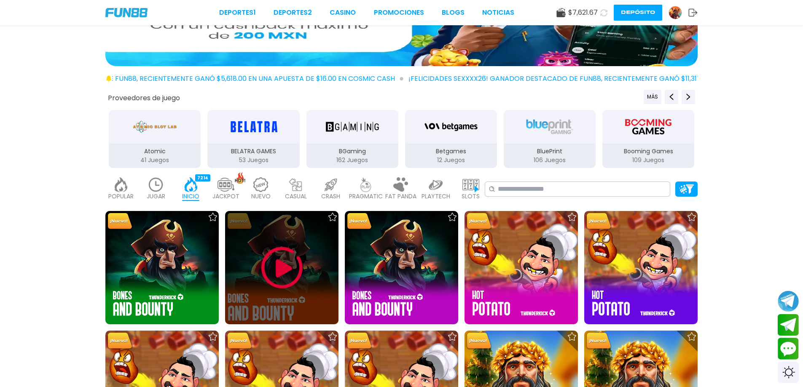
click at [299, 279] on img at bounding box center [282, 268] width 51 height 51
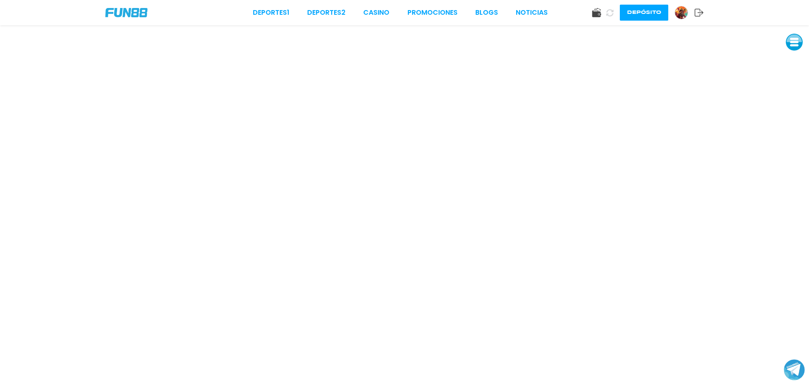
click at [794, 49] on button at bounding box center [794, 42] width 17 height 17
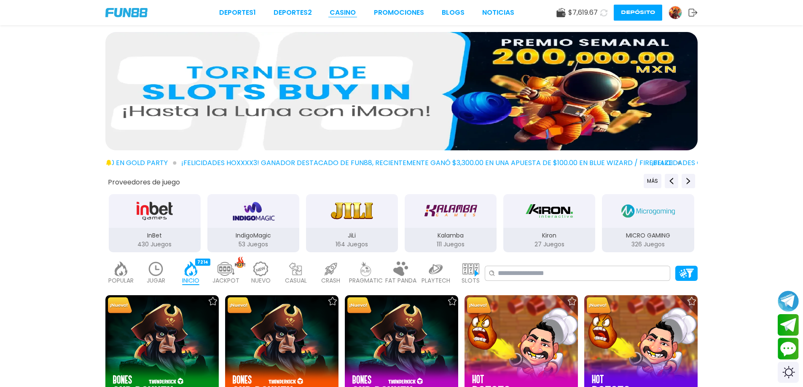
click at [354, 15] on link "CASINO" at bounding box center [343, 13] width 26 height 10
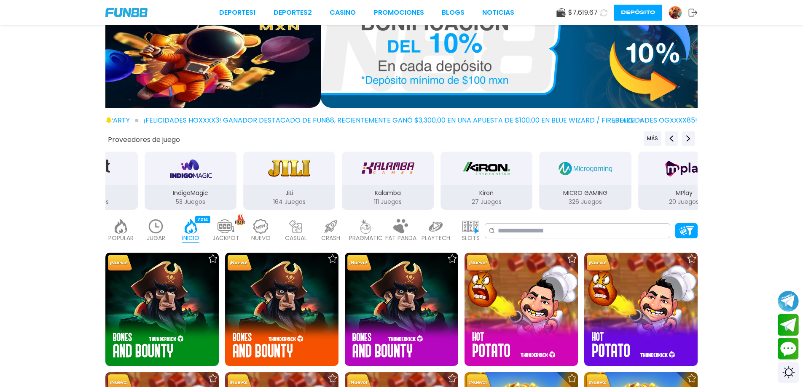
scroll to position [169, 0]
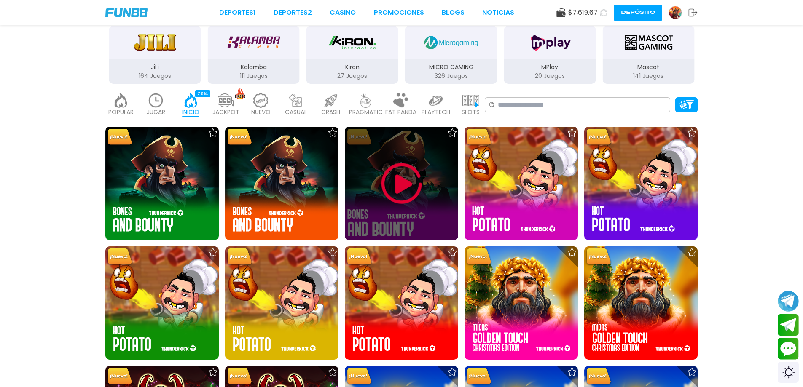
click at [400, 182] on img at bounding box center [401, 183] width 51 height 51
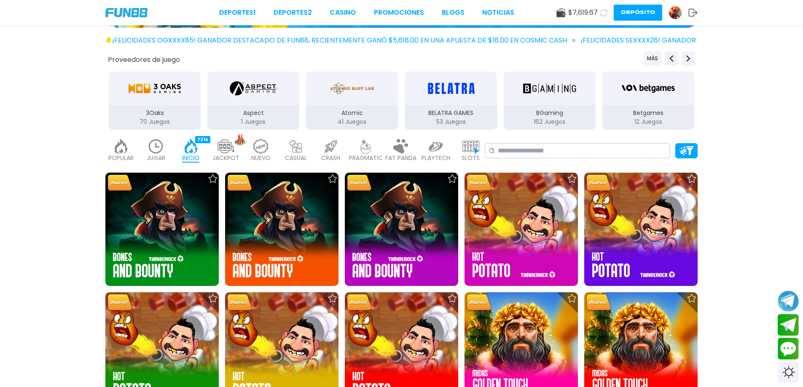
scroll to position [126, 0]
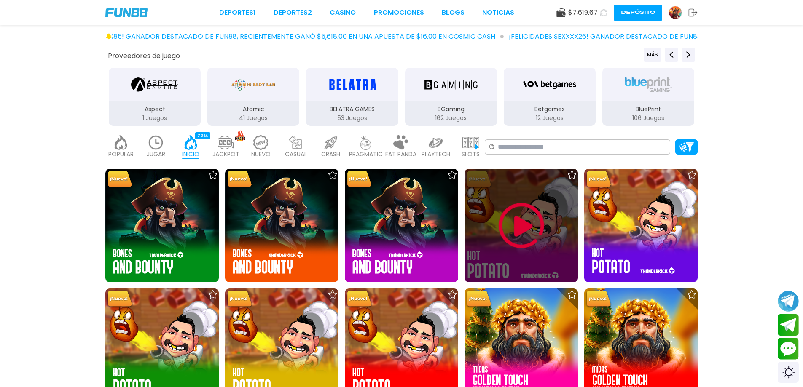
click at [512, 198] on div at bounding box center [520, 225] width 113 height 113
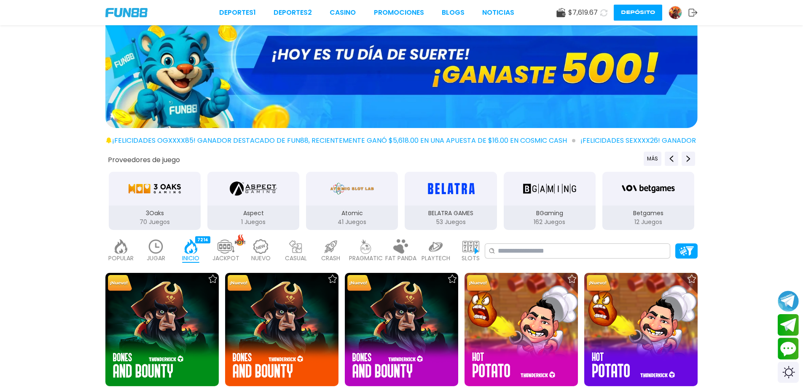
scroll to position [211, 0]
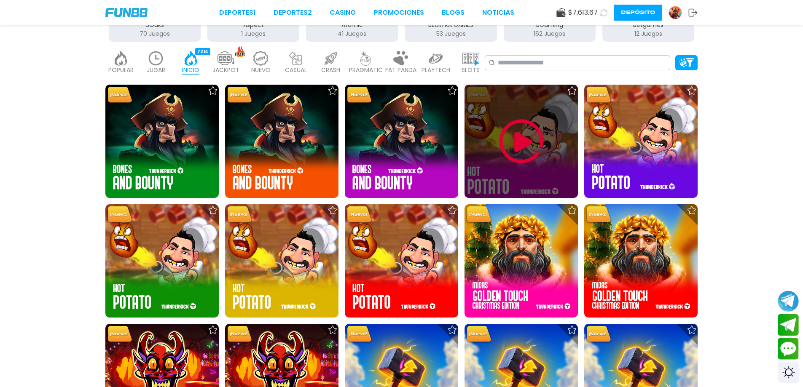
click at [525, 123] on img at bounding box center [521, 141] width 51 height 51
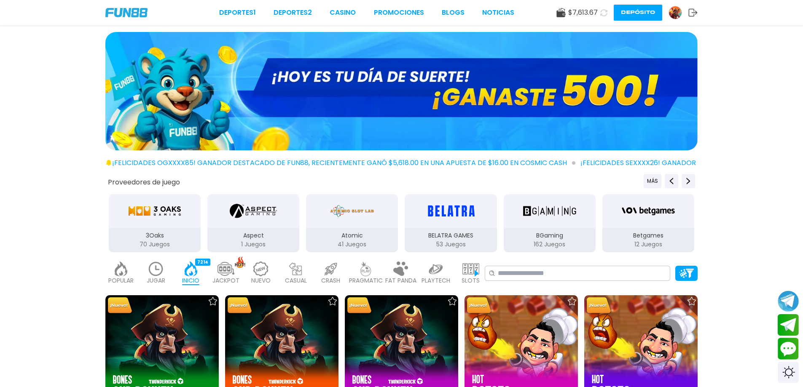
scroll to position [126, 0]
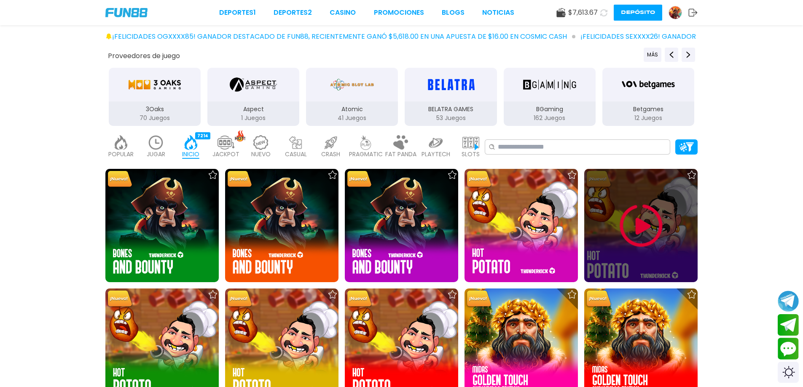
click at [653, 222] on img at bounding box center [641, 226] width 51 height 51
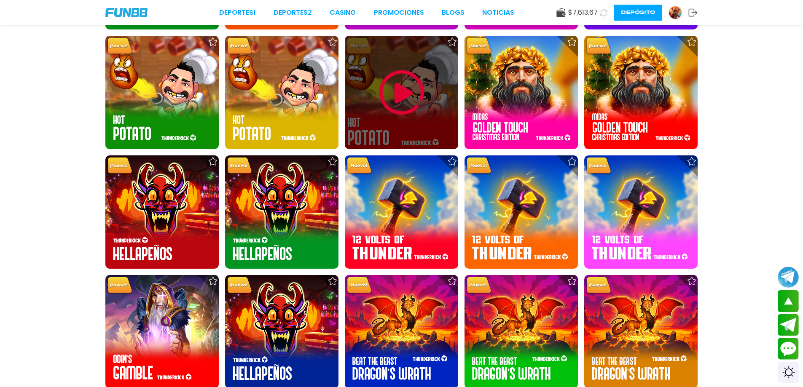
scroll to position [169, 0]
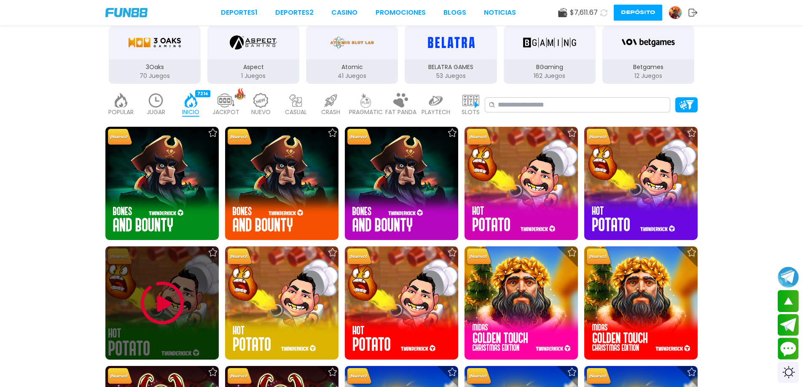
click at [178, 286] on img at bounding box center [162, 303] width 51 height 51
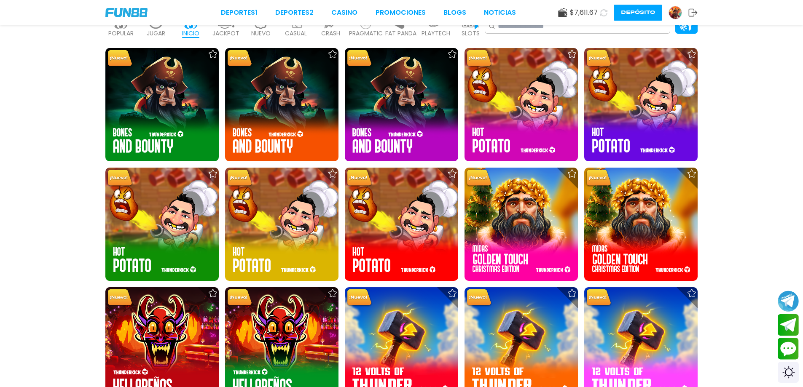
scroll to position [253, 0]
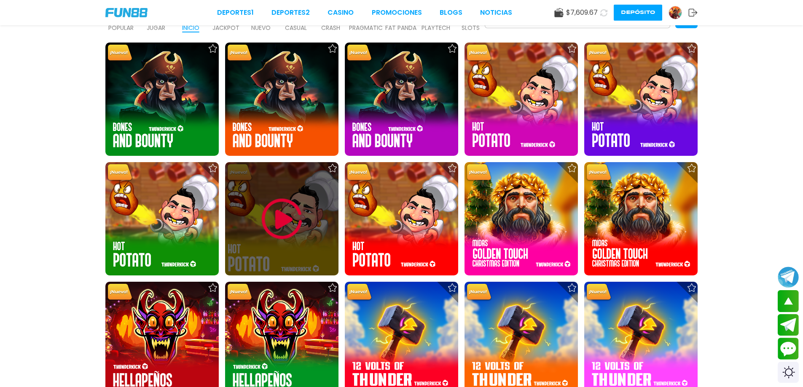
click at [276, 241] on img at bounding box center [282, 219] width 51 height 51
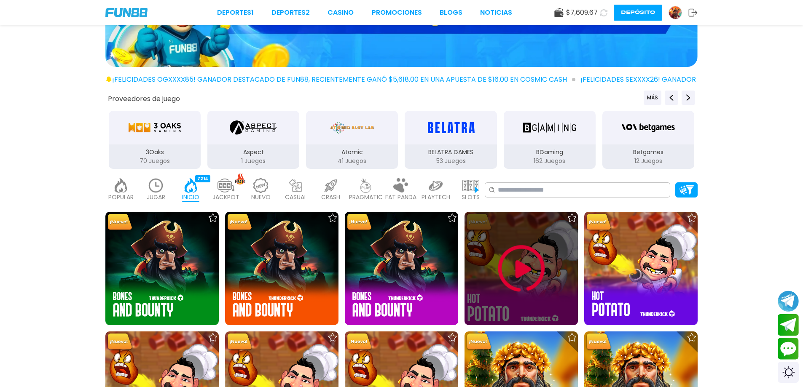
scroll to position [253, 0]
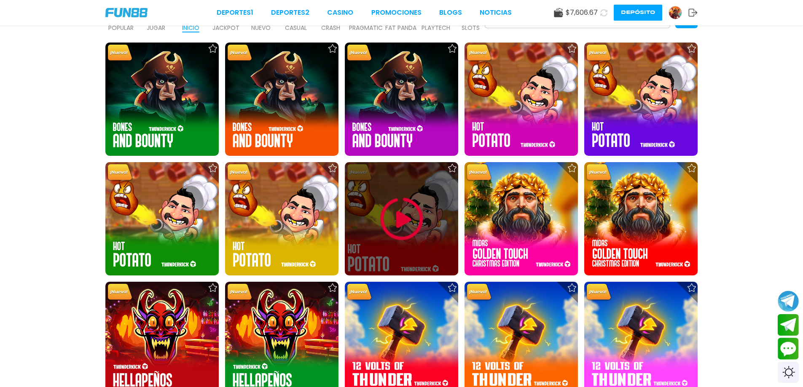
click at [375, 219] on div at bounding box center [401, 218] width 113 height 113
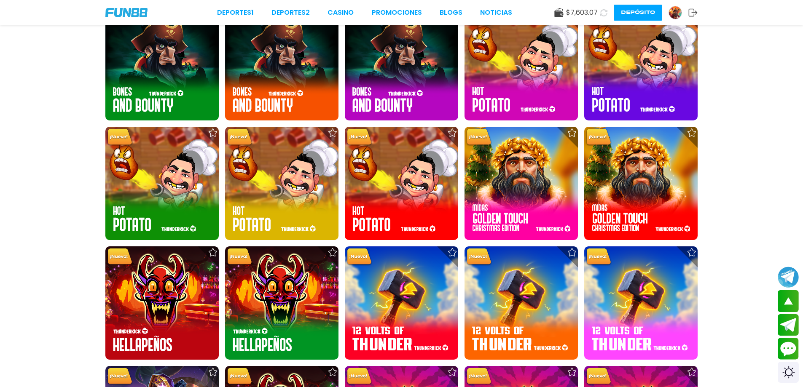
scroll to position [295, 0]
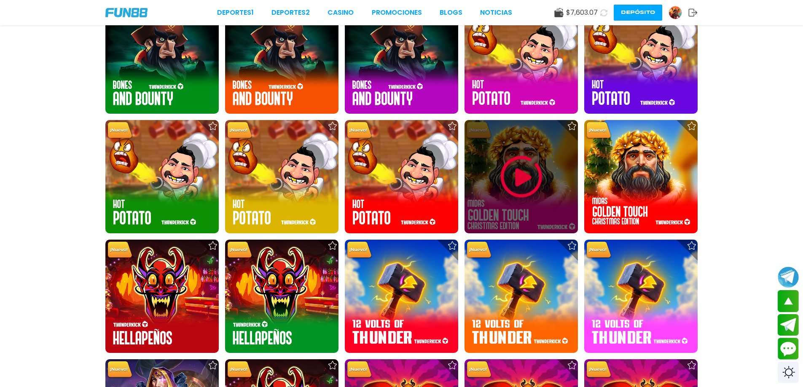
click at [516, 182] on img at bounding box center [521, 177] width 51 height 51
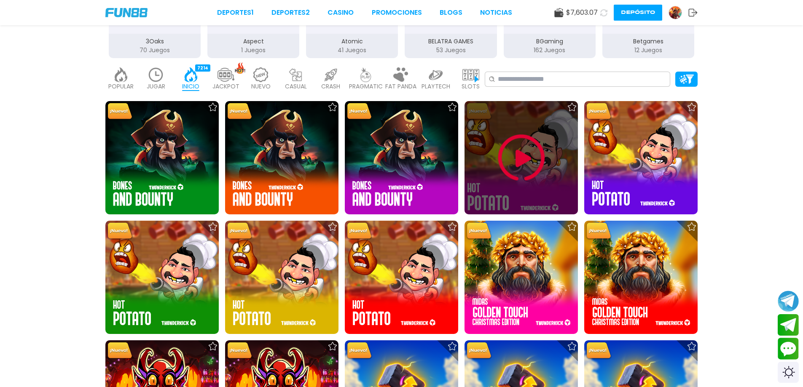
scroll to position [211, 0]
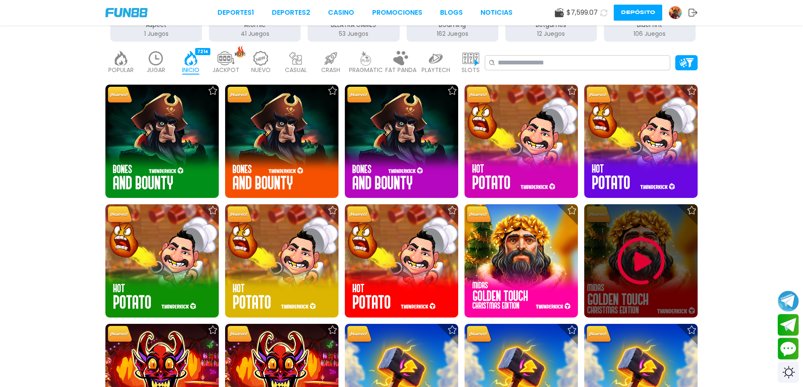
click at [616, 233] on div at bounding box center [640, 260] width 113 height 113
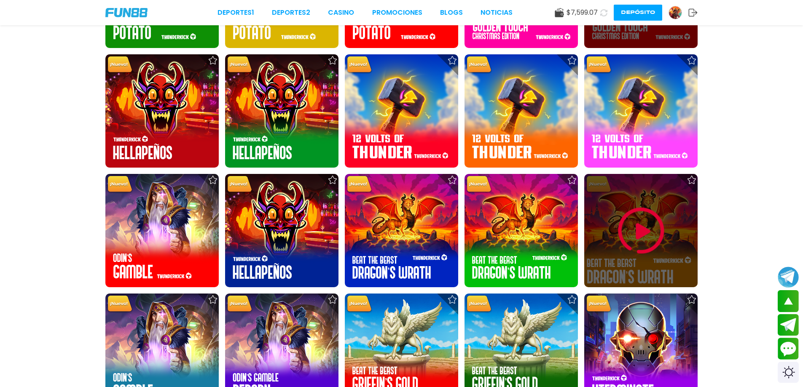
scroll to position [506, 0]
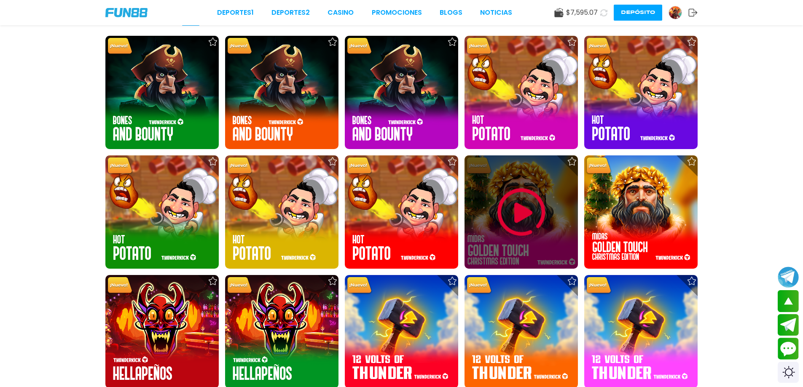
scroll to position [295, 0]
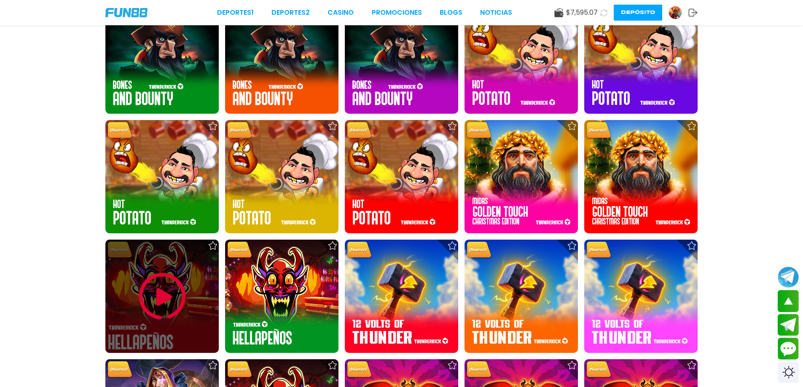
click at [171, 298] on img at bounding box center [162, 296] width 51 height 51
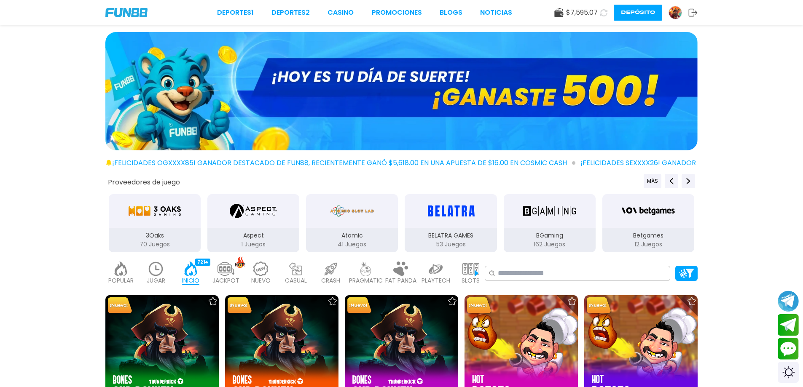
scroll to position [337, 0]
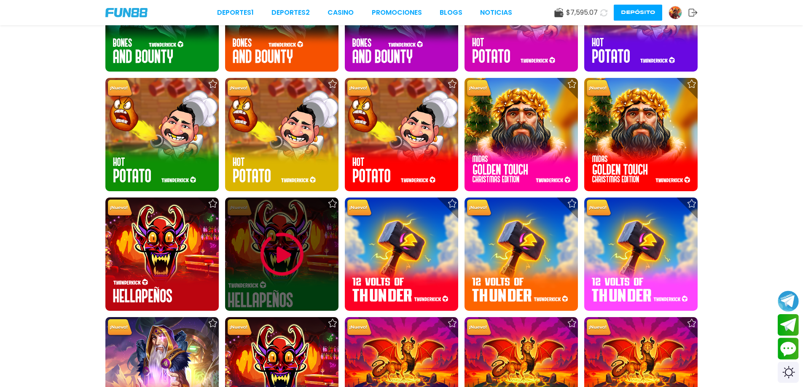
click at [294, 249] on img at bounding box center [282, 254] width 51 height 51
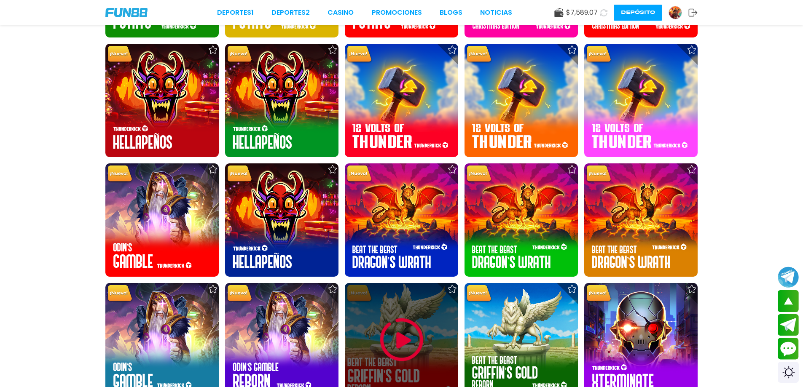
scroll to position [506, 0]
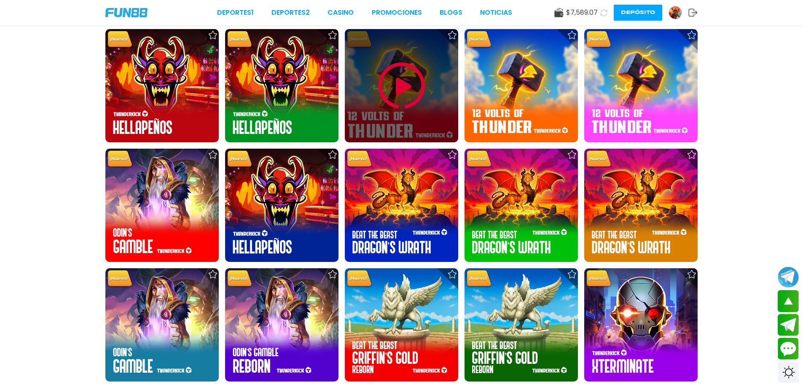
click at [405, 75] on img at bounding box center [401, 86] width 51 height 51
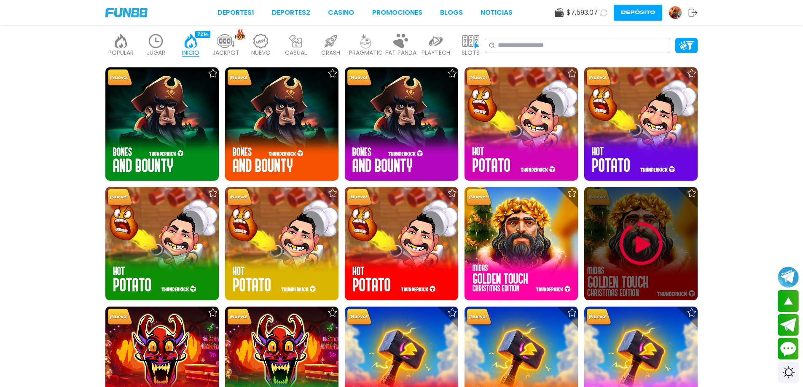
scroll to position [379, 0]
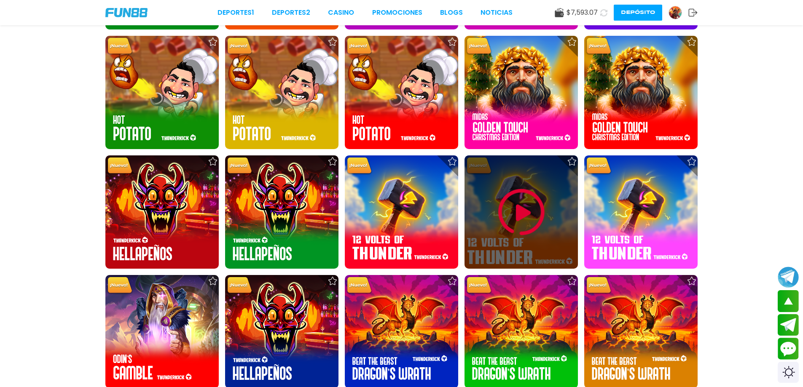
click at [514, 192] on img at bounding box center [521, 212] width 51 height 51
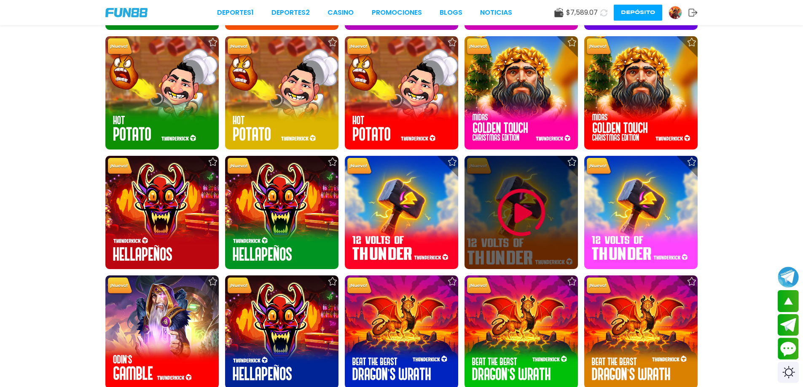
scroll to position [379, 0]
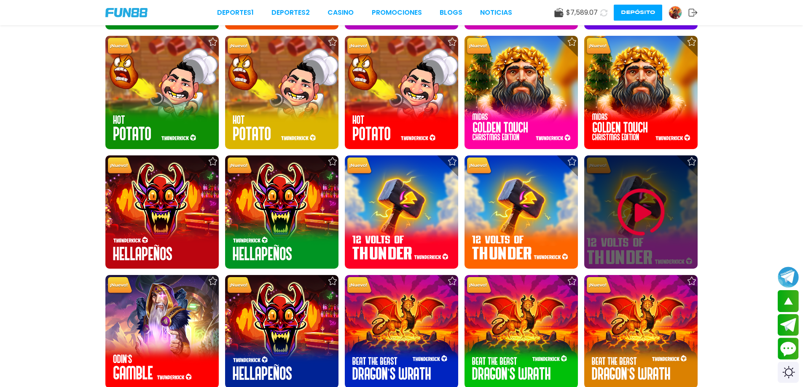
click at [629, 215] on img at bounding box center [641, 212] width 51 height 51
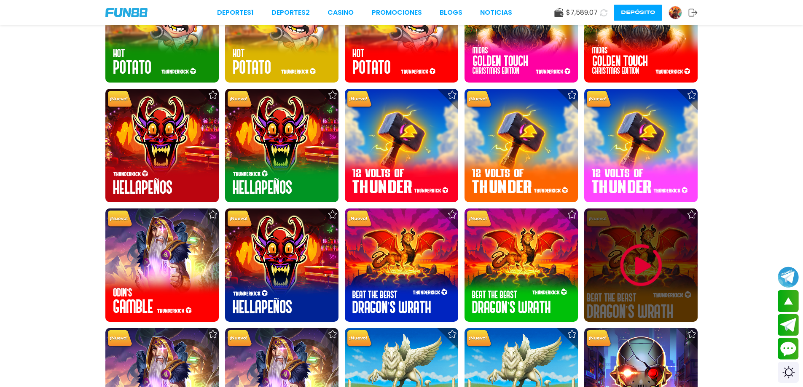
scroll to position [464, 0]
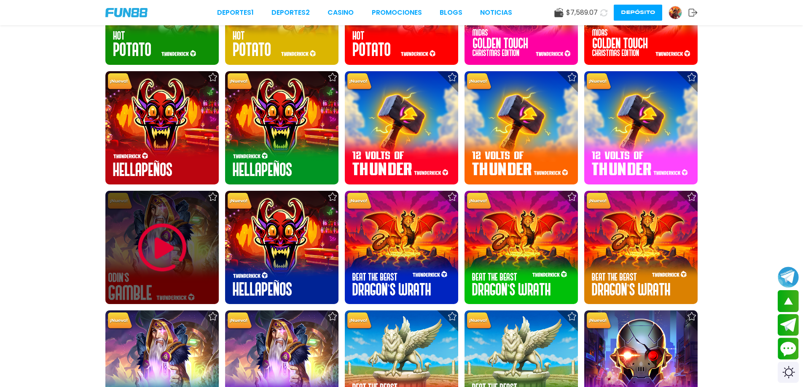
click at [162, 258] on img at bounding box center [162, 248] width 51 height 51
